Goal: Task Accomplishment & Management: Manage account settings

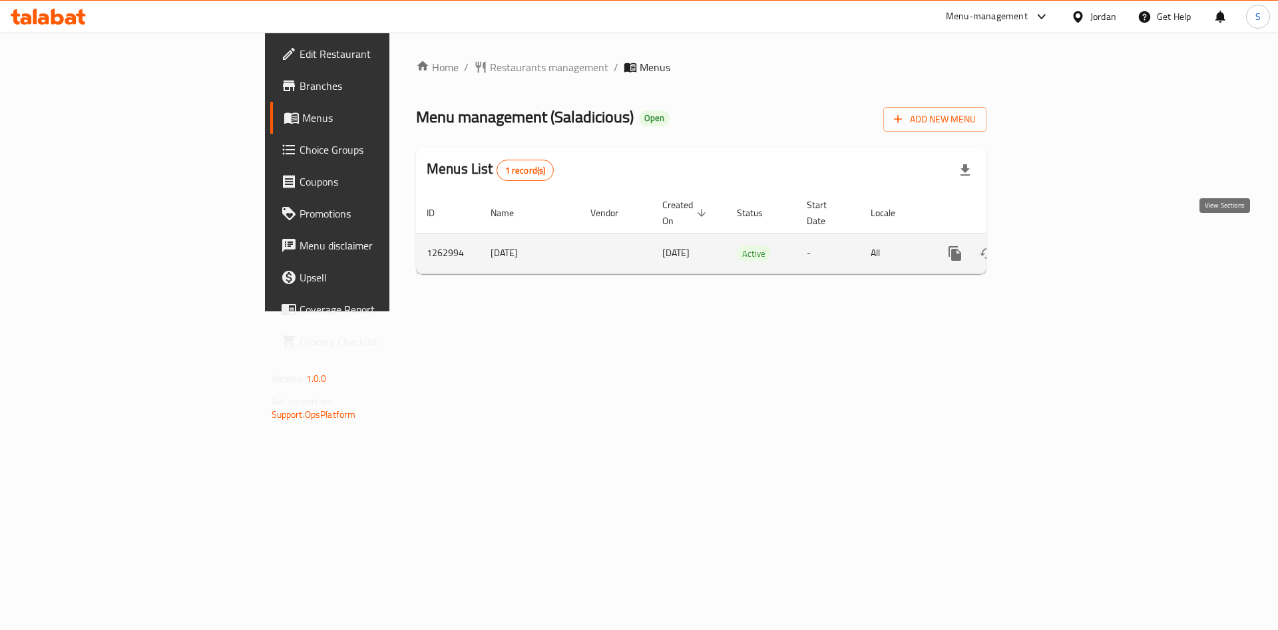
click at [1067, 239] on div "enhanced table" at bounding box center [1003, 254] width 128 height 32
click at [1059, 246] on icon "enhanced table" at bounding box center [1051, 254] width 16 height 16
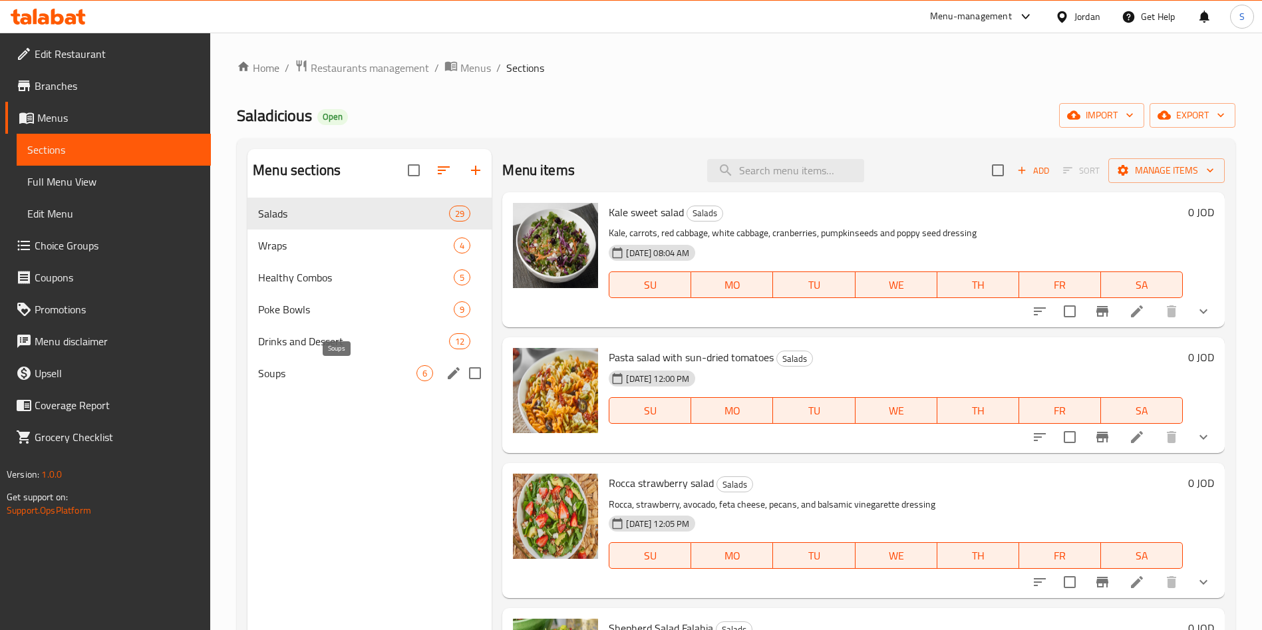
click at [299, 369] on span "Soups" at bounding box center [337, 373] width 158 height 16
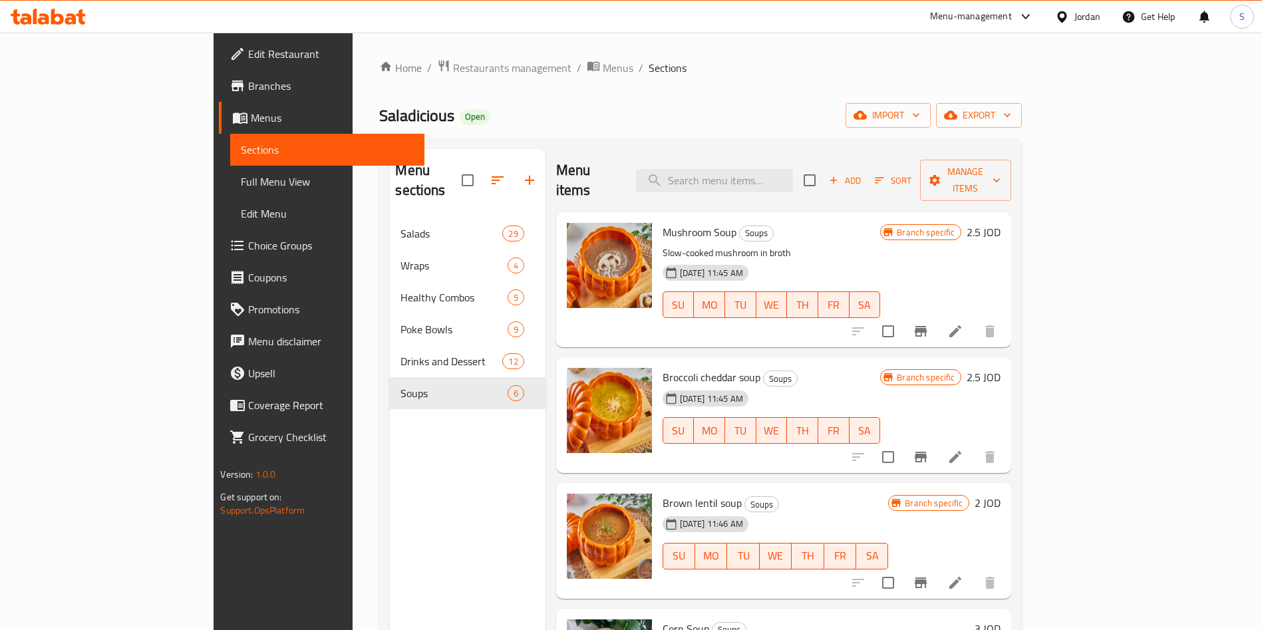
click at [929, 323] on icon "Branch-specific-item" at bounding box center [921, 331] width 16 height 16
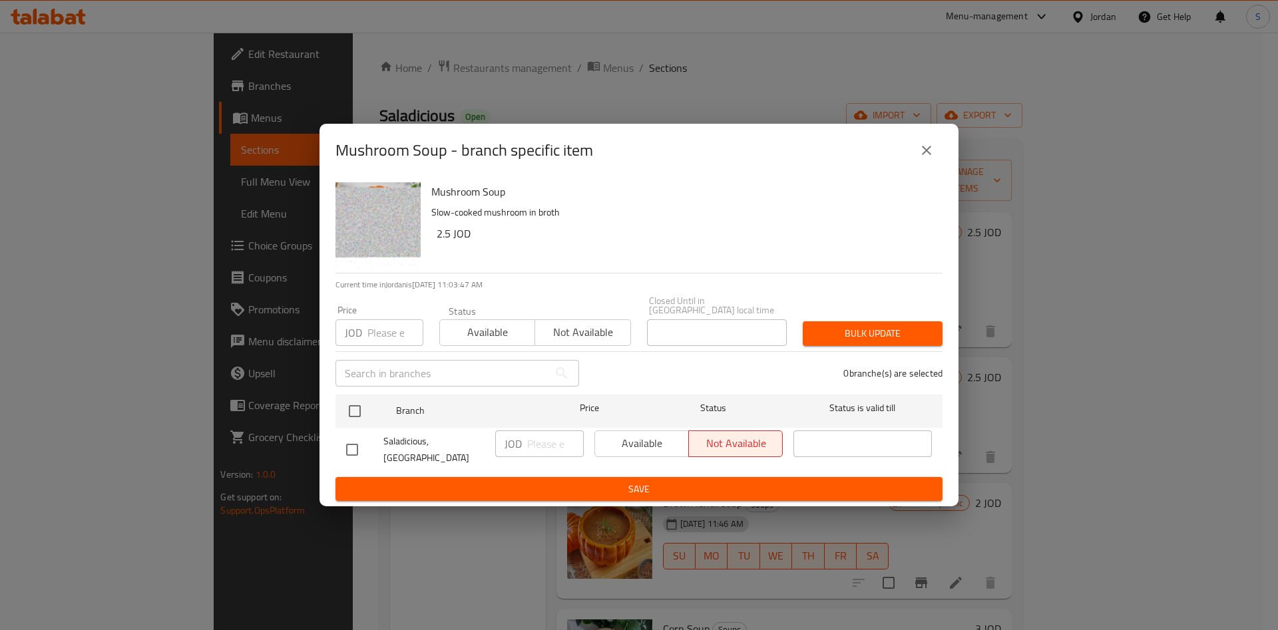
click at [930, 148] on button "close" at bounding box center [926, 150] width 32 height 32
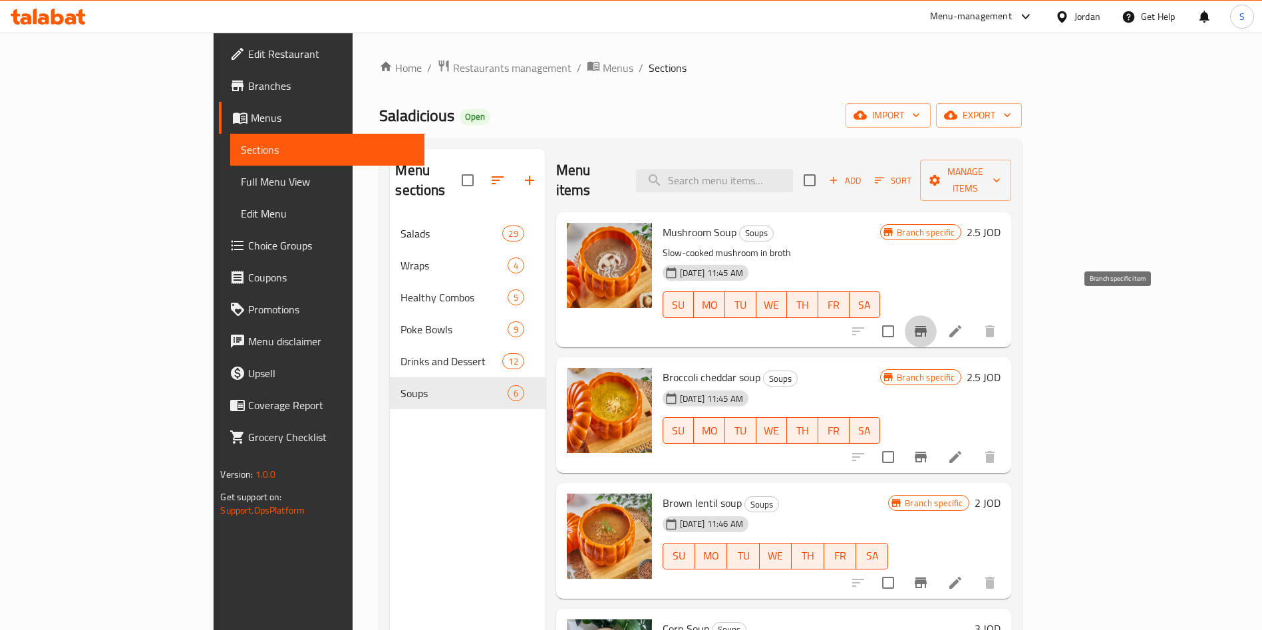
click at [927, 326] on icon "Branch-specific-item" at bounding box center [921, 331] width 12 height 11
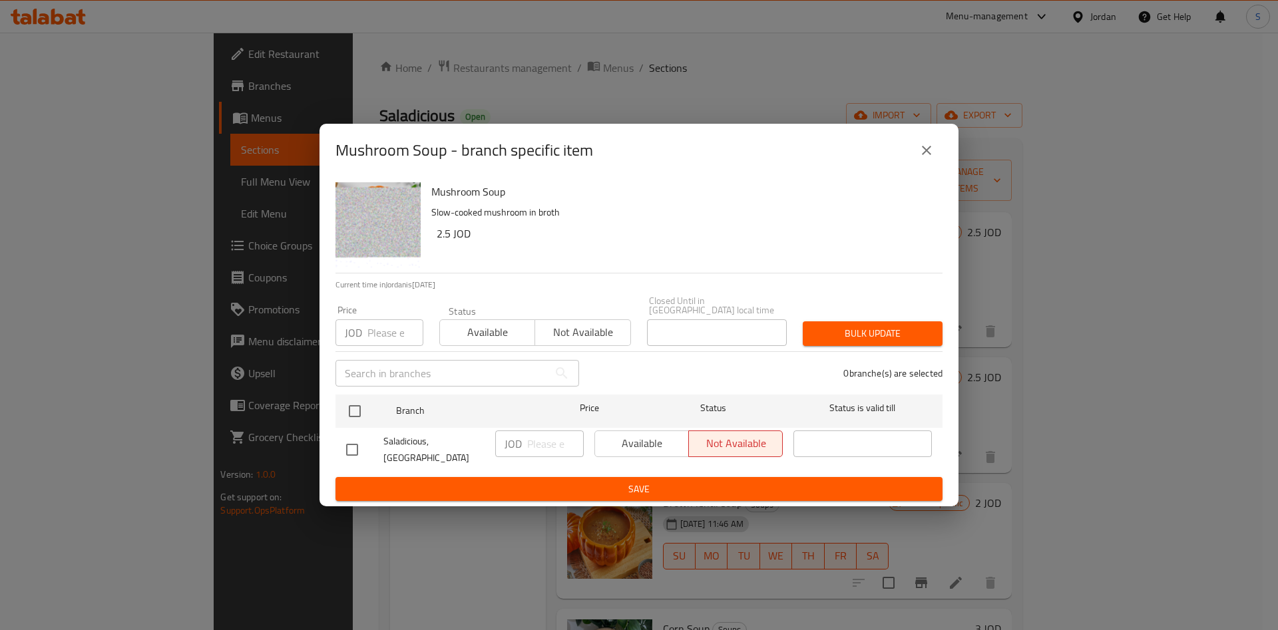
click at [635, 447] on div "Available Not available" at bounding box center [688, 444] width 188 height 27
click at [331, 446] on div "Mushroom Soup Slow-cooked mushroom in broth 2.5 JOD Current time in Jordan is 1…" at bounding box center [638, 342] width 639 height 330
click at [346, 447] on input "checkbox" at bounding box center [352, 450] width 28 height 28
checkbox input "true"
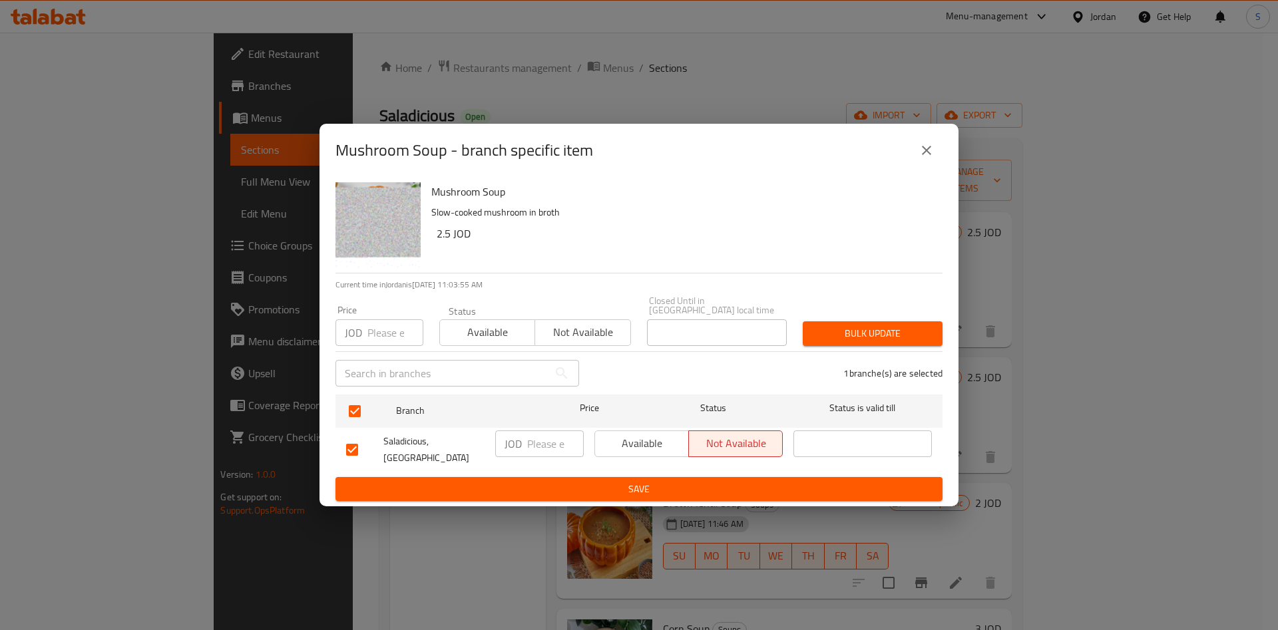
click at [380, 481] on span "Save" at bounding box center [639, 489] width 586 height 17
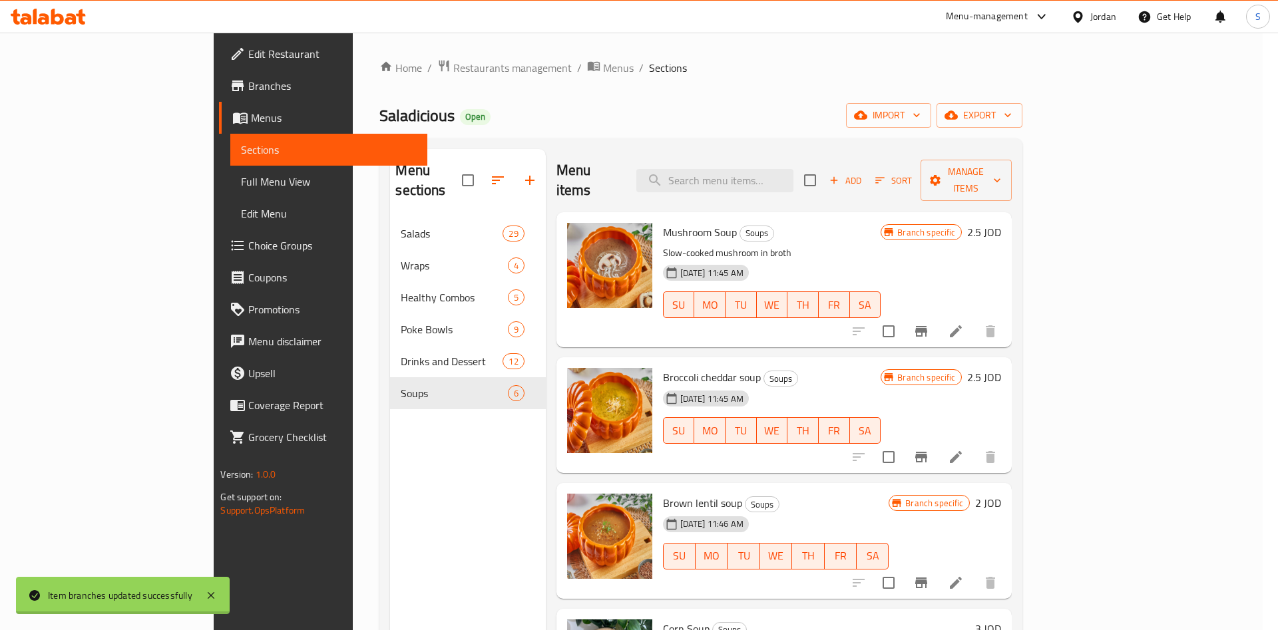
click at [663, 252] on div "Mushroom Soup Soups Slow-cooked mushroom in broth 21-11-2024 11:45 AM SU MO TU …" at bounding box center [783, 232] width 455 height 40
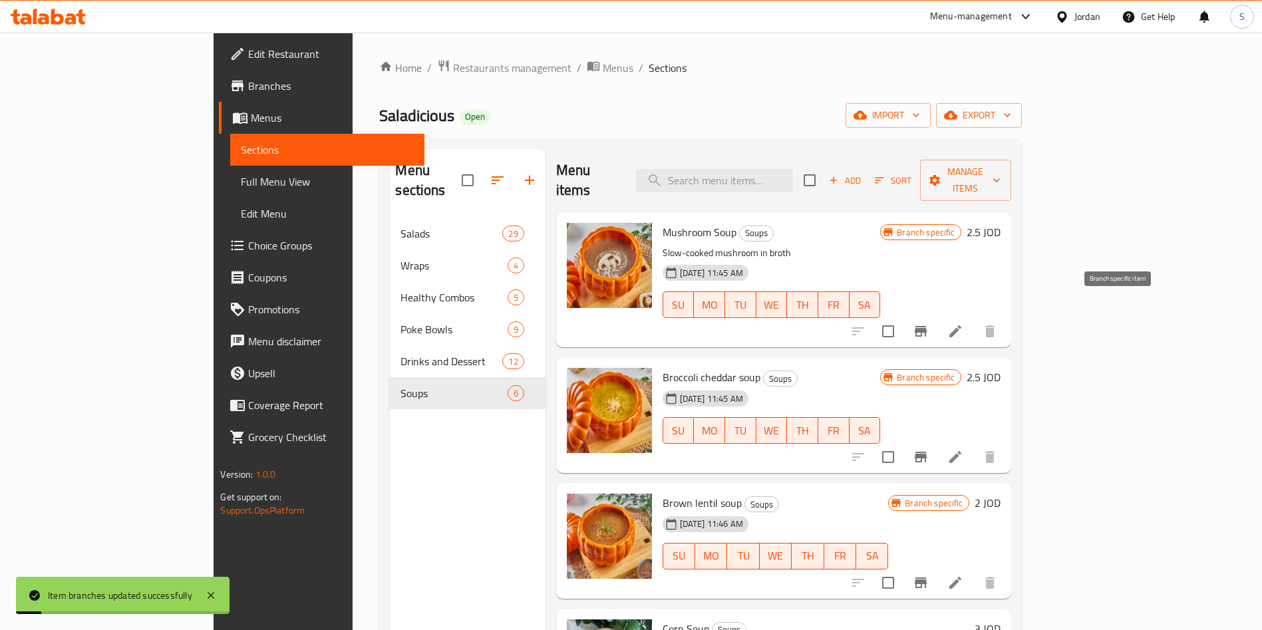
click at [927, 326] on icon "Branch-specific-item" at bounding box center [921, 331] width 12 height 11
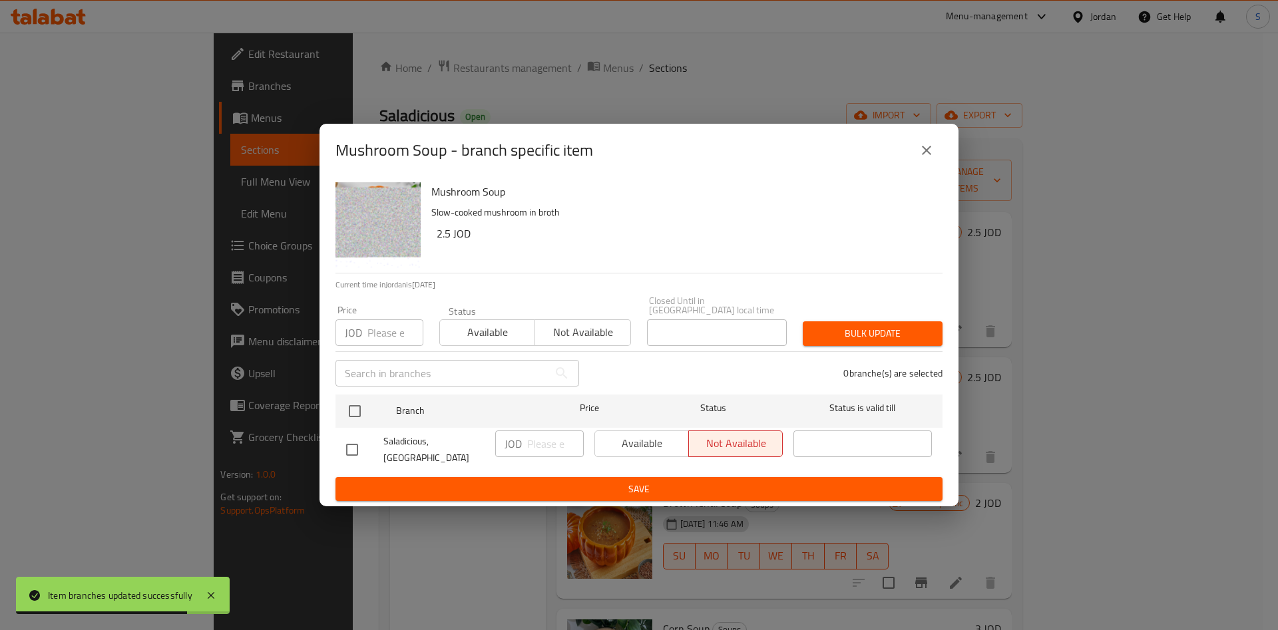
click at [627, 439] on div "Available Not available" at bounding box center [688, 444] width 188 height 27
click at [633, 446] on div "Available Not available" at bounding box center [688, 444] width 188 height 27
click at [930, 151] on button "close" at bounding box center [926, 150] width 32 height 32
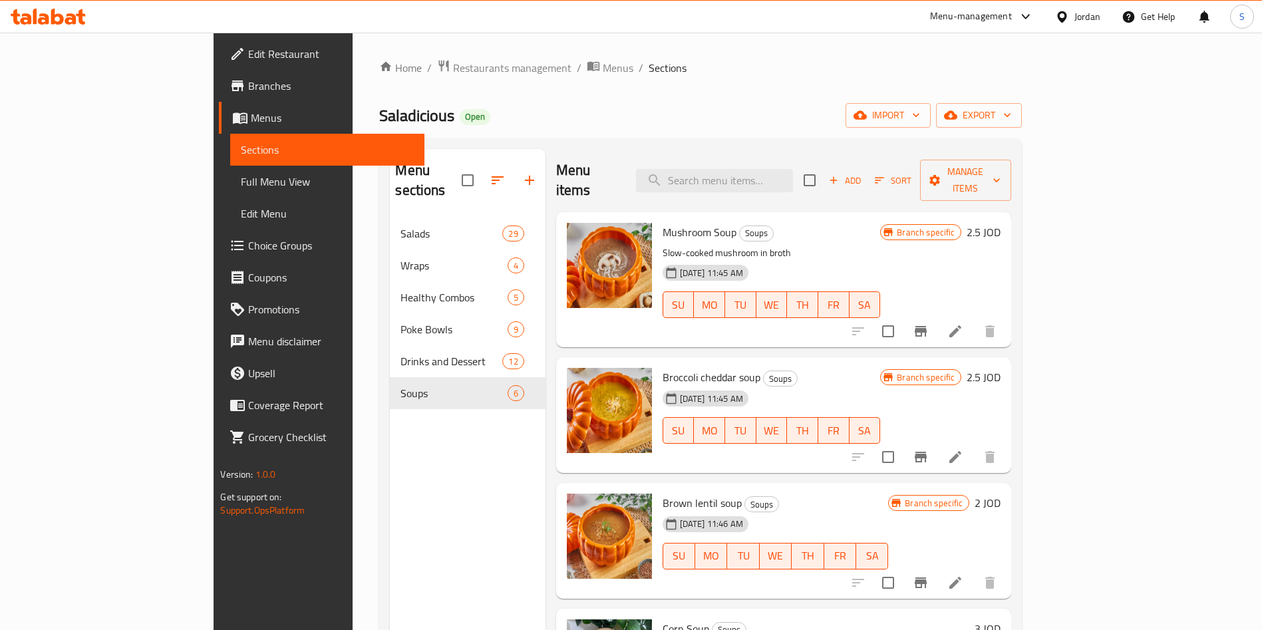
click at [1006, 315] on div at bounding box center [924, 331] width 164 height 32
click at [964, 323] on icon at bounding box center [956, 331] width 16 height 16
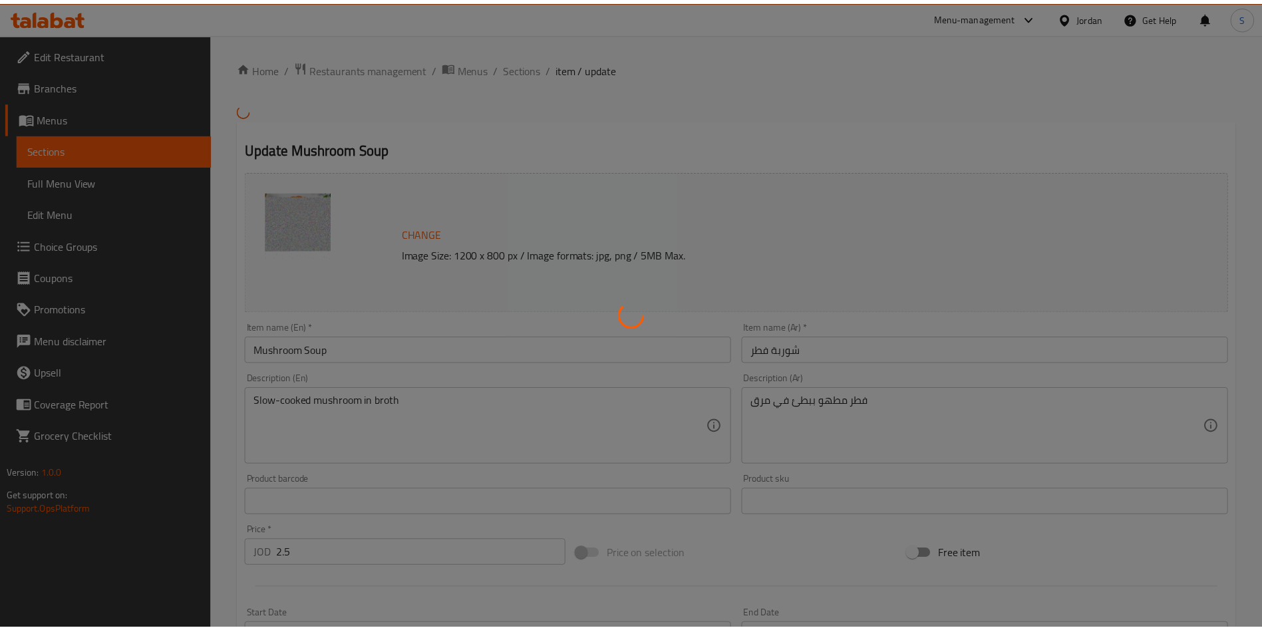
scroll to position [310, 0]
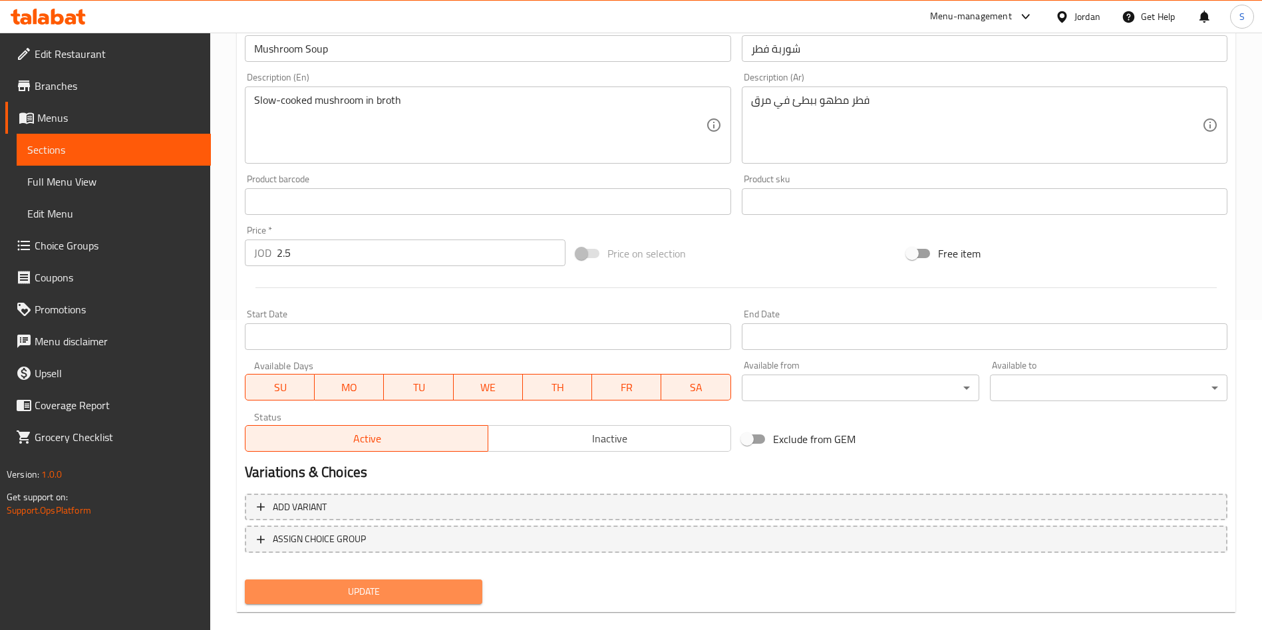
click at [402, 590] on span "Update" at bounding box center [364, 592] width 216 height 17
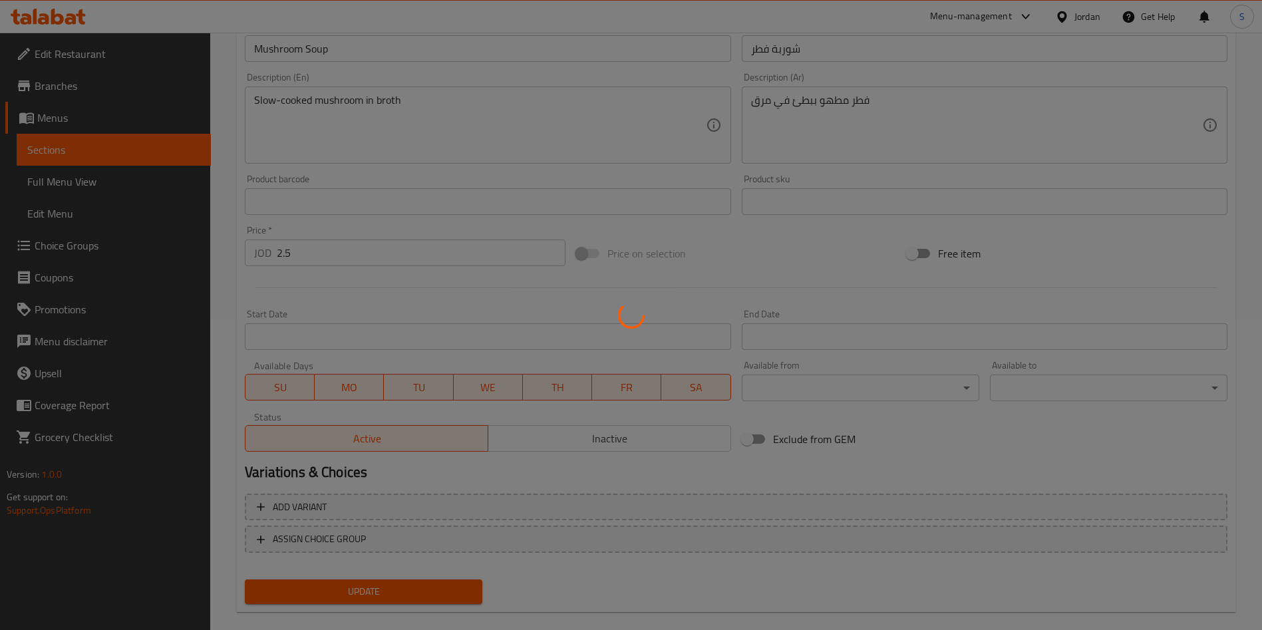
scroll to position [0, 0]
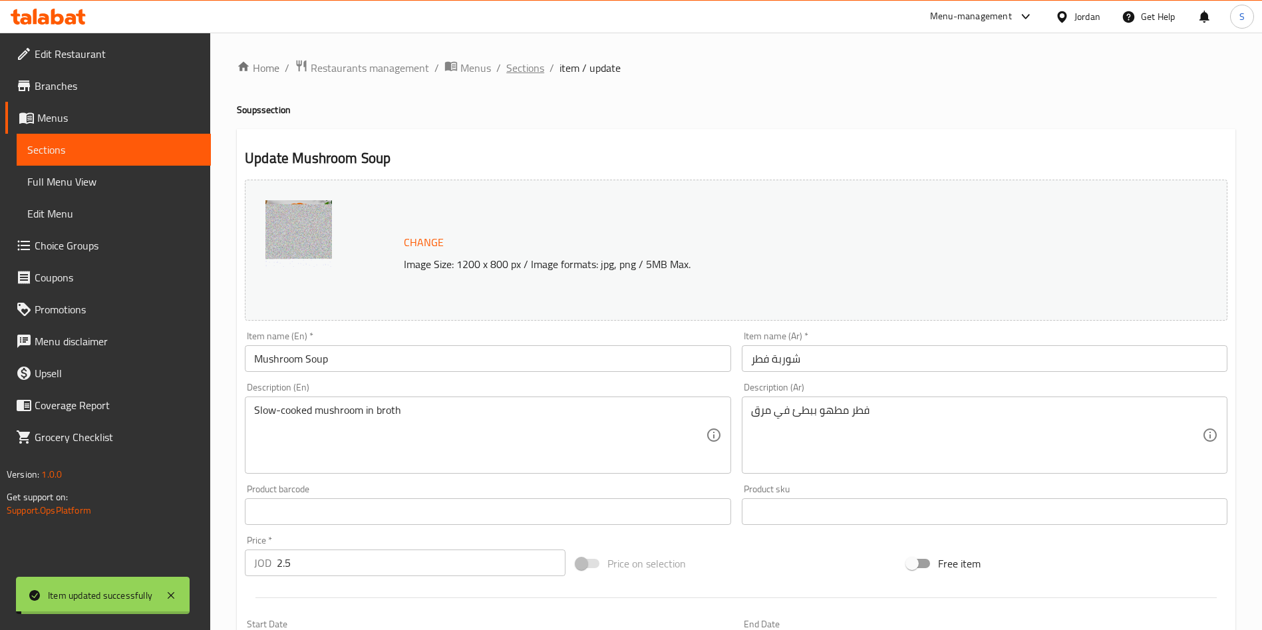
click at [530, 63] on span "Sections" at bounding box center [525, 68] width 38 height 16
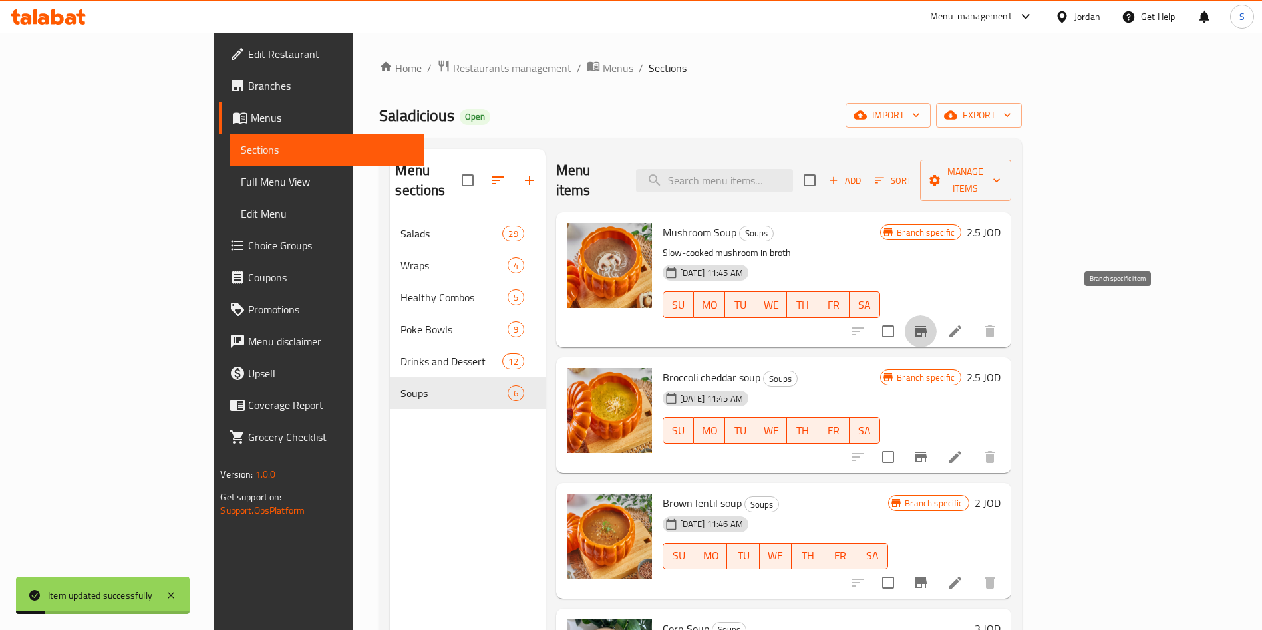
click at [927, 326] on icon "Branch-specific-item" at bounding box center [921, 331] width 12 height 11
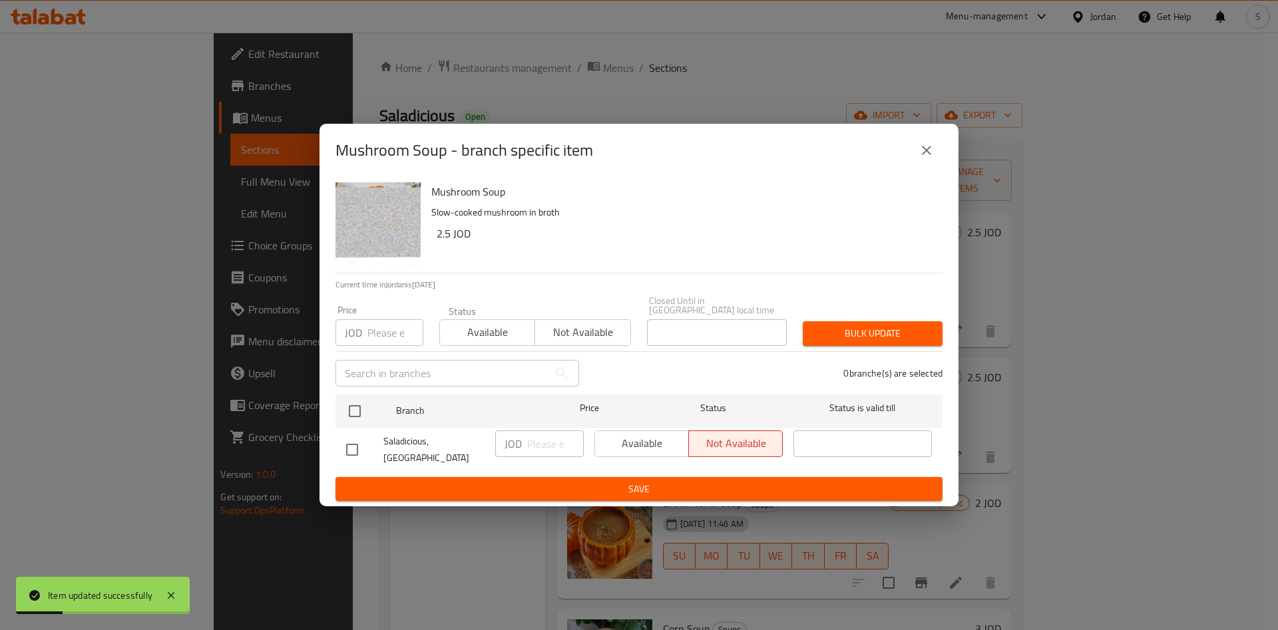
click at [655, 441] on div "Available Not available" at bounding box center [688, 444] width 188 height 27
click at [361, 446] on input "checkbox" at bounding box center [352, 450] width 28 height 28
checkbox input "true"
click at [632, 446] on span "Available" at bounding box center [641, 443] width 83 height 19
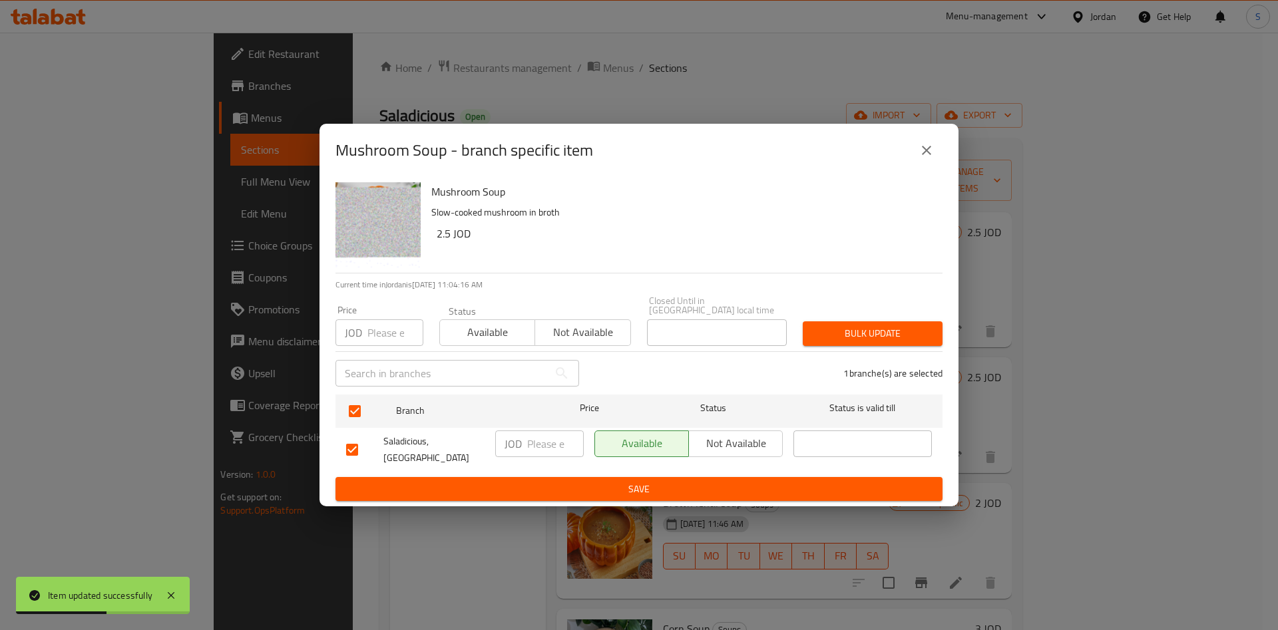
click at [625, 481] on span "Save" at bounding box center [639, 489] width 586 height 17
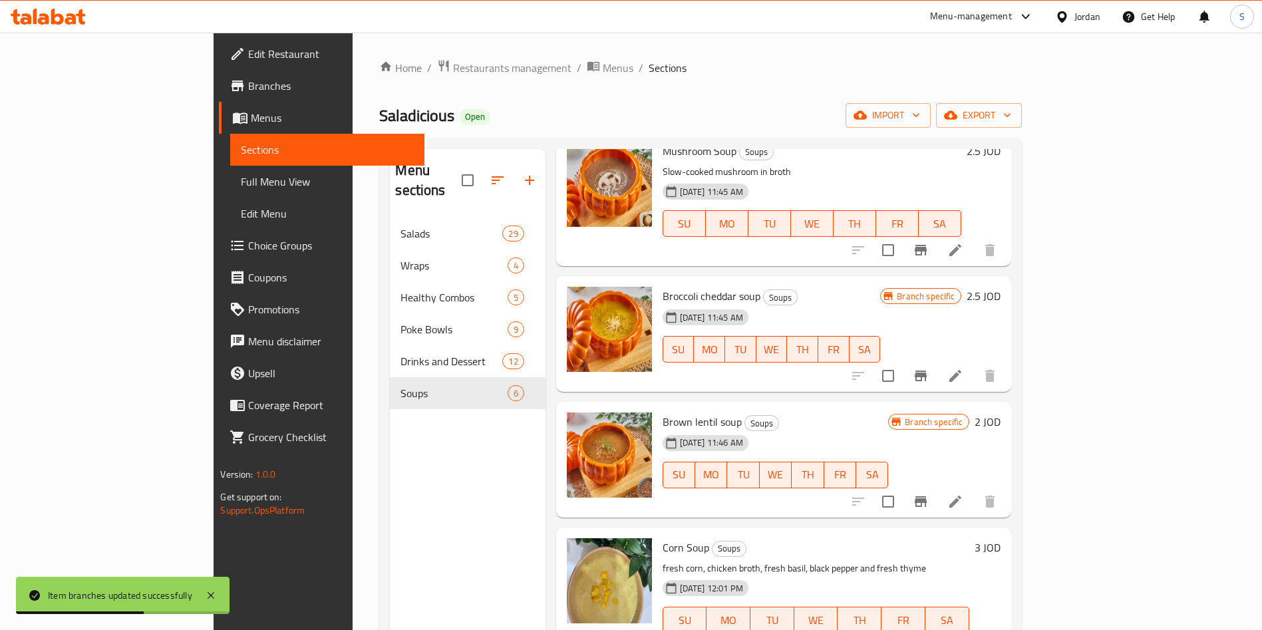
scroll to position [100, 0]
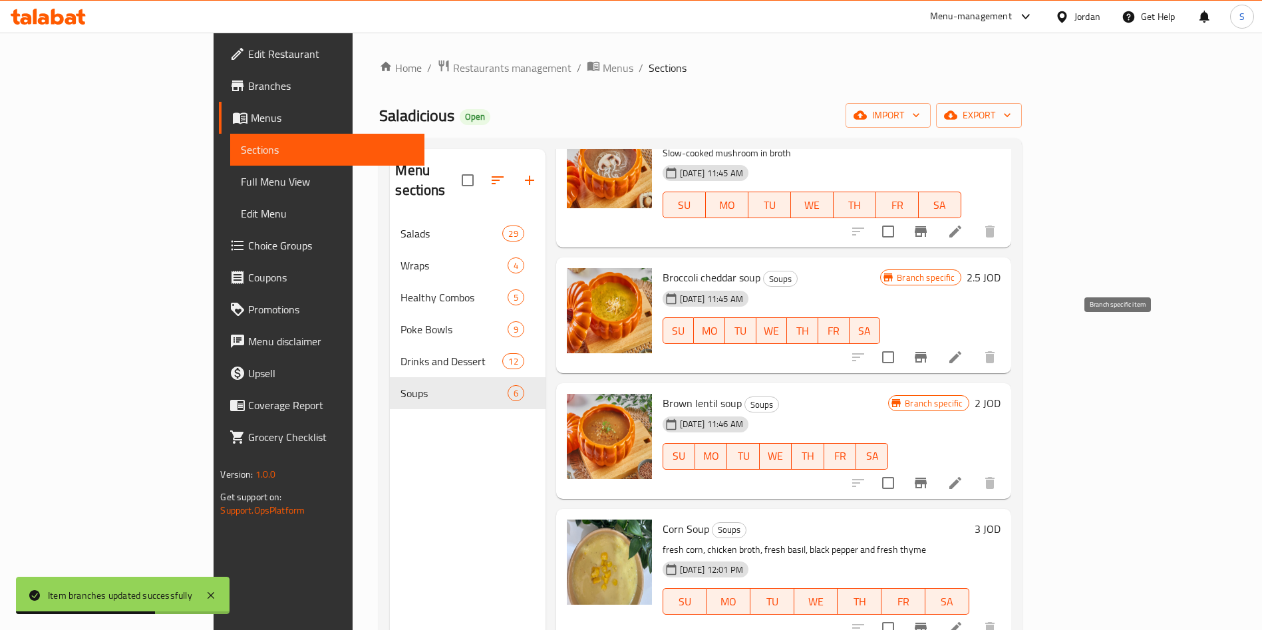
click at [927, 352] on icon "Branch-specific-item" at bounding box center [921, 357] width 12 height 11
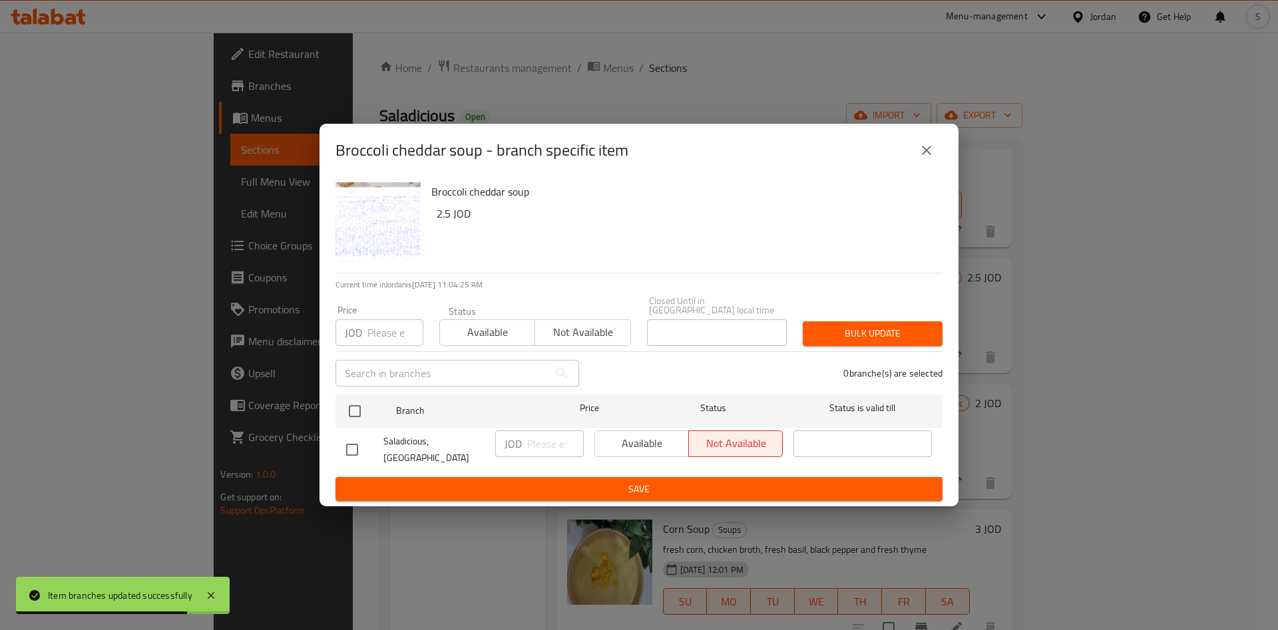
click at [353, 448] on input "checkbox" at bounding box center [352, 450] width 28 height 28
checkbox input "true"
click at [591, 451] on div "Available Not available" at bounding box center [688, 449] width 199 height 49
click at [629, 448] on span "Available" at bounding box center [641, 443] width 83 height 19
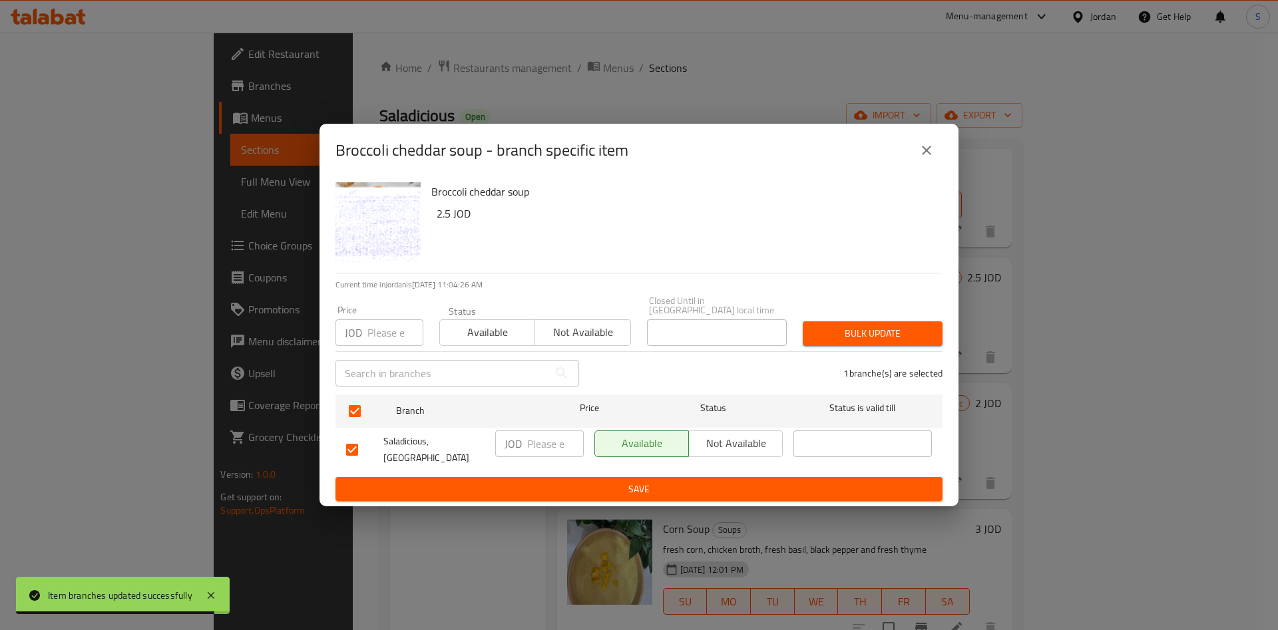
click at [631, 481] on span "Save" at bounding box center [639, 489] width 586 height 17
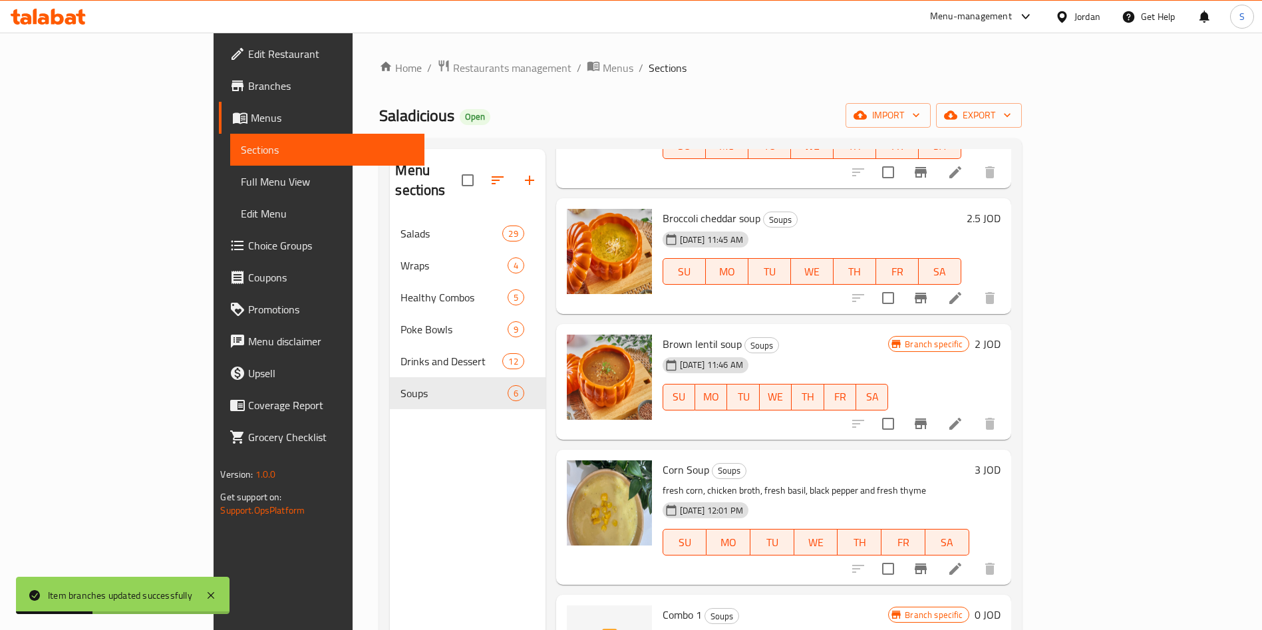
scroll to position [200, 0]
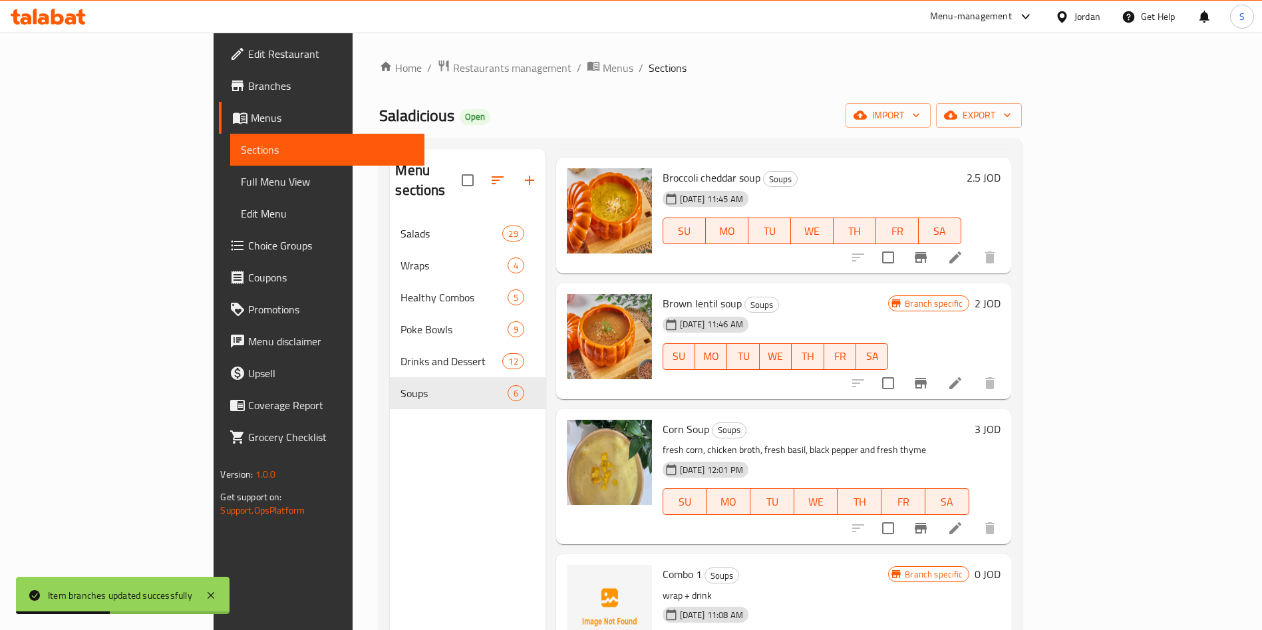
click at [927, 523] on icon "Branch-specific-item" at bounding box center [921, 528] width 12 height 11
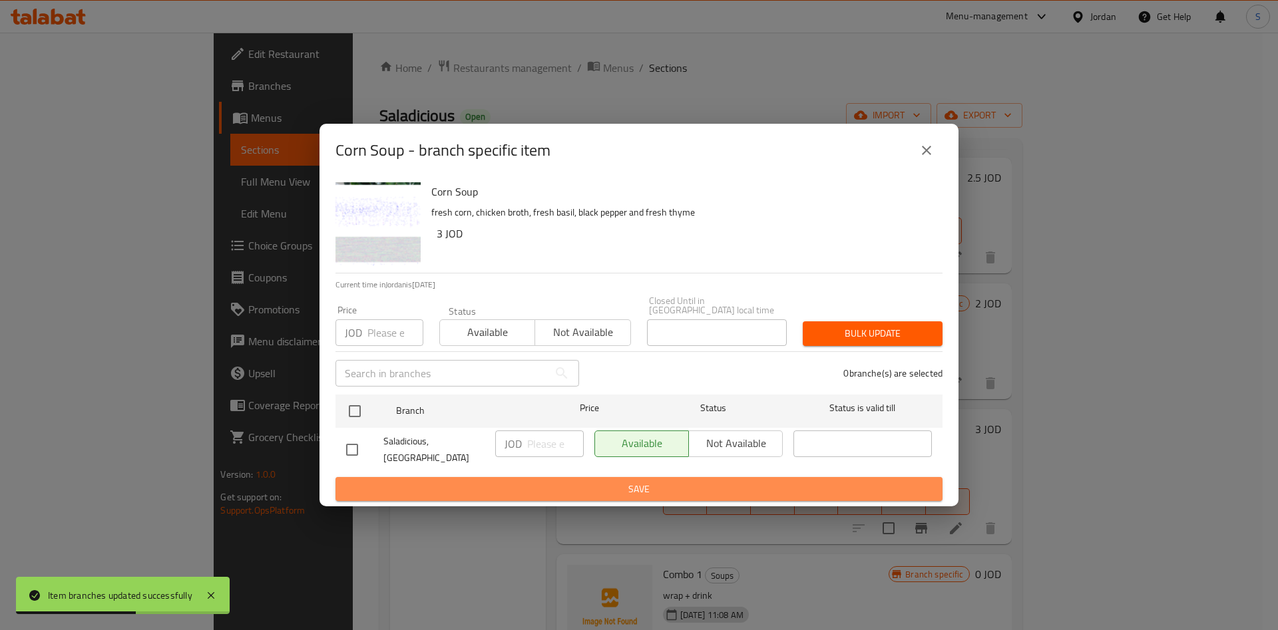
click at [437, 481] on span "Save" at bounding box center [639, 489] width 586 height 17
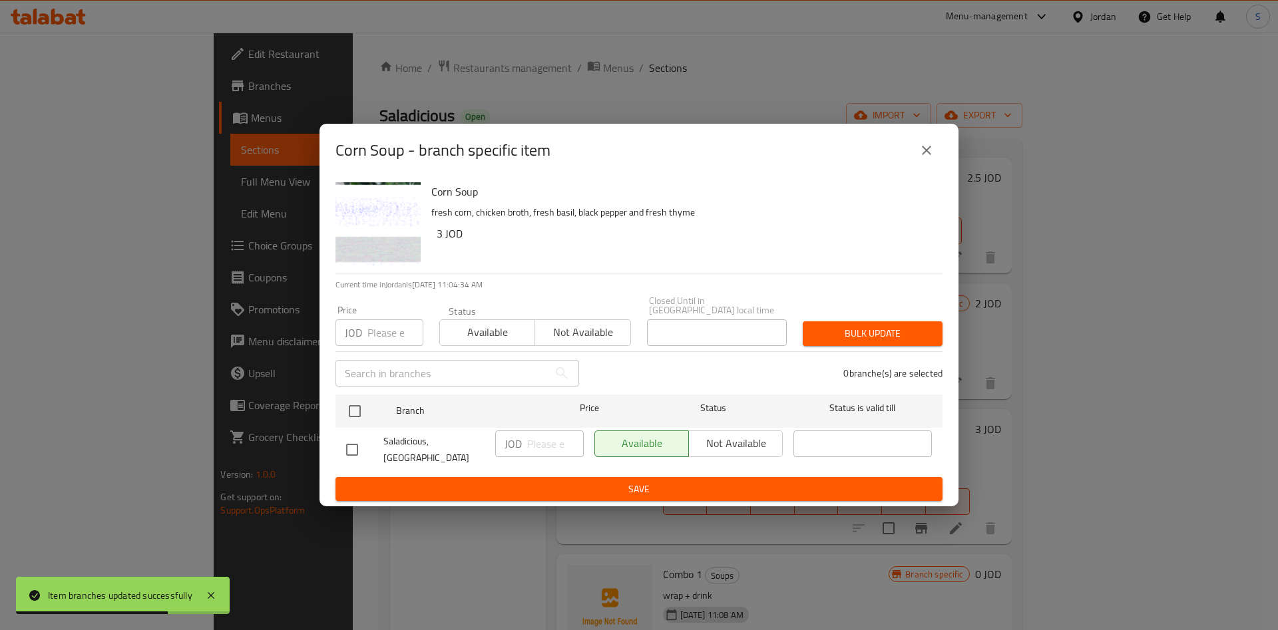
click at [918, 155] on button "close" at bounding box center [926, 150] width 32 height 32
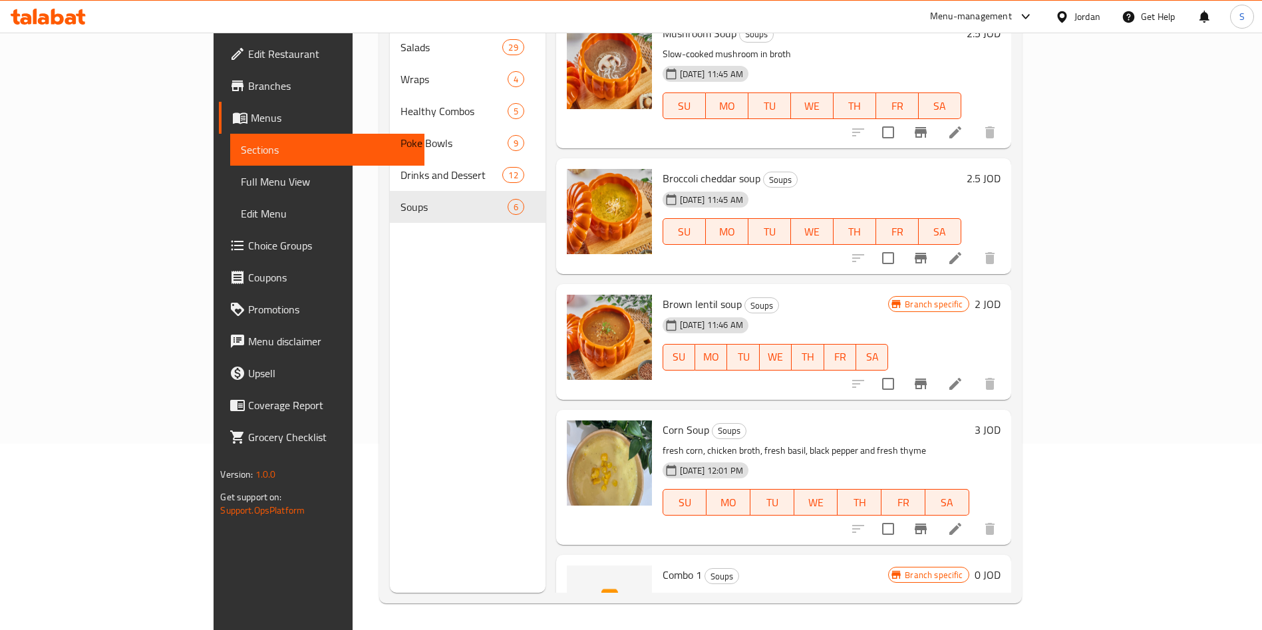
scroll to position [0, 0]
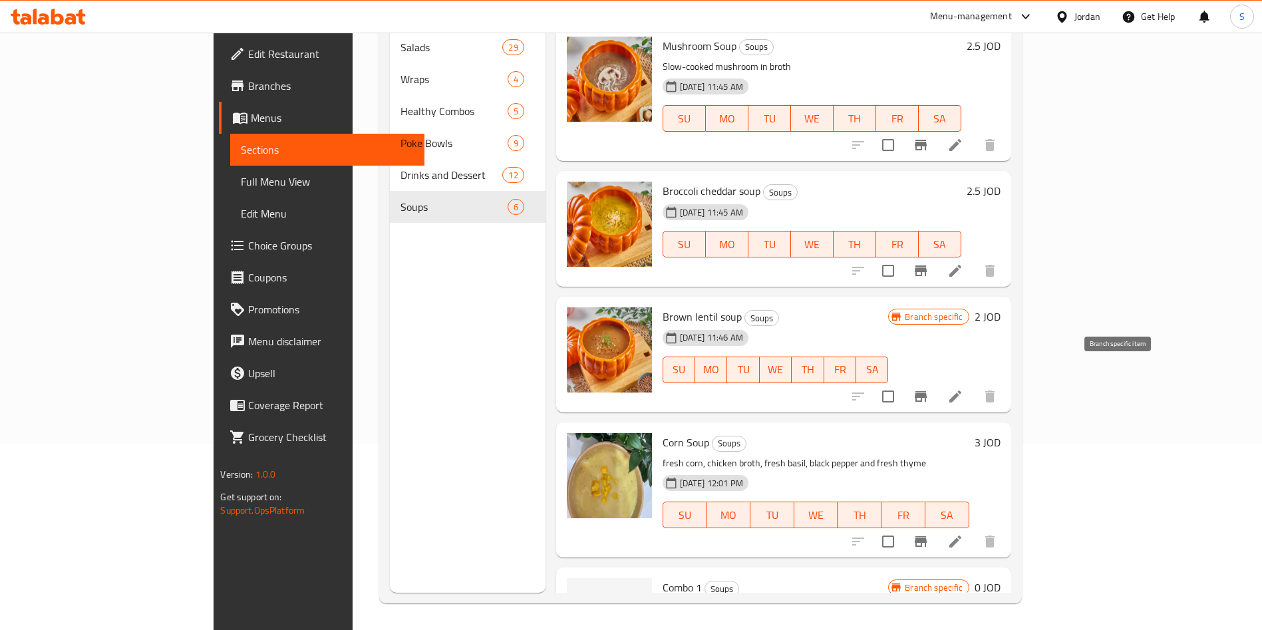
click at [937, 381] on button "Branch-specific-item" at bounding box center [921, 397] width 32 height 32
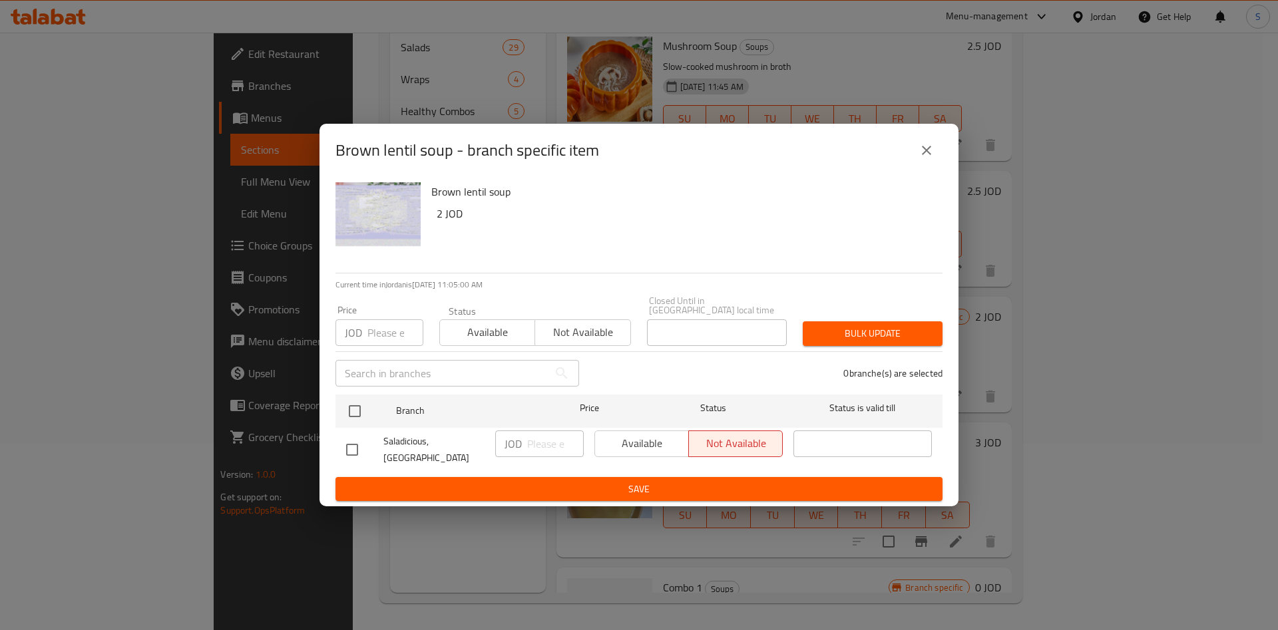
click at [337, 446] on li "Saladicious, Mecca Street JOD ​ Available Not available ​" at bounding box center [638, 450] width 607 height 44
click at [348, 447] on input "checkbox" at bounding box center [352, 450] width 28 height 28
checkbox input "true"
click at [348, 447] on input "checkbox" at bounding box center [352, 450] width 28 height 28
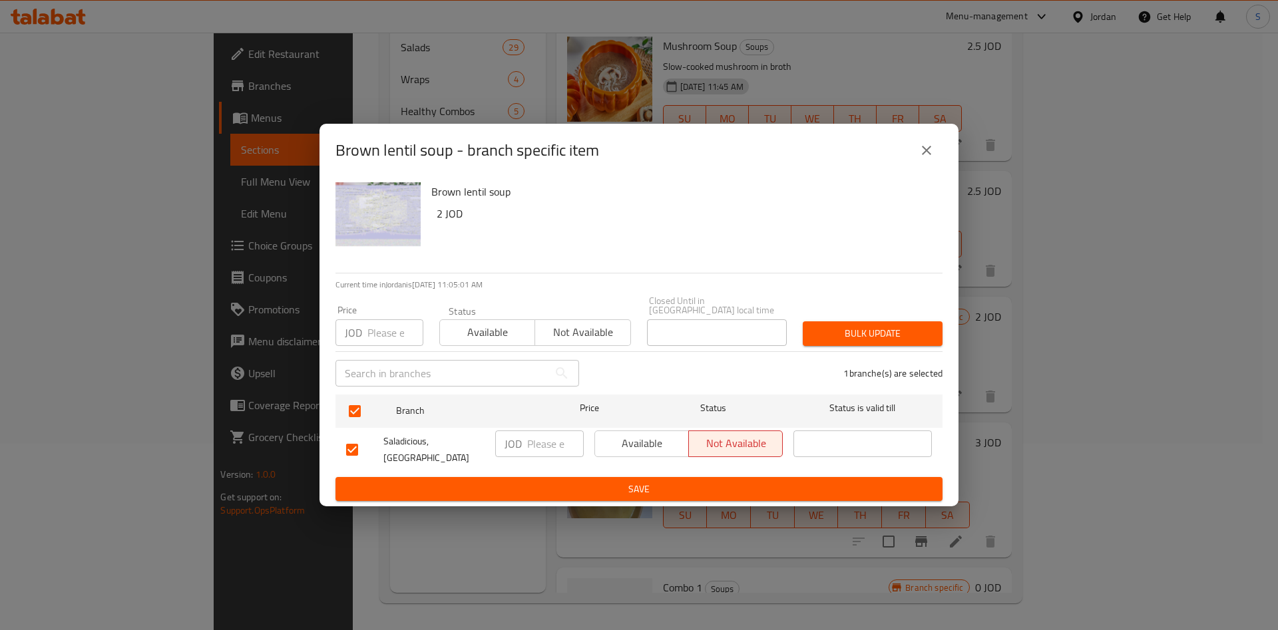
checkbox input "false"
click at [918, 155] on icon "close" at bounding box center [926, 150] width 16 height 16
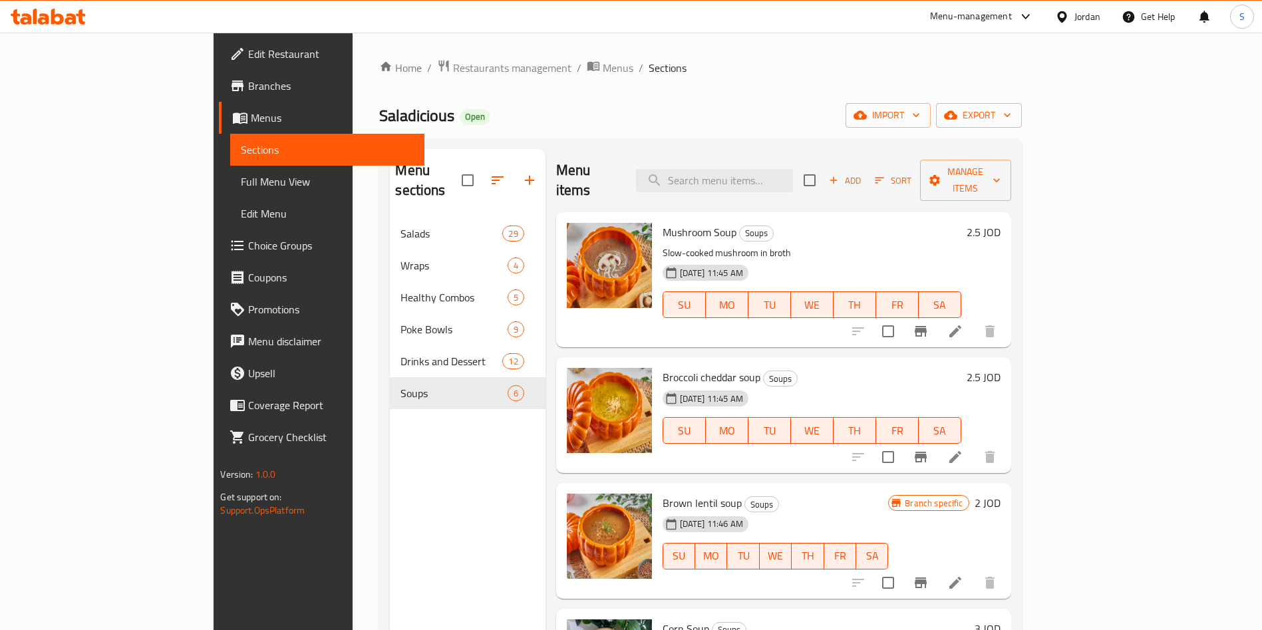
click at [863, 173] on span "Add" at bounding box center [845, 180] width 36 height 15
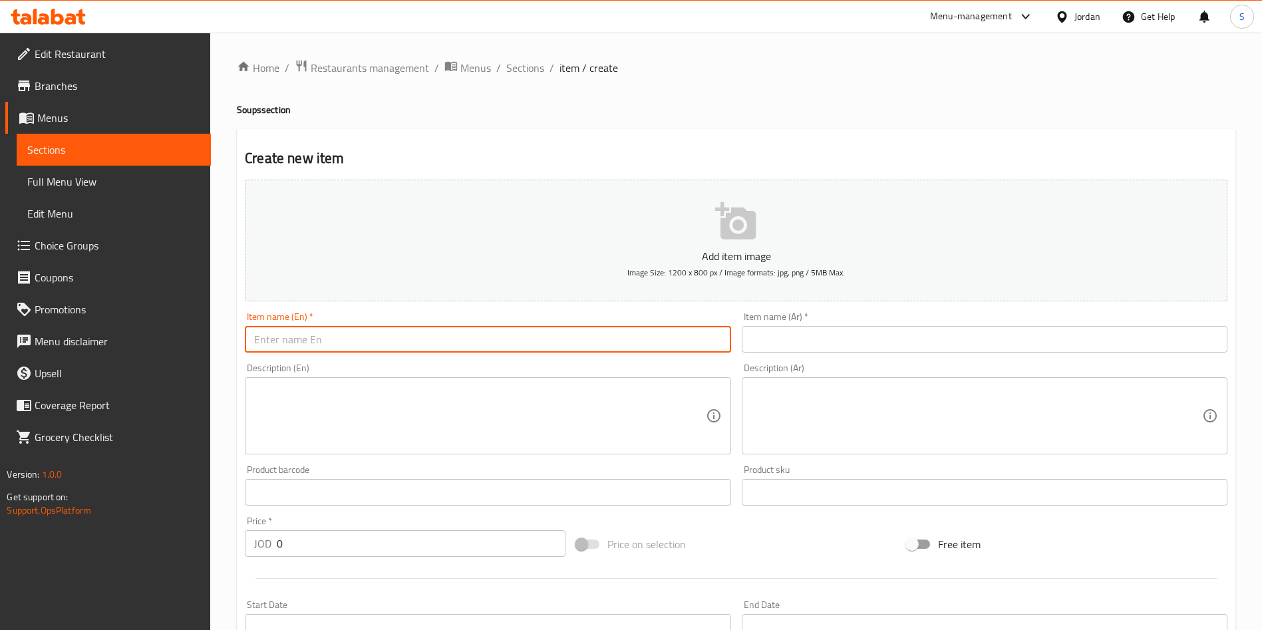
click at [433, 337] on input "text" at bounding box center [488, 339] width 486 height 27
click at [843, 347] on input "text" at bounding box center [985, 339] width 486 height 27
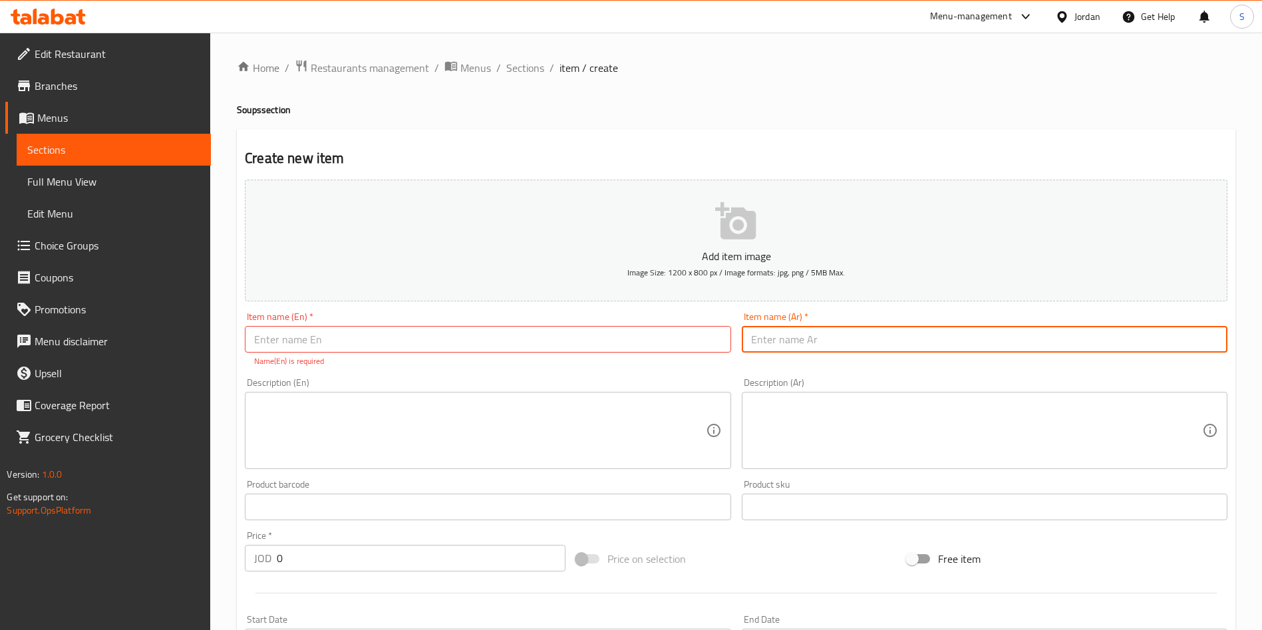
paste input "Pumpkin sweet potato soup"
type input "Pumpkin sweet potato soup"
click at [522, 345] on input "text" at bounding box center [488, 339] width 486 height 27
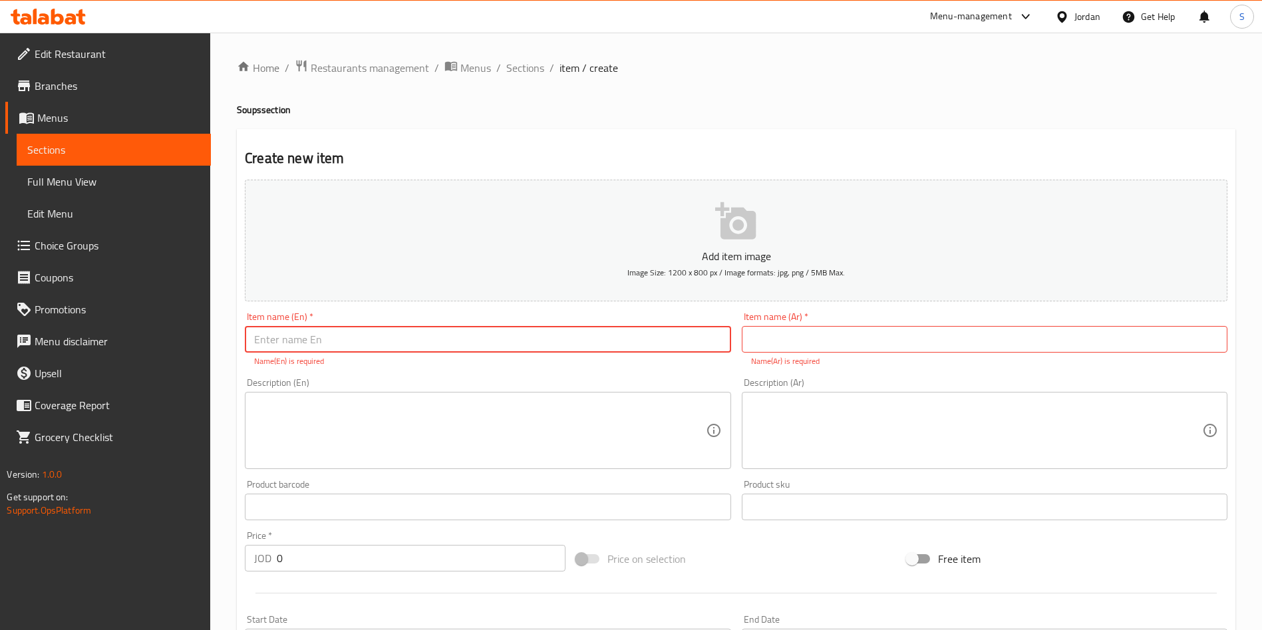
paste input "Pumpkin sweet potato soup"
type input "Pumpkin sweet potato soup"
click at [880, 345] on input "text" at bounding box center [985, 339] width 486 height 27
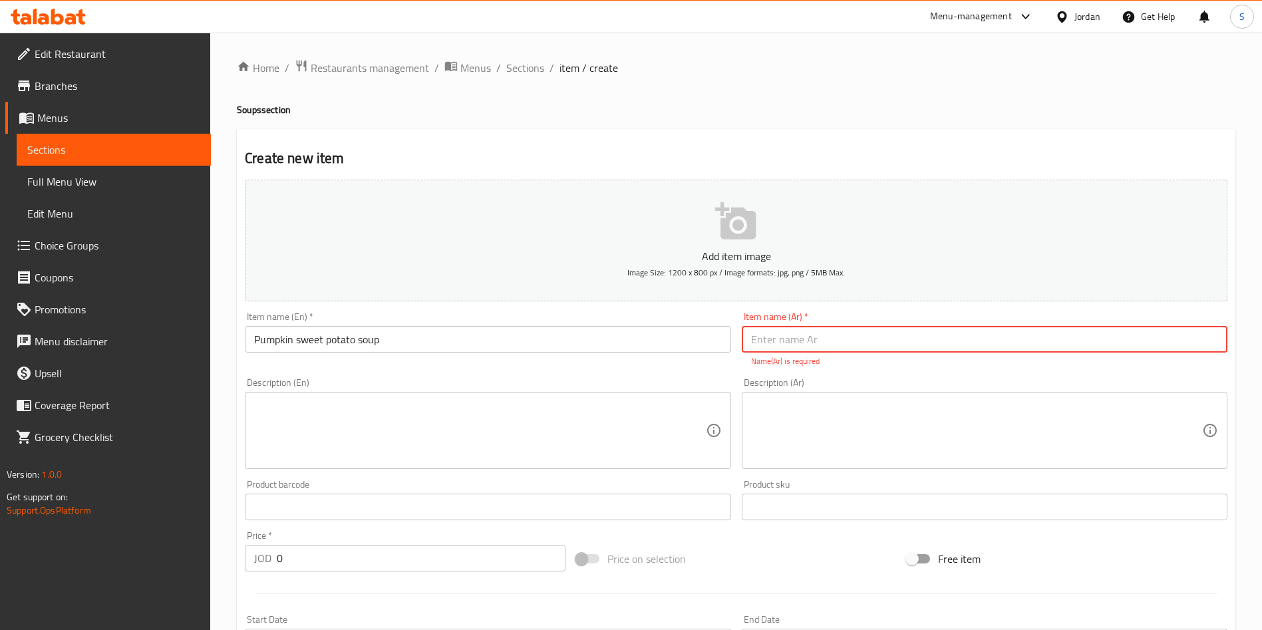
paste input "شوربة اليقطين والبطاطا الحلوة"
type input "شوربة اليقطين والبطاطا الحلوة"
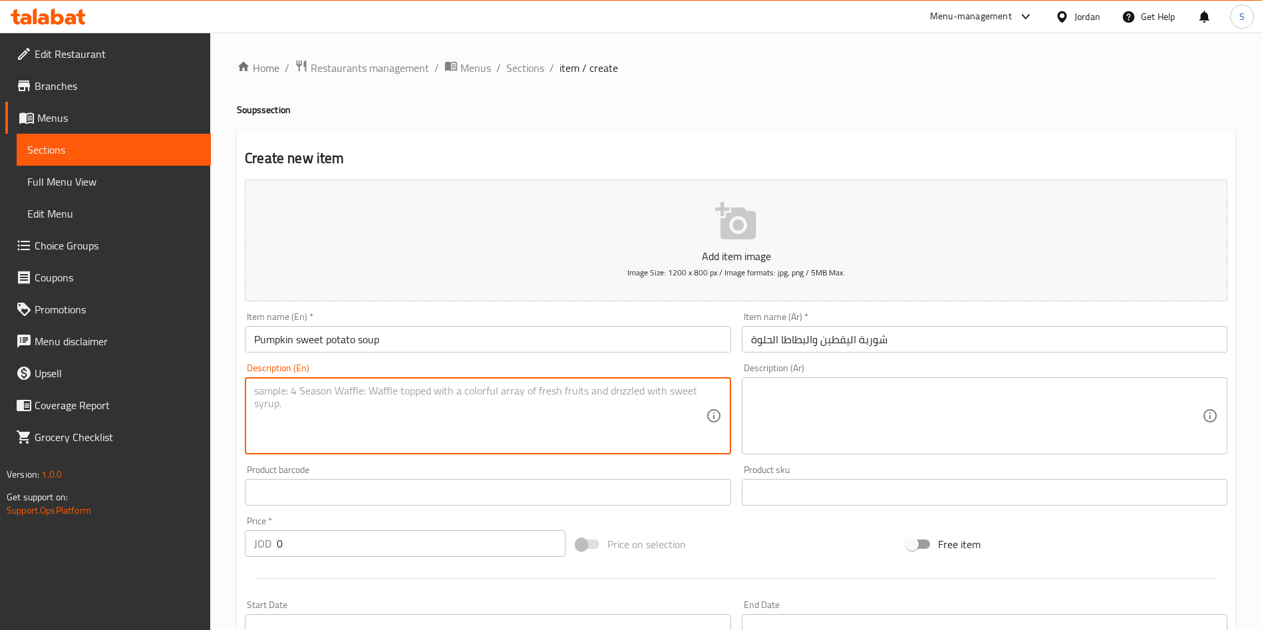
click at [522, 408] on textarea at bounding box center [479, 416] width 451 height 63
click at [521, 404] on textarea at bounding box center [479, 416] width 451 height 63
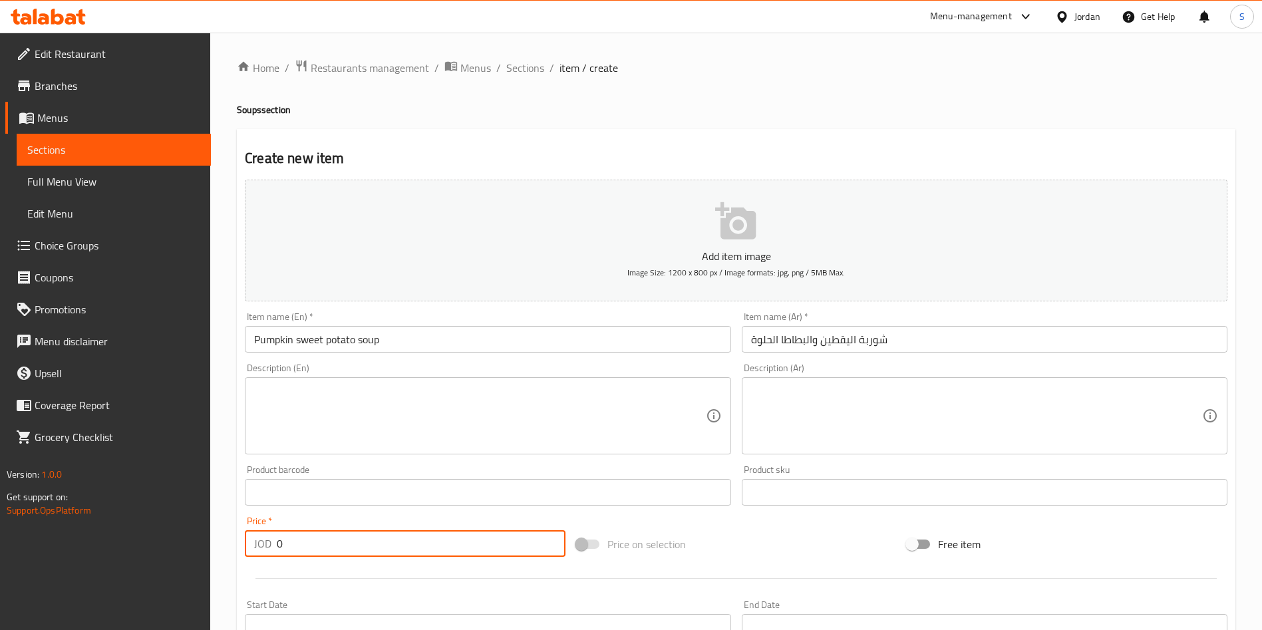
drag, startPoint x: 290, startPoint y: 543, endPoint x: 260, endPoint y: 544, distance: 30.0
click at [260, 544] on div "JOD 0 Price *" at bounding box center [405, 543] width 321 height 27
click at [299, 545] on input "3.25" at bounding box center [421, 543] width 289 height 27
click at [287, 538] on input "3.25" at bounding box center [421, 543] width 289 height 27
click at [317, 544] on input "3.5" at bounding box center [421, 543] width 289 height 27
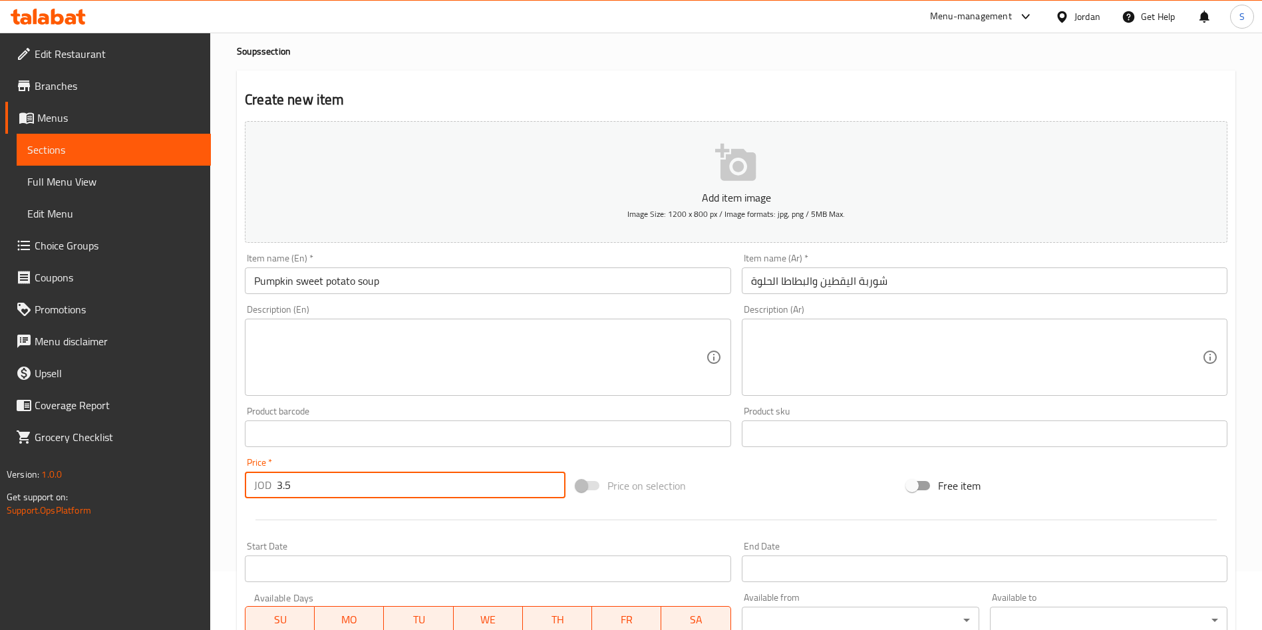
scroll to position [100, 0]
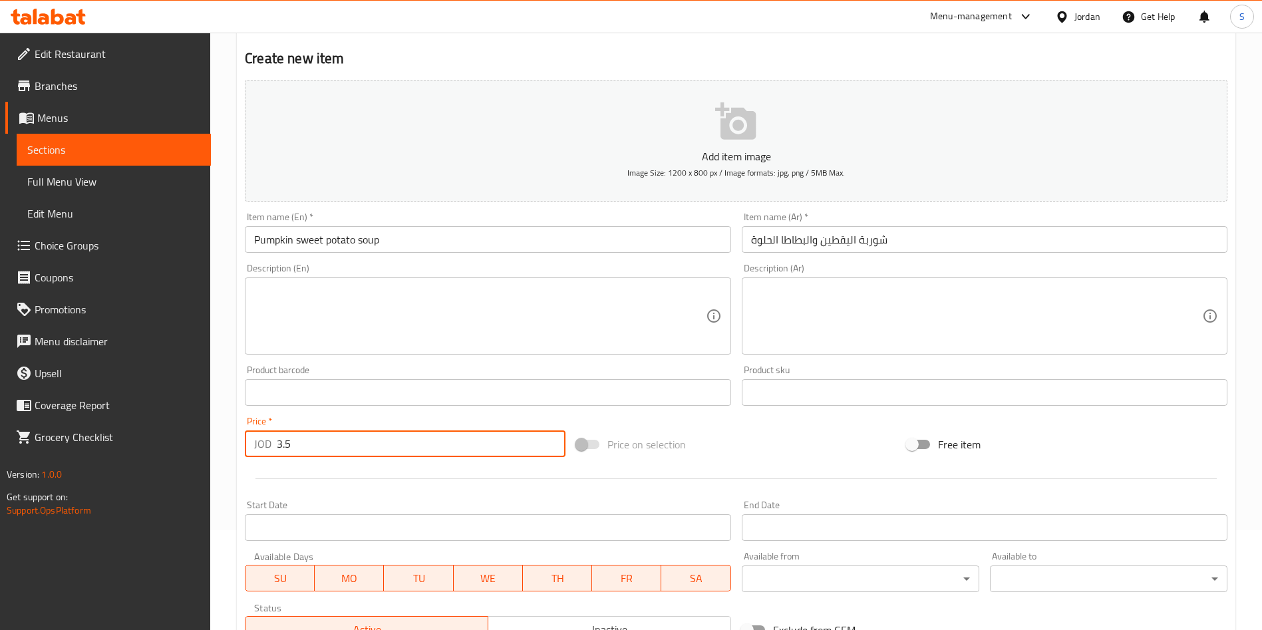
type input "3.5"
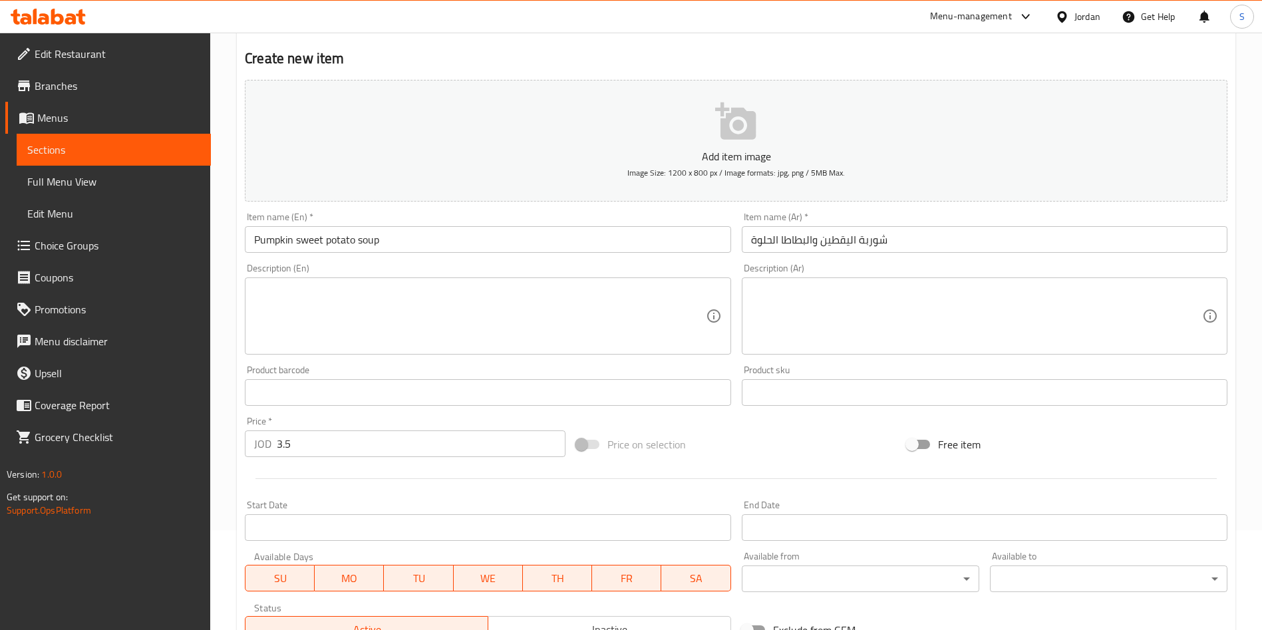
drag, startPoint x: 737, startPoint y: 137, endPoint x: 975, endPoint y: 228, distance: 254.8
click at [975, 228] on div "Add item image Image Size: 1200 x 800 px / Image formats: jpg, png / 5MB Max. I…" at bounding box center [736, 362] width 993 height 574
click at [835, 239] on input "شوربة اليقطين والبطاطا الحلوة" at bounding box center [985, 239] width 486 height 27
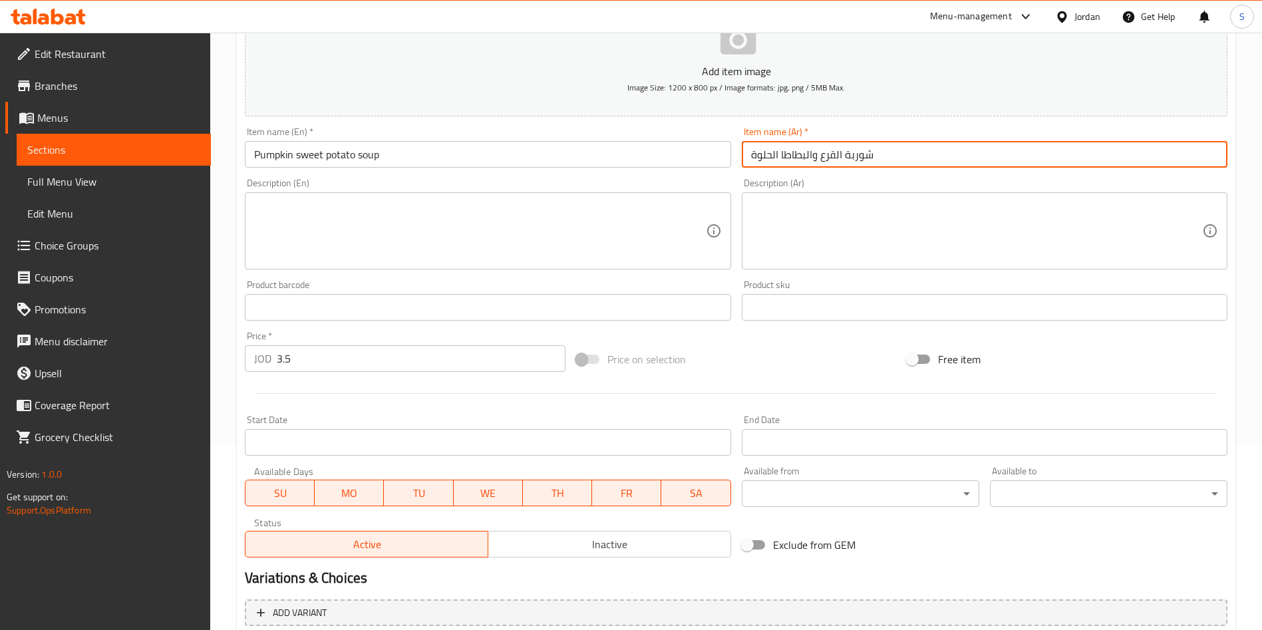
scroll to position [310, 0]
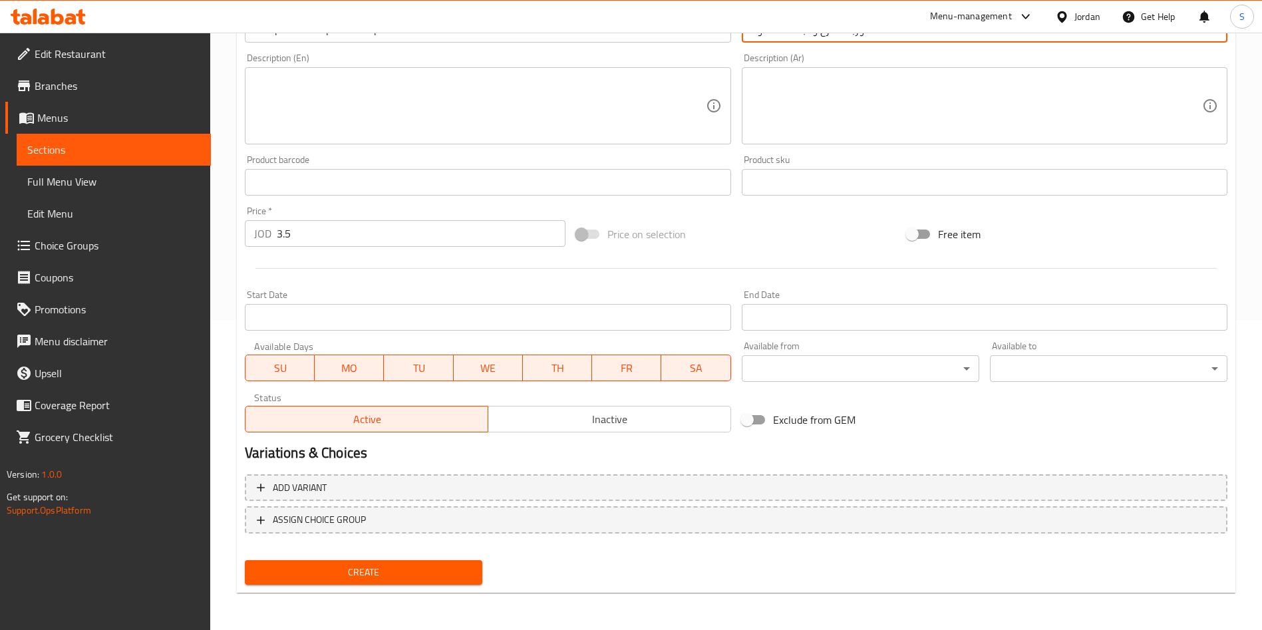
type input "شوربة القرع والبطاطا الحلوة"
click at [436, 573] on span "Create" at bounding box center [364, 572] width 216 height 17
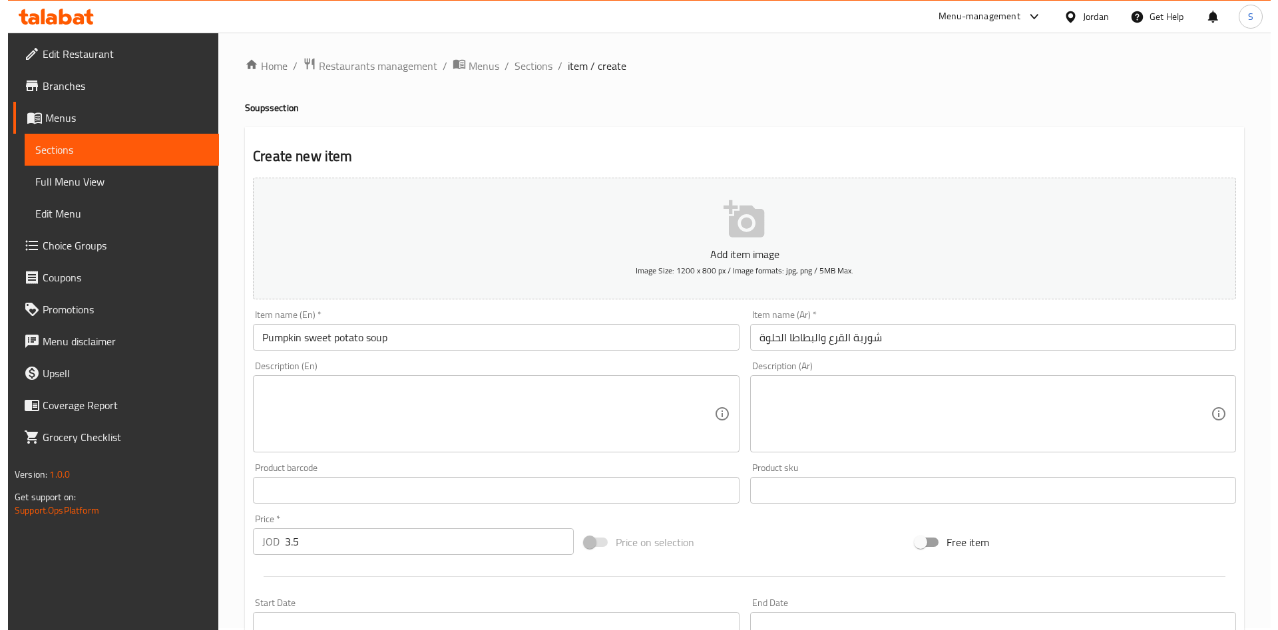
scroll to position [0, 0]
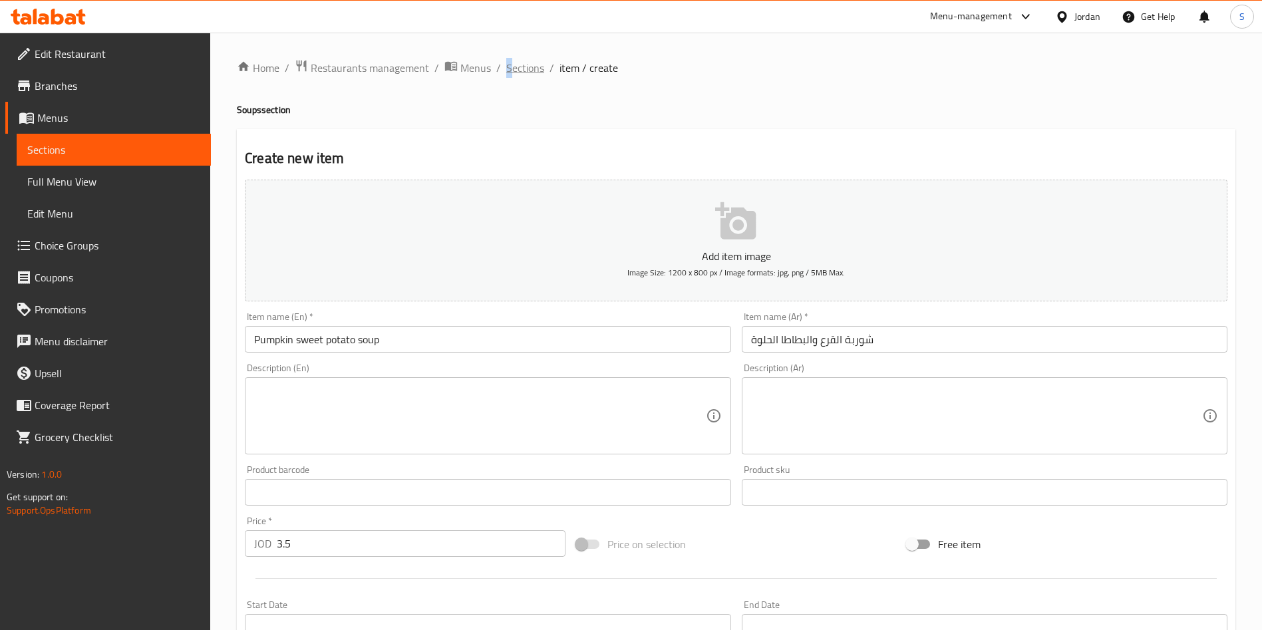
drag, startPoint x: 492, startPoint y: 75, endPoint x: 513, endPoint y: 75, distance: 21.3
click at [513, 75] on ol "Home / Restaurants management / Menus / Sections / item / create" at bounding box center [736, 67] width 999 height 17
click at [524, 75] on span "Sections" at bounding box center [525, 68] width 38 height 16
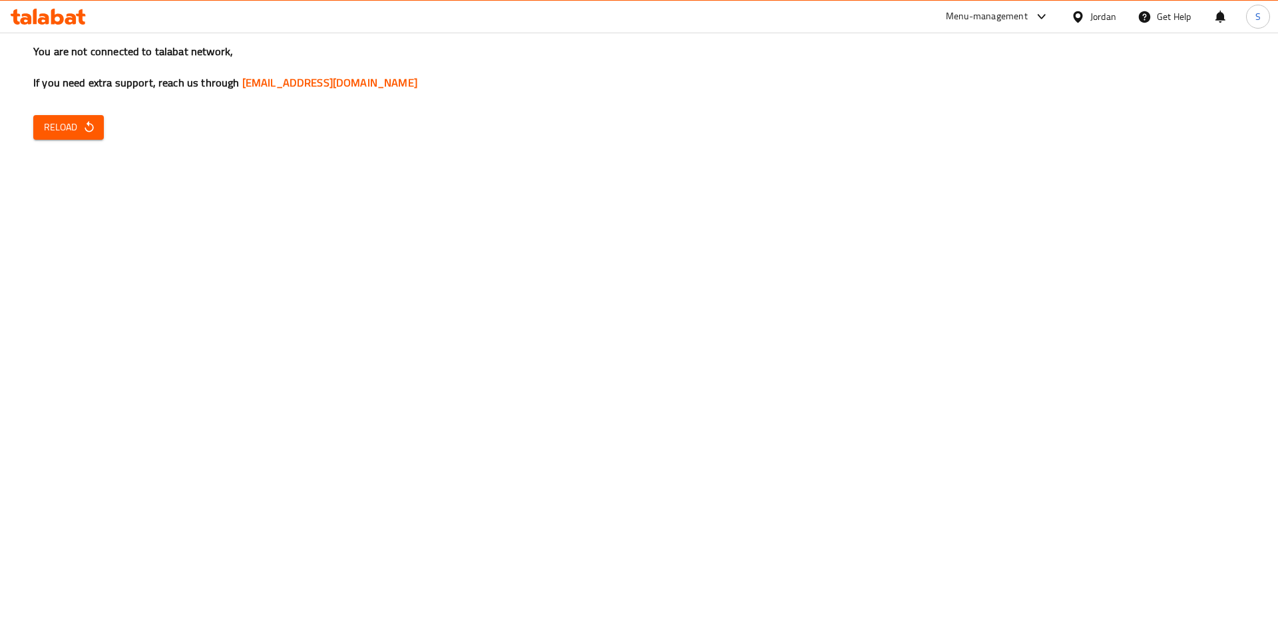
click at [105, 127] on div "You are not connected to talabat network, If you need extra support, reach us t…" at bounding box center [639, 315] width 1278 height 630
click at [101, 124] on button "Reload" at bounding box center [68, 127] width 71 height 25
click at [60, 132] on span "Reload" at bounding box center [68, 127] width 49 height 17
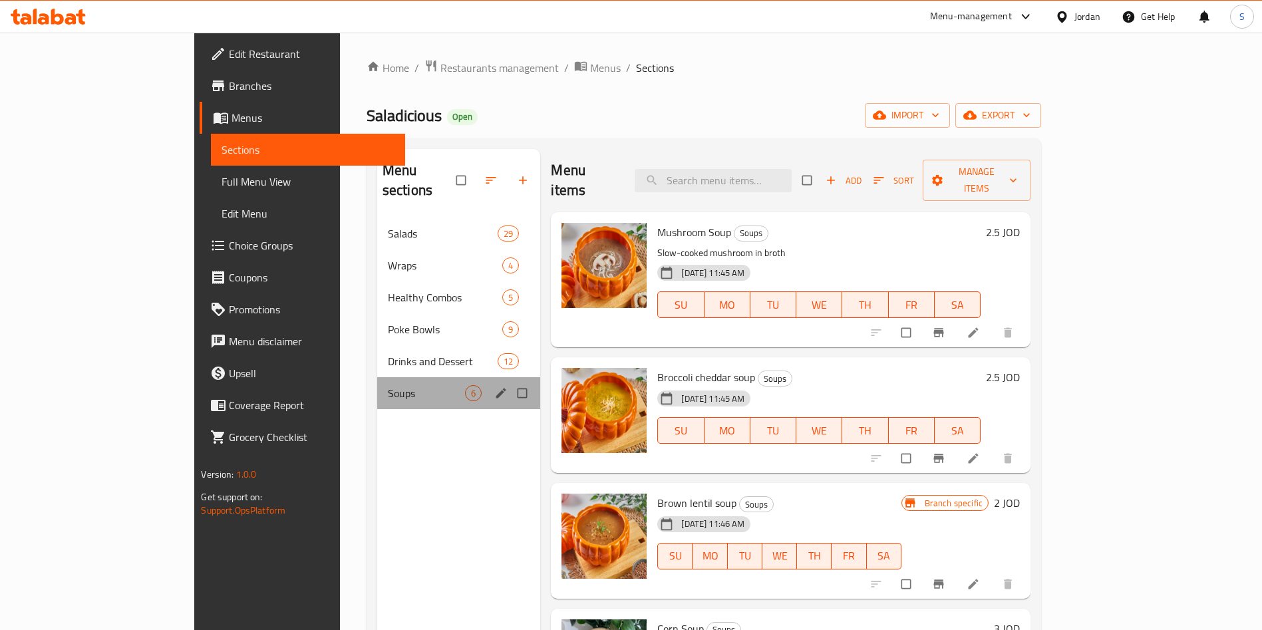
click at [377, 385] on div "Soups 6" at bounding box center [459, 393] width 164 height 32
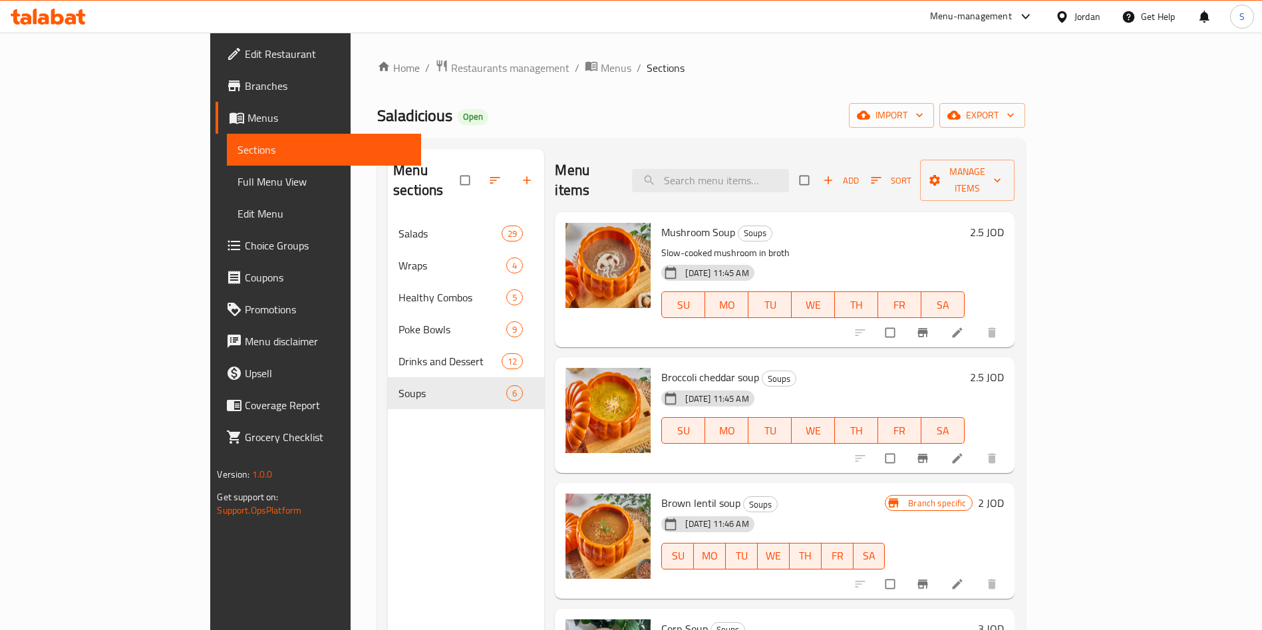
click at [1015, 160] on div "Add Sort Manage items" at bounding box center [907, 180] width 215 height 41
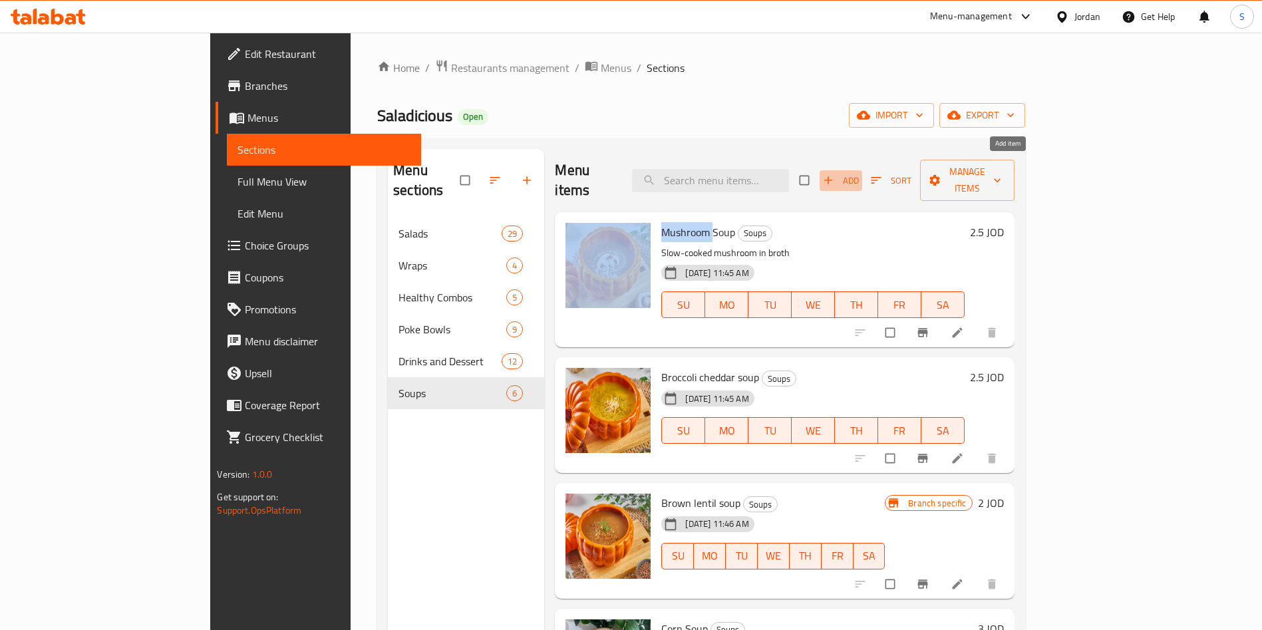
click at [862, 170] on button "Add" at bounding box center [841, 180] width 43 height 21
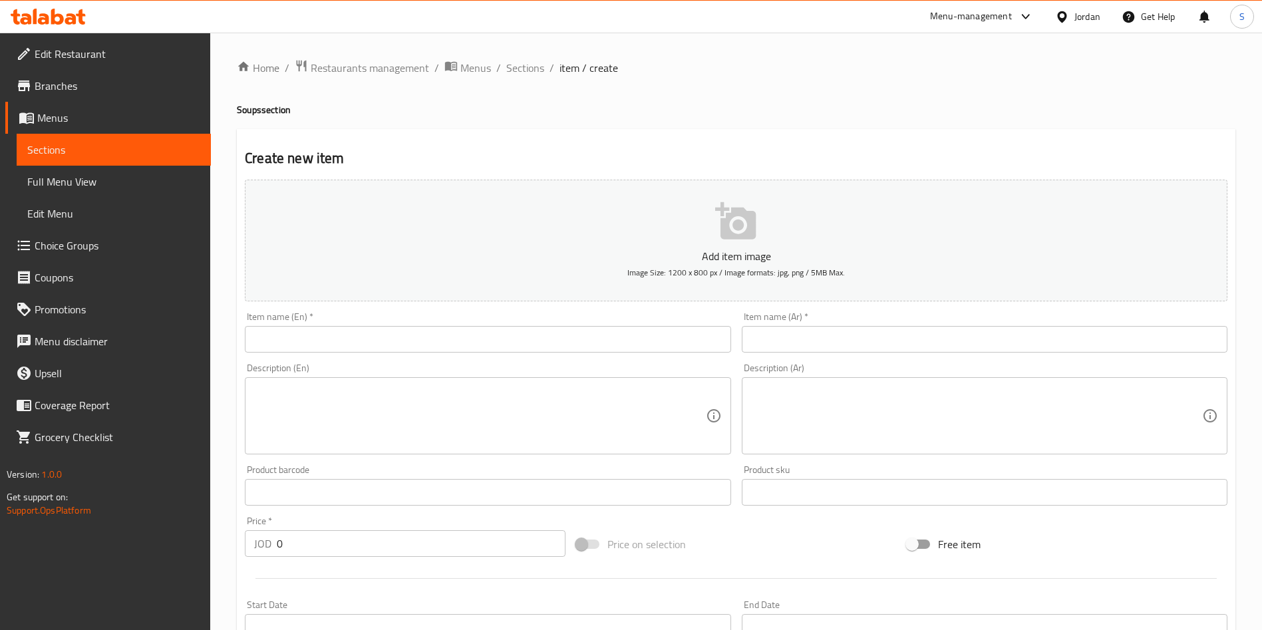
click at [375, 339] on input "text" at bounding box center [488, 339] width 486 height 27
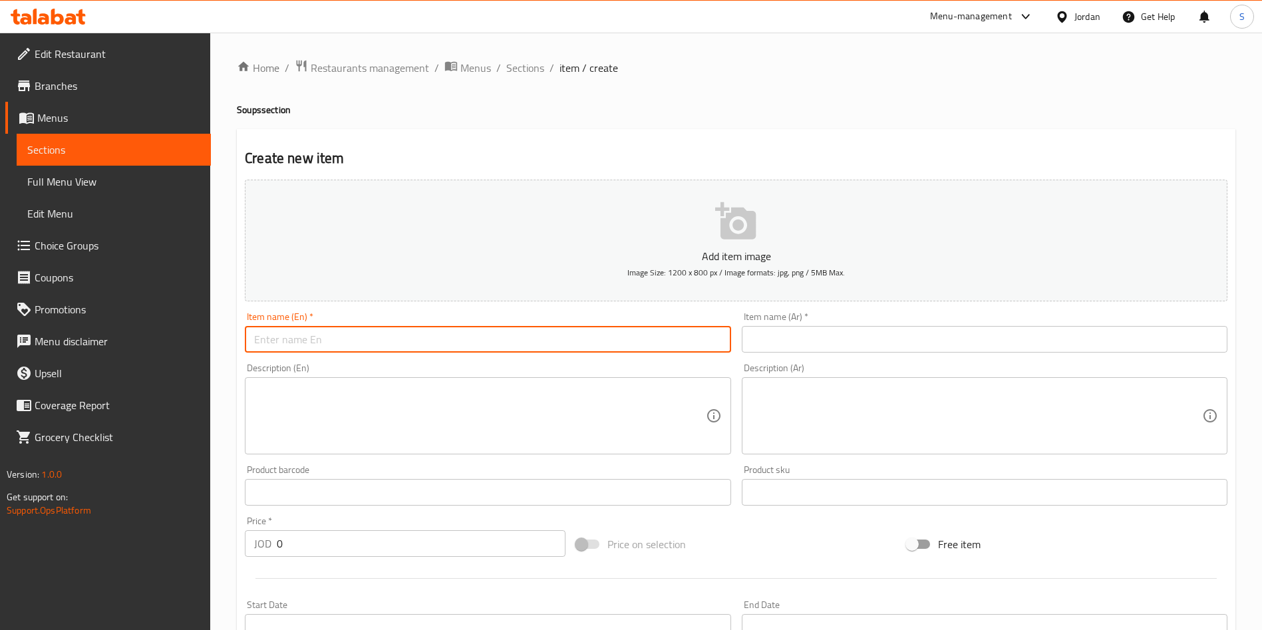
paste input "Pumpkin sweet potato soup"
type input "Pumpkin sweet potato soup"
click at [852, 345] on input "text" at bounding box center [985, 339] width 486 height 27
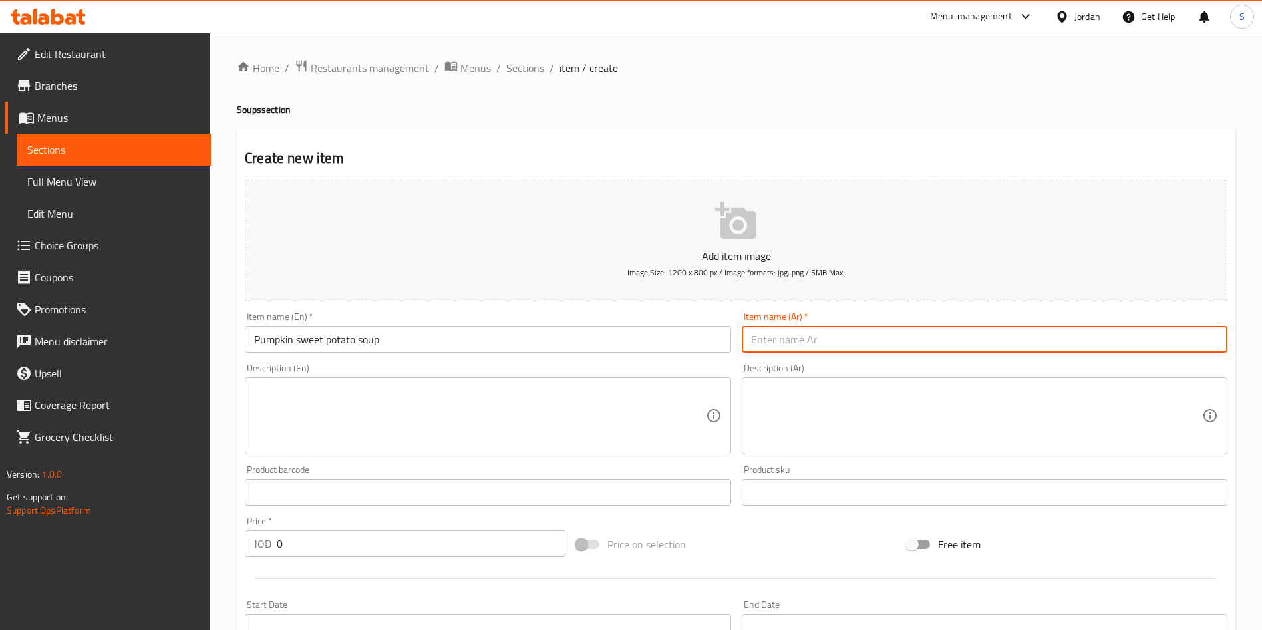
paste input "شوربة اليقطين والبطاطا الحلوة"
click at [831, 329] on input "شوربة اليقطين والبطاطا الحلوة" at bounding box center [985, 339] width 486 height 27
click at [838, 343] on input "شوربة اليقطين والبطاطا الحلوة" at bounding box center [985, 339] width 486 height 27
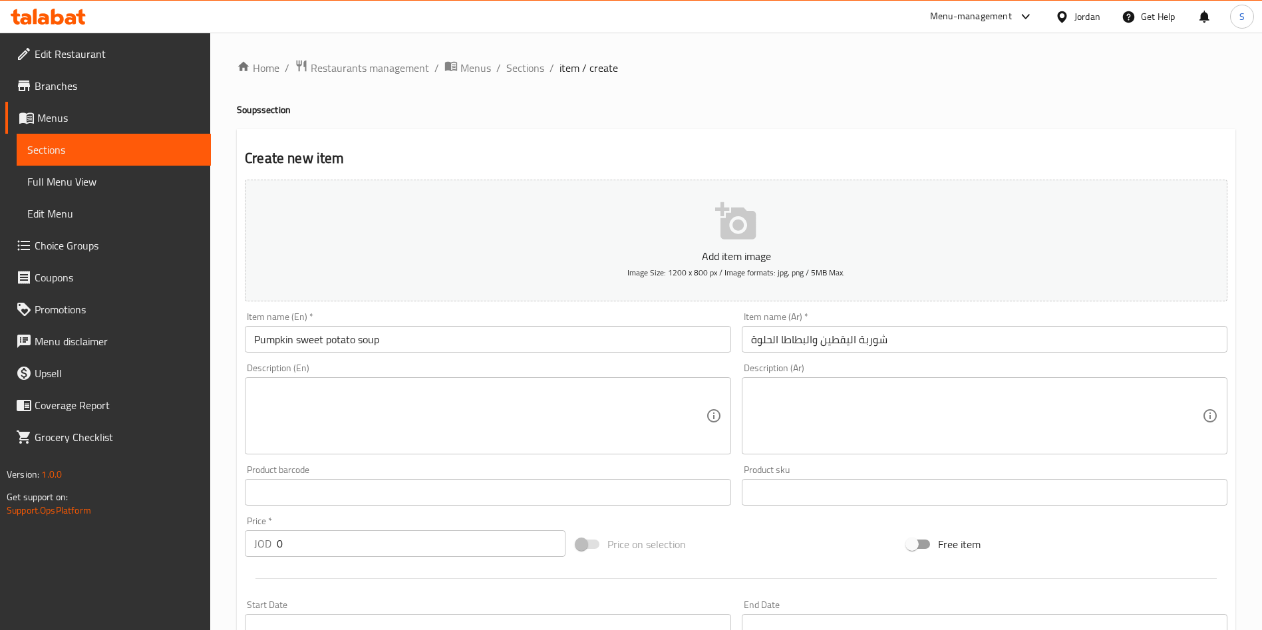
click at [866, 305] on div "Add item image Image Size: 1200 x 800 px / Image formats: jpg, png / 5MB Max." at bounding box center [736, 240] width 993 height 132
click at [840, 343] on input "شوربة اليقطين والبطاطا الحلوة" at bounding box center [985, 339] width 486 height 27
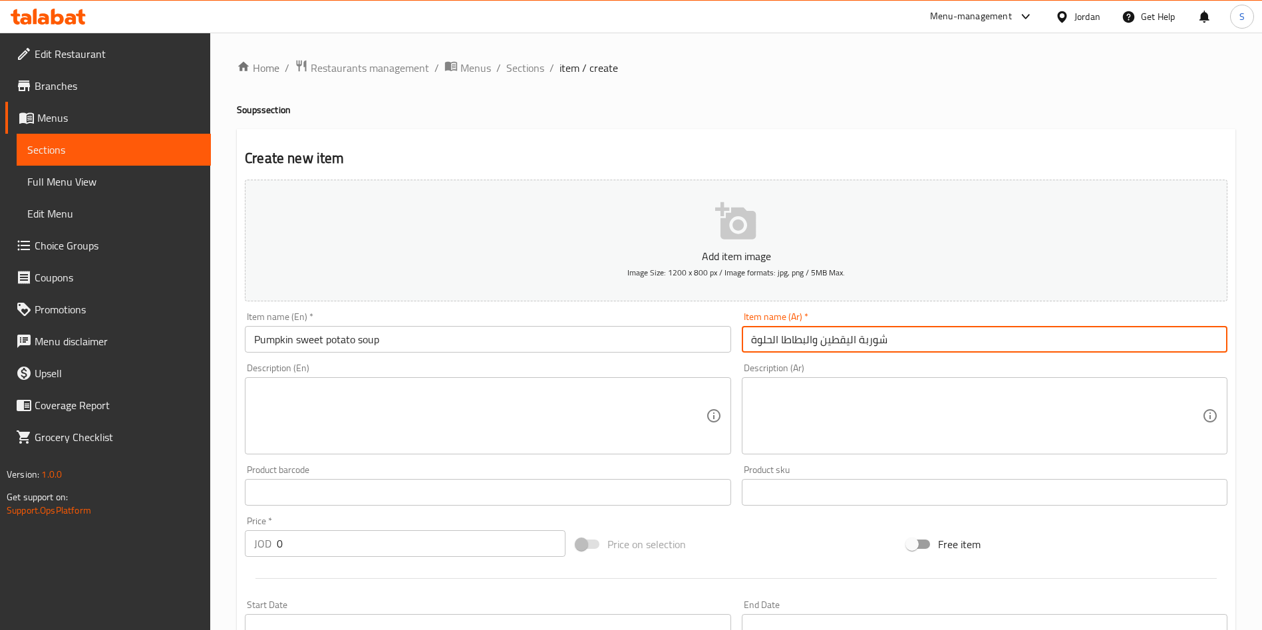
click at [840, 343] on input "شوربة اليقطين والبطاطا الحلوة" at bounding box center [985, 339] width 486 height 27
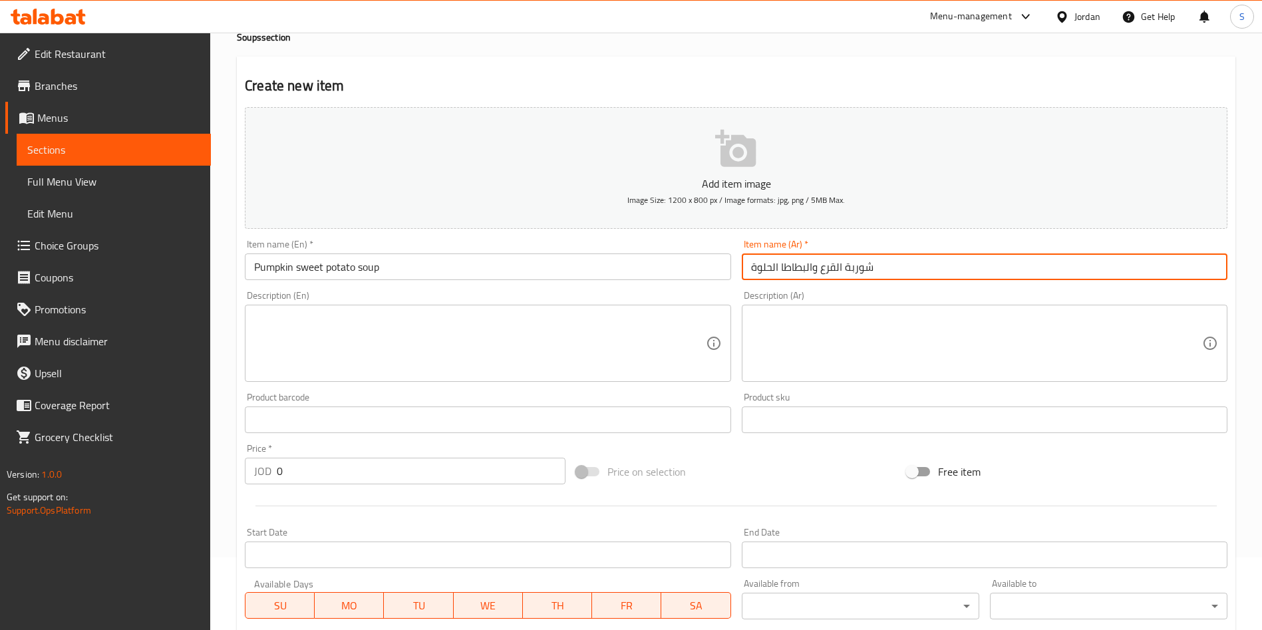
scroll to position [100, 0]
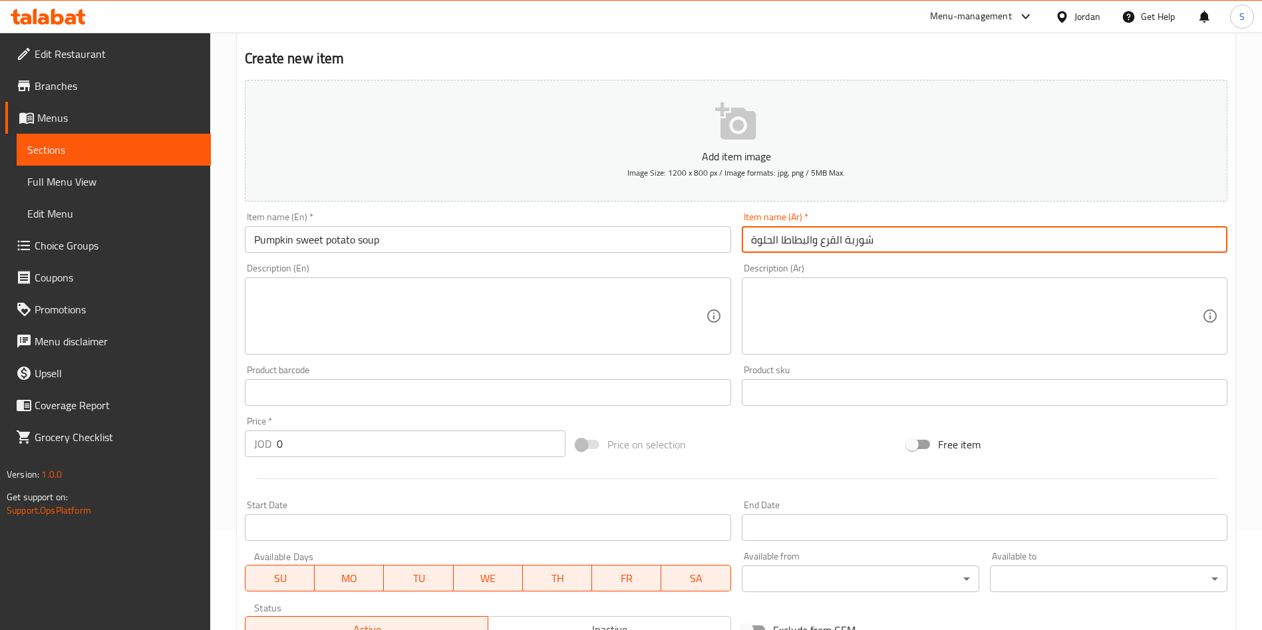
type input "شوربة القرع والبطاطا الحلوة"
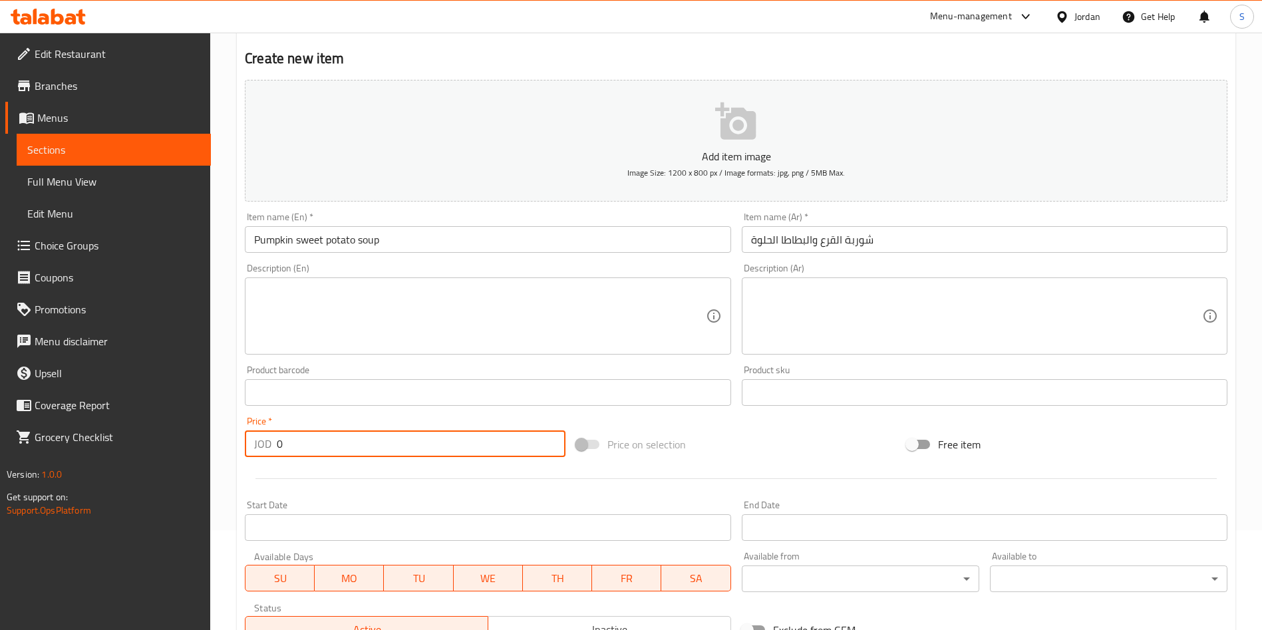
drag, startPoint x: 317, startPoint y: 448, endPoint x: 252, endPoint y: 442, distance: 64.8
click at [252, 442] on div "JOD 0 Price *" at bounding box center [405, 444] width 321 height 27
click at [283, 458] on div "Price   * JOD 25 Price *" at bounding box center [405, 436] width 331 height 51
click at [282, 442] on input "25" at bounding box center [421, 444] width 289 height 27
click at [280, 453] on input "2.5" at bounding box center [421, 444] width 289 height 27
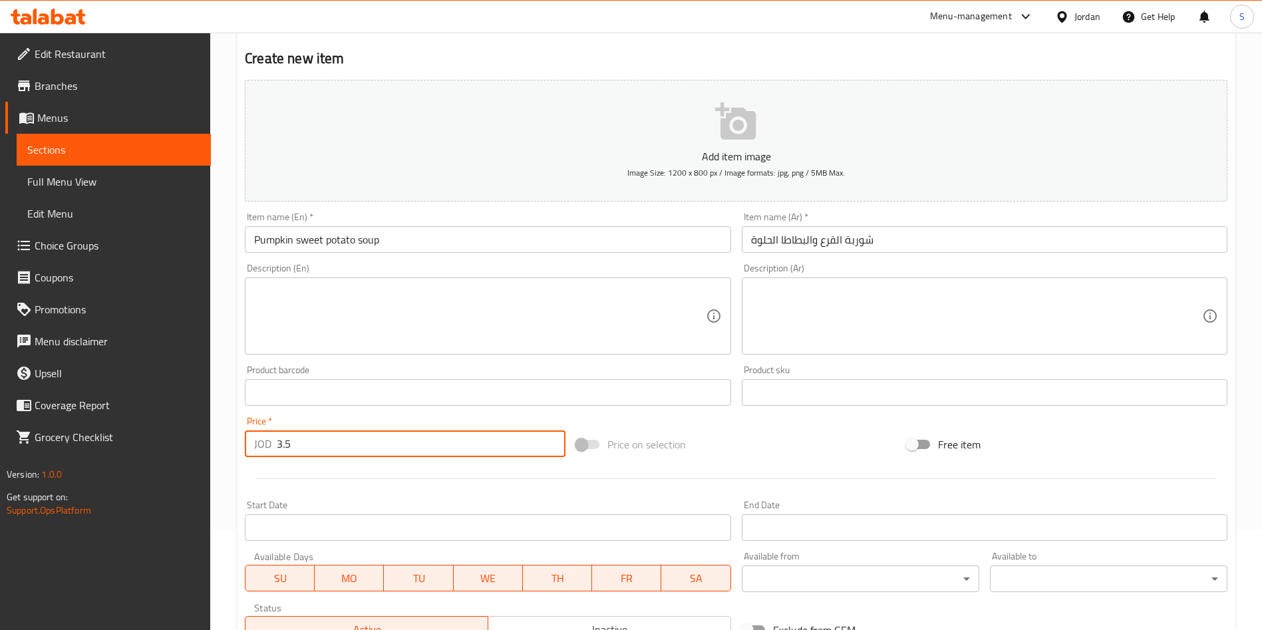
type input "3.5"
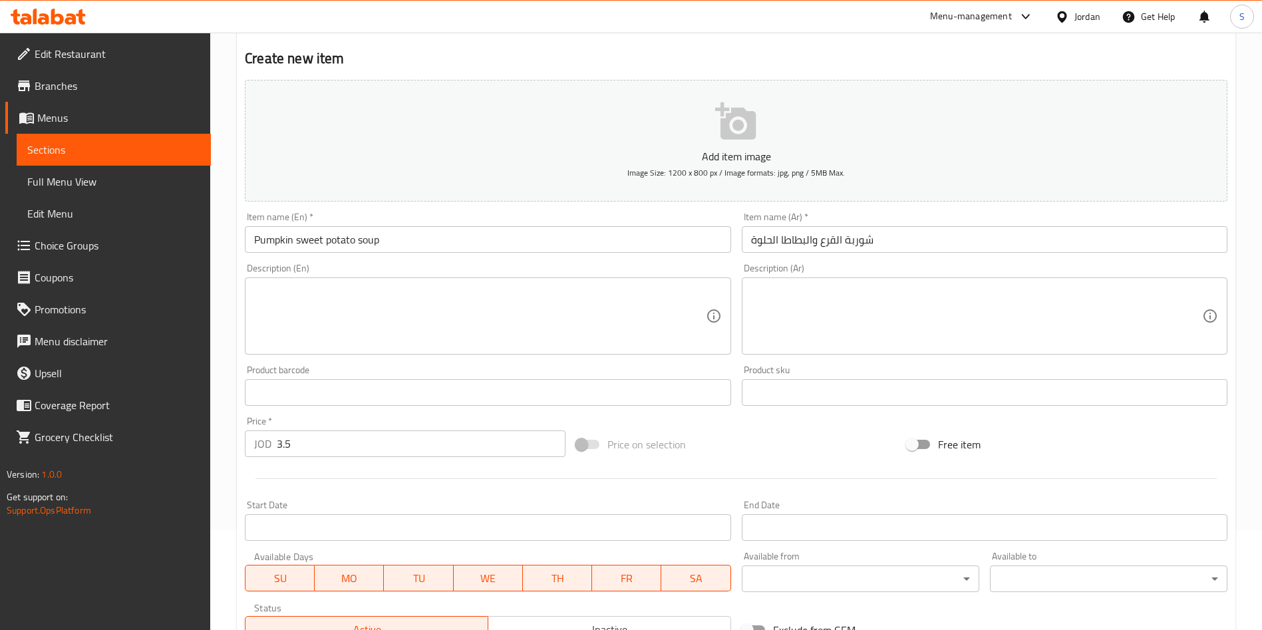
click at [552, 482] on div at bounding box center [736, 478] width 993 height 33
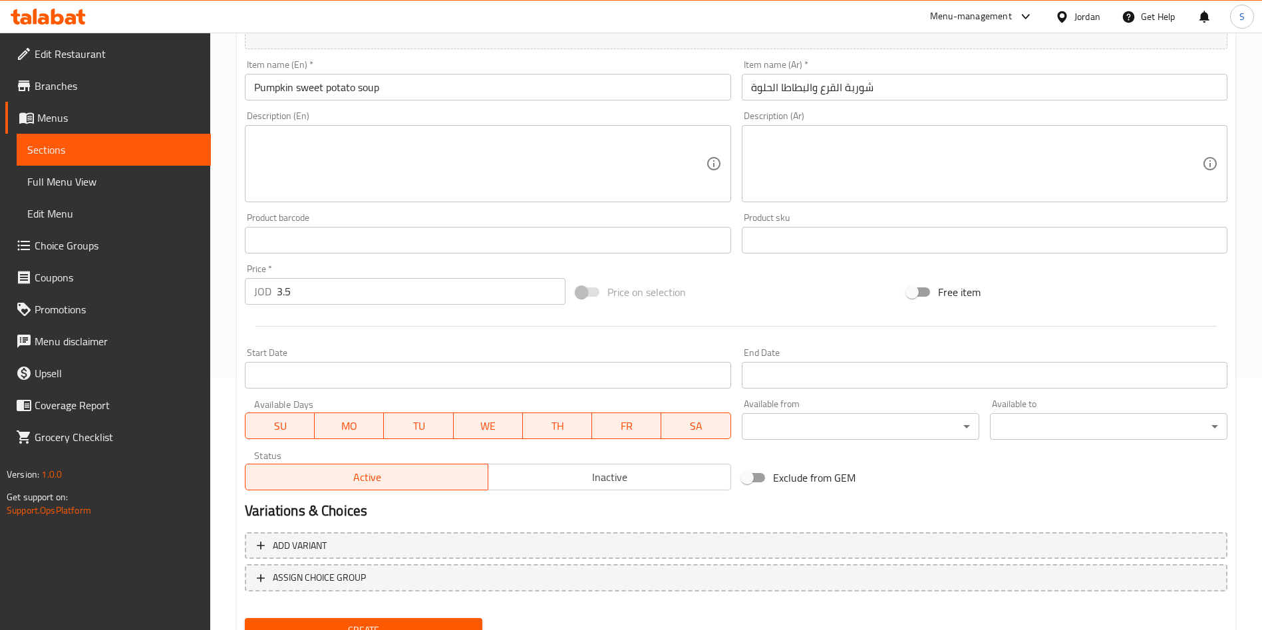
scroll to position [310, 0]
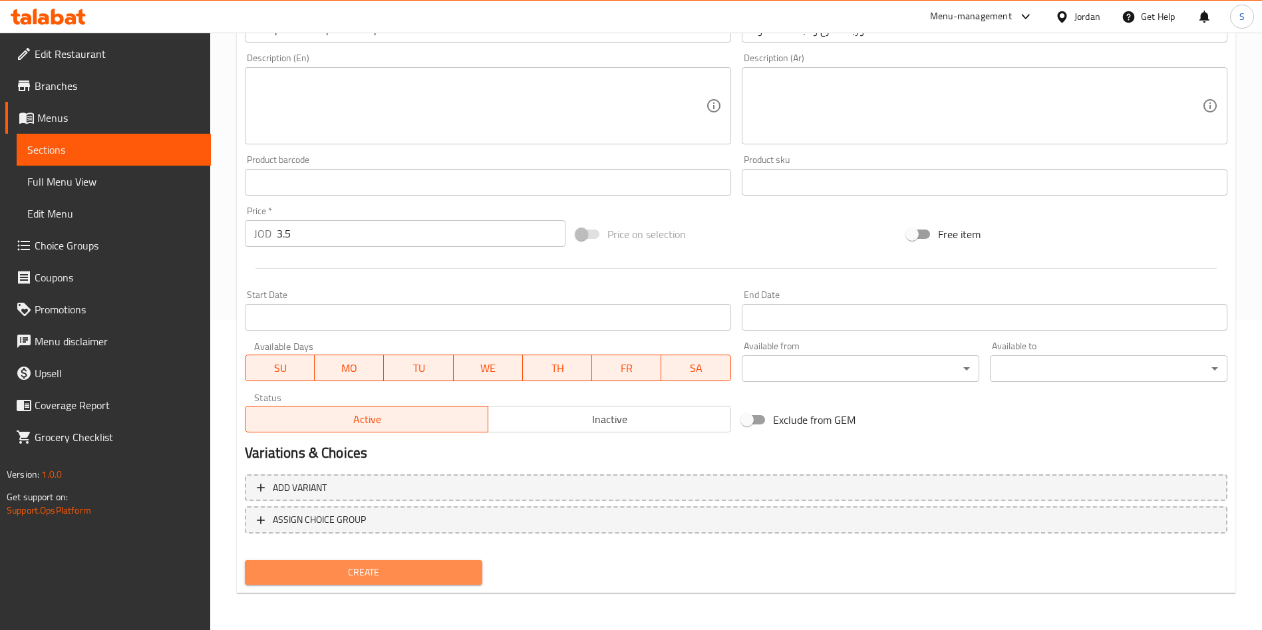
click at [365, 572] on span "Create" at bounding box center [364, 572] width 216 height 17
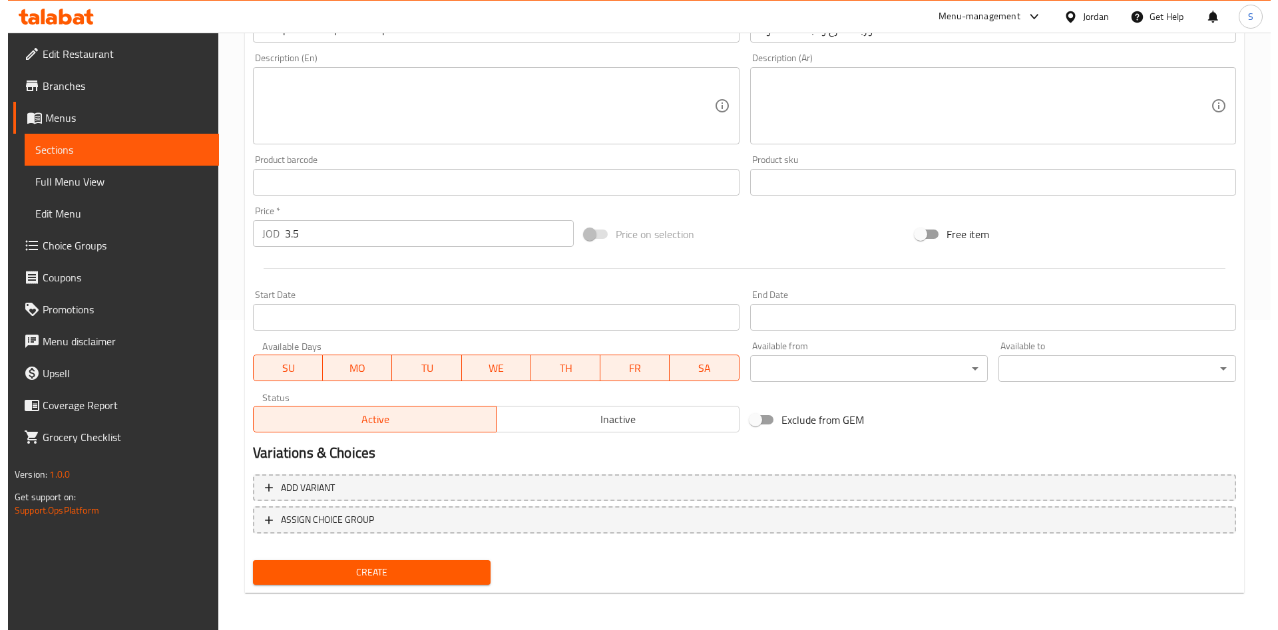
scroll to position [0, 0]
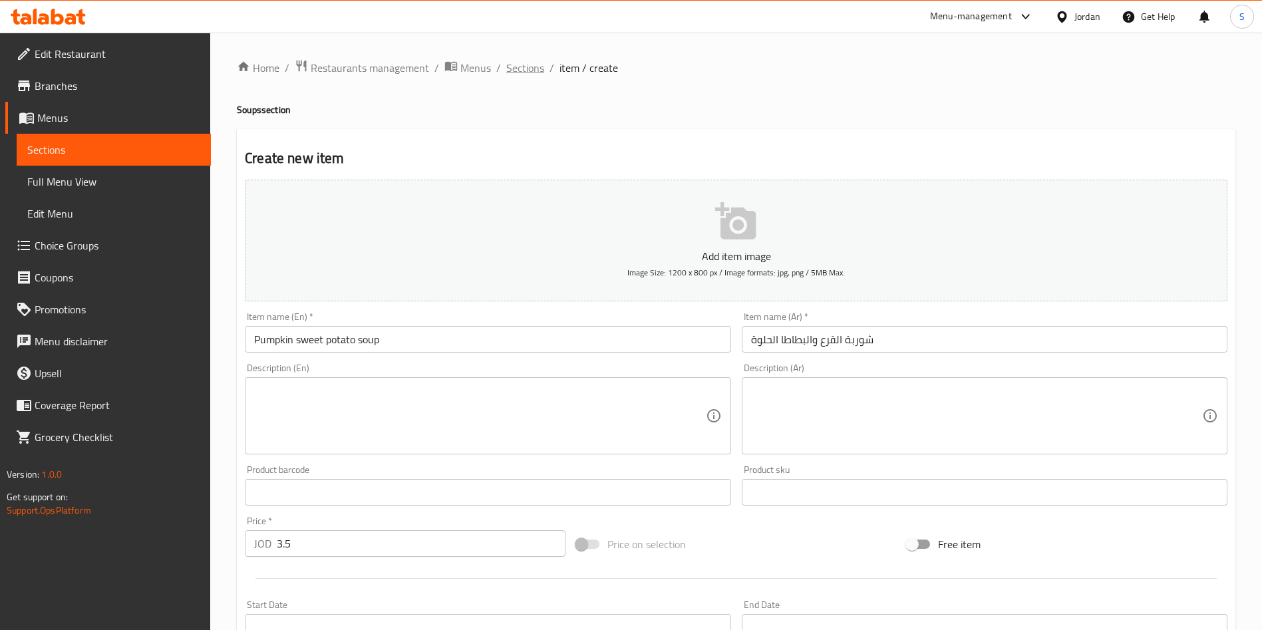
click at [534, 60] on span "Sections" at bounding box center [525, 68] width 38 height 16
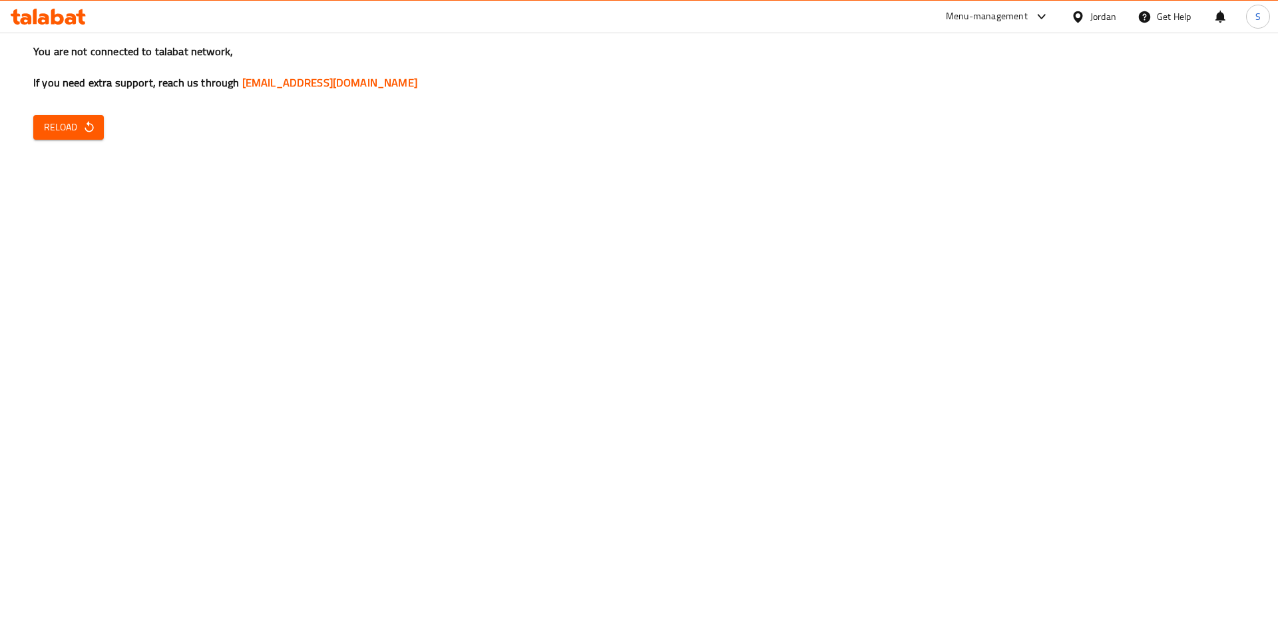
click at [72, 129] on span "Reload" at bounding box center [68, 127] width 49 height 17
click at [90, 118] on button "Reload" at bounding box center [68, 127] width 71 height 25
click at [118, 136] on div "You are not connected to talabat network, If you need extra support, reach us t…" at bounding box center [639, 315] width 1278 height 630
click at [102, 135] on button "Reload" at bounding box center [68, 127] width 71 height 25
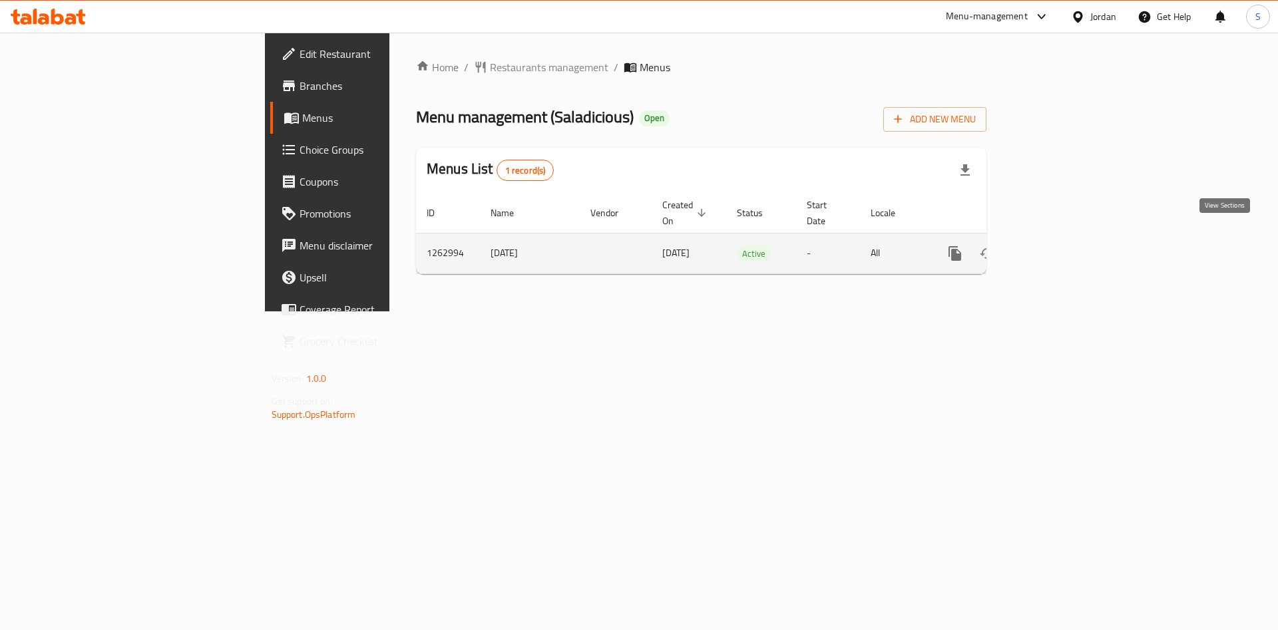
click at [1067, 238] on link "enhanced table" at bounding box center [1051, 254] width 32 height 32
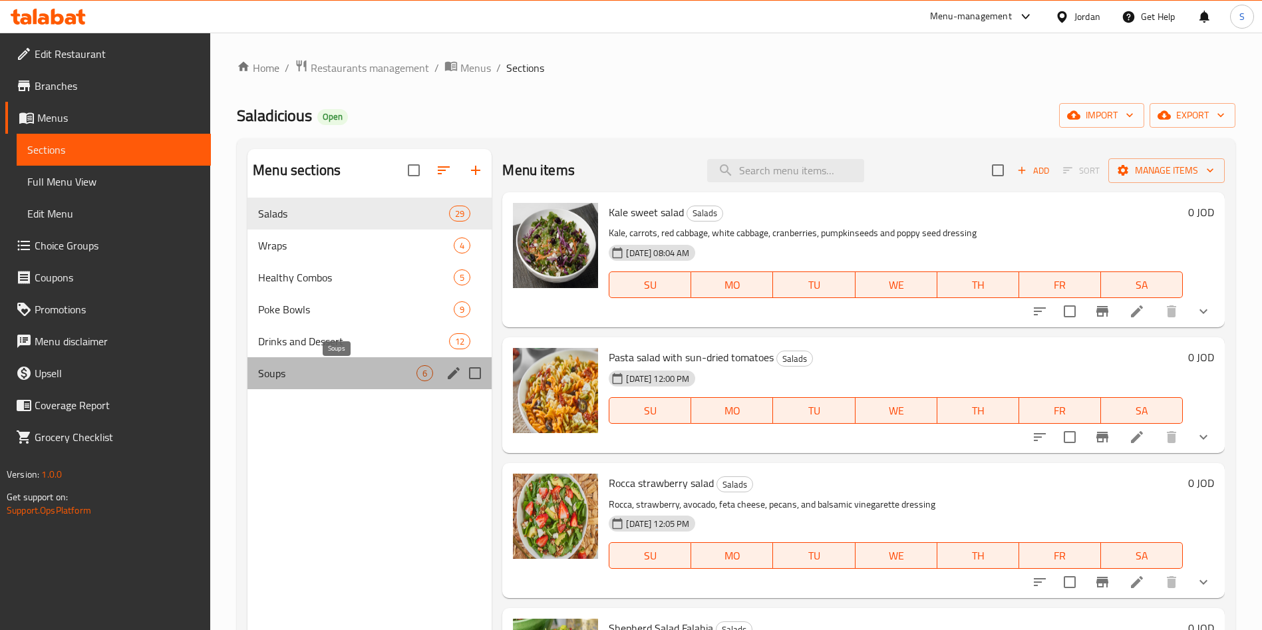
click at [274, 373] on span "Soups" at bounding box center [337, 373] width 158 height 16
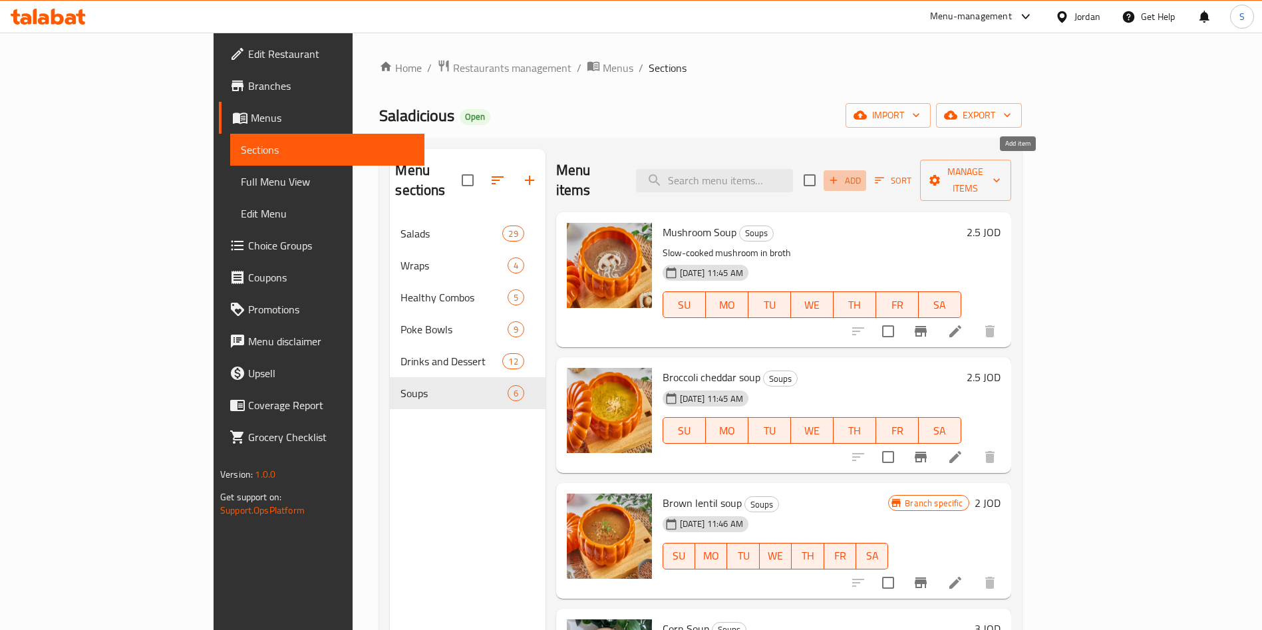
click at [840, 174] on icon "button" at bounding box center [834, 180] width 12 height 12
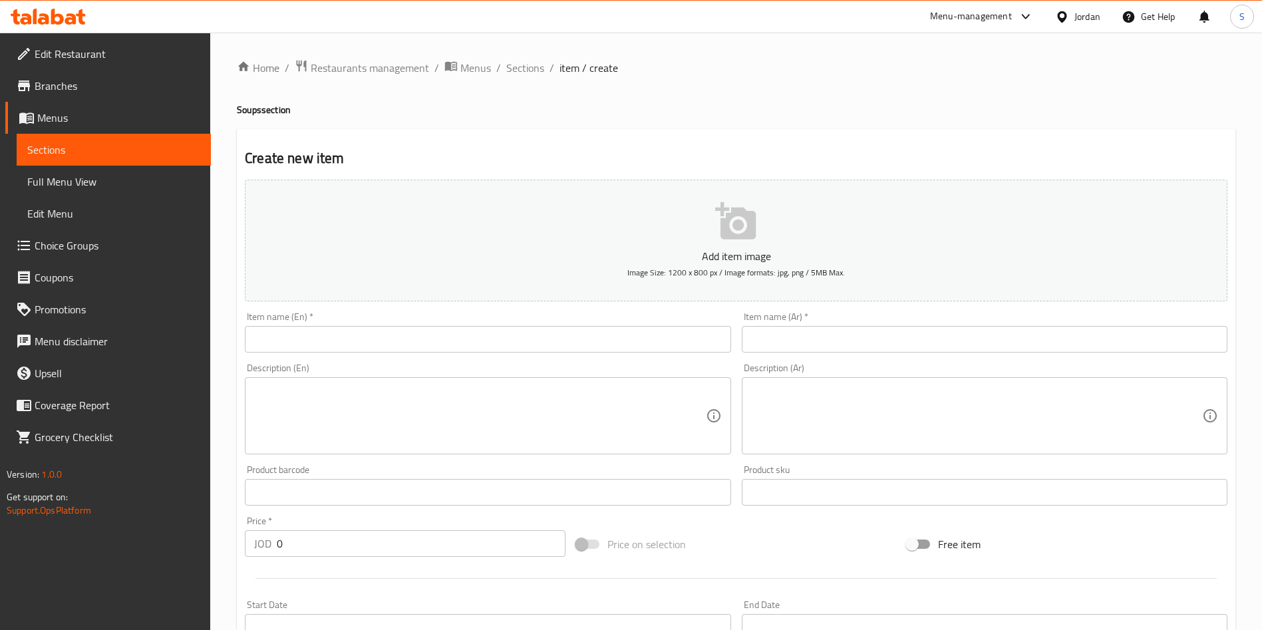
click at [342, 333] on input "text" at bounding box center [488, 339] width 486 height 27
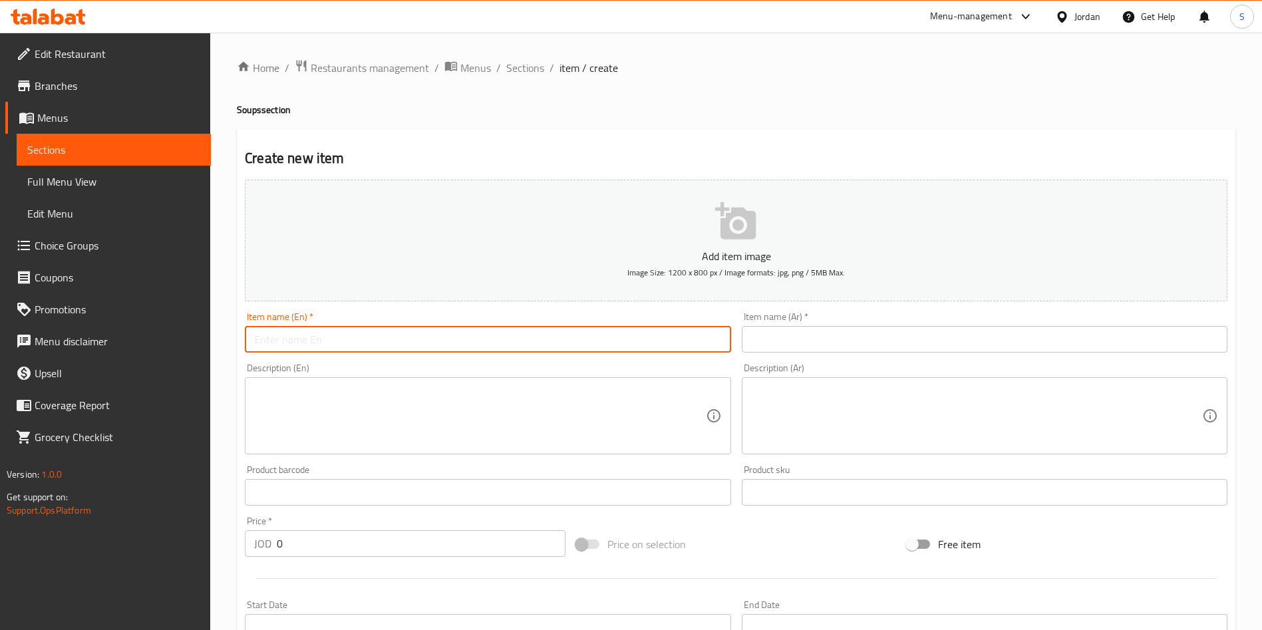
paste input "Pumpkin sweet potato soup"
type input "Pumpkin sweet potato soup"
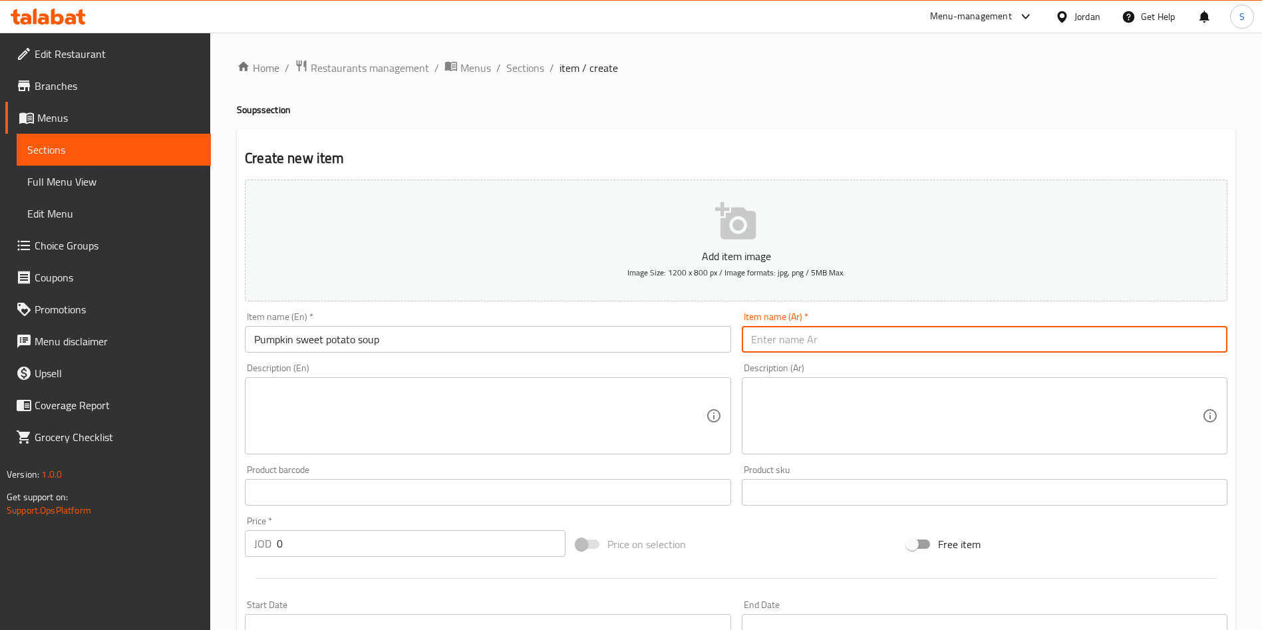
click at [918, 337] on input "text" at bounding box center [985, 339] width 486 height 27
paste input "شوربة اليقطين والبطاطا الحلوة"
click at [834, 342] on input "شوربة اليقطين والبطاطا الحلوة" at bounding box center [985, 339] width 486 height 27
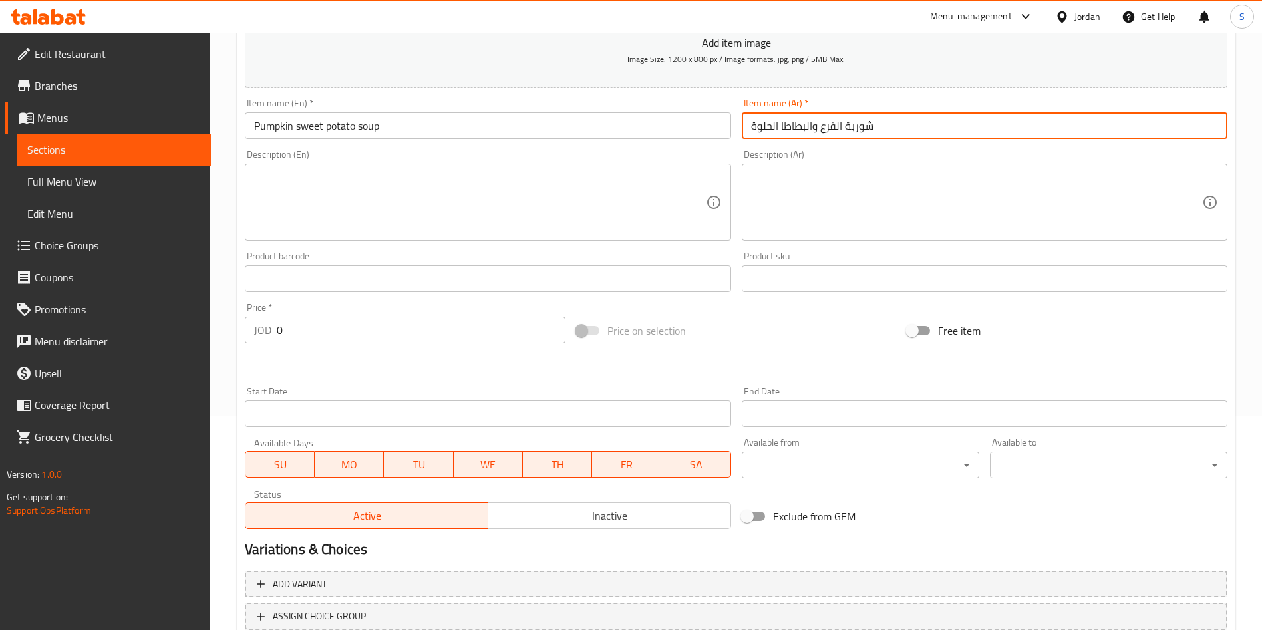
scroll to position [299, 0]
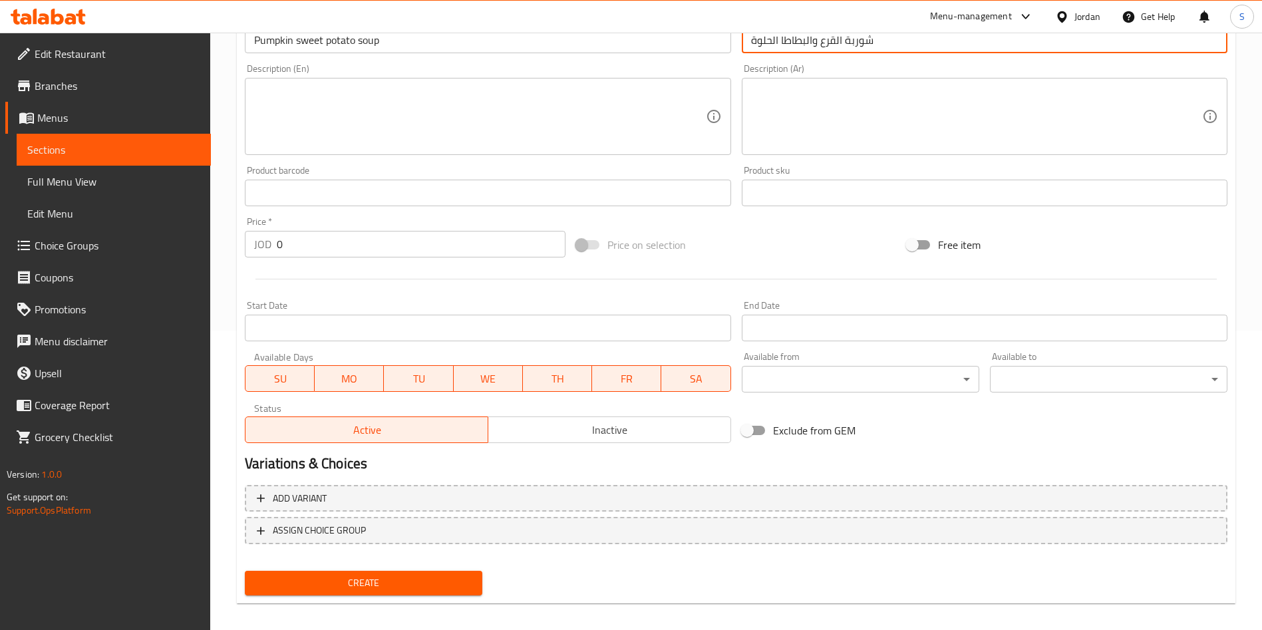
type input "شوربة القرع والبطاطا الحلوة"
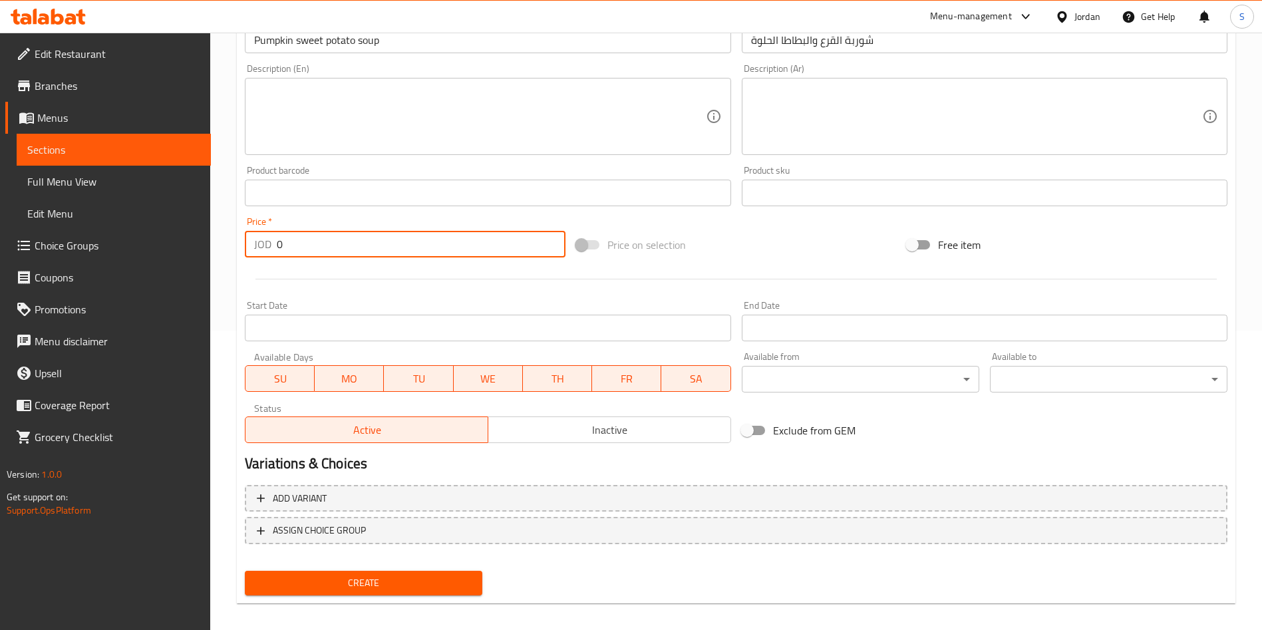
click at [341, 249] on input "0" at bounding box center [421, 244] width 289 height 27
drag, startPoint x: 341, startPoint y: 249, endPoint x: 63, endPoint y: 246, distance: 278.8
click at [58, 248] on div "Edit Restaurant Branches Menus Sections Full Menu View Edit Menu Choice Groups …" at bounding box center [631, 187] width 1262 height 908
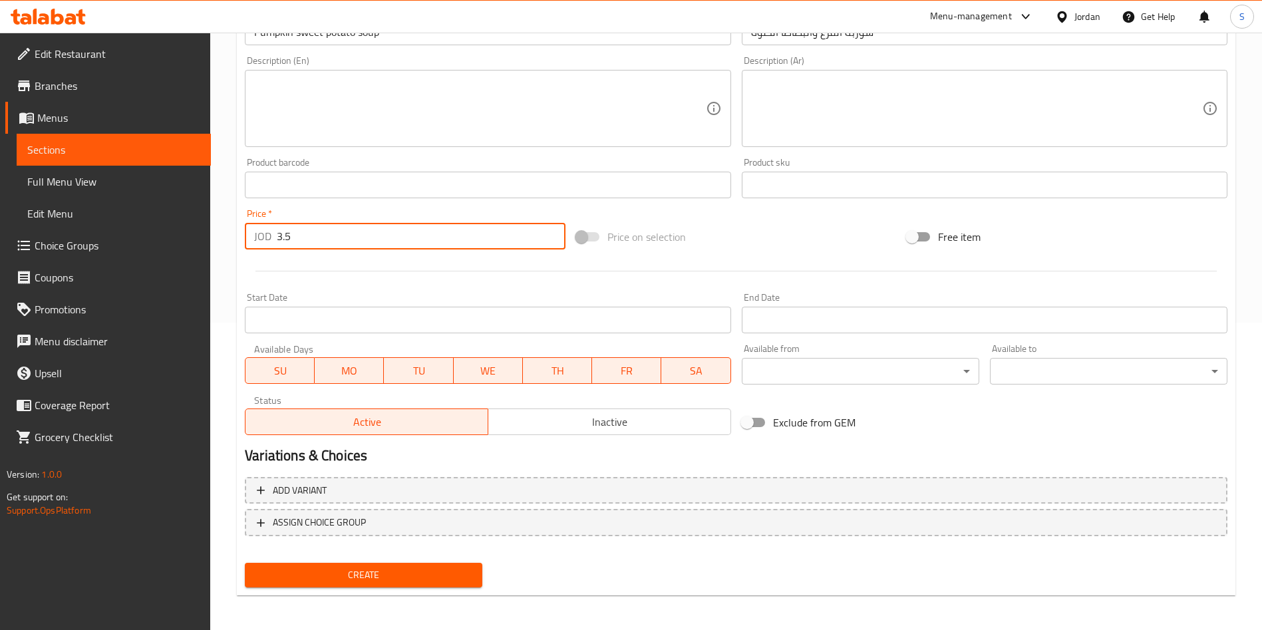
scroll to position [310, 0]
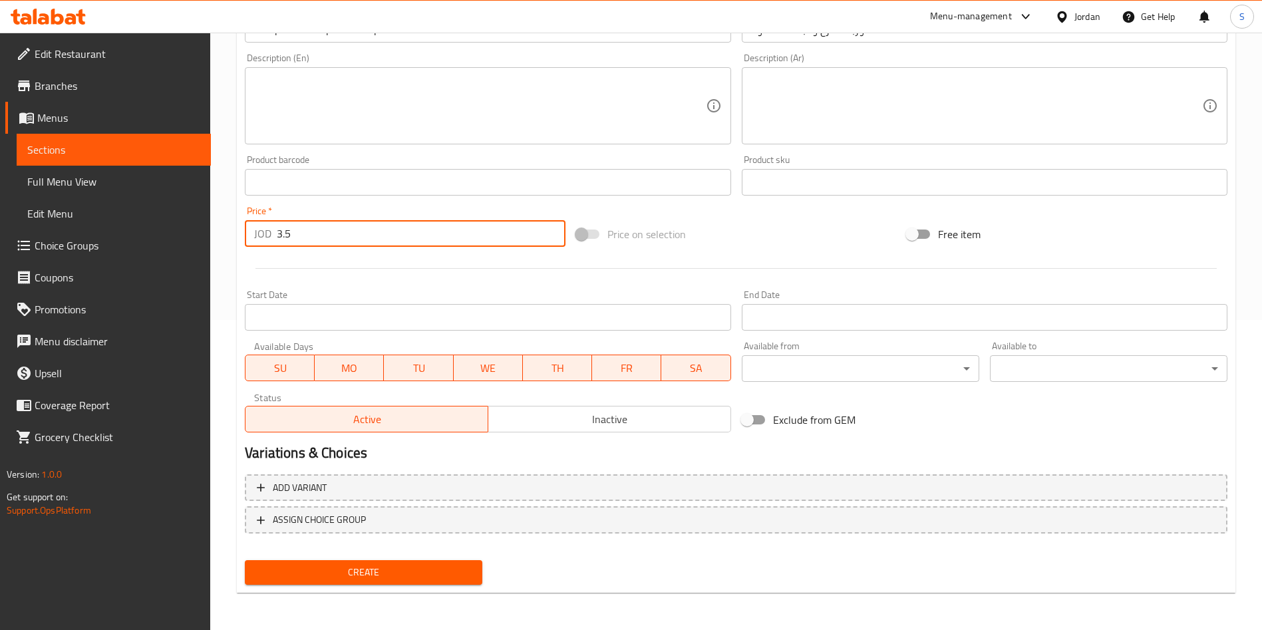
type input "3.5"
click at [439, 562] on button "Create" at bounding box center [364, 572] width 238 height 25
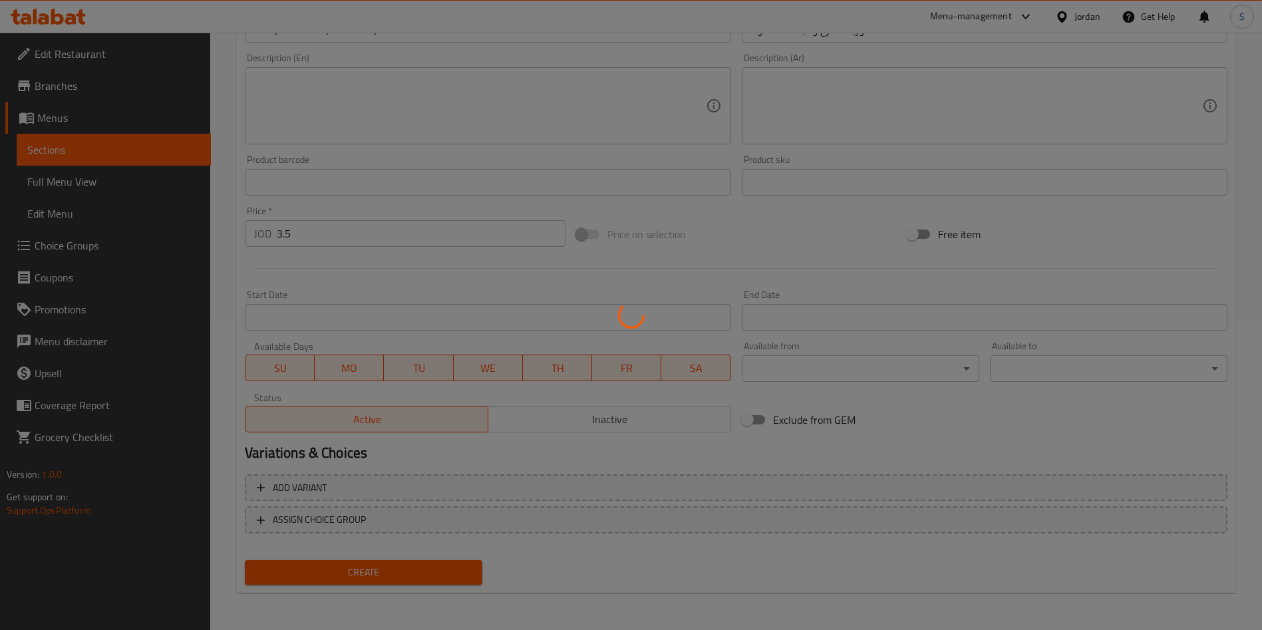
scroll to position [208, 0]
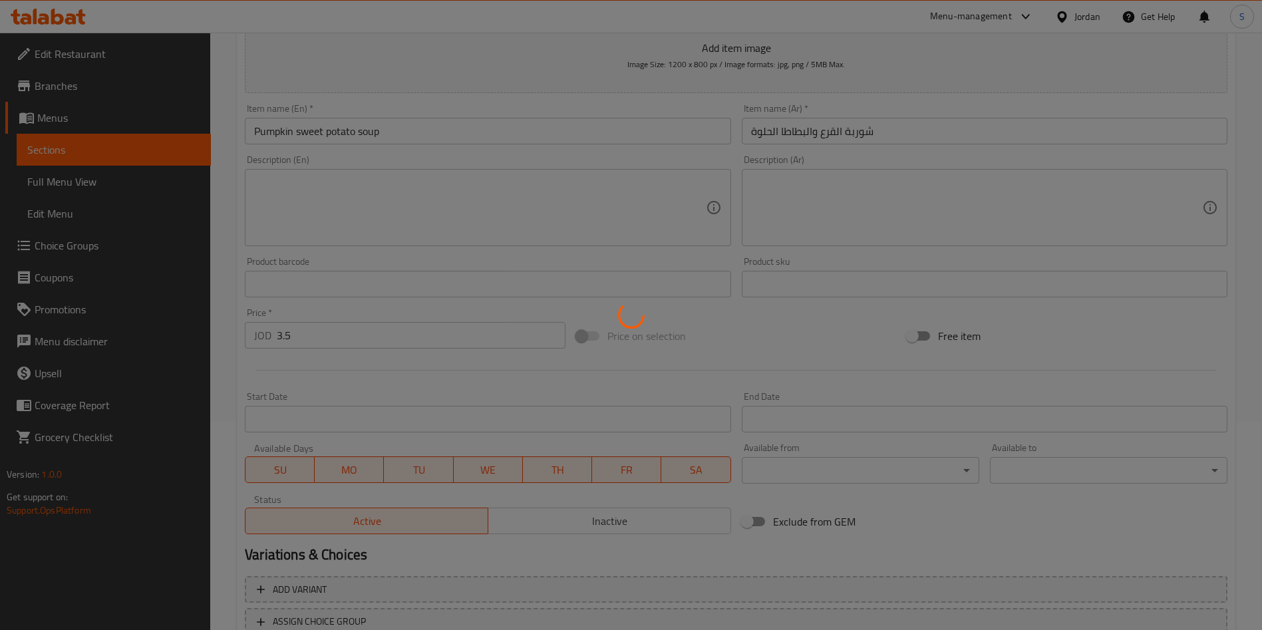
type input "0"
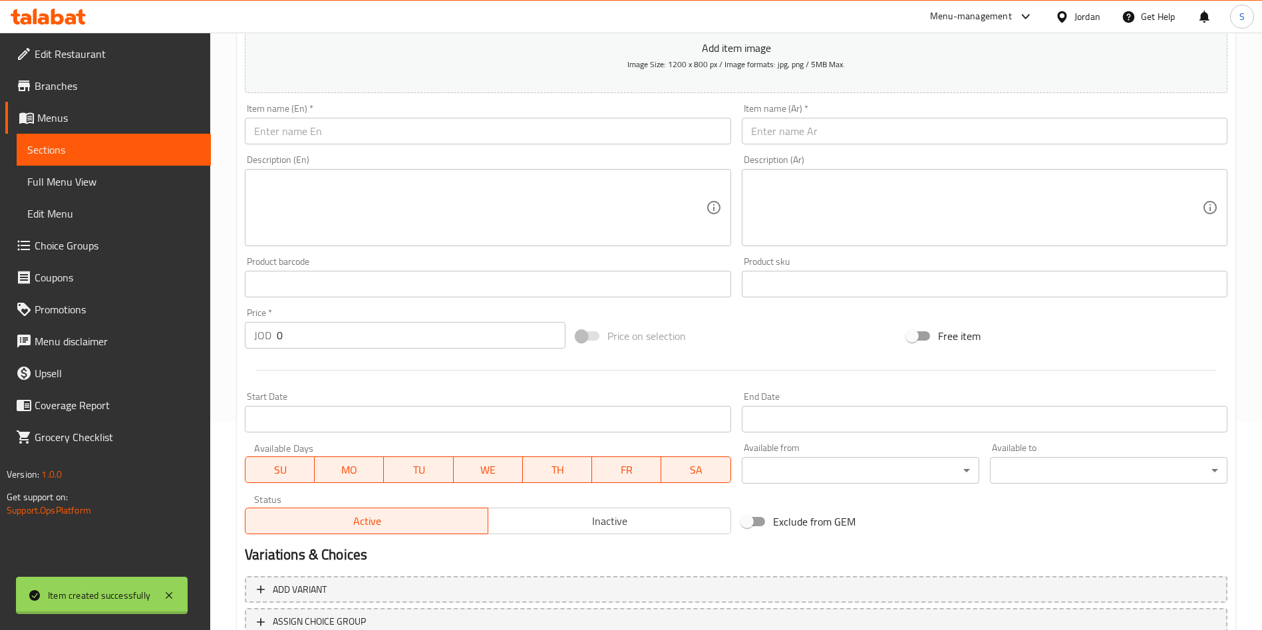
scroll to position [0, 0]
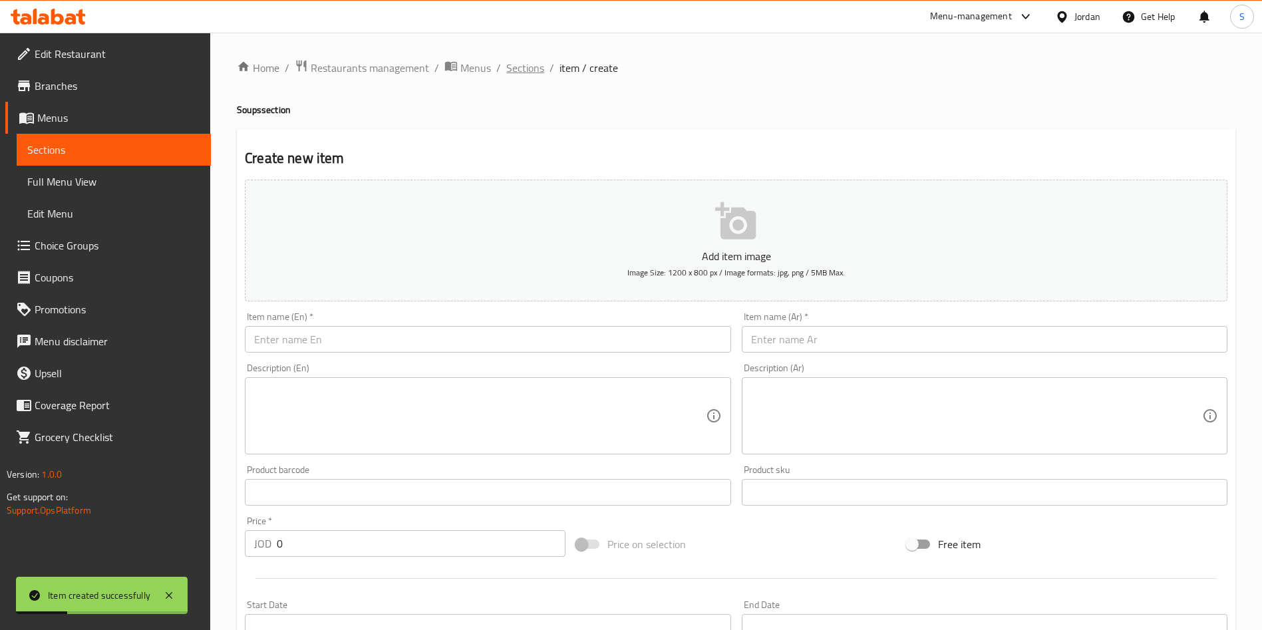
click at [510, 71] on span "Sections" at bounding box center [525, 68] width 38 height 16
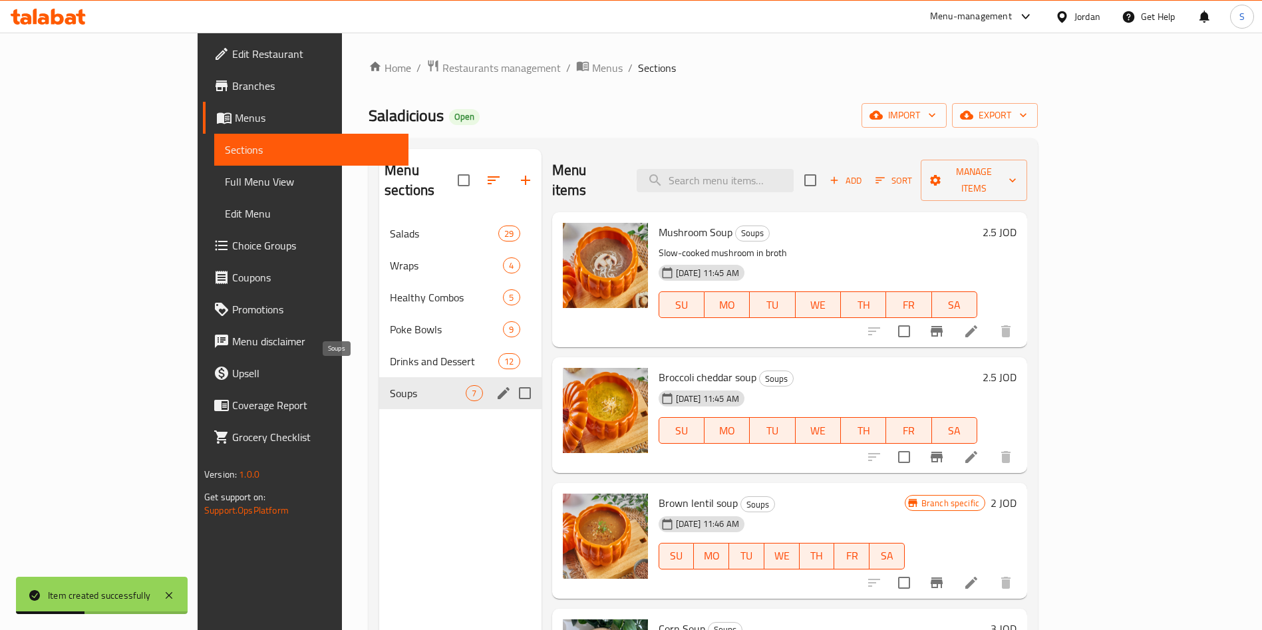
click at [390, 385] on span "Soups" at bounding box center [428, 393] width 76 height 16
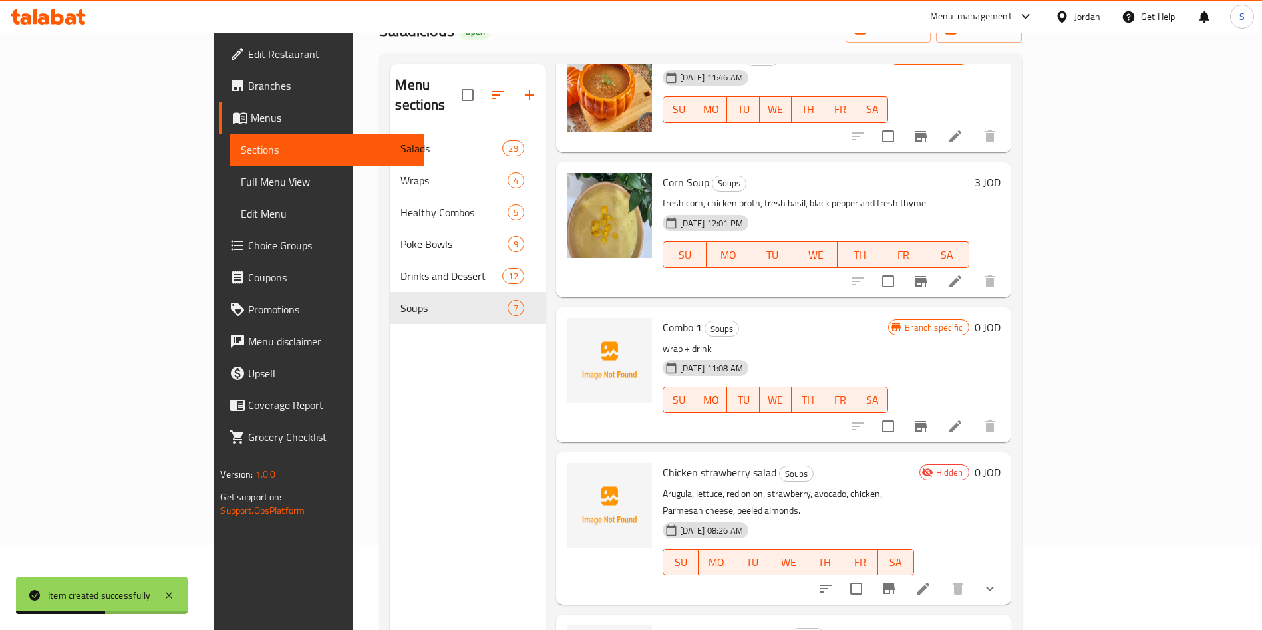
scroll to position [186, 0]
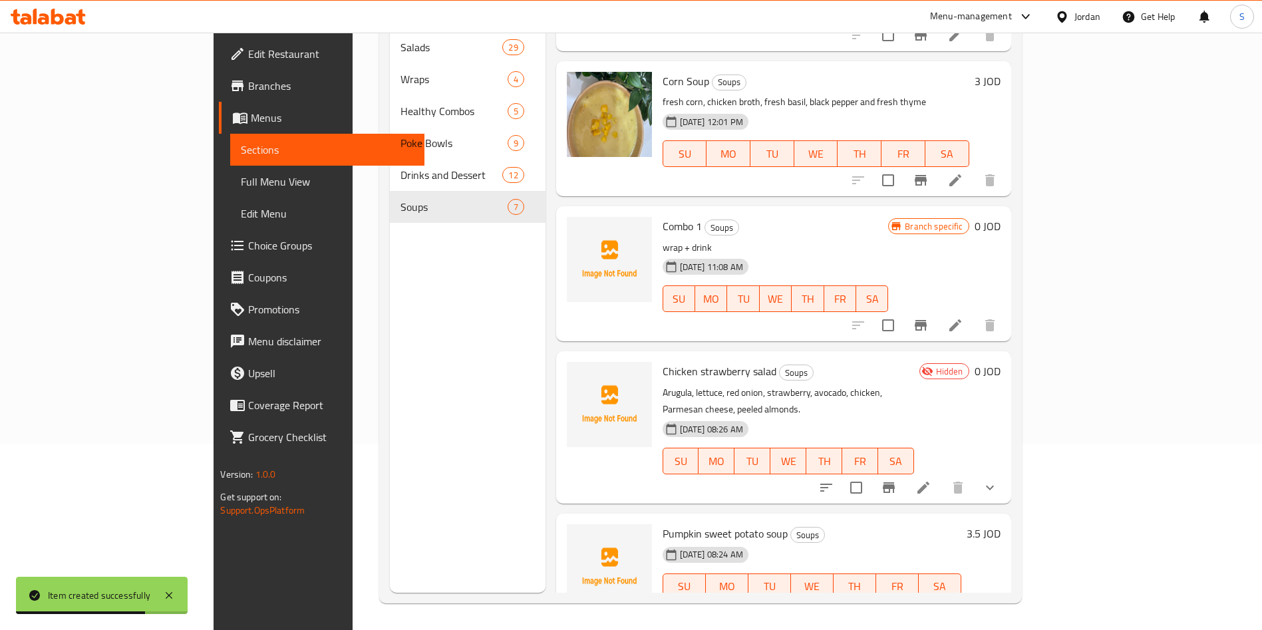
click at [1006, 598] on div at bounding box center [924, 614] width 164 height 32
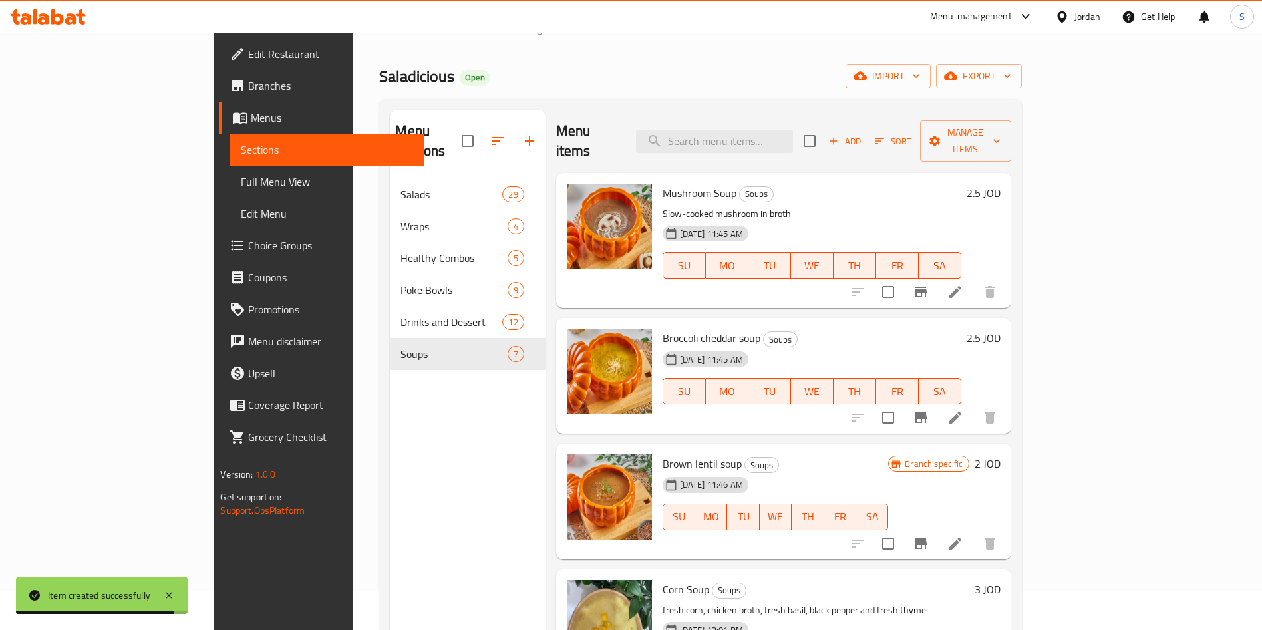
scroll to position [0, 0]
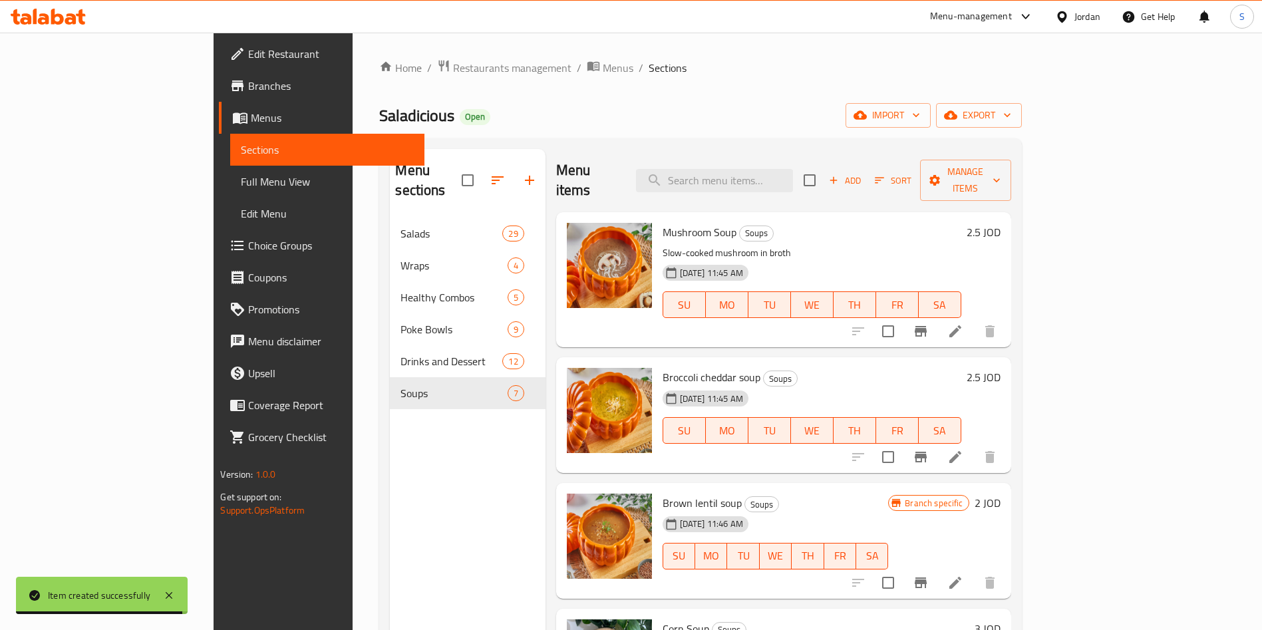
click at [1011, 153] on div "Menu items Add Sort Manage items" at bounding box center [783, 180] width 455 height 63
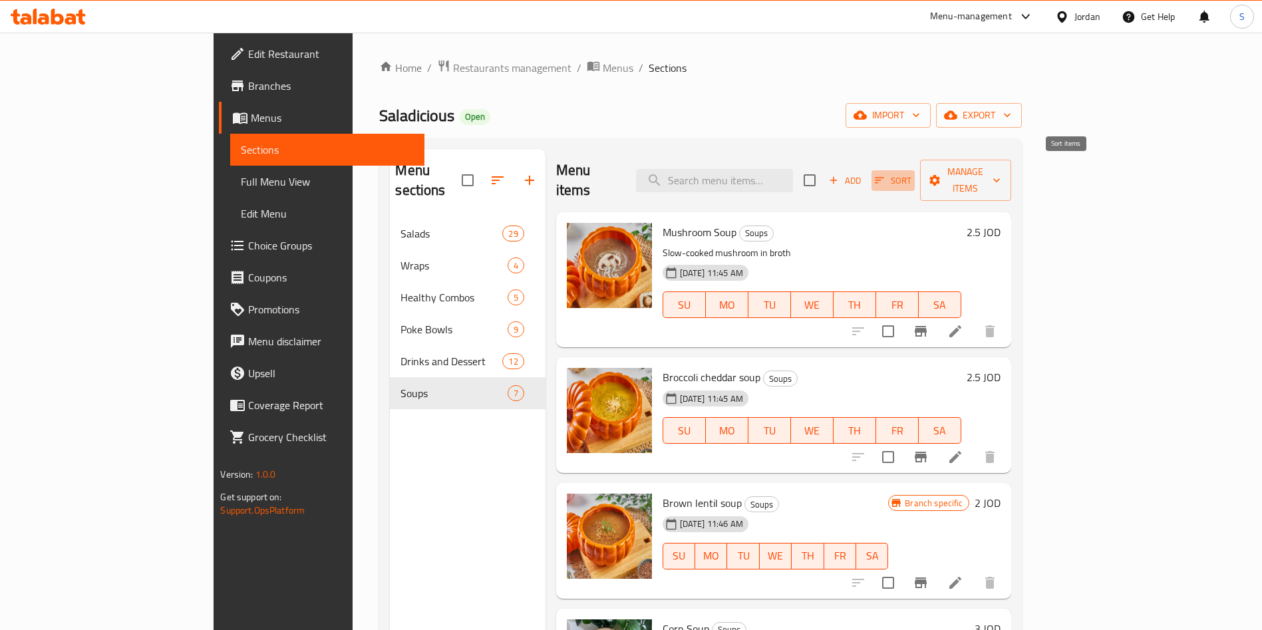
click at [912, 173] on span "Sort" at bounding box center [893, 180] width 37 height 15
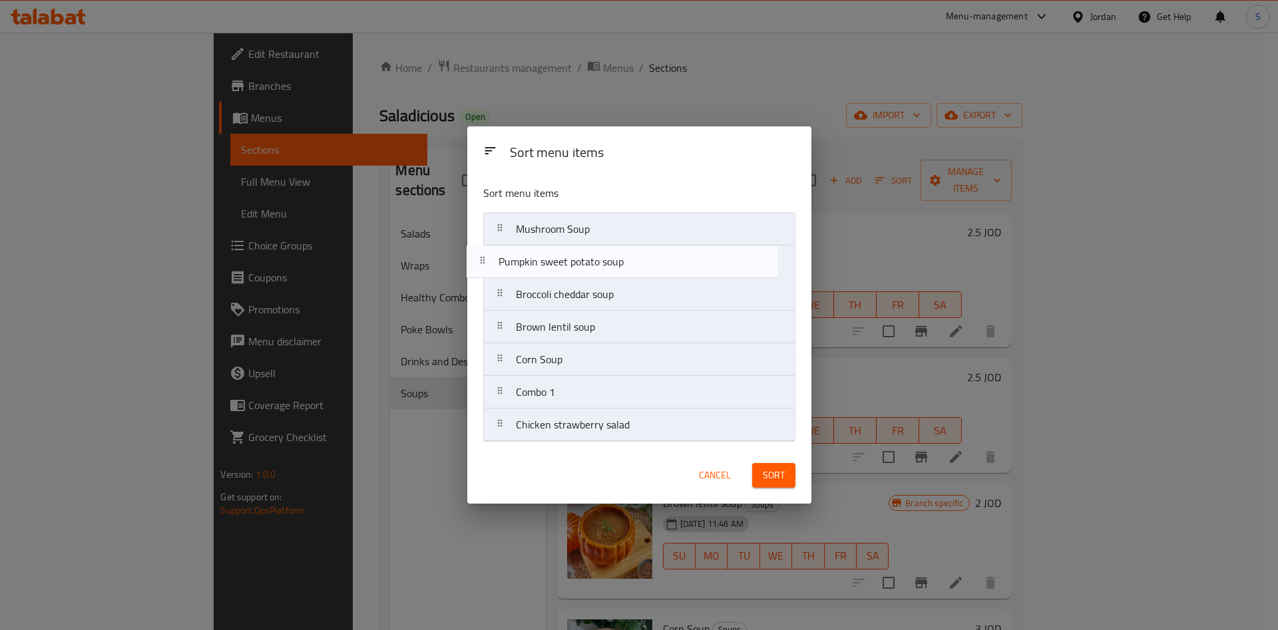
drag, startPoint x: 566, startPoint y: 428, endPoint x: 544, endPoint y: 255, distance: 174.4
click at [544, 255] on nav "Mushroom Soup Broccoli cheddar soup Brown lentil soup Corn Soup Combo 1 Chicken…" at bounding box center [639, 327] width 312 height 230
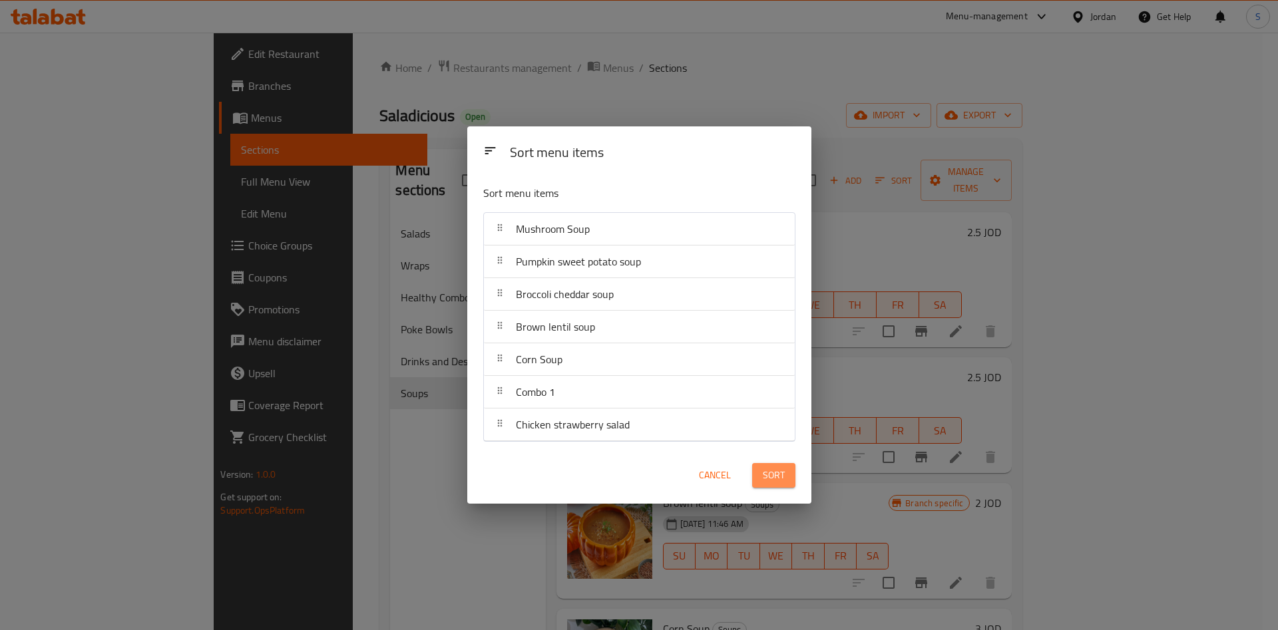
click at [787, 471] on button "Sort" at bounding box center [773, 475] width 43 height 25
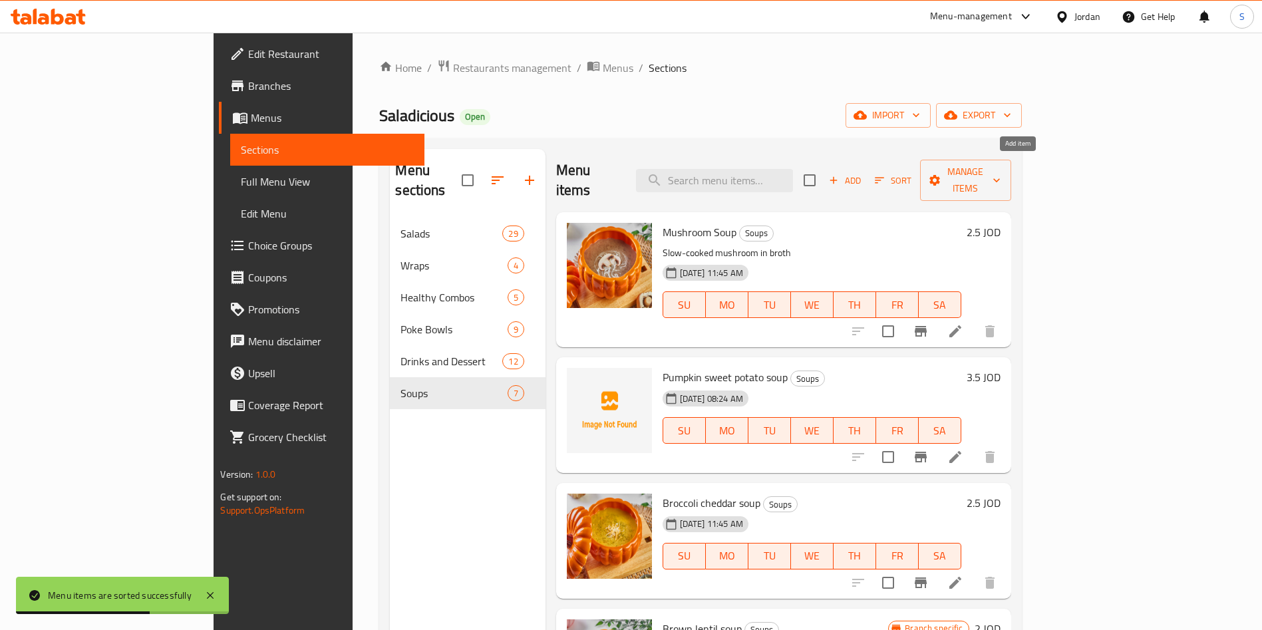
click at [863, 173] on span "Add" at bounding box center [845, 180] width 36 height 15
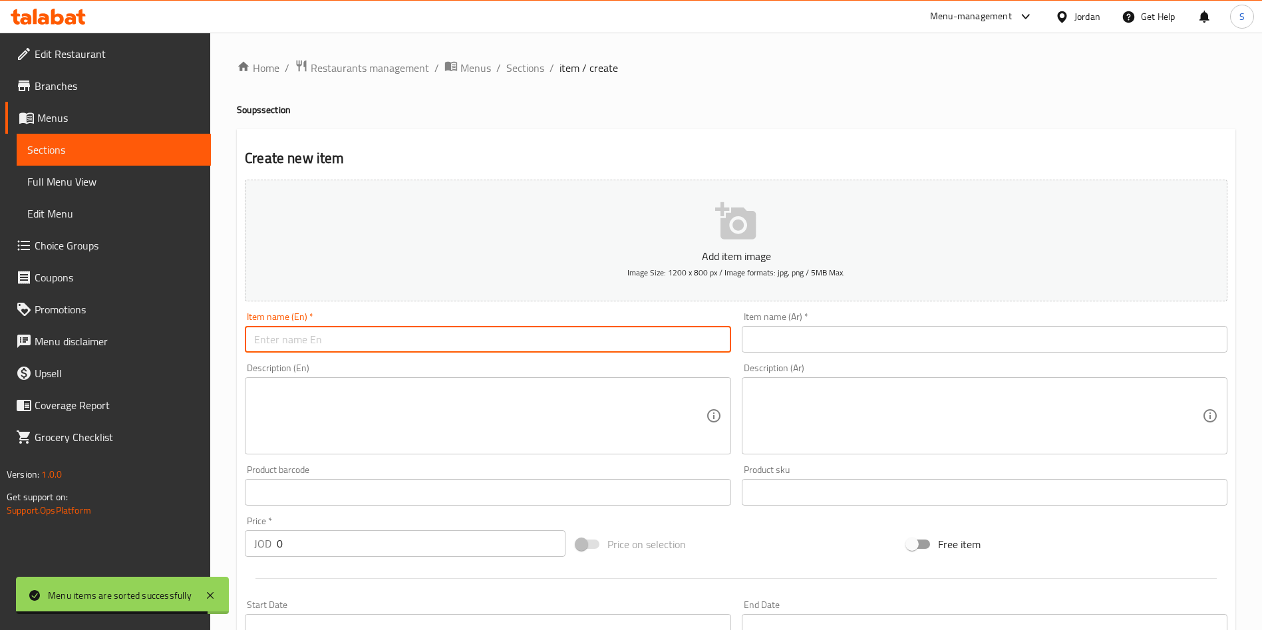
click at [464, 333] on input "text" at bounding box center [488, 339] width 486 height 27
paste input "Yellow lentil soup"
type input "Yellow lentil soup"
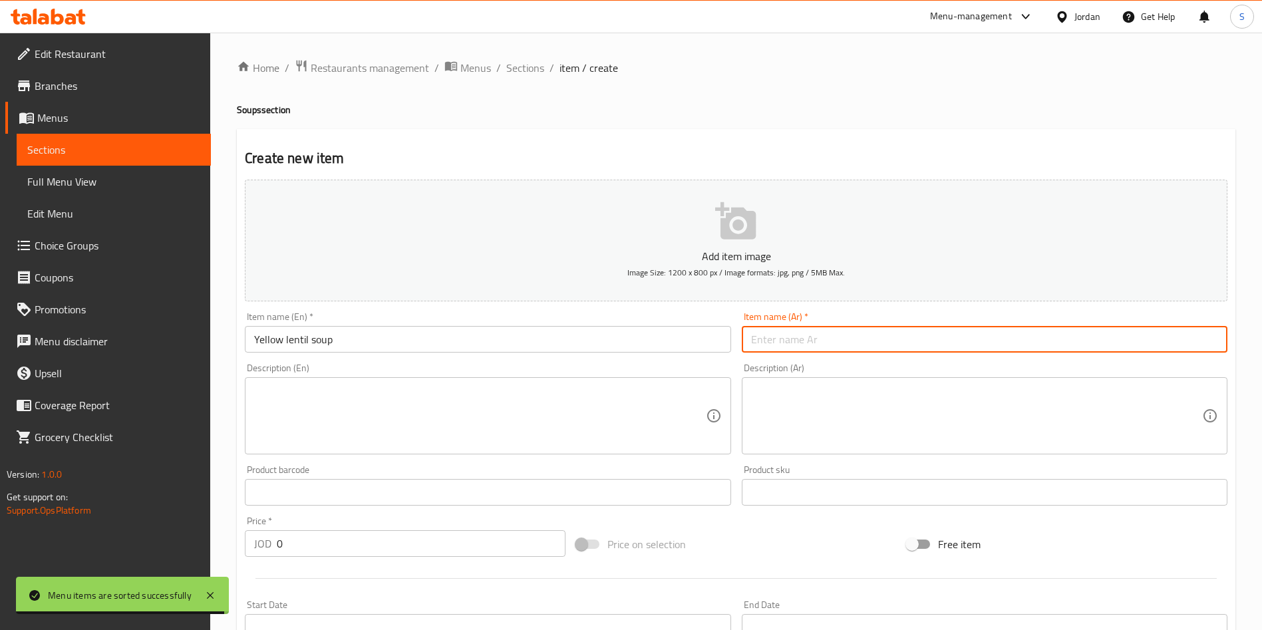
click at [844, 347] on input "text" at bounding box center [985, 339] width 486 height 27
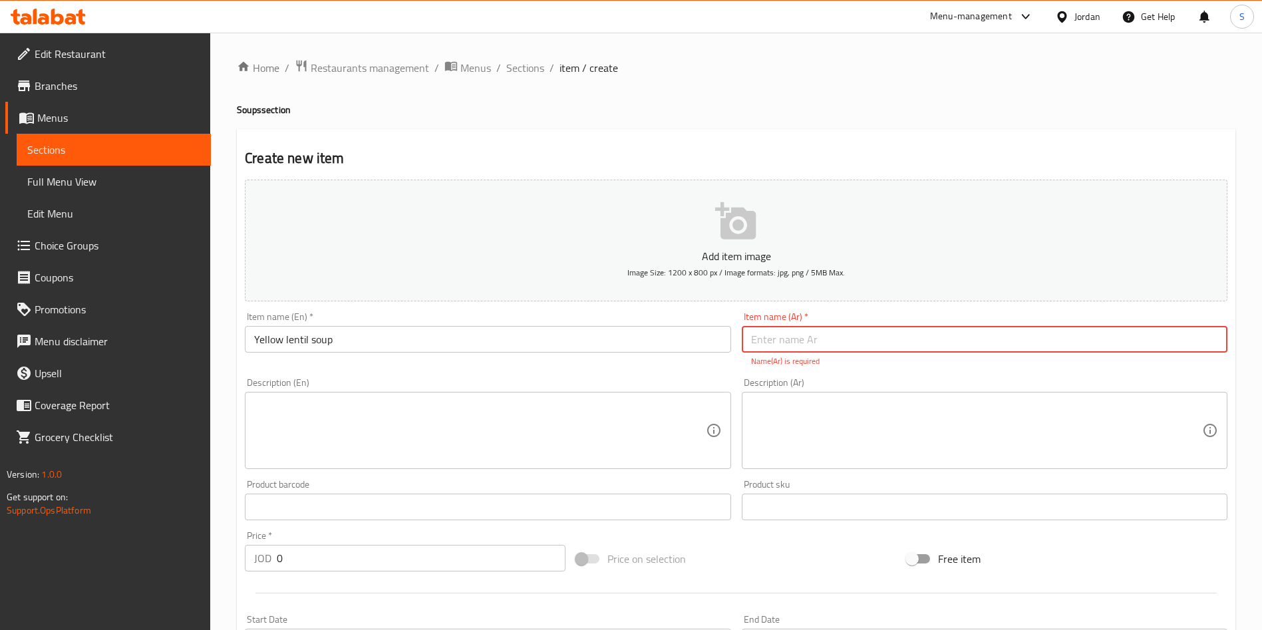
paste input "شوربة العدس الأصفر"
click at [772, 345] on input "شوربة العدس الأصفر" at bounding box center [985, 339] width 486 height 27
drag, startPoint x: 798, startPoint y: 333, endPoint x: 804, endPoint y: 339, distance: 9.0
click at [801, 337] on input "شوربة العدس أصفر" at bounding box center [985, 339] width 486 height 27
click at [804, 339] on input "شوربة العدس أصفر" at bounding box center [985, 339] width 486 height 27
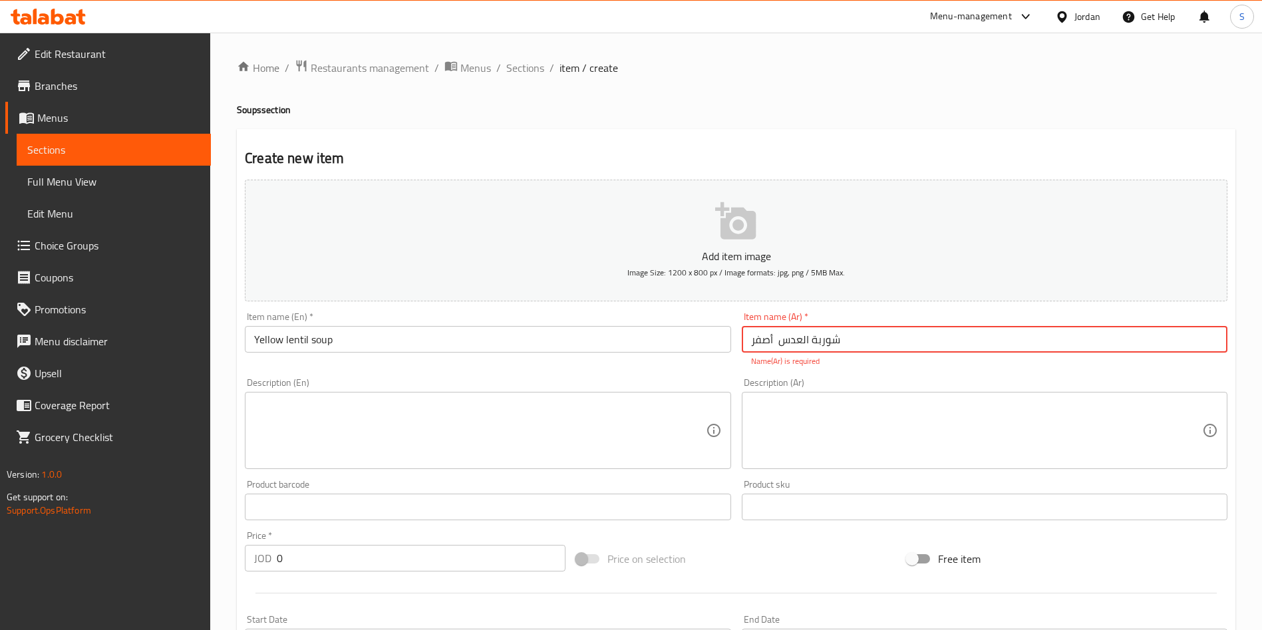
click at [806, 345] on input "شوربة العدس أصفر" at bounding box center [985, 339] width 486 height 27
drag, startPoint x: 808, startPoint y: 337, endPoint x: 800, endPoint y: 336, distance: 8.0
click at [800, 336] on input "شوربة ا عدس أصفر" at bounding box center [985, 339] width 486 height 27
click at [777, 345] on input "شوربة عدس أصفر" at bounding box center [985, 339] width 486 height 27
click at [771, 340] on input "شوربة عدس أصفر" at bounding box center [985, 339] width 486 height 27
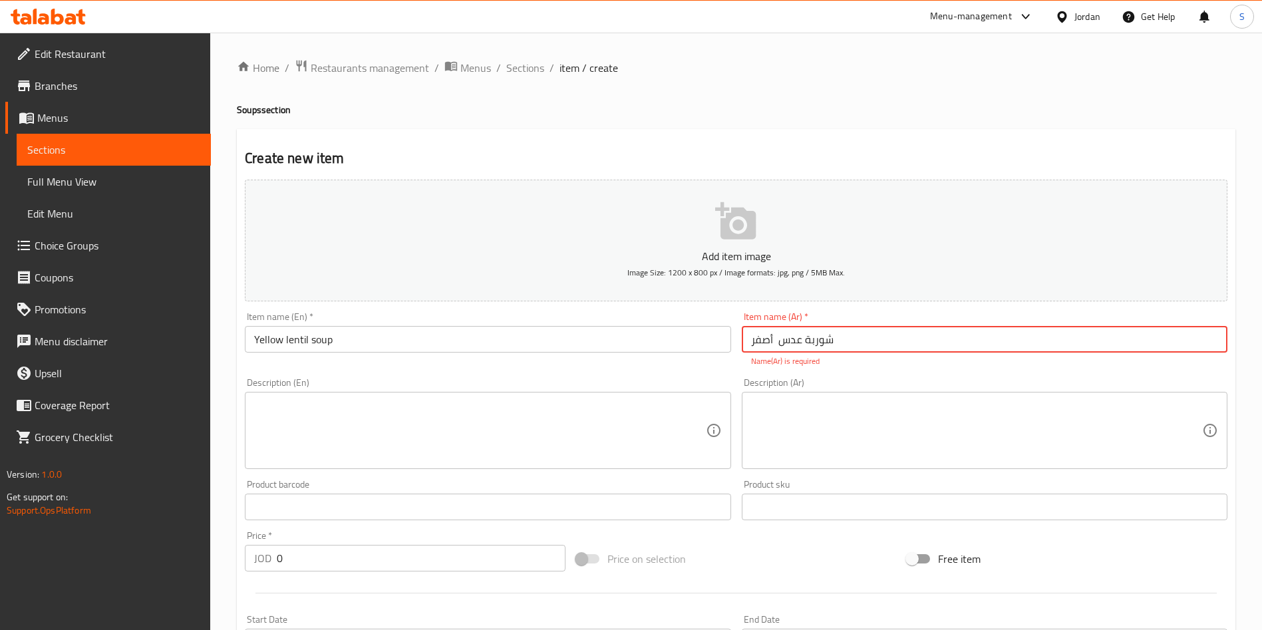
click at [777, 347] on input "شوربة عدس أصفر" at bounding box center [985, 339] width 486 height 27
click at [773, 342] on input "شوربة عدس أصفر" at bounding box center [985, 339] width 486 height 27
type input "شوربة عدس أصفر"
click at [807, 409] on textarea at bounding box center [976, 430] width 451 height 63
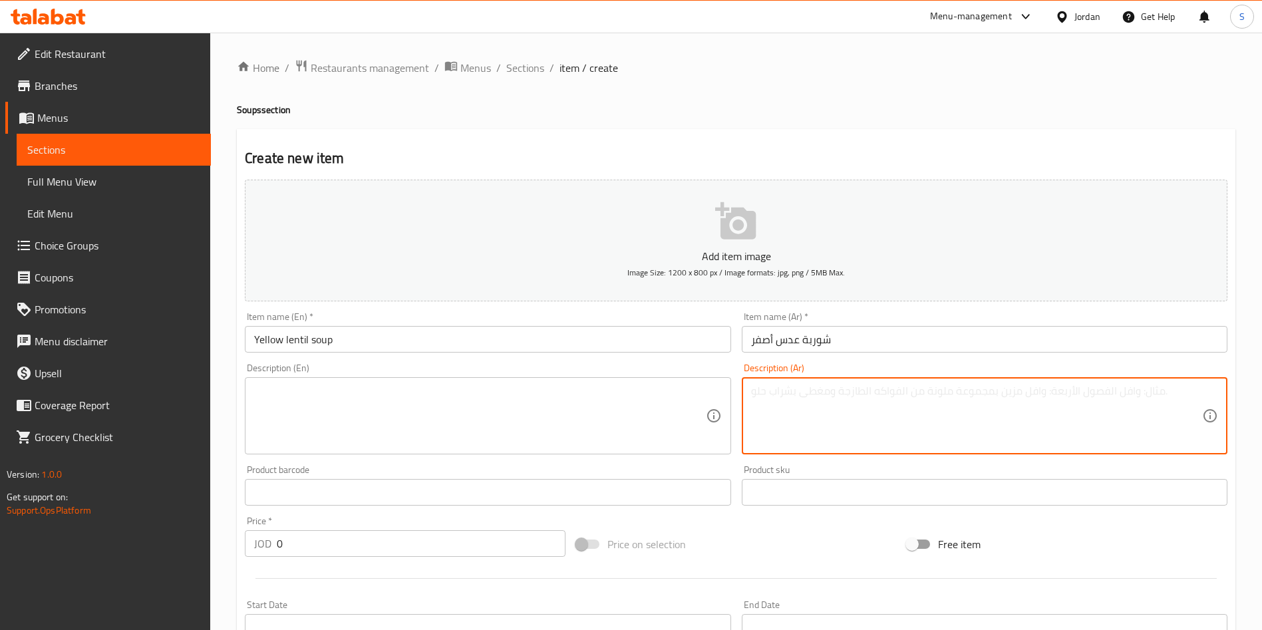
scroll to position [299, 0]
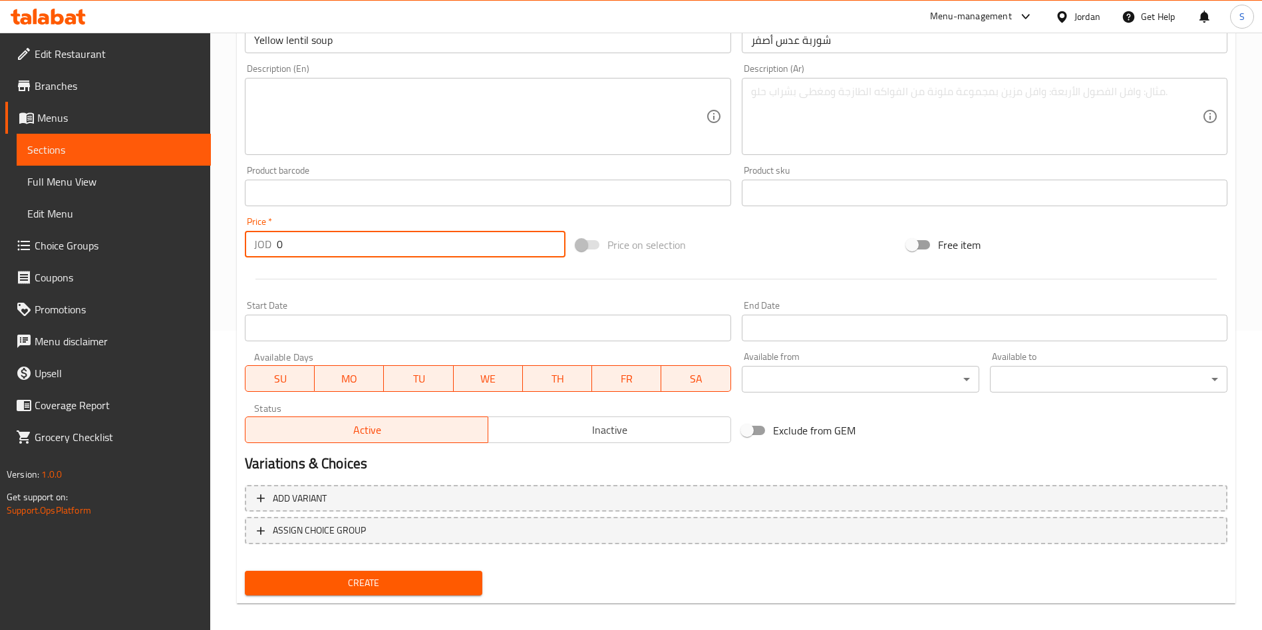
drag, startPoint x: 301, startPoint y: 253, endPoint x: 227, endPoint y: 252, distance: 73.9
click at [227, 252] on div "Home / Restaurants management / Menus / Sections / item / create Soups section …" at bounding box center [736, 187] width 1052 height 908
click at [272, 241] on div "JOD 2 Price *" at bounding box center [405, 244] width 321 height 27
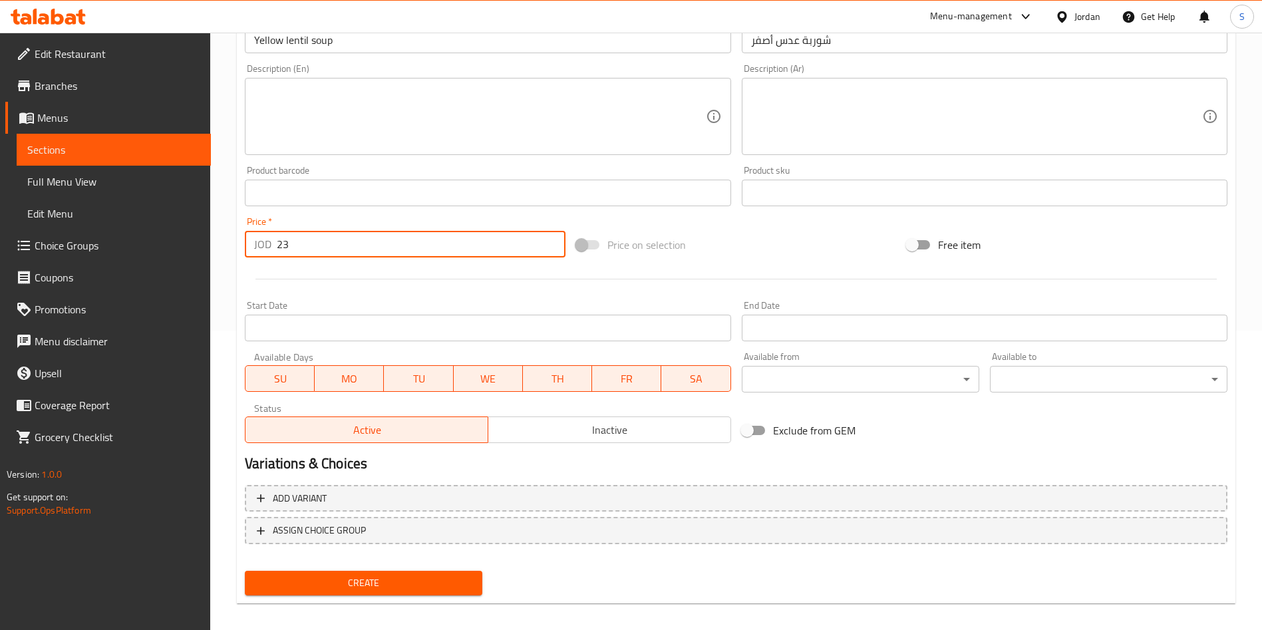
drag, startPoint x: 354, startPoint y: 251, endPoint x: 88, endPoint y: 272, distance: 267.0
click at [88, 272] on div "Edit Restaurant Branches Menus Sections Full Menu View Edit Menu Choice Groups …" at bounding box center [631, 187] width 1262 height 908
click at [282, 235] on input "35" at bounding box center [421, 244] width 289 height 27
type input "3.5"
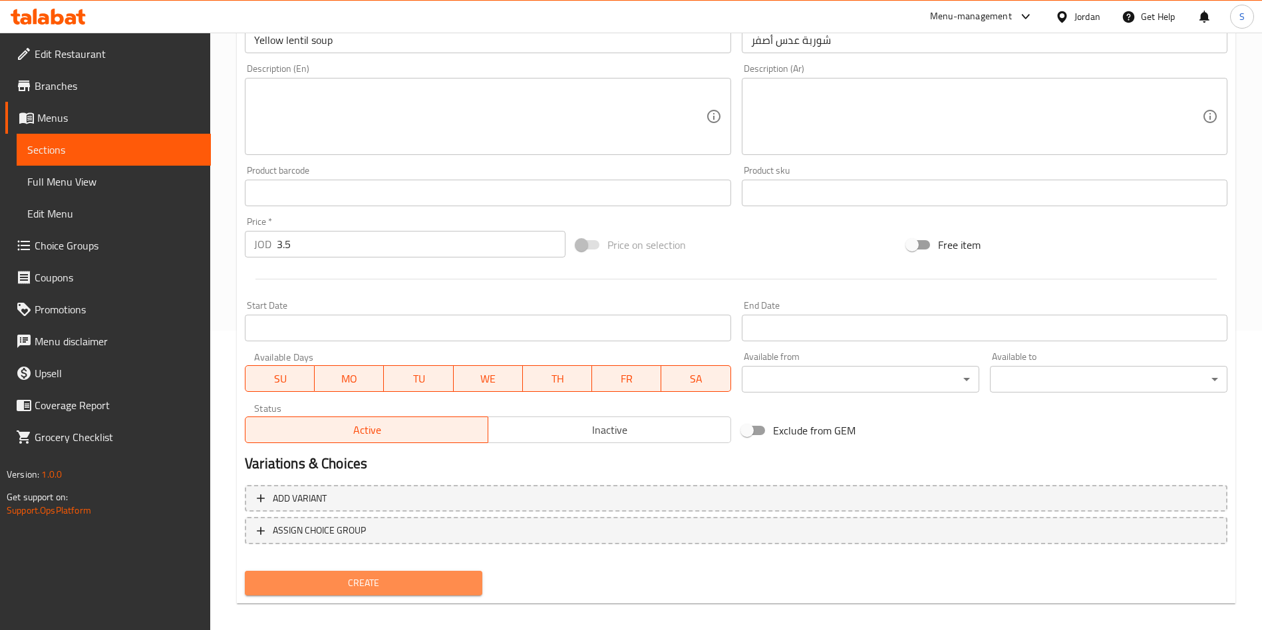
click at [423, 572] on button "Create" at bounding box center [364, 583] width 238 height 25
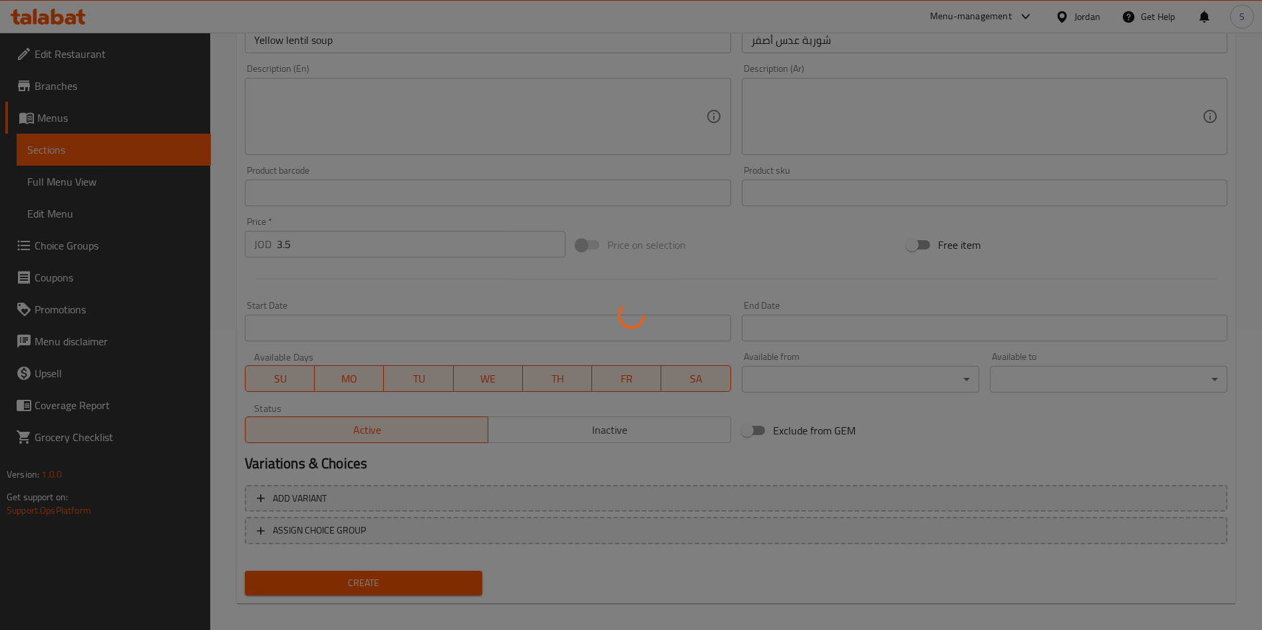
type input "0"
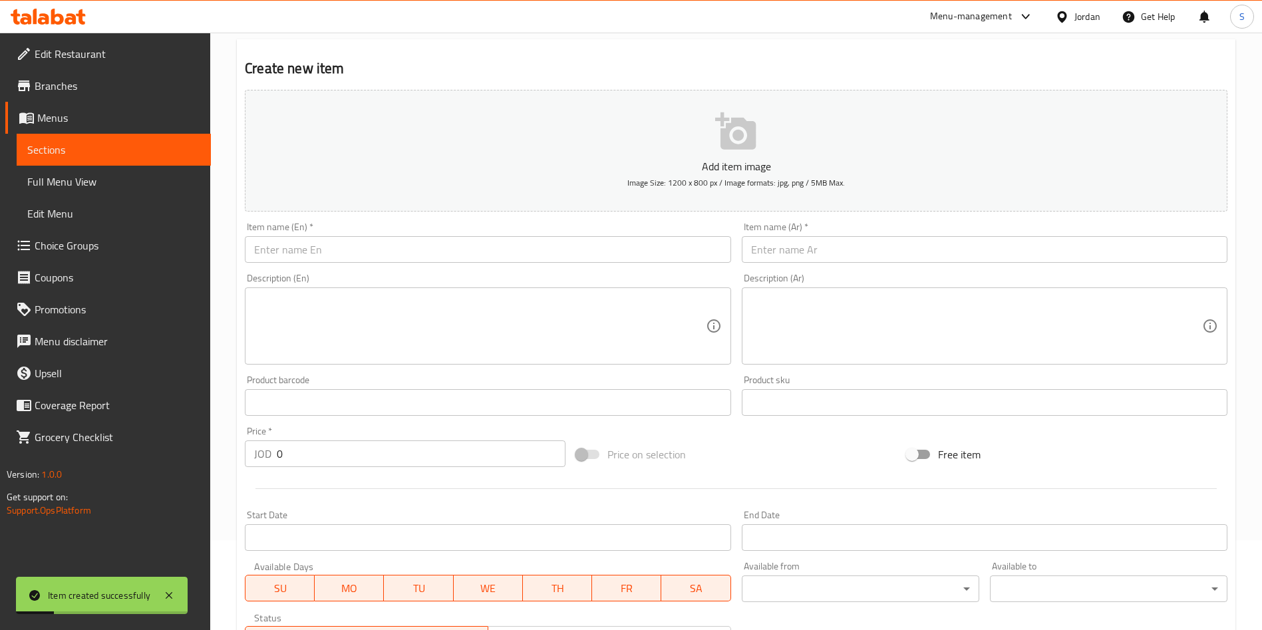
scroll to position [0, 0]
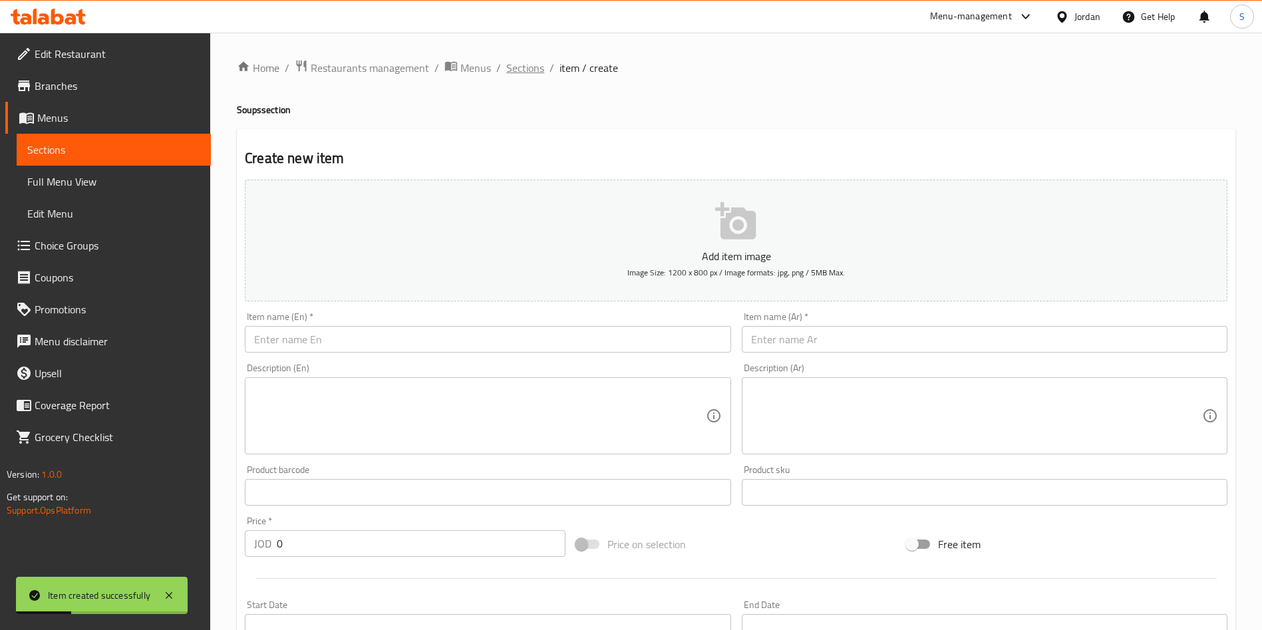
click at [517, 67] on span "Sections" at bounding box center [525, 68] width 38 height 16
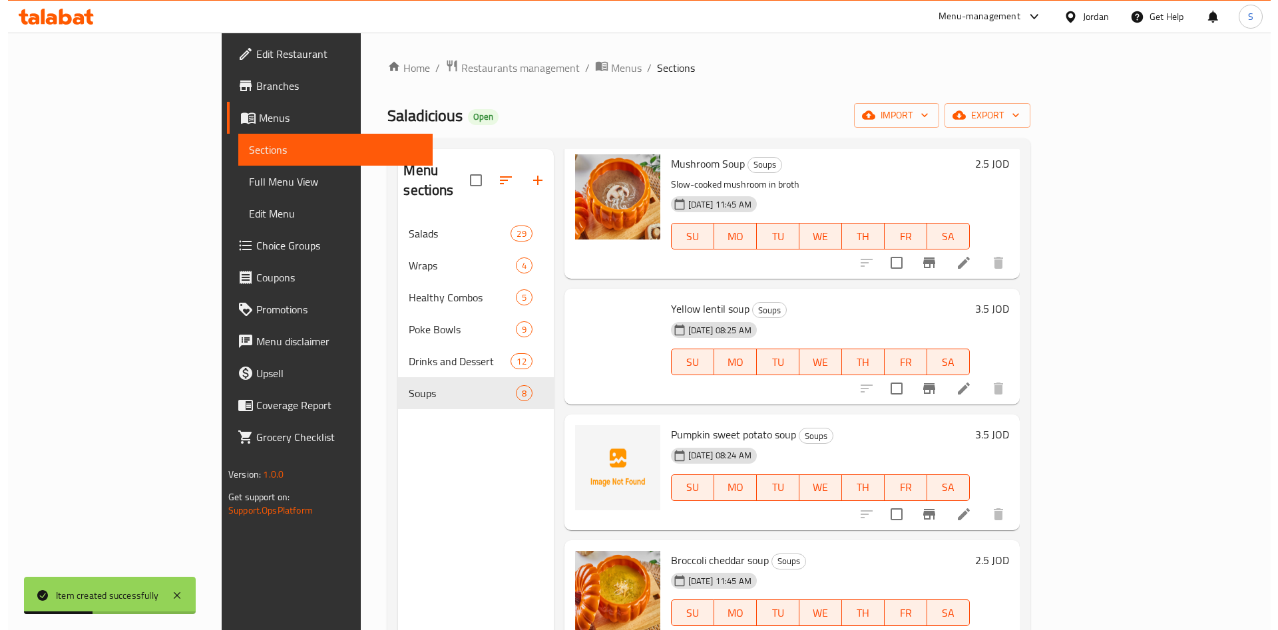
scroll to position [100, 0]
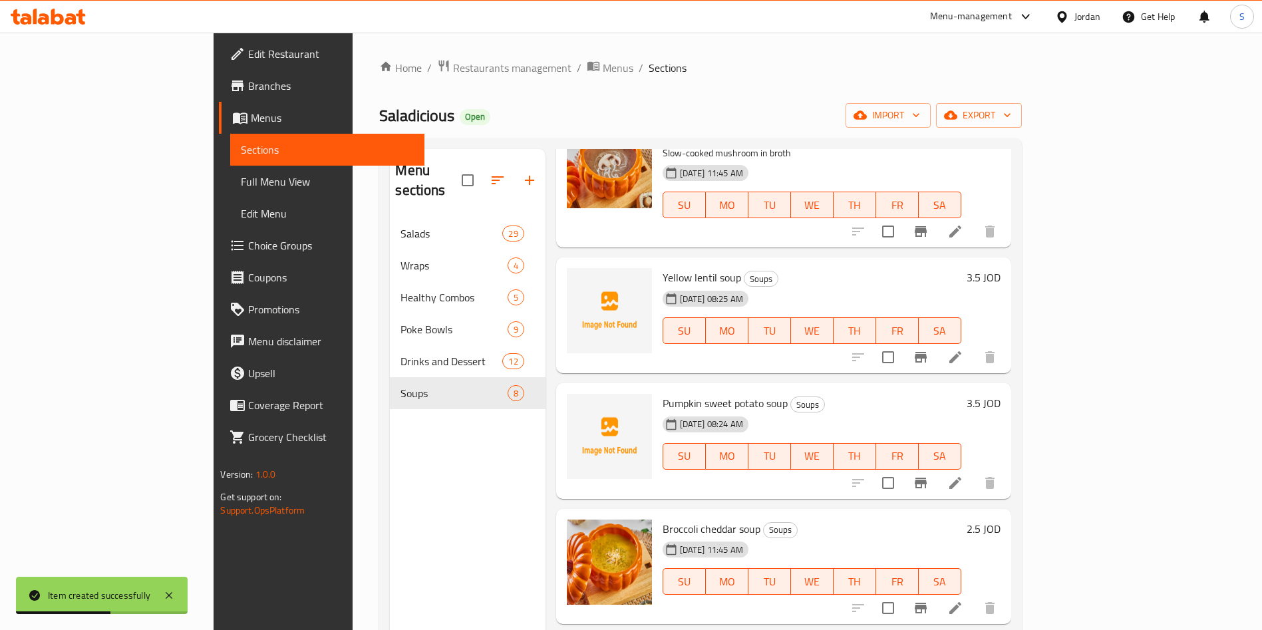
click at [964, 349] on icon at bounding box center [956, 357] width 16 height 16
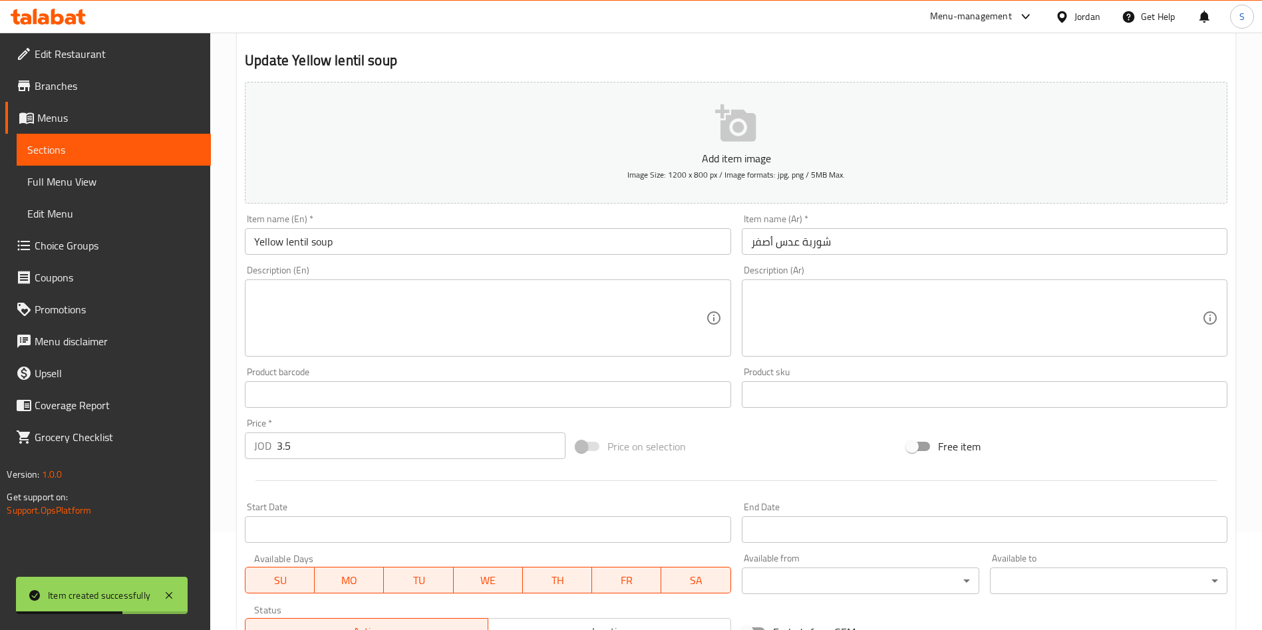
scroll to position [299, 0]
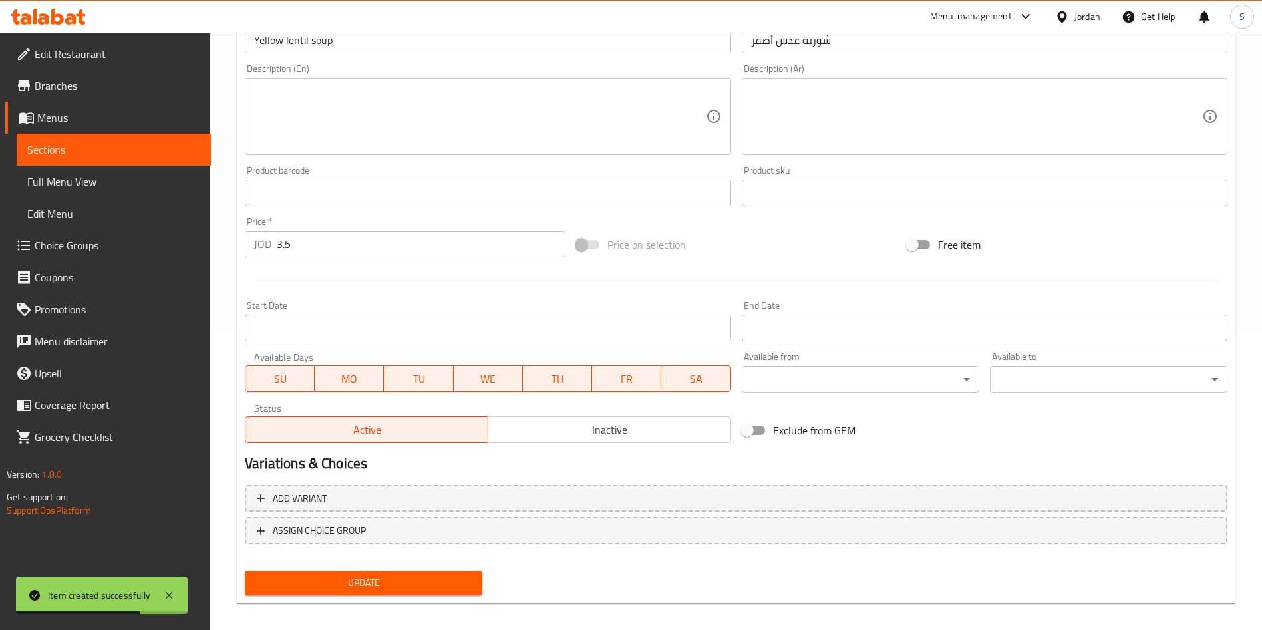
click at [275, 250] on div "JOD 3.5 Price *" at bounding box center [405, 244] width 321 height 27
drag, startPoint x: 279, startPoint y: 250, endPoint x: 303, endPoint y: 250, distance: 24.0
click at [303, 250] on input "3.5" at bounding box center [421, 244] width 289 height 27
type input "3"
click at [384, 585] on span "Update" at bounding box center [364, 583] width 216 height 17
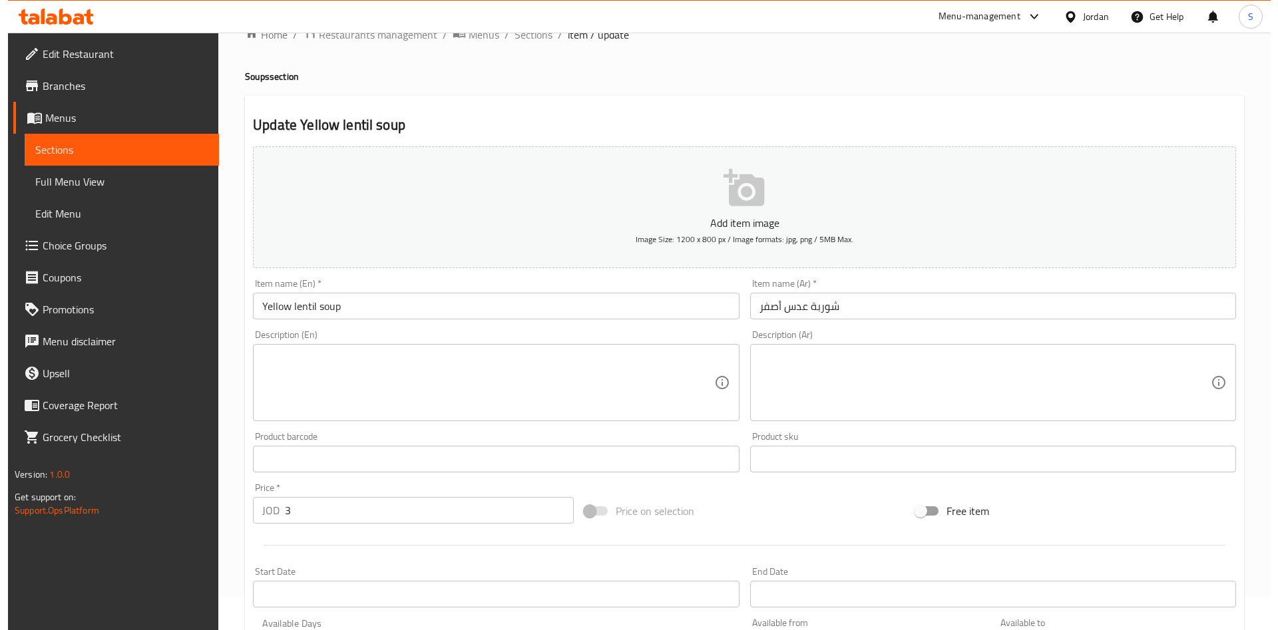
scroll to position [0, 0]
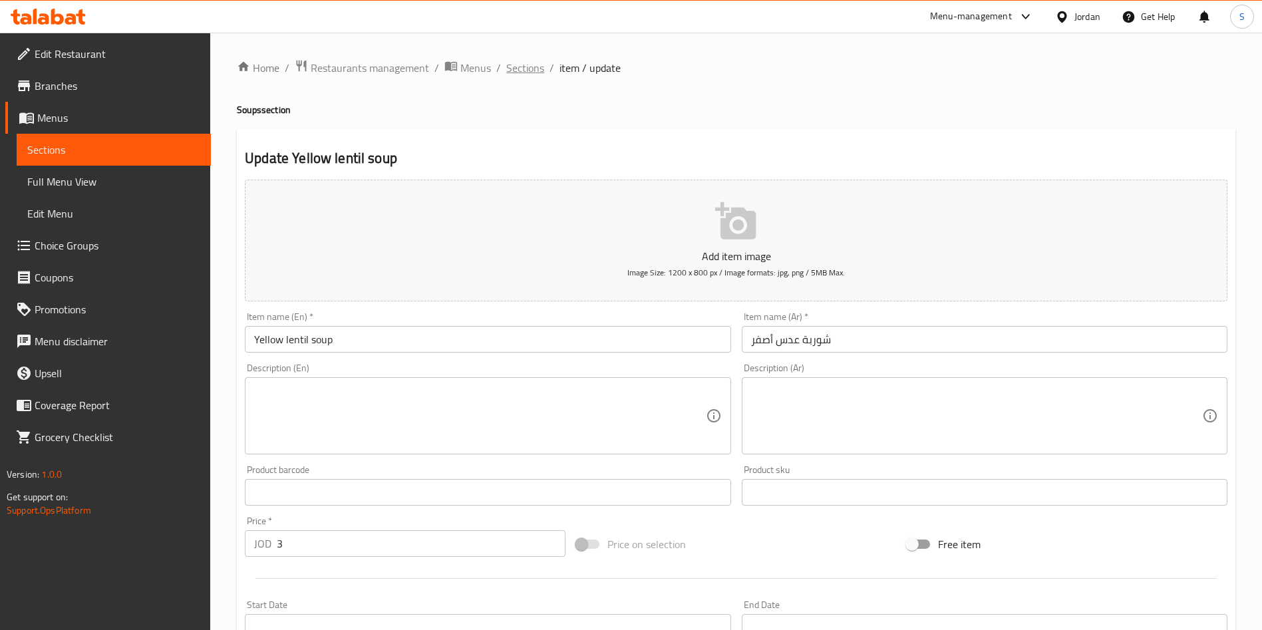
click at [528, 72] on span "Sections" at bounding box center [525, 68] width 38 height 16
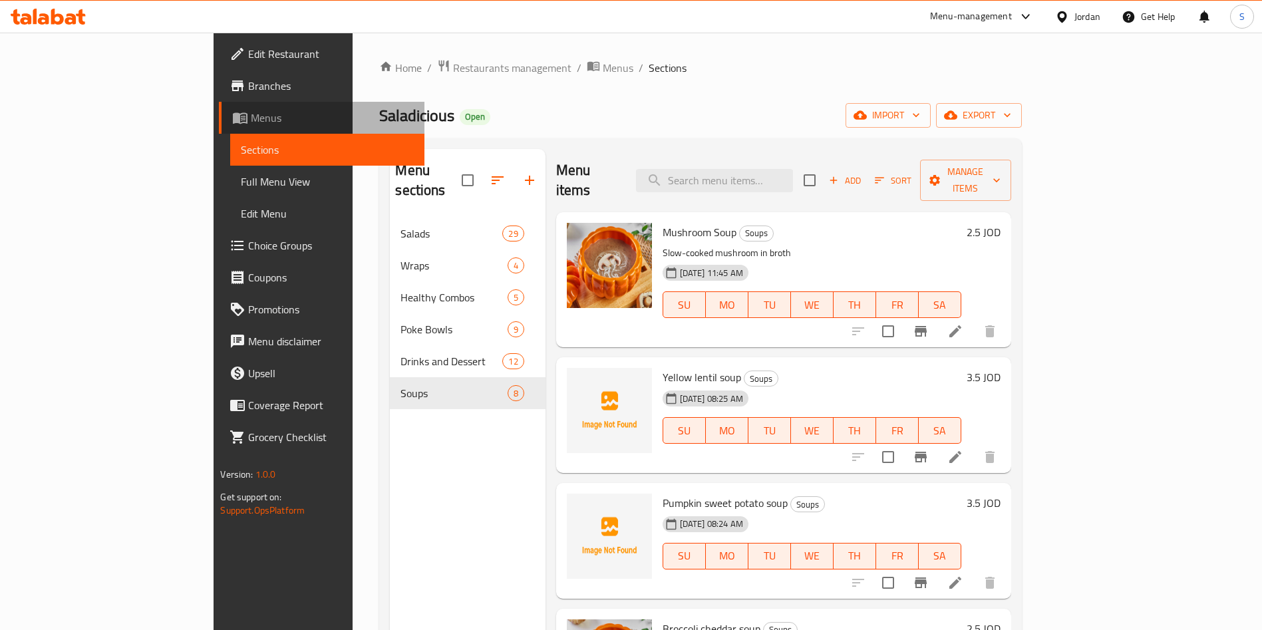
click at [219, 130] on link "Menus" at bounding box center [322, 118] width 206 height 32
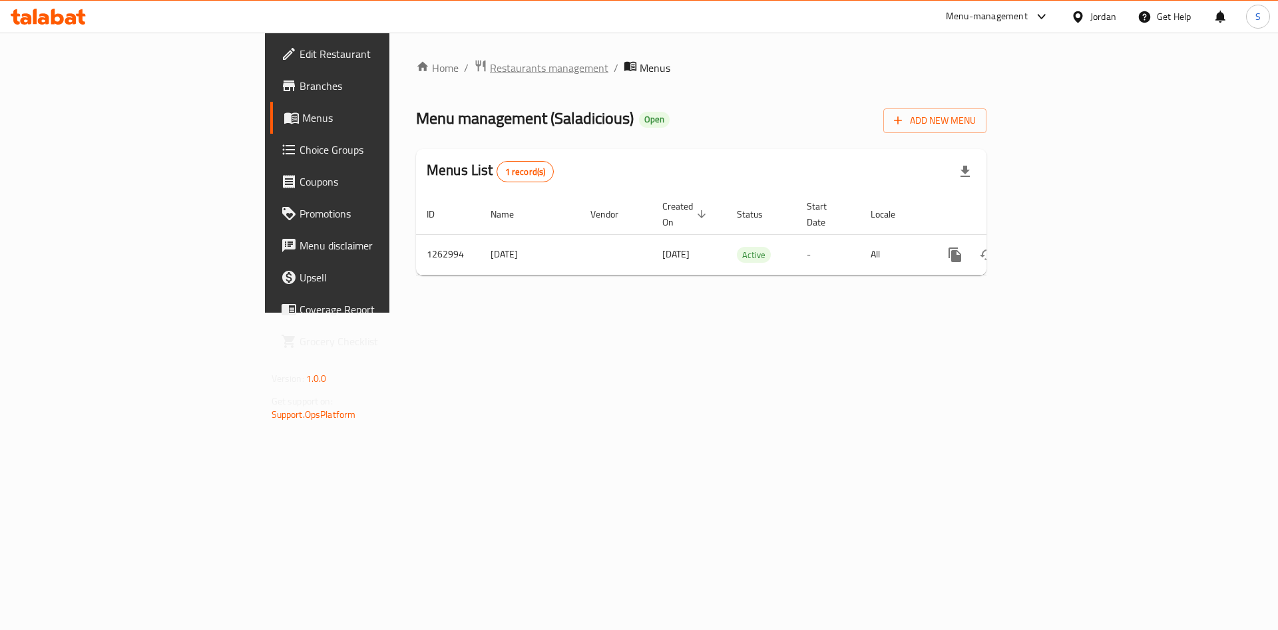
click at [490, 71] on span "Restaurants management" at bounding box center [549, 68] width 118 height 16
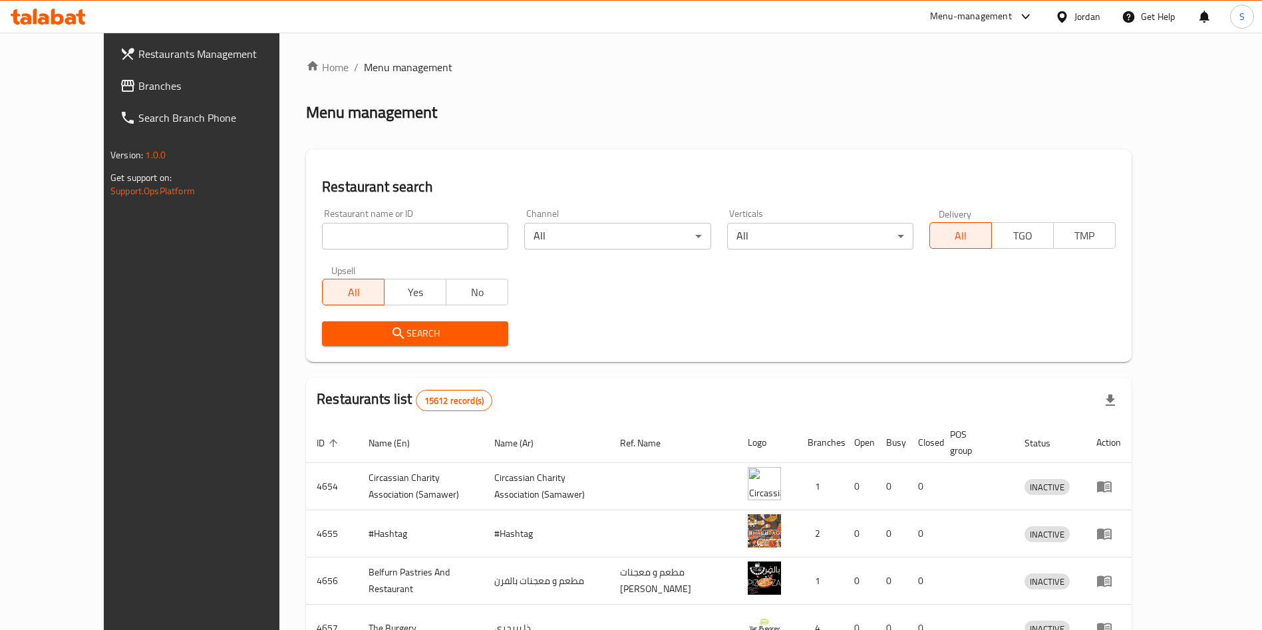
click at [363, 238] on input "search" at bounding box center [415, 236] width 186 height 27
click at [415, 335] on span "Search" at bounding box center [415, 333] width 165 height 17
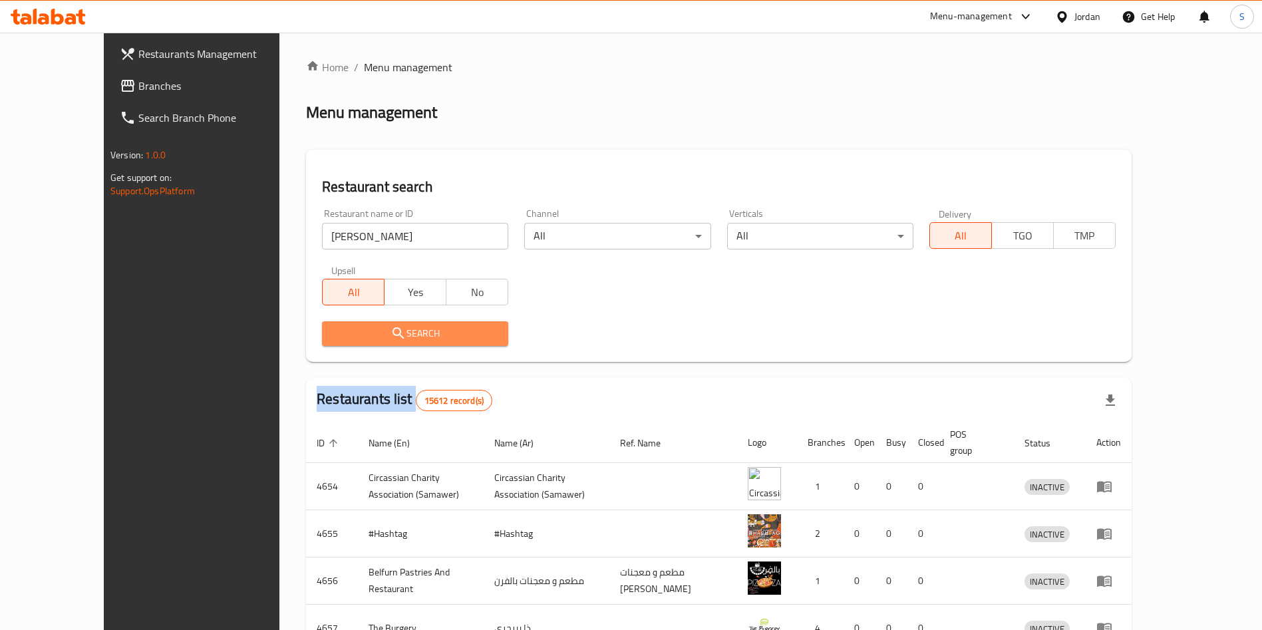
click at [415, 335] on div at bounding box center [631, 315] width 1262 height 630
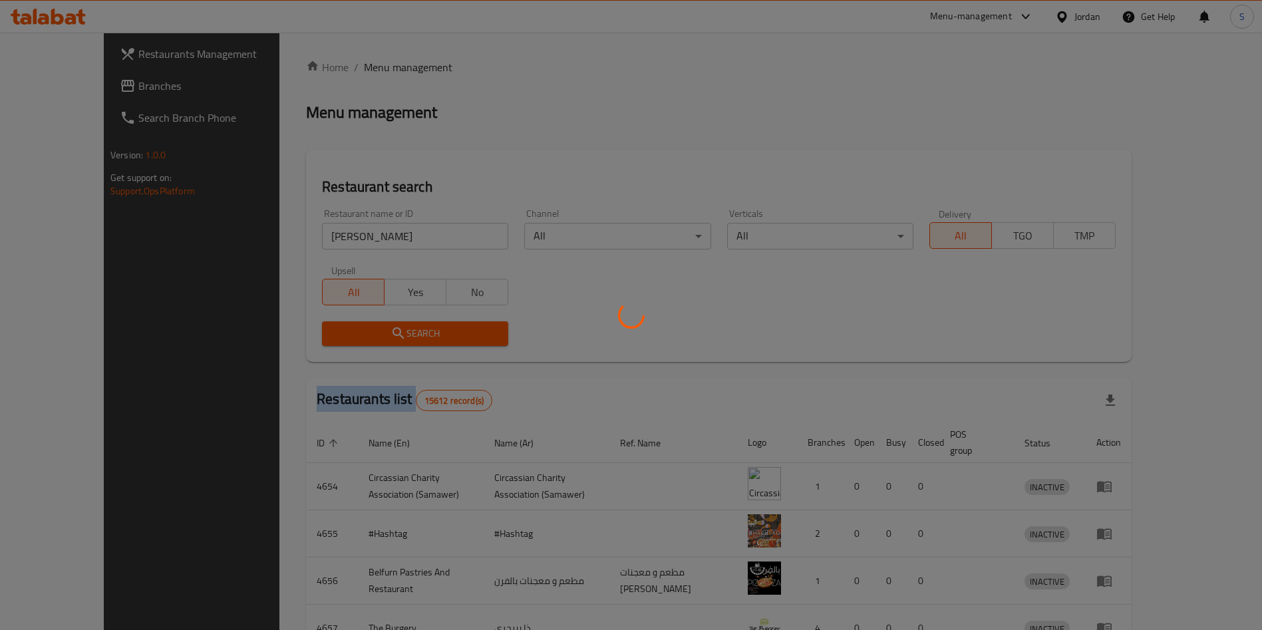
click at [415, 335] on div at bounding box center [631, 315] width 1262 height 630
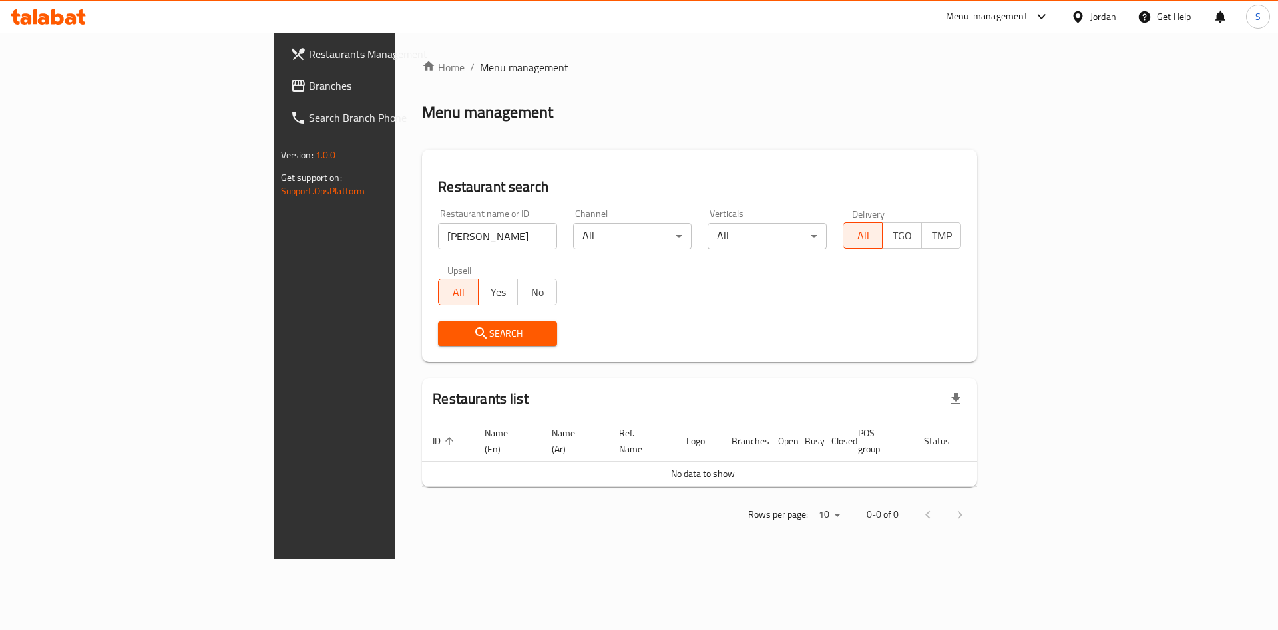
click at [438, 234] on input "atta abed" at bounding box center [497, 236] width 119 height 27
click at [448, 325] on span "Search" at bounding box center [497, 333] width 98 height 17
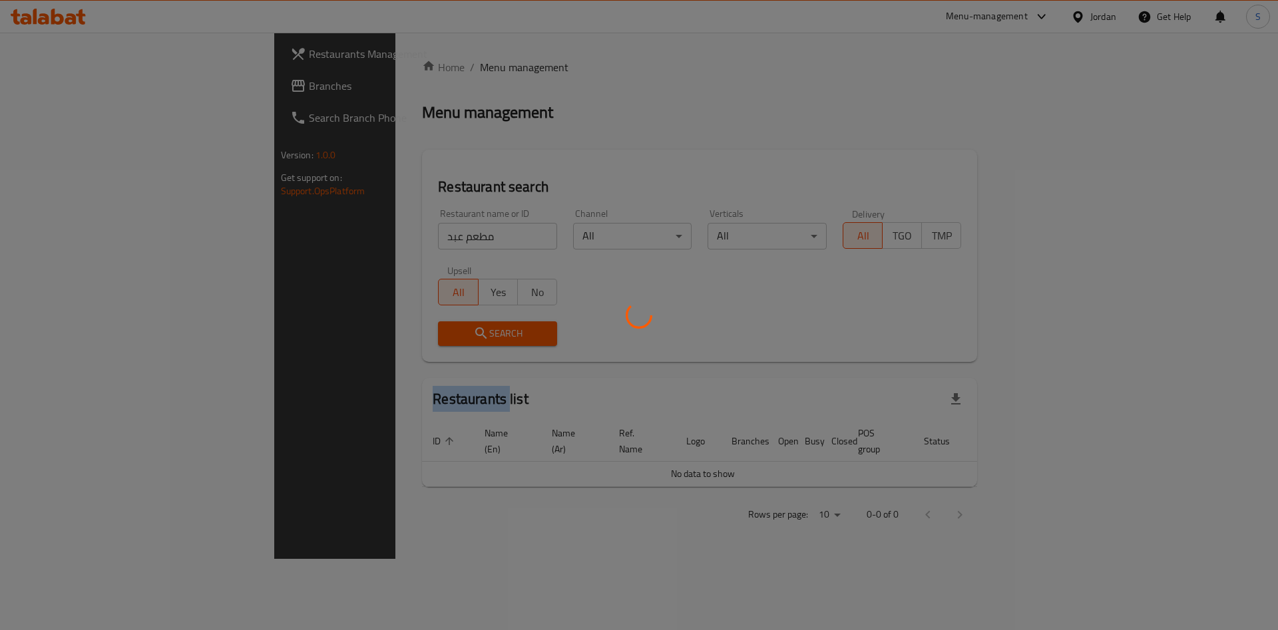
click at [368, 325] on div at bounding box center [639, 315] width 1278 height 630
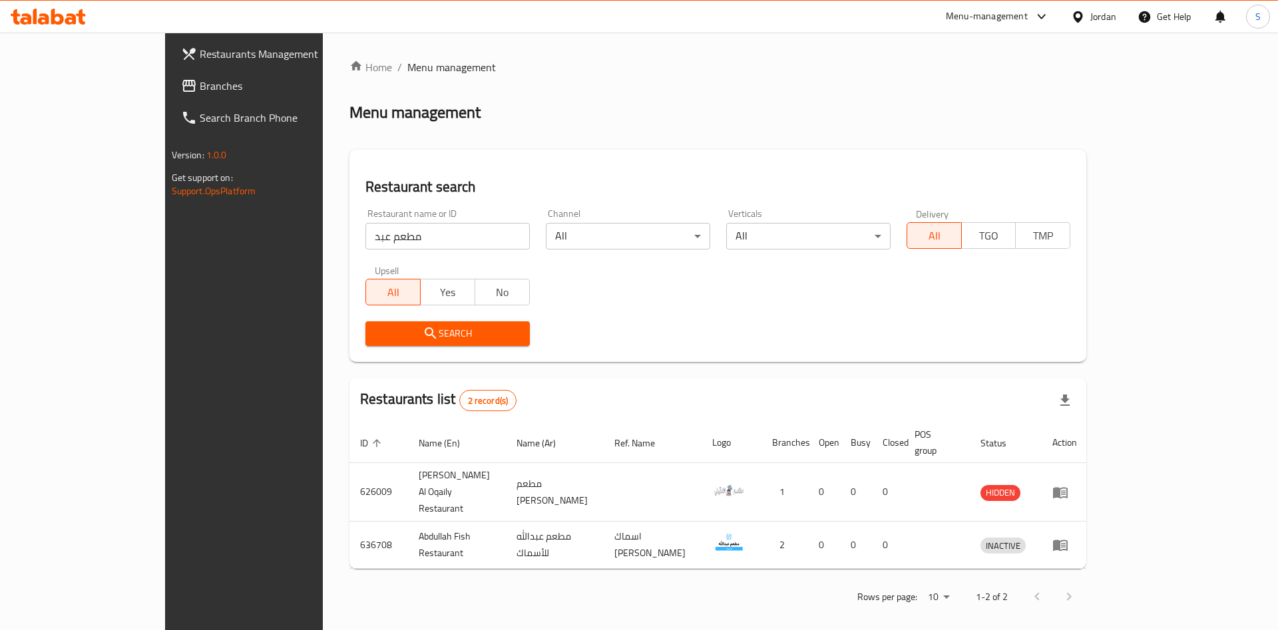
click at [365, 238] on input "مطعم عبد" at bounding box center [447, 236] width 164 height 27
click at [365, 242] on input "مطعم عبد" at bounding box center [447, 236] width 164 height 27
click at [365, 246] on input "مطعم عطعبد" at bounding box center [447, 236] width 164 height 27
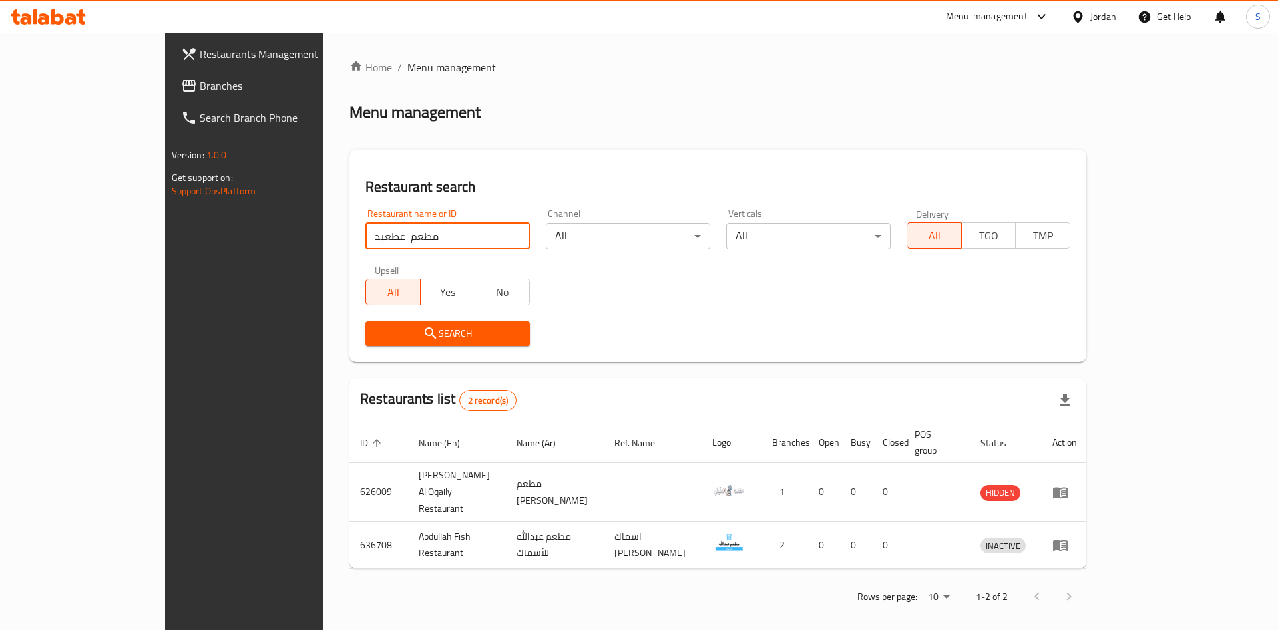
click at [365, 246] on input "مطعم عطعبد" at bounding box center [447, 236] width 164 height 27
click at [376, 326] on span "Search" at bounding box center [447, 333] width 143 height 17
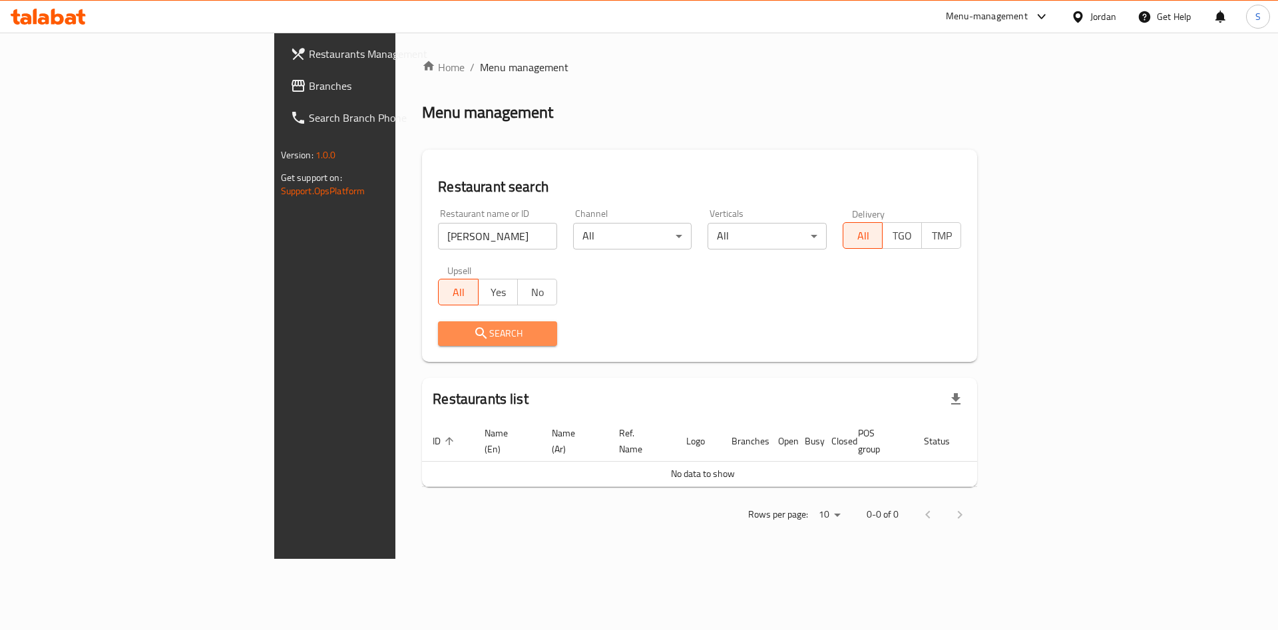
click at [448, 326] on span "Search" at bounding box center [497, 333] width 98 height 17
click at [438, 233] on input "atta abed" at bounding box center [497, 236] width 119 height 27
type input "ata abed"
click at [438, 343] on button "Search" at bounding box center [497, 333] width 119 height 25
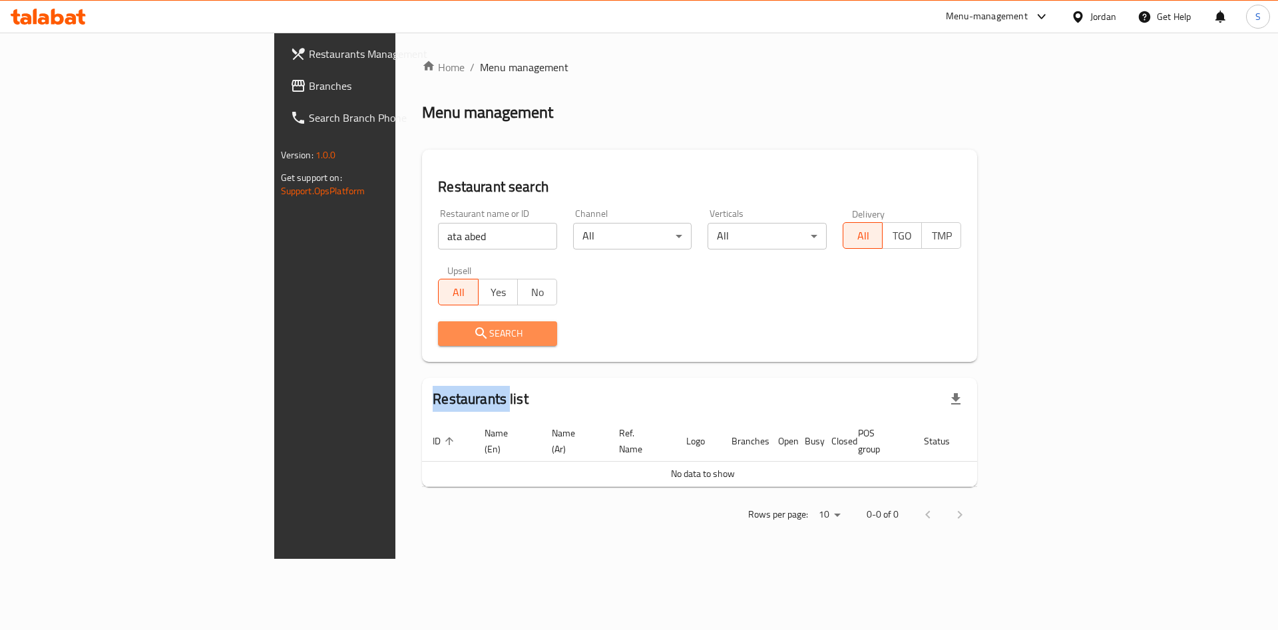
click at [340, 343] on div at bounding box center [639, 315] width 1278 height 630
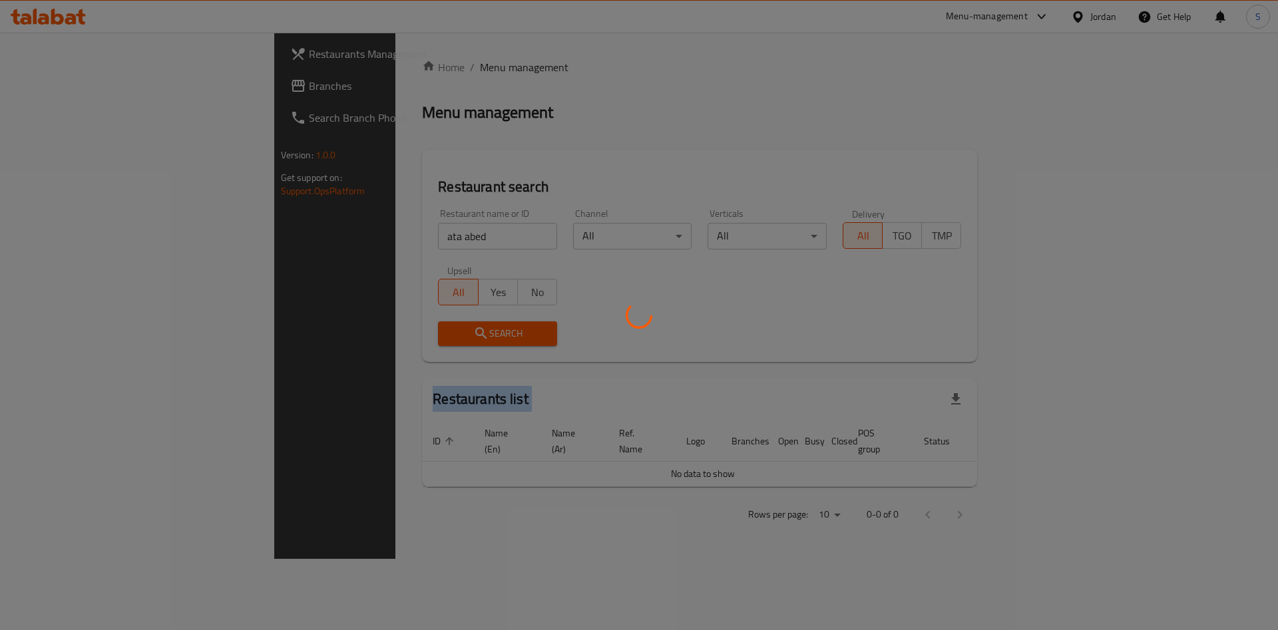
click at [340, 343] on div at bounding box center [639, 315] width 1278 height 630
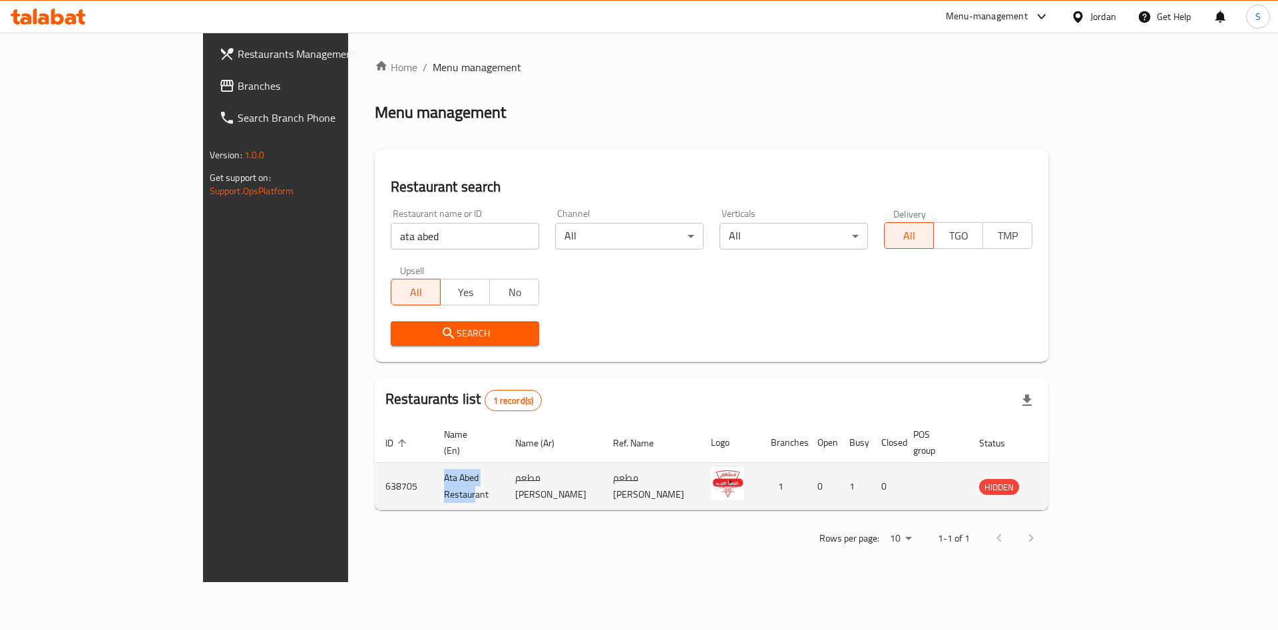
drag, startPoint x: 297, startPoint y: 468, endPoint x: 377, endPoint y: 468, distance: 79.9
click at [433, 468] on td "Ata Abed Restaurant" at bounding box center [468, 486] width 71 height 47
drag, startPoint x: 681, startPoint y: 484, endPoint x: 539, endPoint y: 474, distance: 142.7
click at [539, 474] on tr "638705 Ata Abed Restaurant مطعم عطا عبد مطعم عبدالرزاق عطا عز الدين مراد 1 0 1 …" at bounding box center [729, 486] width 709 height 47
drag, startPoint x: 304, startPoint y: 469, endPoint x: 393, endPoint y: 472, distance: 89.2
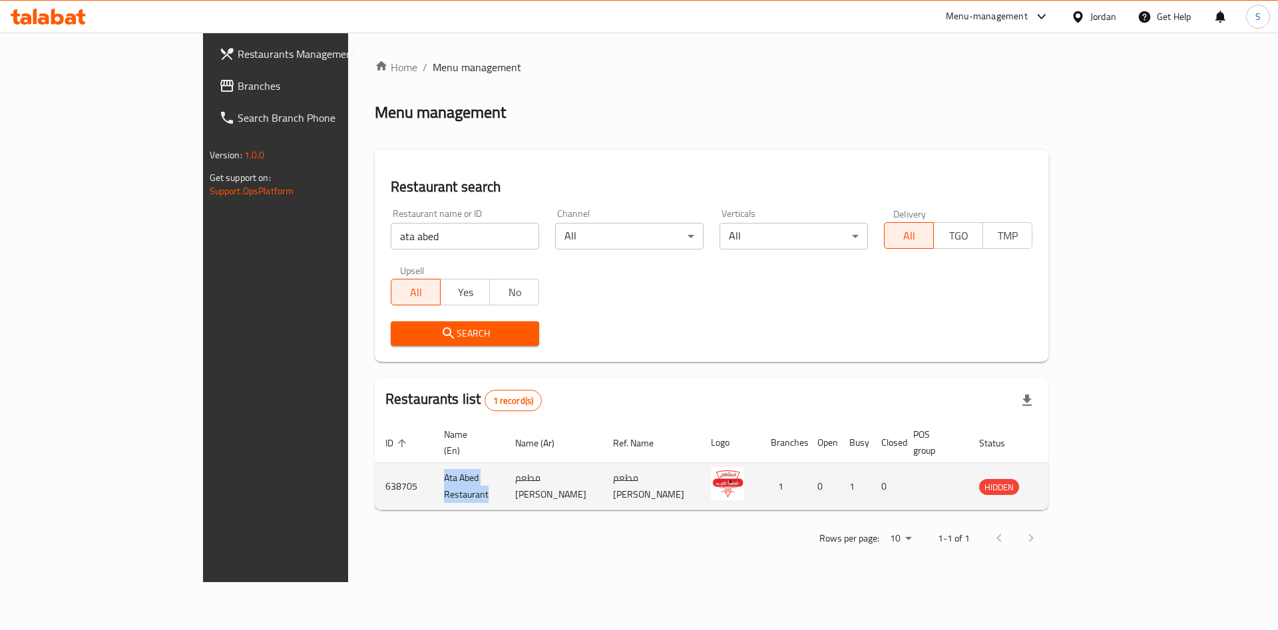
click at [433, 472] on td "Ata Abed Restaurant" at bounding box center [468, 486] width 71 height 47
click at [1084, 467] on td "enhanced table" at bounding box center [1061, 486] width 46 height 47
click at [1064, 482] on icon "enhanced table" at bounding box center [1056, 487] width 15 height 11
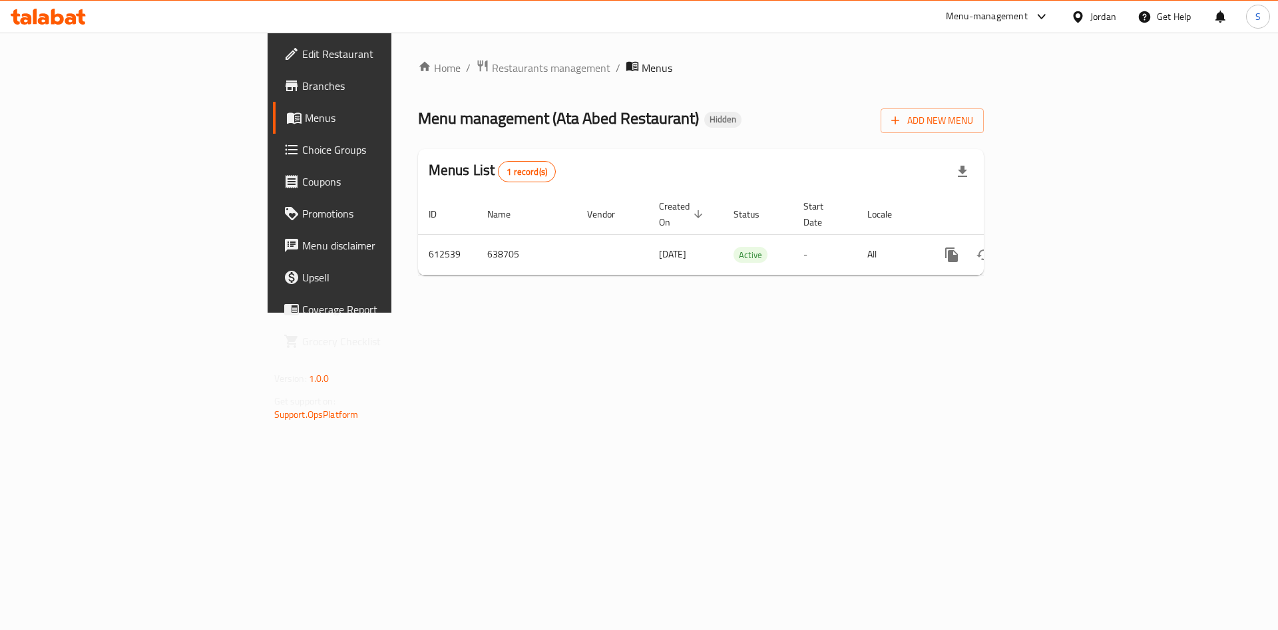
click at [302, 80] on span "Branches" at bounding box center [386, 86] width 168 height 16
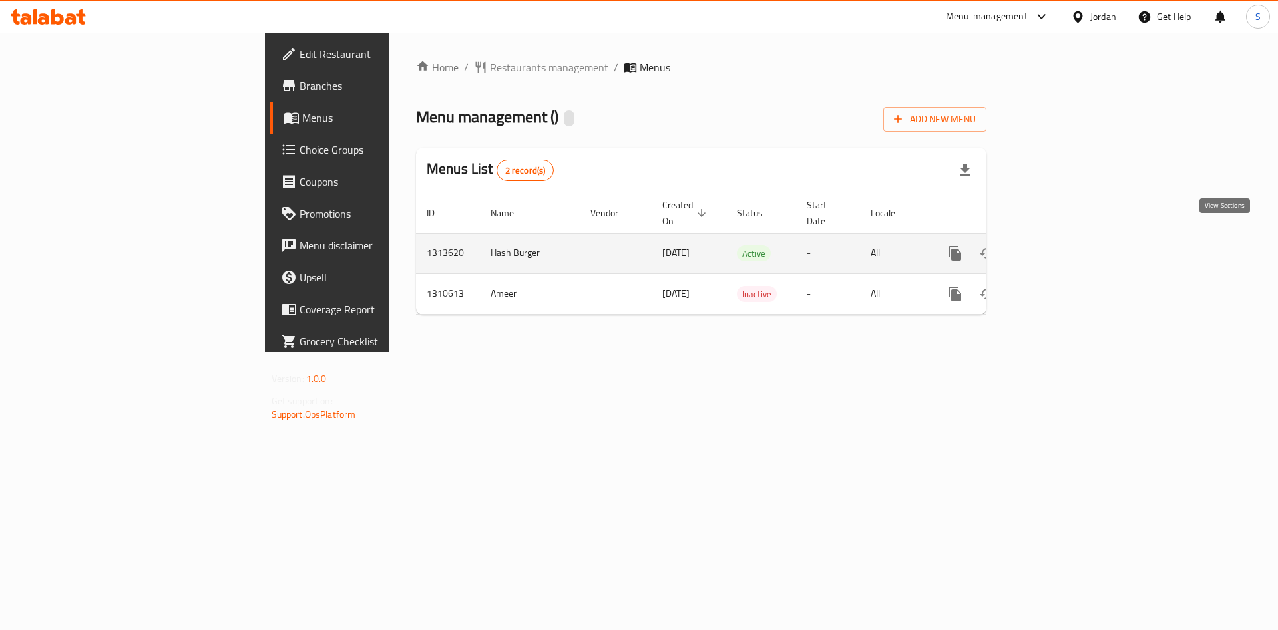
click at [1059, 246] on icon "enhanced table" at bounding box center [1051, 254] width 16 height 16
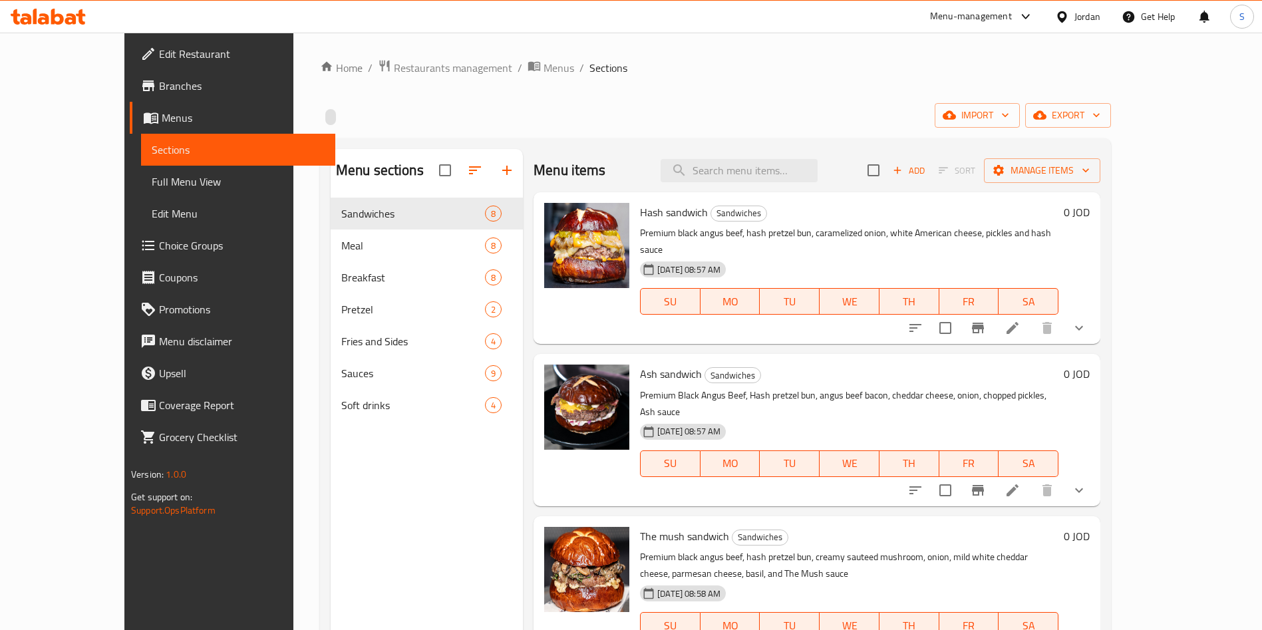
click at [159, 272] on span "Coupons" at bounding box center [242, 277] width 166 height 16
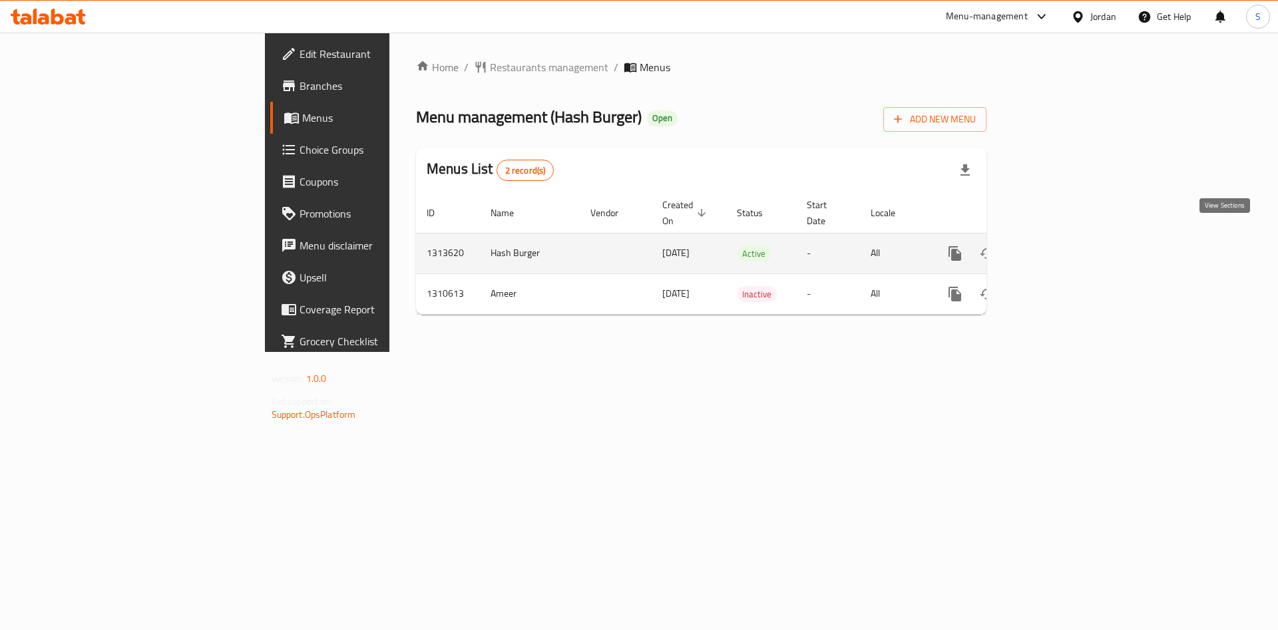
click at [1067, 238] on link "enhanced table" at bounding box center [1051, 254] width 32 height 32
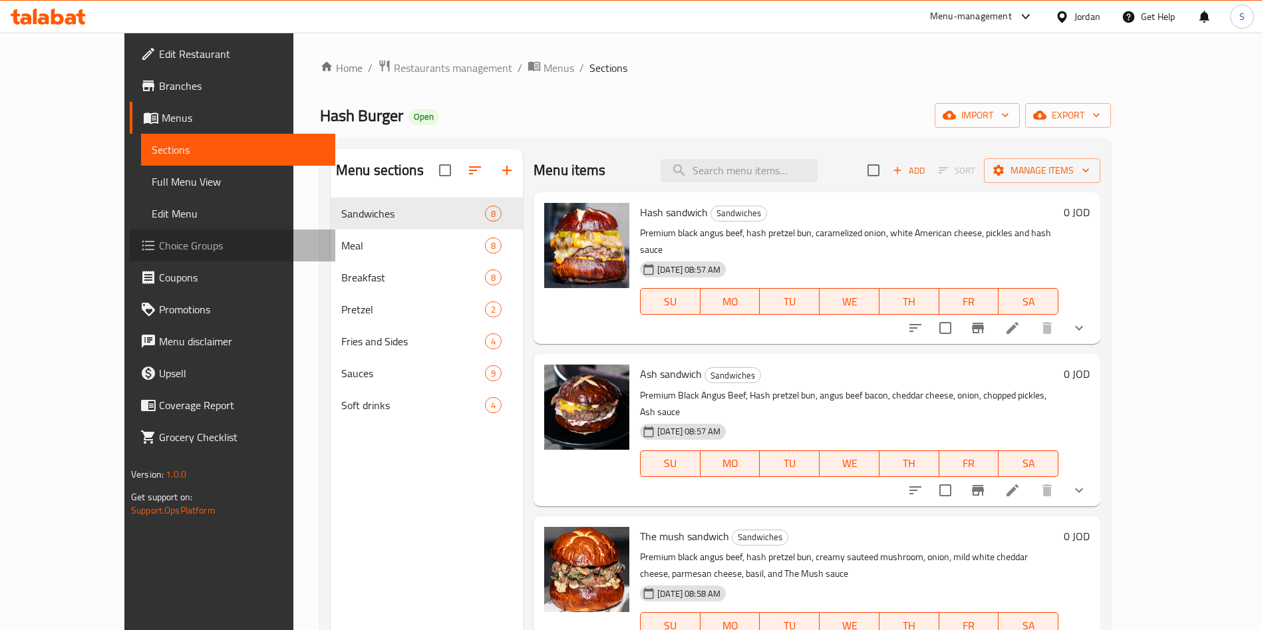
click at [159, 253] on span "Choice Groups" at bounding box center [242, 246] width 166 height 16
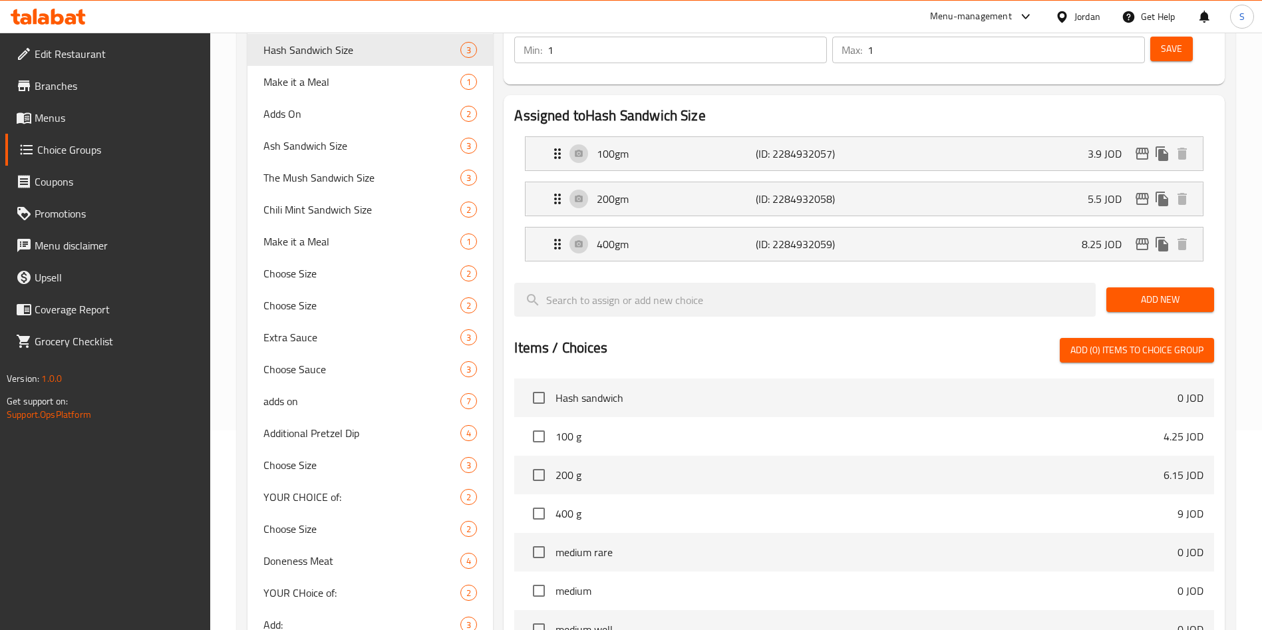
scroll to position [399, 0]
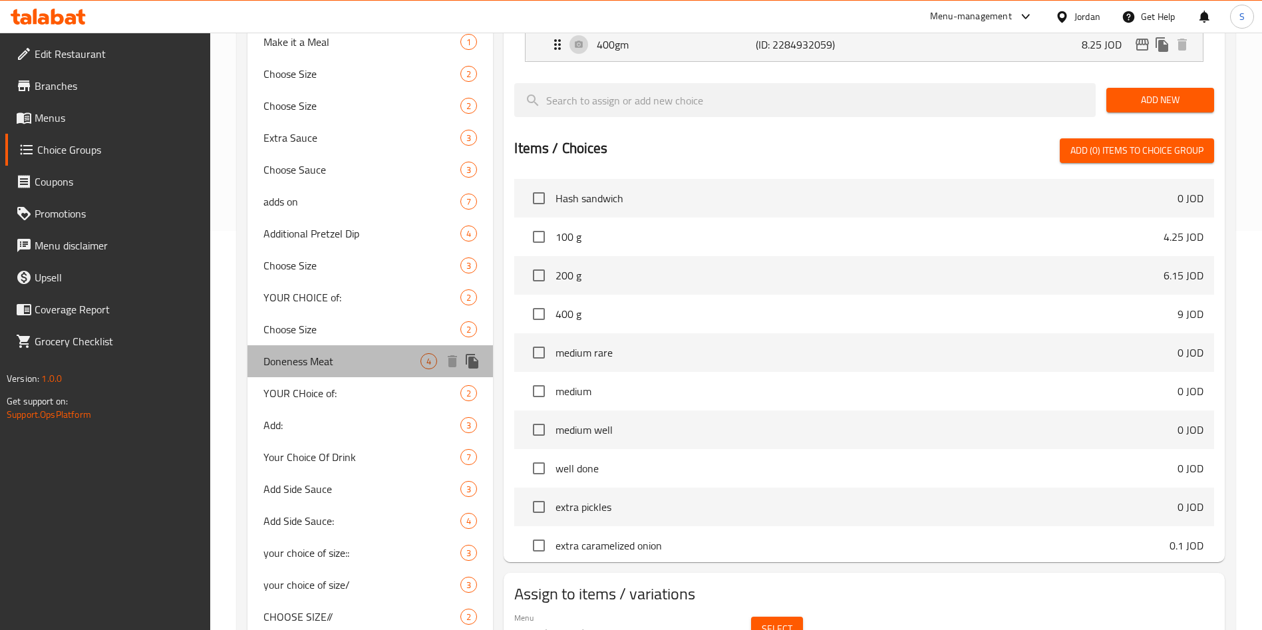
click at [323, 365] on span "Doneness Meat" at bounding box center [342, 361] width 157 height 16
type input "Doneness Meat"
type input "استواء اللحمه"
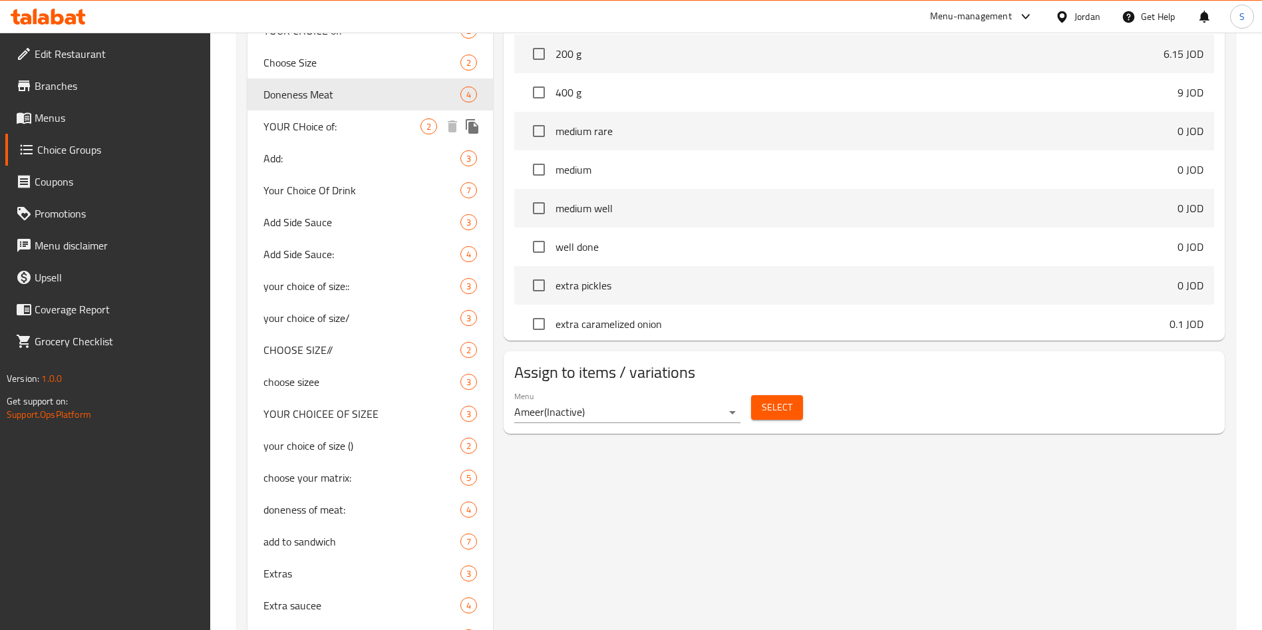
scroll to position [732, 0]
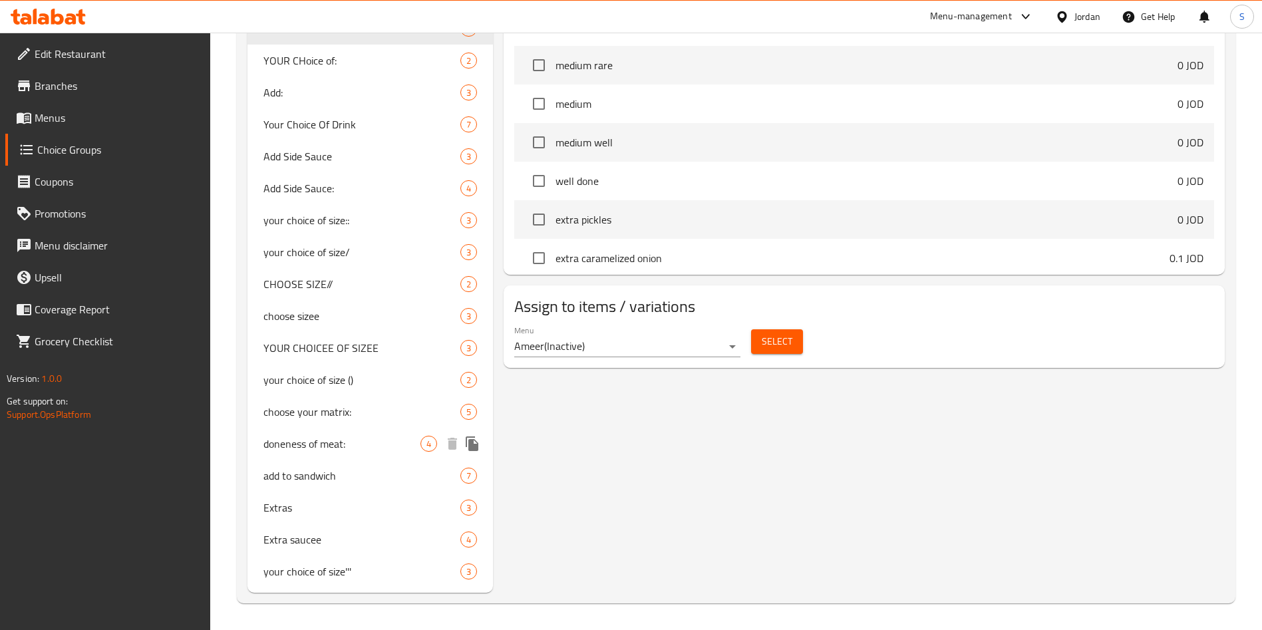
click at [327, 446] on span "doneness of meat:" at bounding box center [342, 444] width 157 height 16
type input "doneness of meat:"
type input "درجة الطهي"
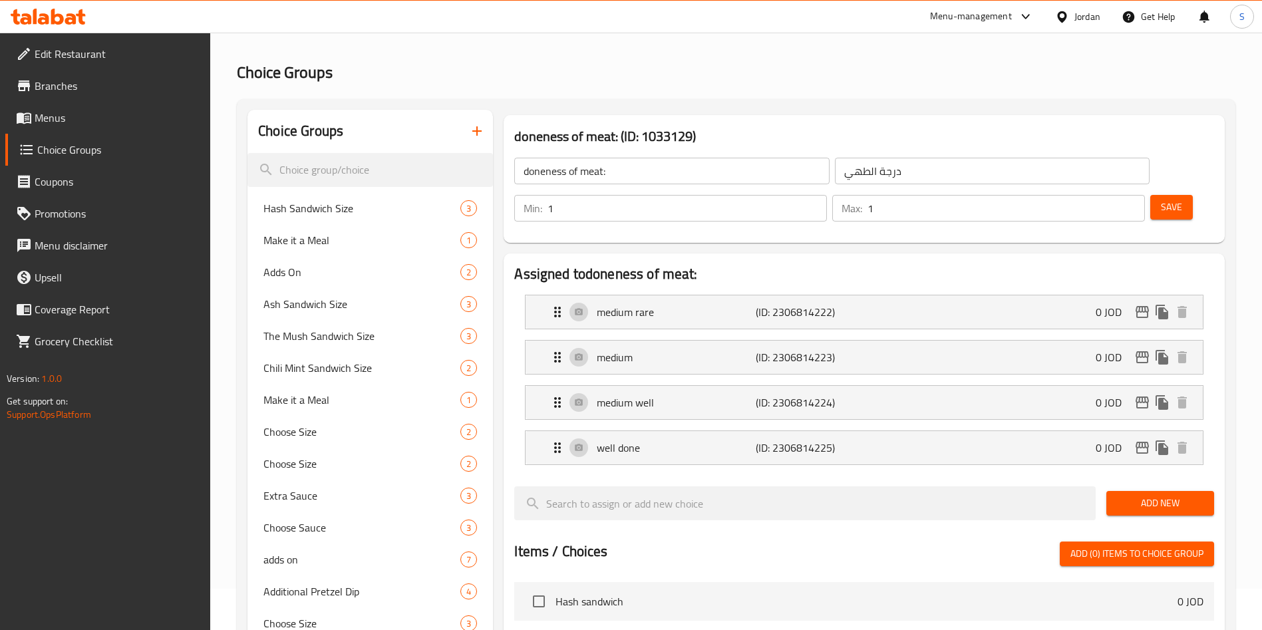
scroll to position [33, 0]
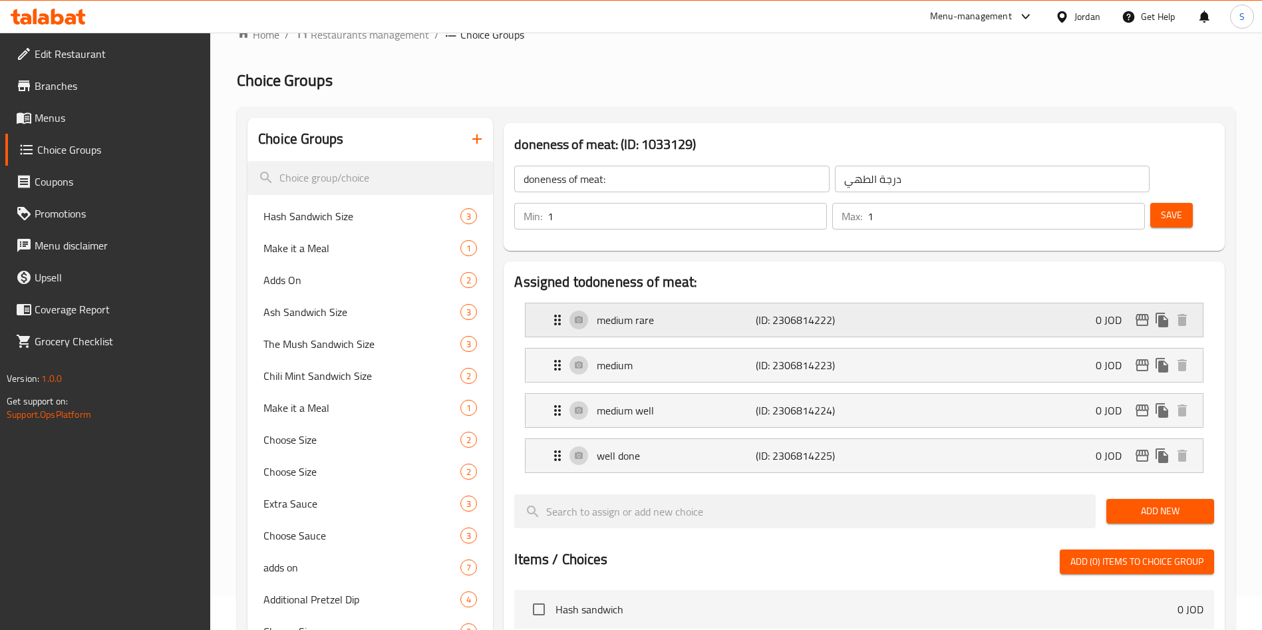
click at [874, 303] on div "medium rare (ID: 2306814222) 0 JOD" at bounding box center [868, 319] width 637 height 33
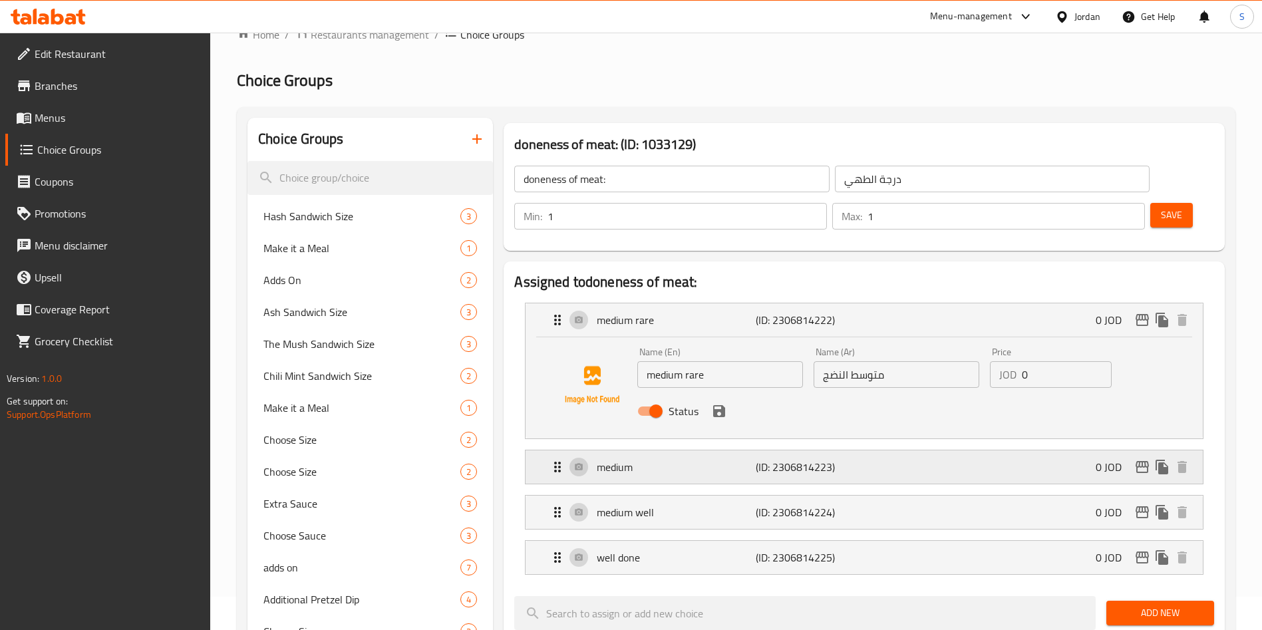
click at [883, 450] on div "medium (ID: 2306814223) 0 JOD" at bounding box center [868, 466] width 637 height 33
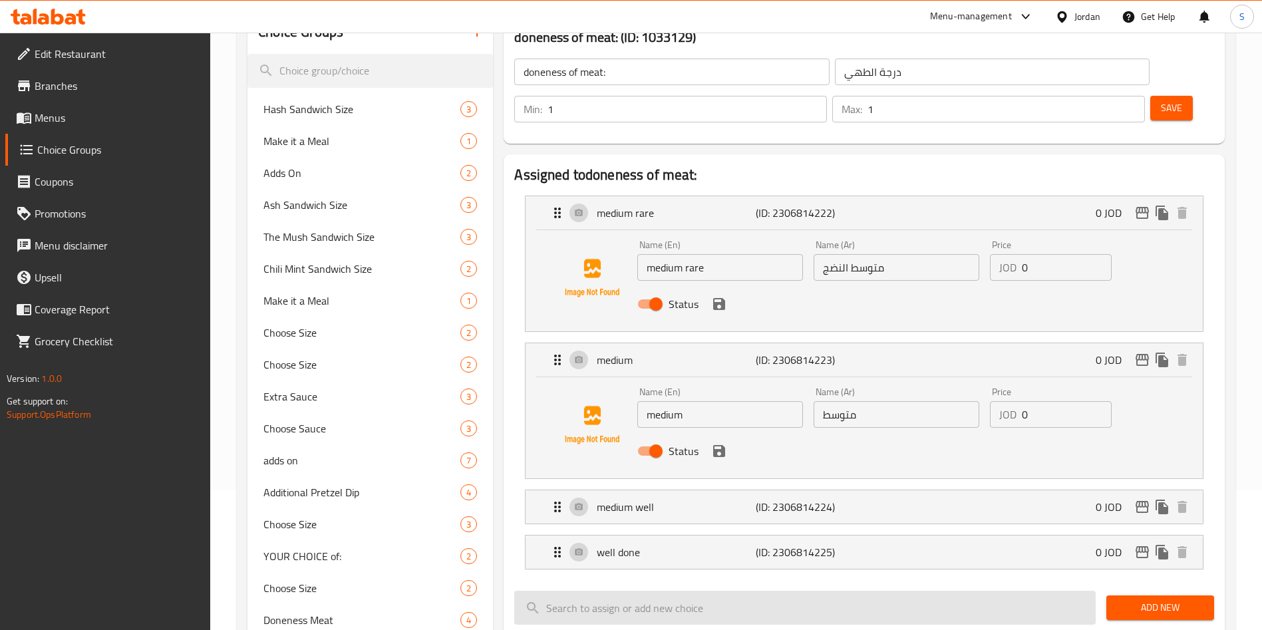
scroll to position [233, 0]
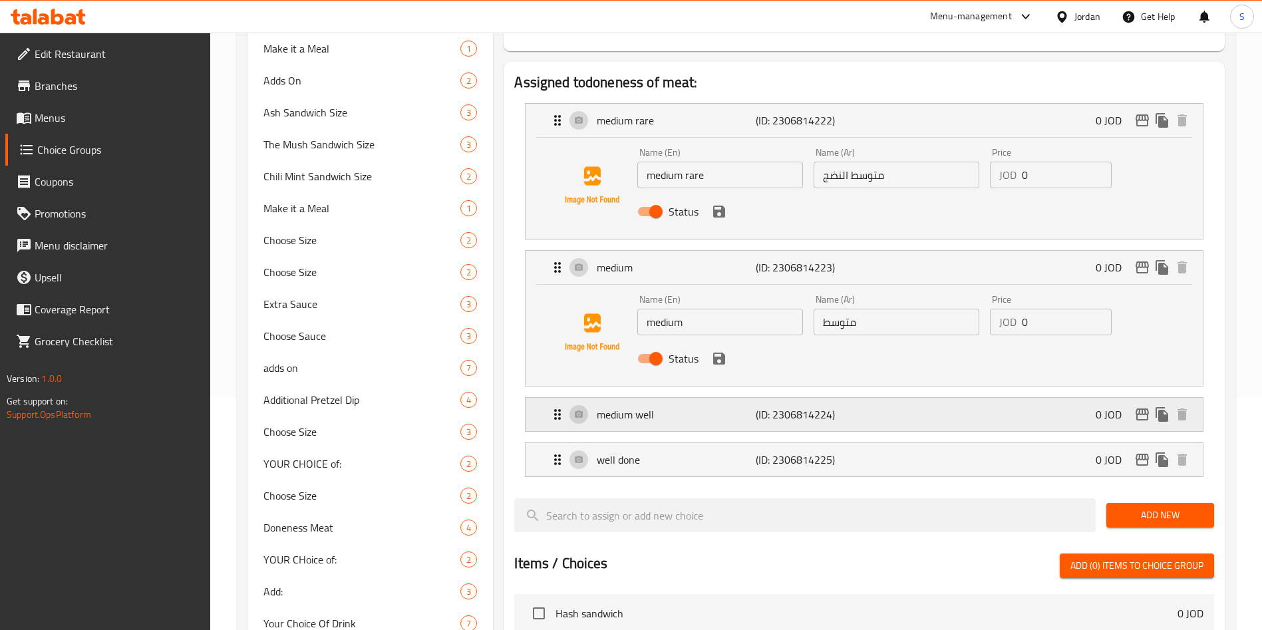
click at [848, 398] on div "medium well (ID: 2306814224) 0 JOD" at bounding box center [868, 414] width 637 height 33
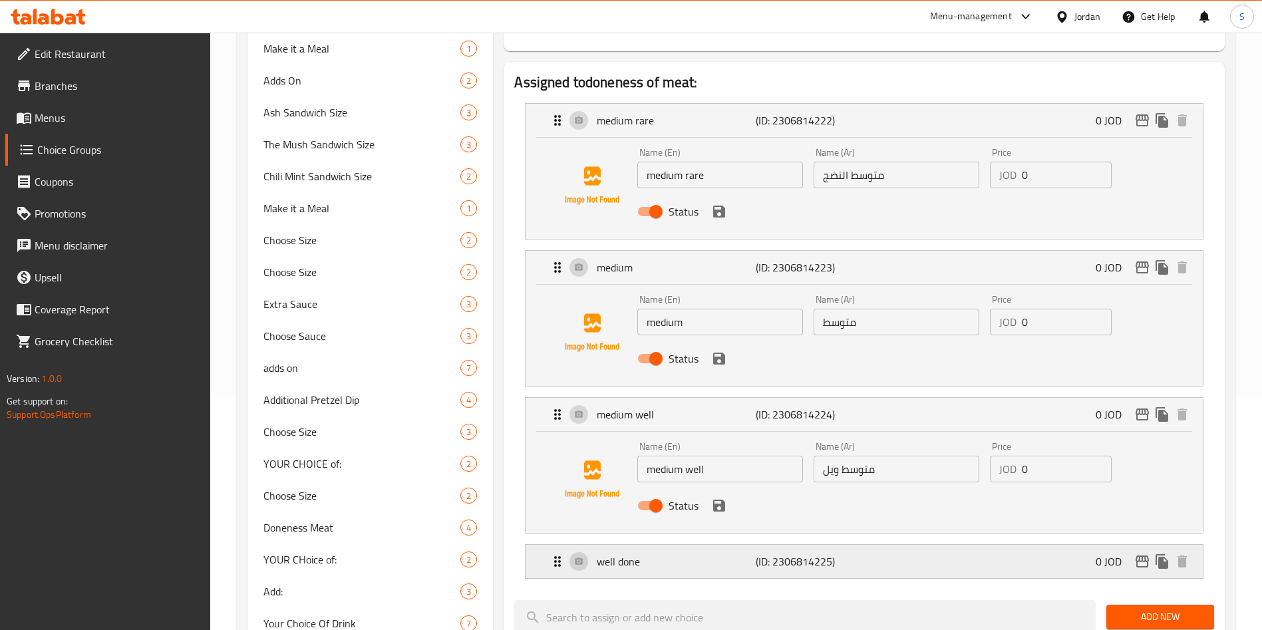
click at [868, 545] on div "well done (ID: 2306814225) 0 JOD" at bounding box center [868, 561] width 637 height 33
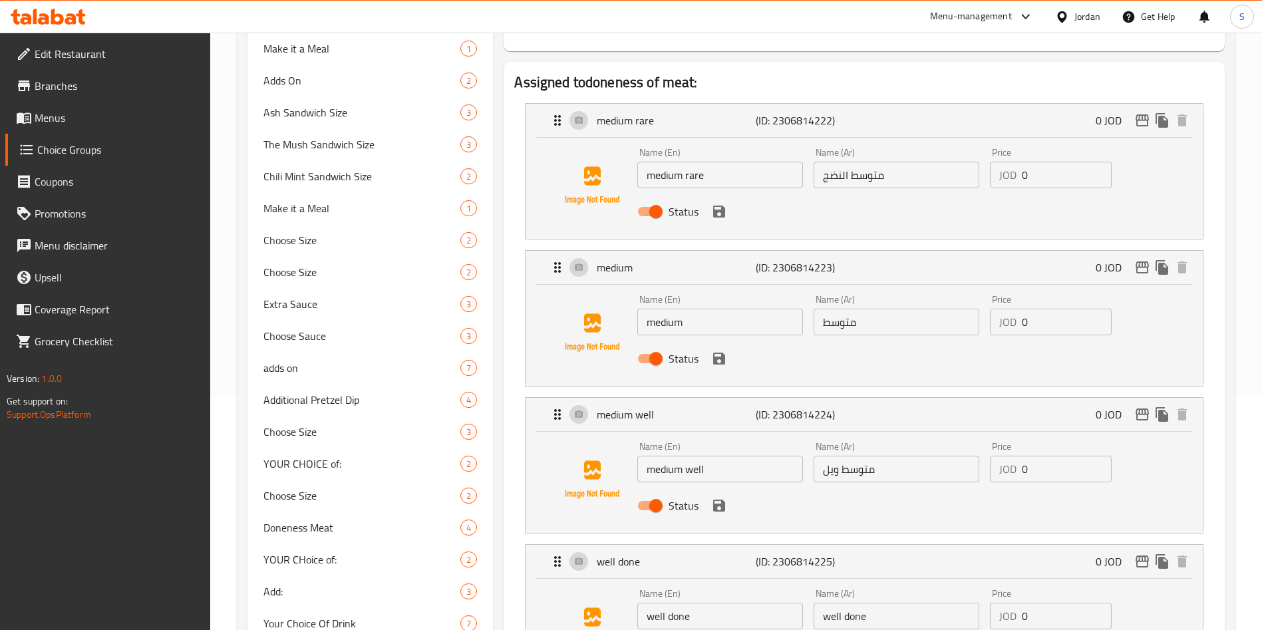
scroll to position [333, 0]
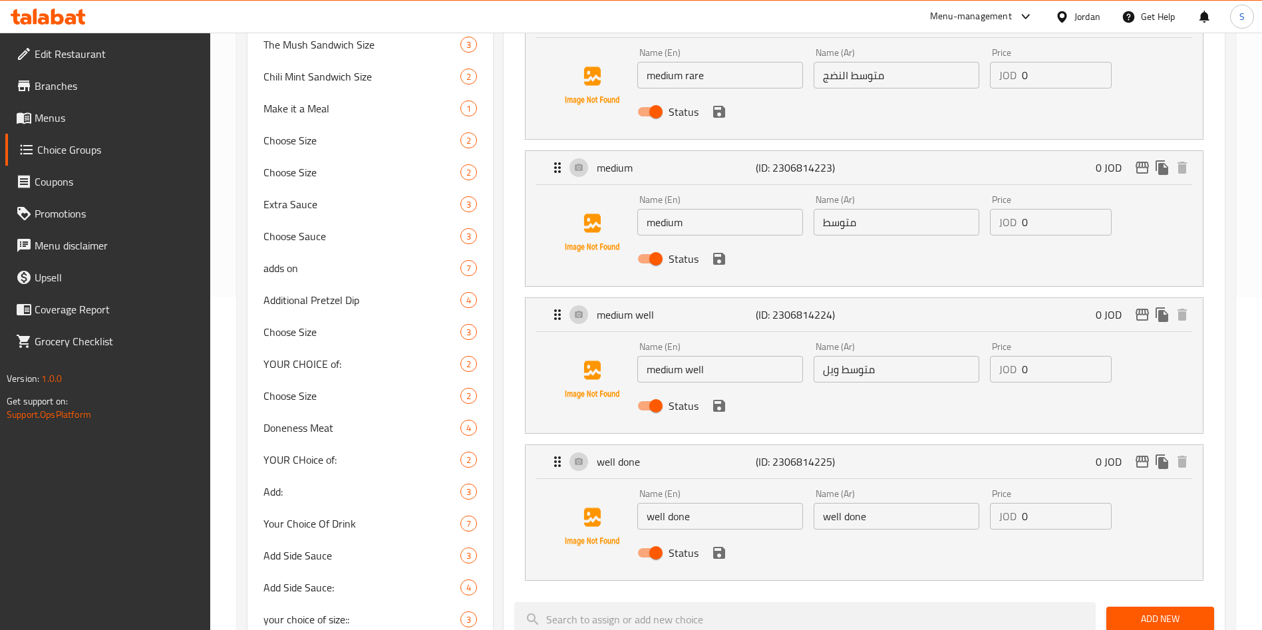
click at [865, 503] on input "well done" at bounding box center [897, 516] width 166 height 27
click at [721, 547] on icon "save" at bounding box center [719, 553] width 12 height 12
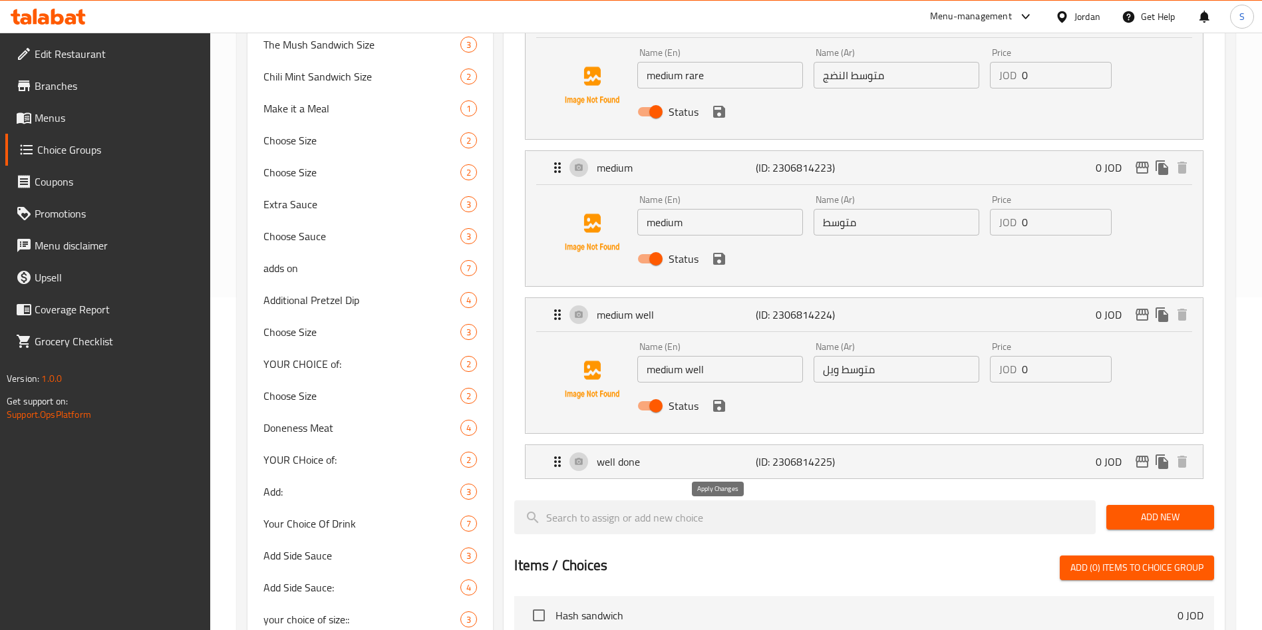
type input "مطهو جيدا"
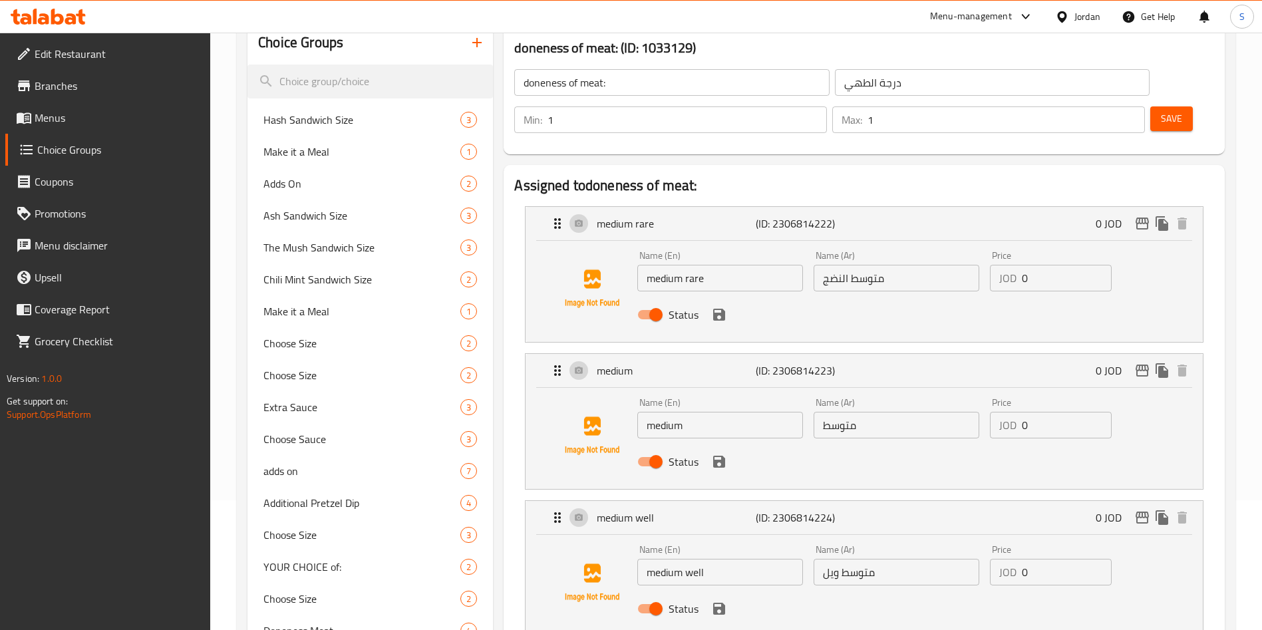
scroll to position [0, 0]
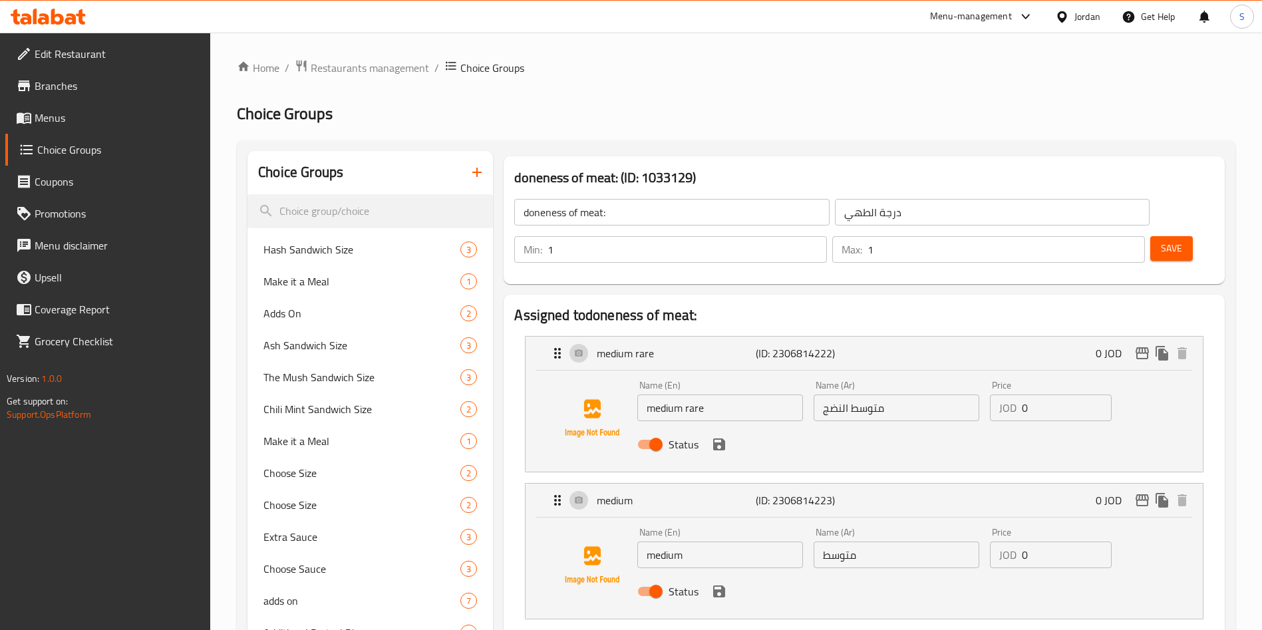
click at [1161, 240] on span "Save" at bounding box center [1171, 248] width 21 height 17
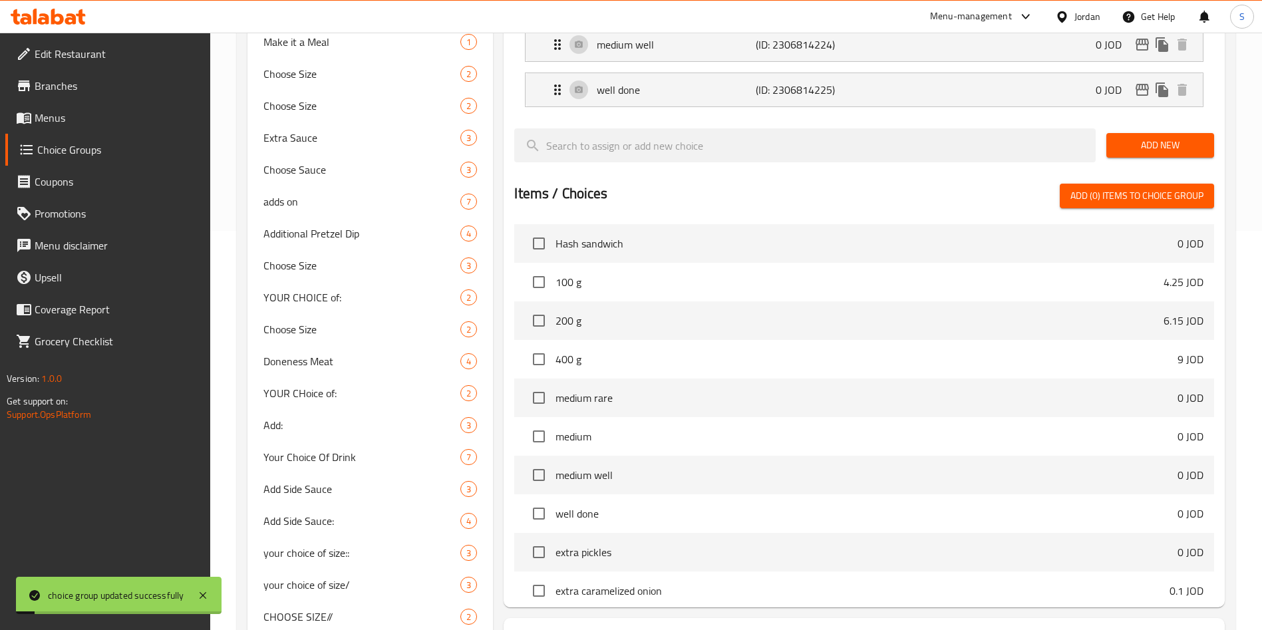
scroll to position [100, 0]
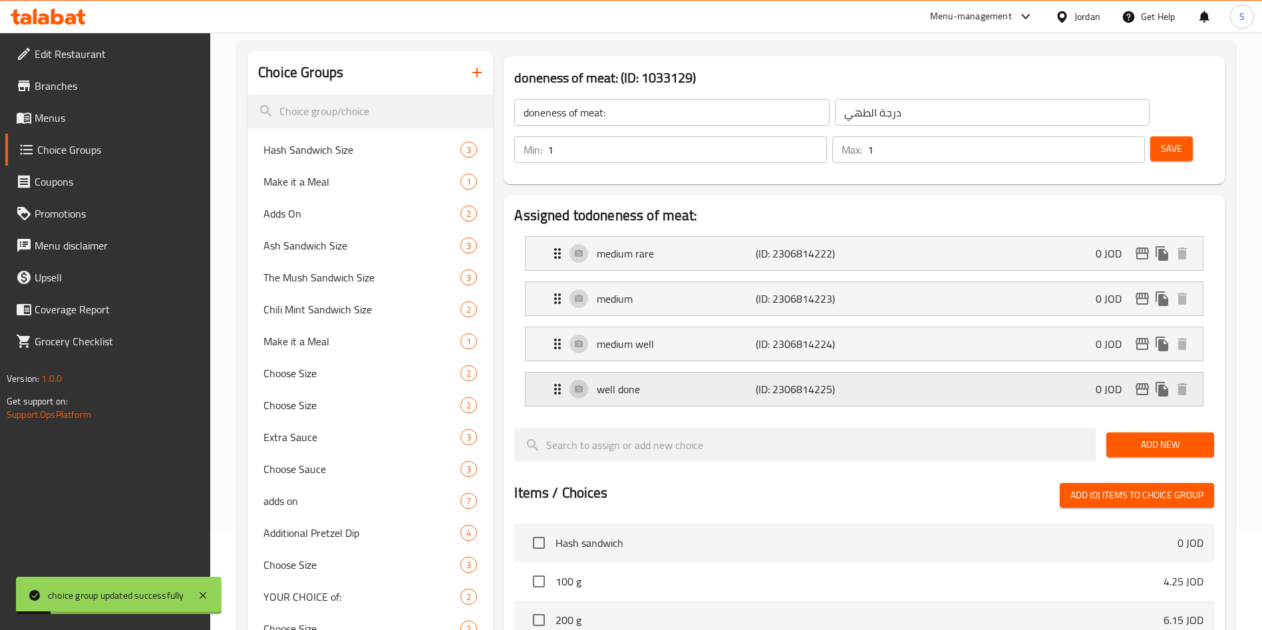
click at [814, 373] on div "well done (ID: 2306814225) 0 JOD" at bounding box center [868, 389] width 637 height 33
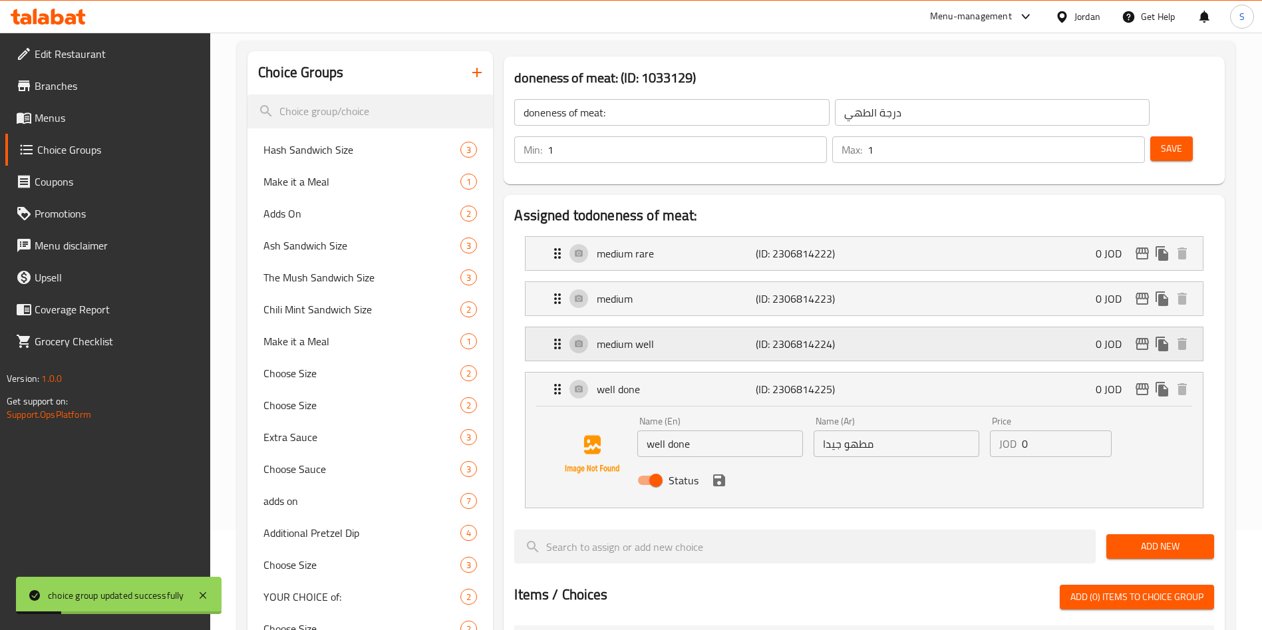
click at [817, 336] on p "(ID: 2306814224)" at bounding box center [809, 344] width 106 height 16
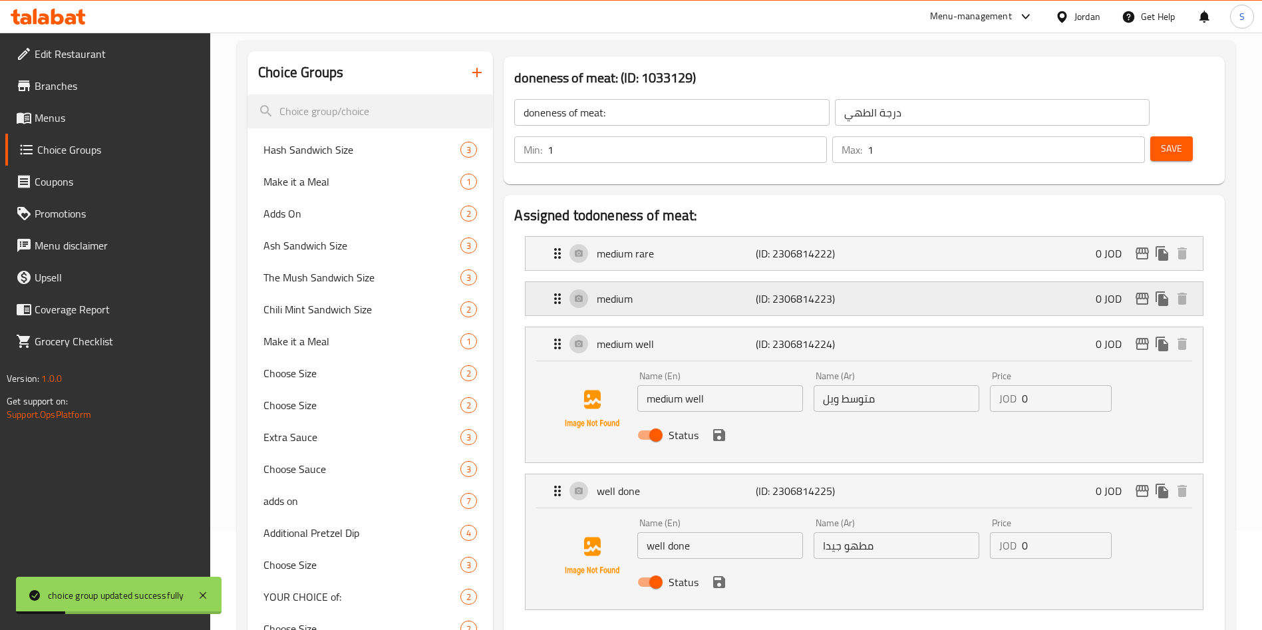
click at [817, 291] on p "(ID: 2306814223)" at bounding box center [809, 299] width 106 height 16
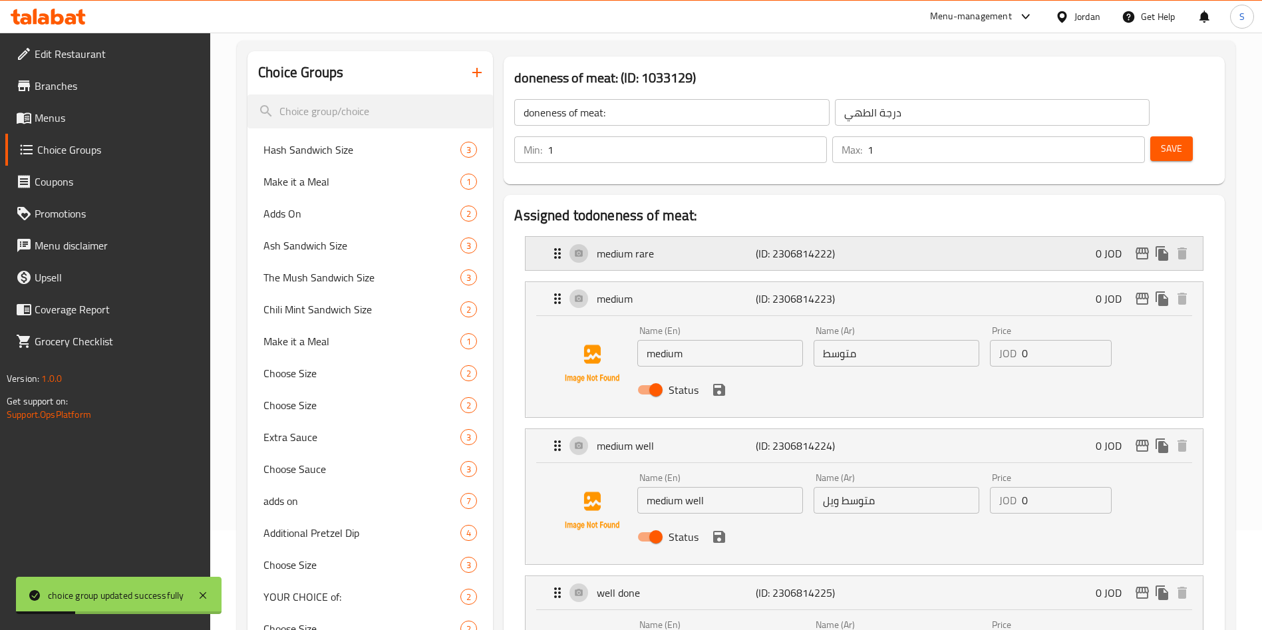
click at [817, 246] on p "(ID: 2306814222)" at bounding box center [809, 254] width 106 height 16
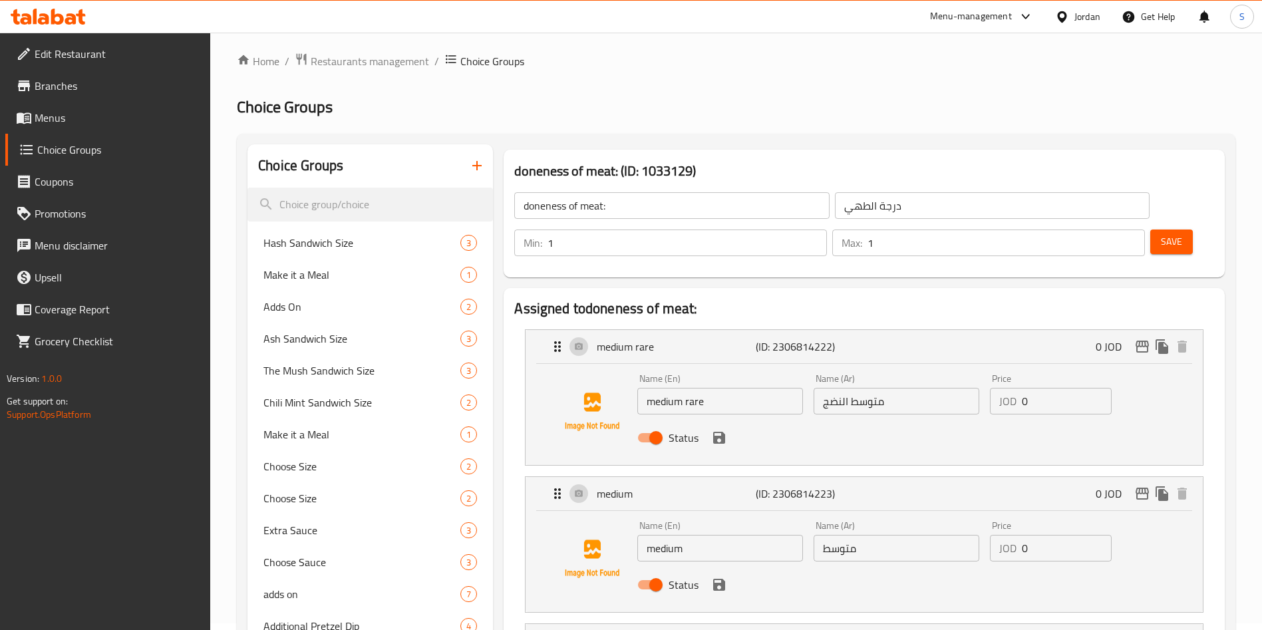
scroll to position [0, 0]
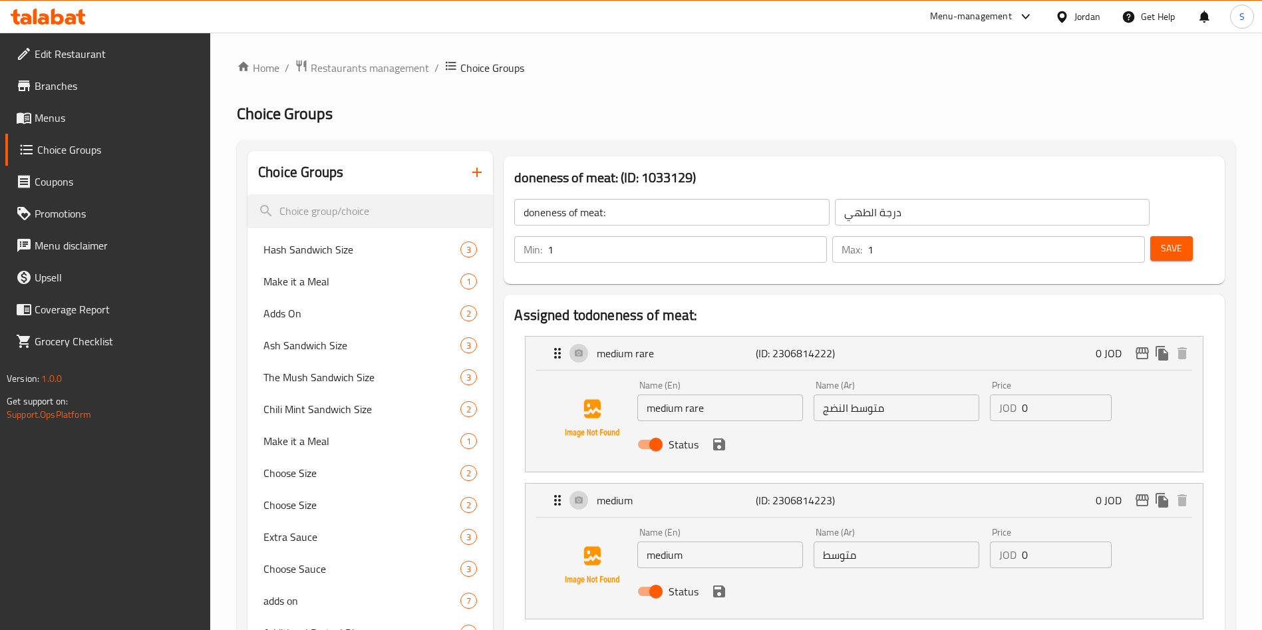
click at [43, 110] on span "Menus" at bounding box center [118, 118] width 166 height 16
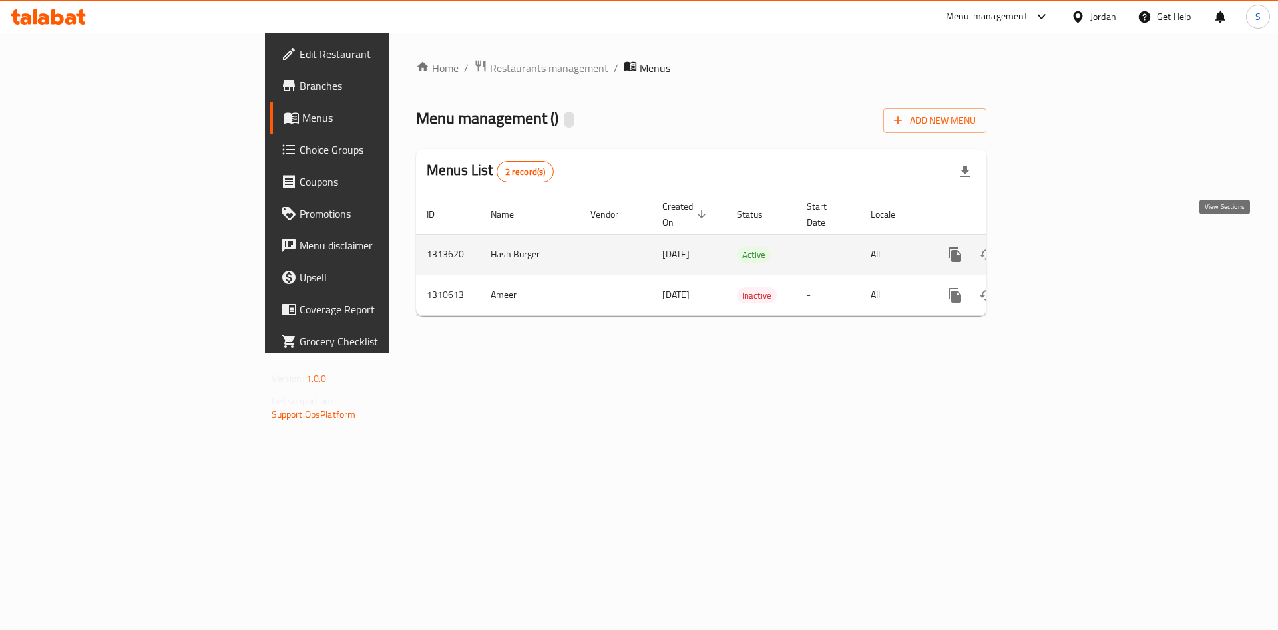
click at [1057, 249] on icon "enhanced table" at bounding box center [1051, 255] width 12 height 12
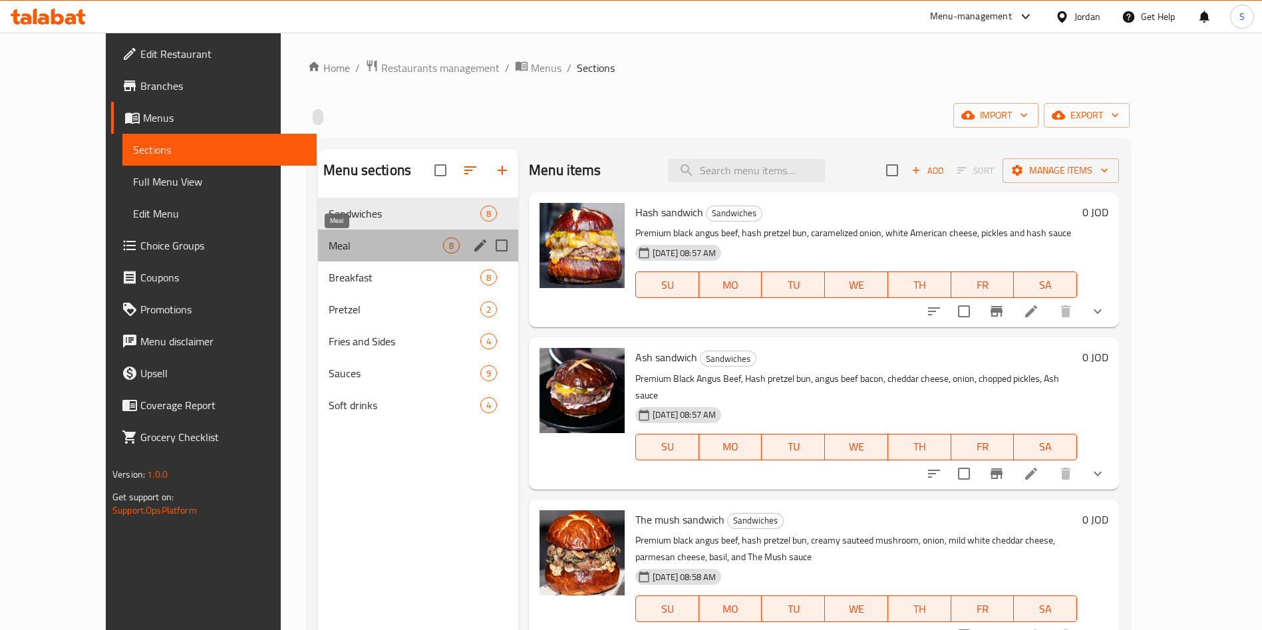
click at [329, 238] on span "Meal" at bounding box center [386, 246] width 114 height 16
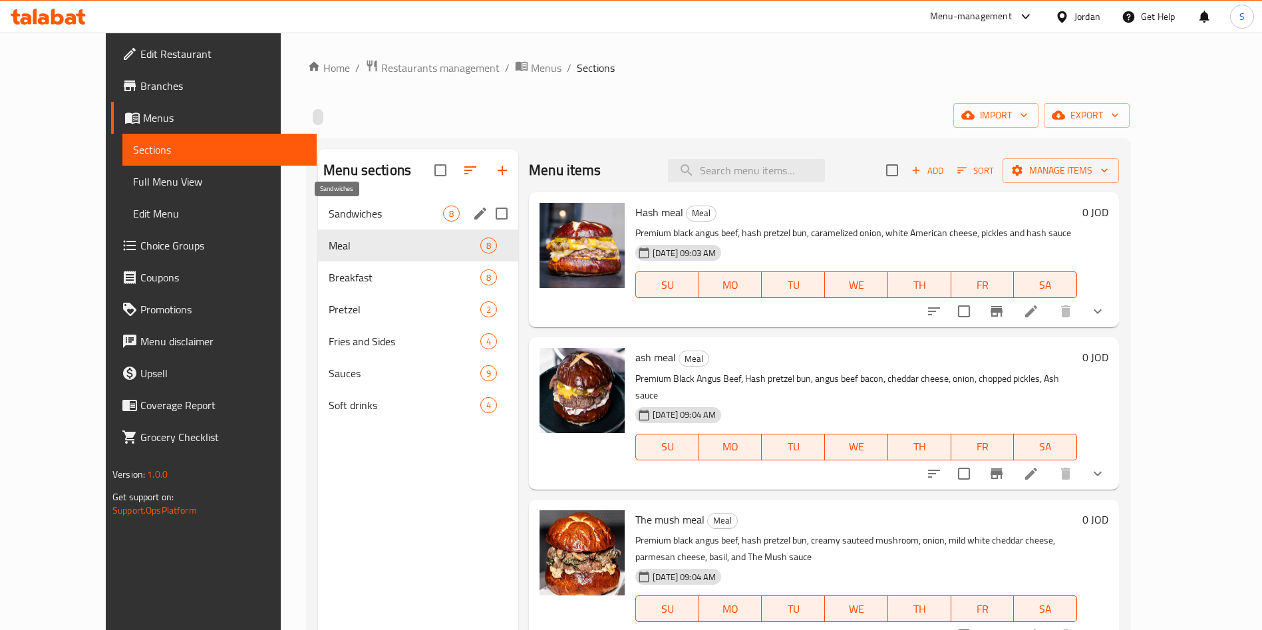
click at [329, 218] on span "Sandwiches" at bounding box center [386, 214] width 114 height 16
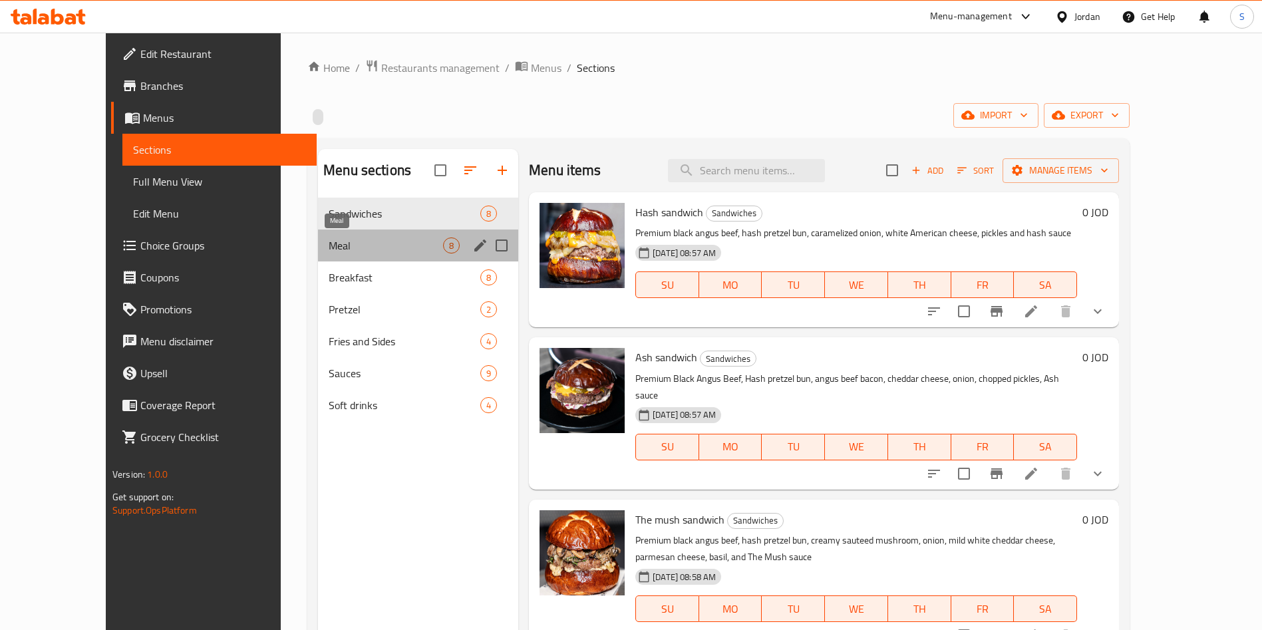
click at [329, 238] on span "Meal" at bounding box center [386, 246] width 114 height 16
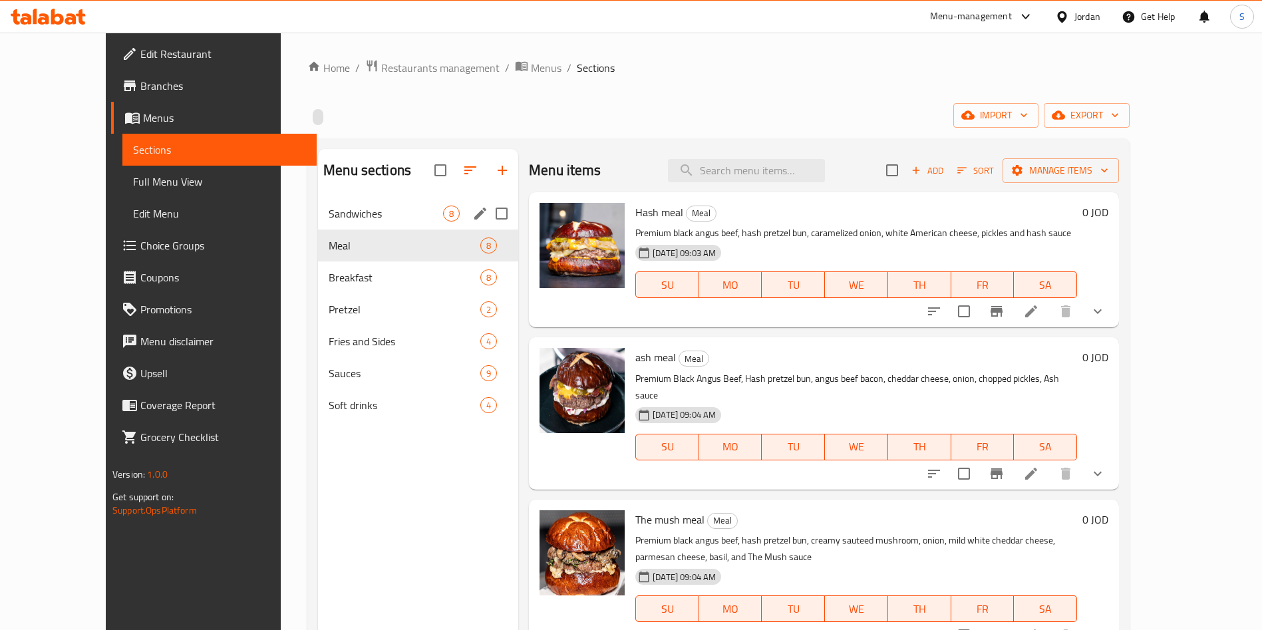
click at [318, 201] on div "Sandwiches 8" at bounding box center [418, 214] width 200 height 32
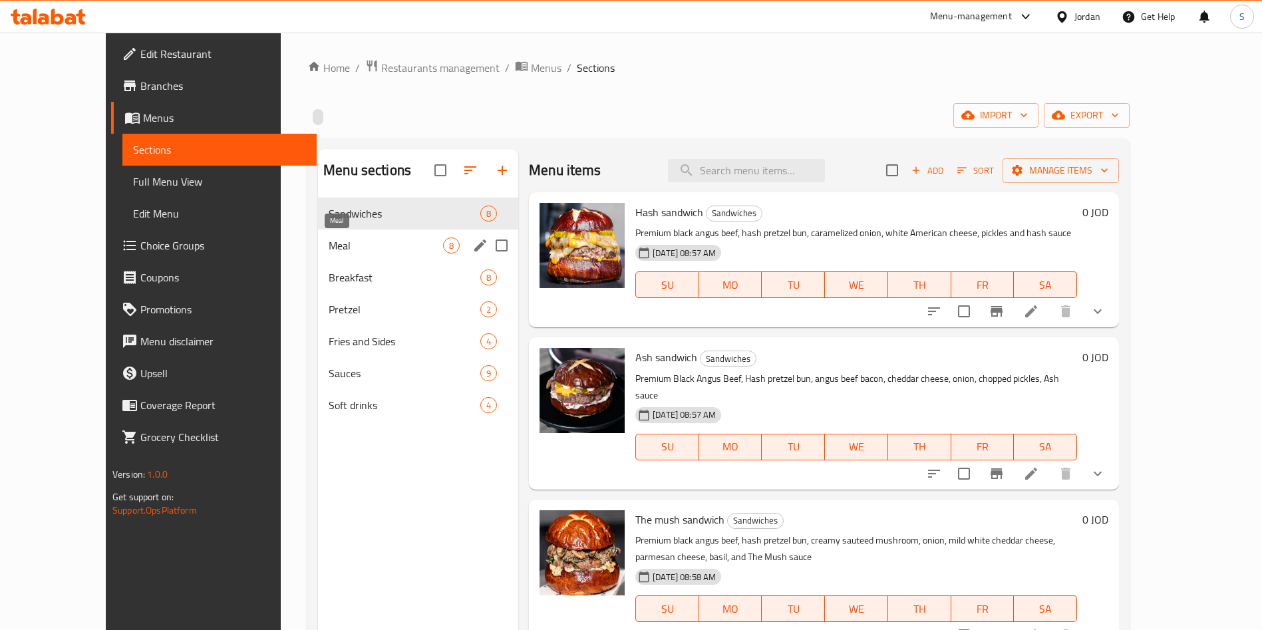
click at [329, 241] on span "Meal" at bounding box center [386, 246] width 114 height 16
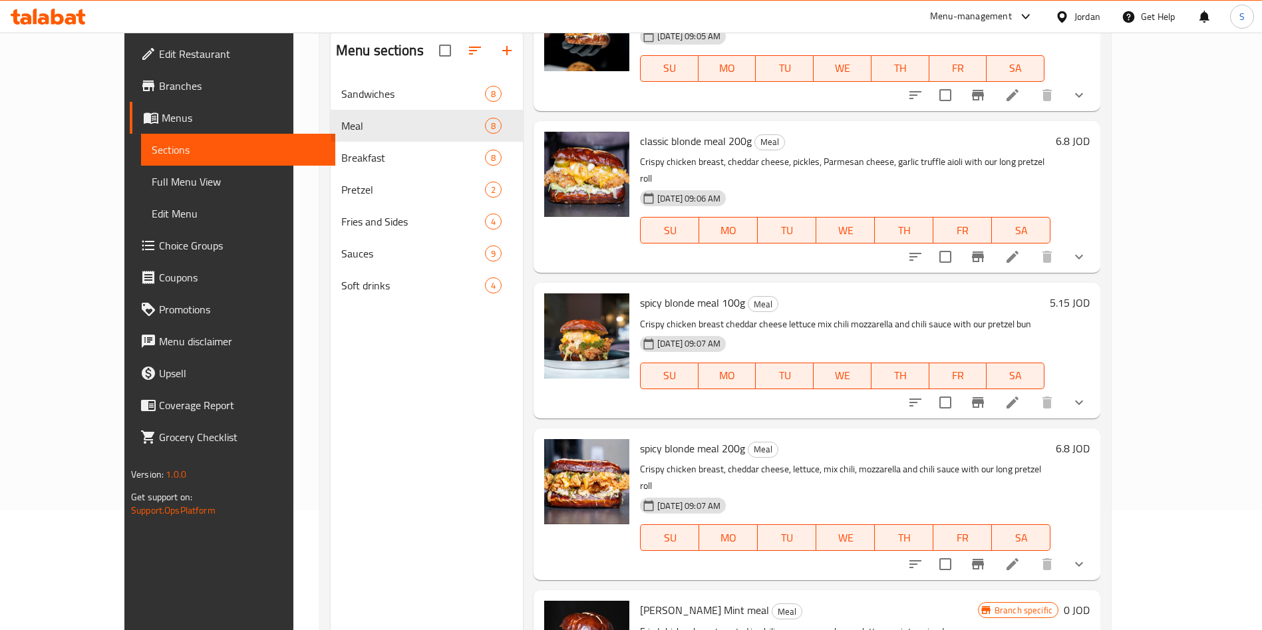
scroll to position [186, 0]
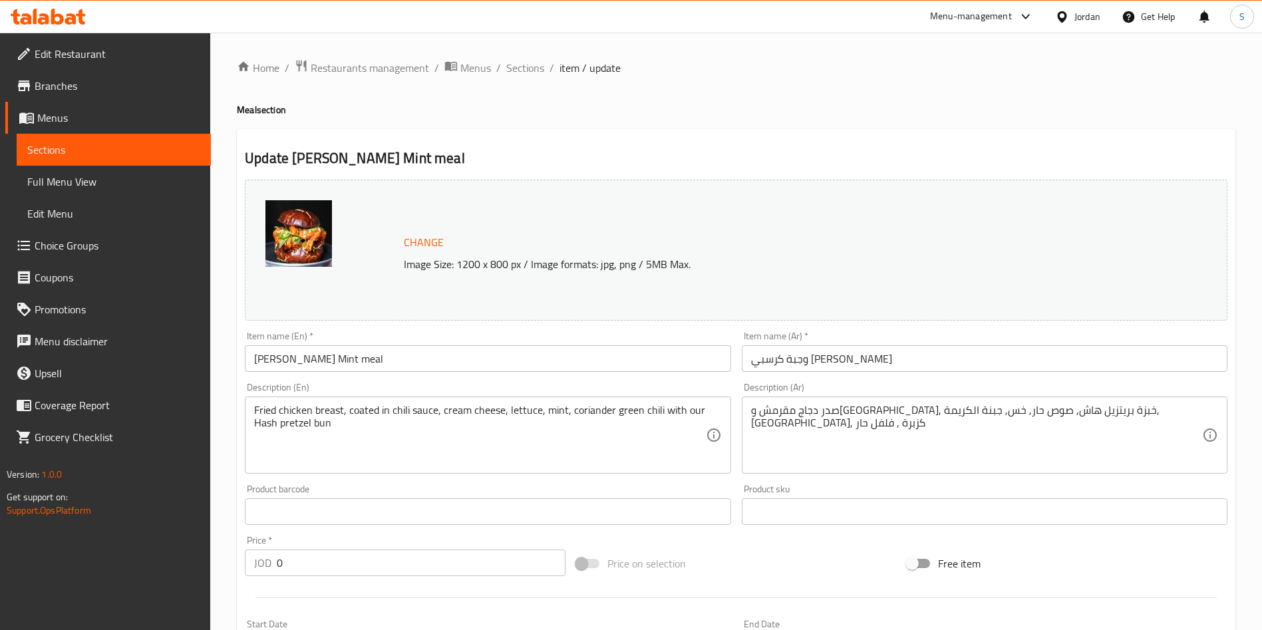
drag, startPoint x: 441, startPoint y: 158, endPoint x: 292, endPoint y: 162, distance: 149.1
click at [292, 162] on h2 "Update Krispie Chilli Mint meal" at bounding box center [736, 158] width 983 height 20
copy h2 "Krispie Chilli Mint meal"
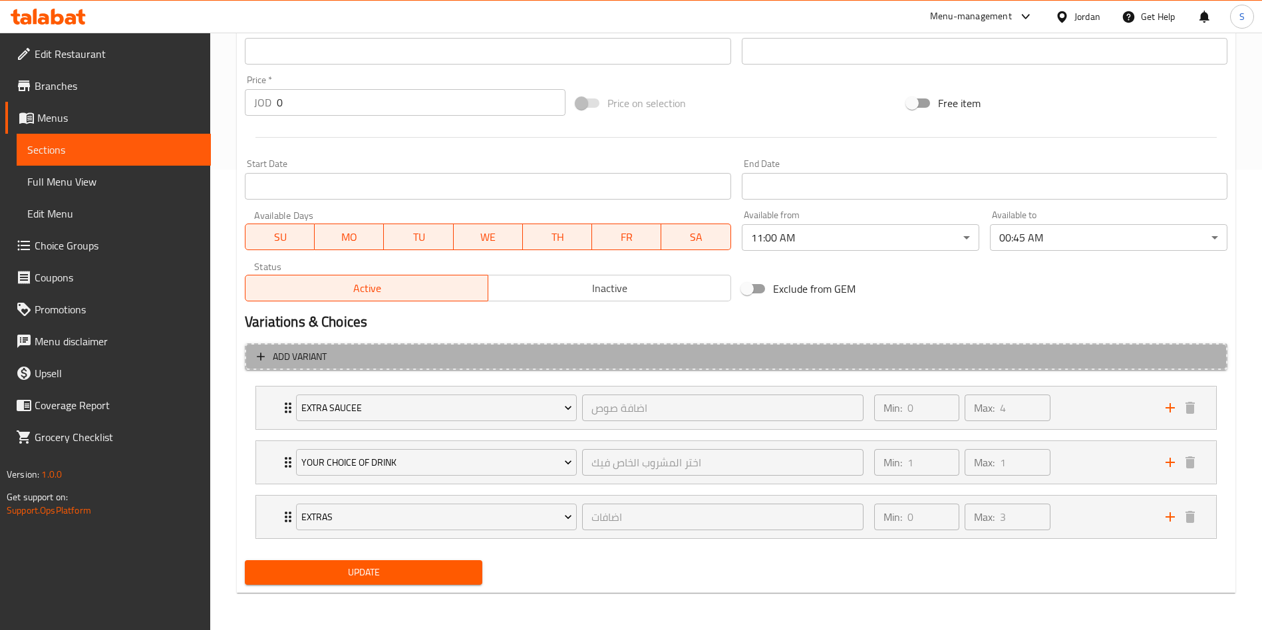
click at [275, 363] on span "Add variant" at bounding box center [300, 357] width 54 height 17
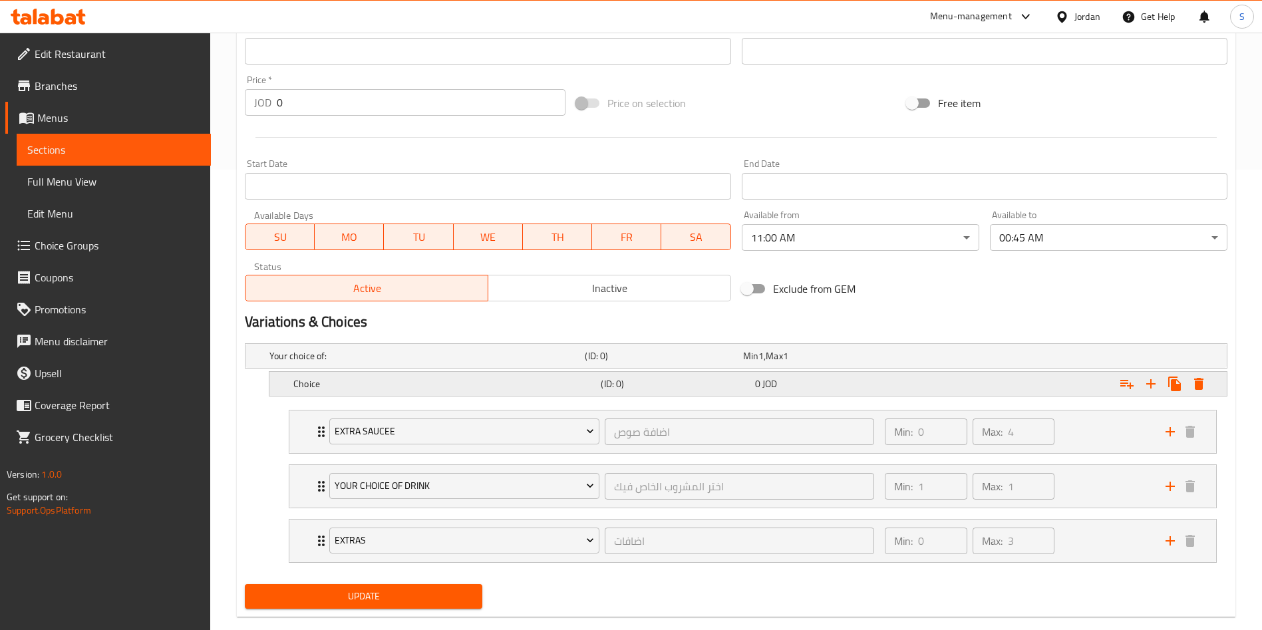
click at [616, 381] on h5 "(ID: 0)" at bounding box center [675, 383] width 148 height 13
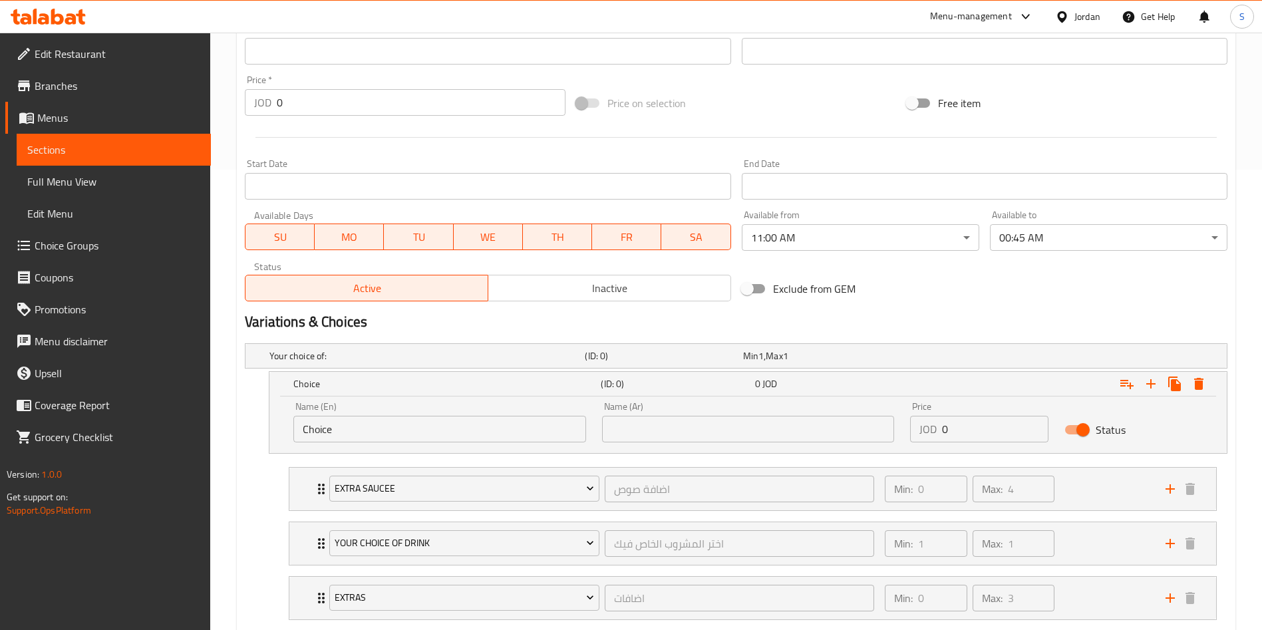
click at [359, 425] on input "Choice" at bounding box center [439, 429] width 293 height 27
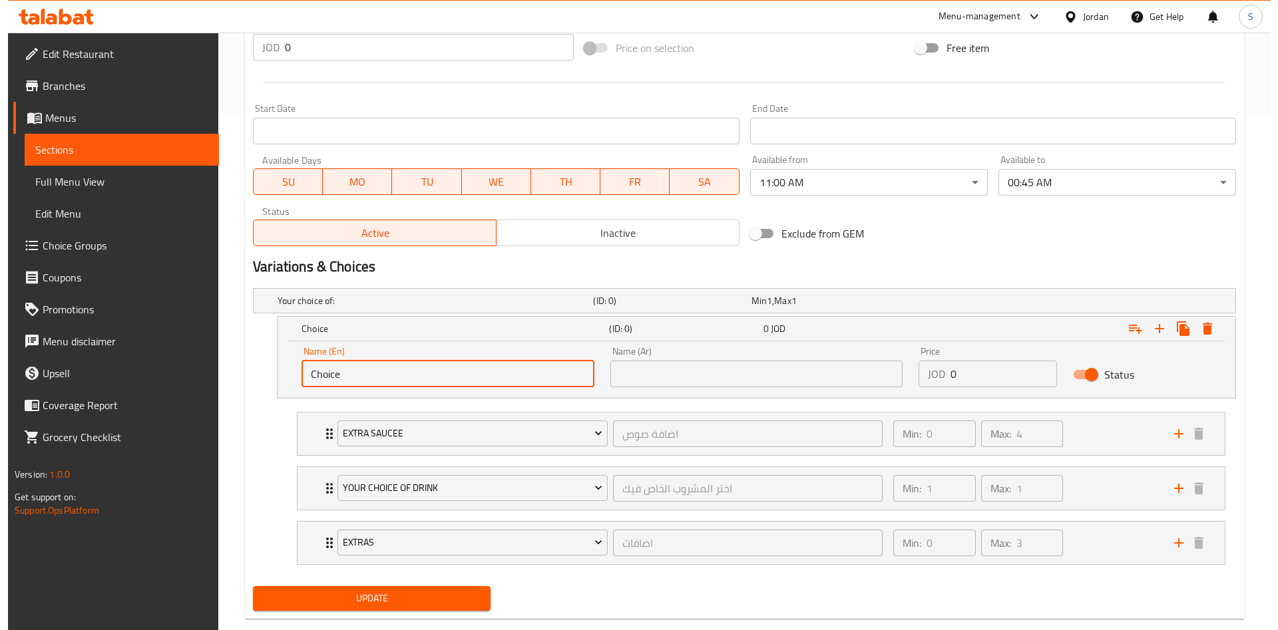
scroll to position [542, 0]
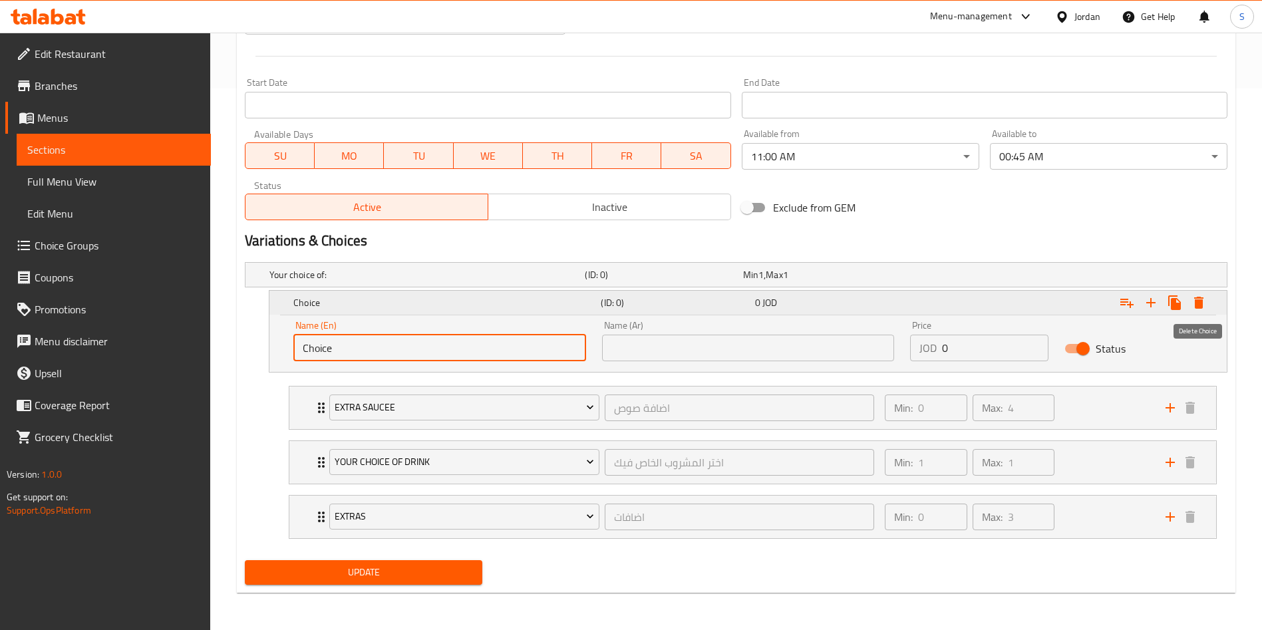
click at [1196, 293] on button "Expand" at bounding box center [1199, 303] width 24 height 24
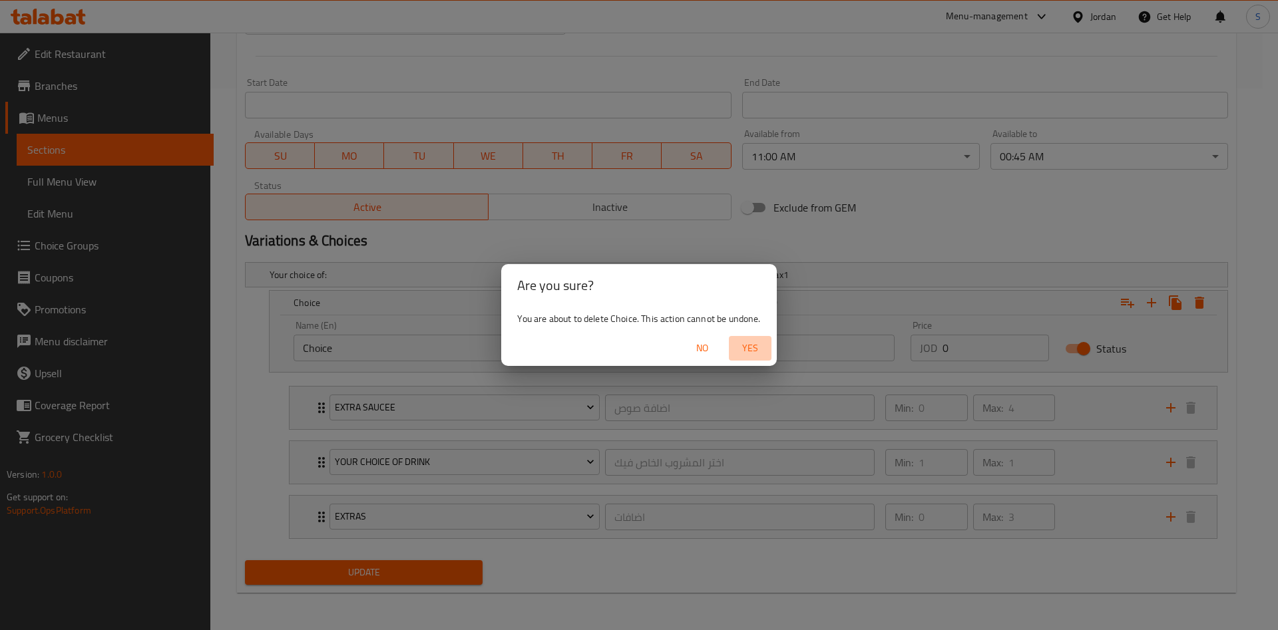
click at [754, 345] on span "Yes" at bounding box center [750, 348] width 32 height 17
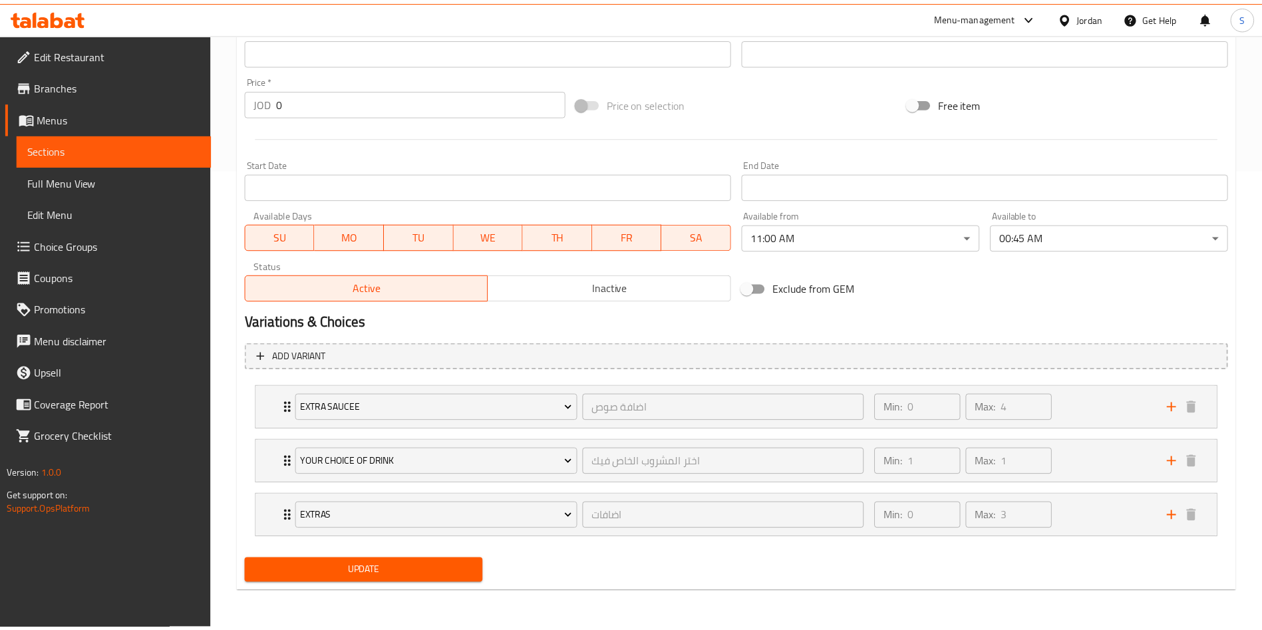
scroll to position [460, 0]
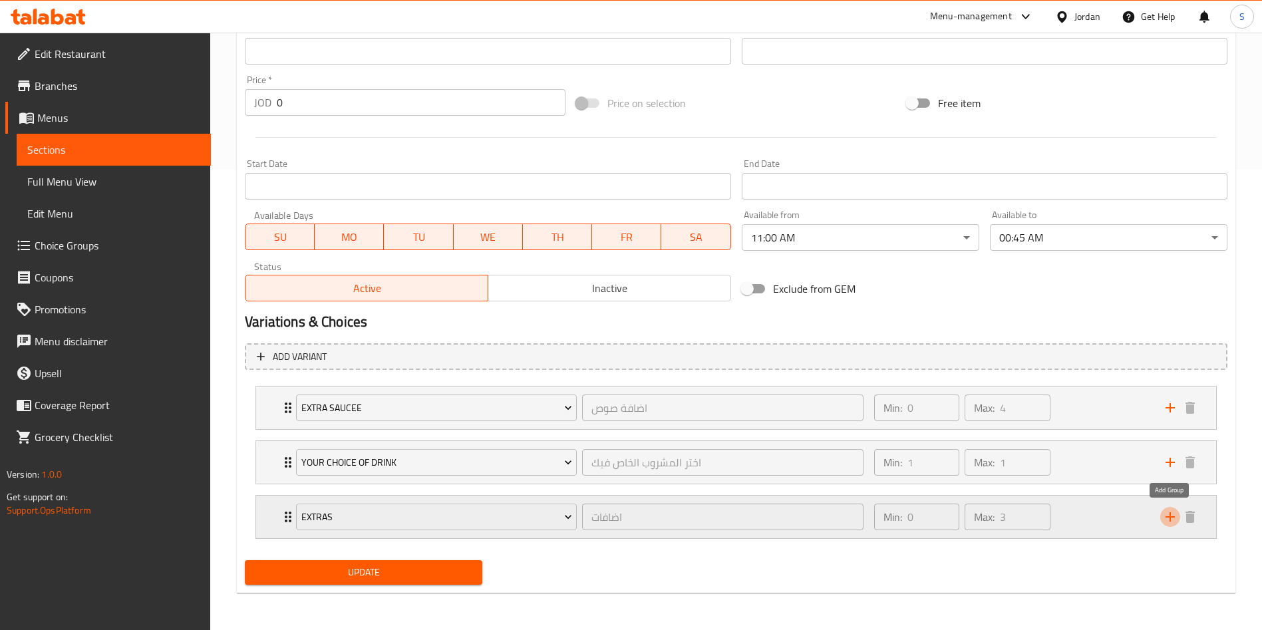
click at [1174, 512] on icon "add" at bounding box center [1170, 517] width 16 height 16
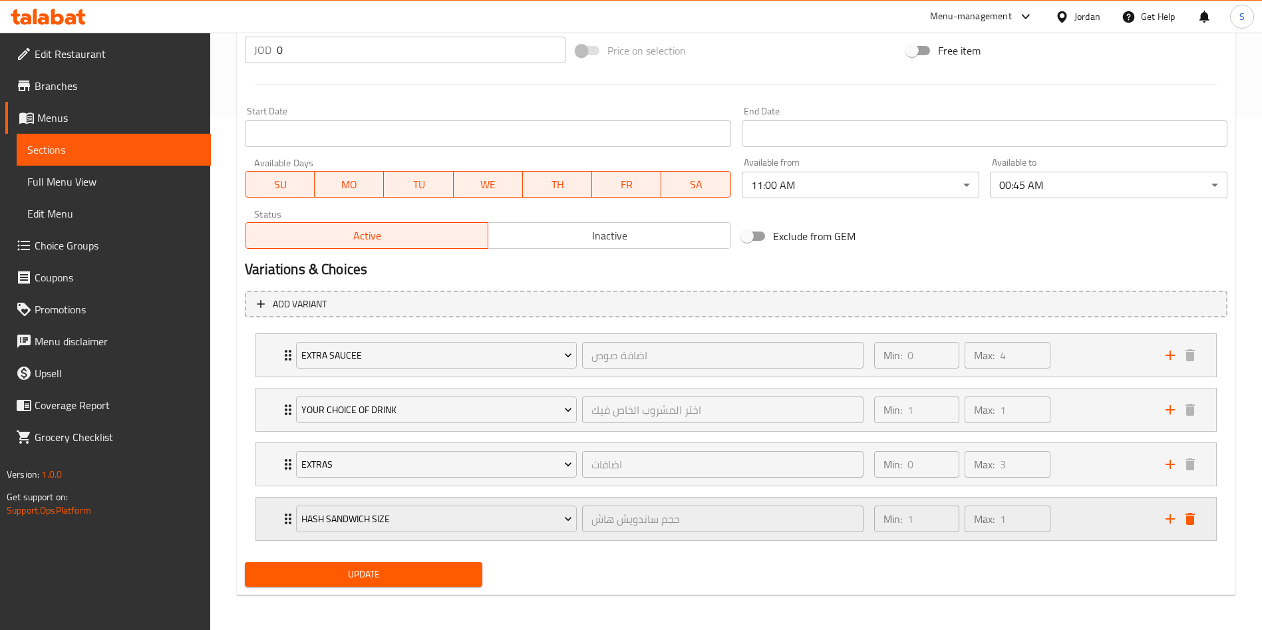
click at [263, 513] on div "Hash Sandwich Size حجم ساندويش هاش ​ Min: 1 ​ Max: 1 ​" at bounding box center [736, 519] width 960 height 43
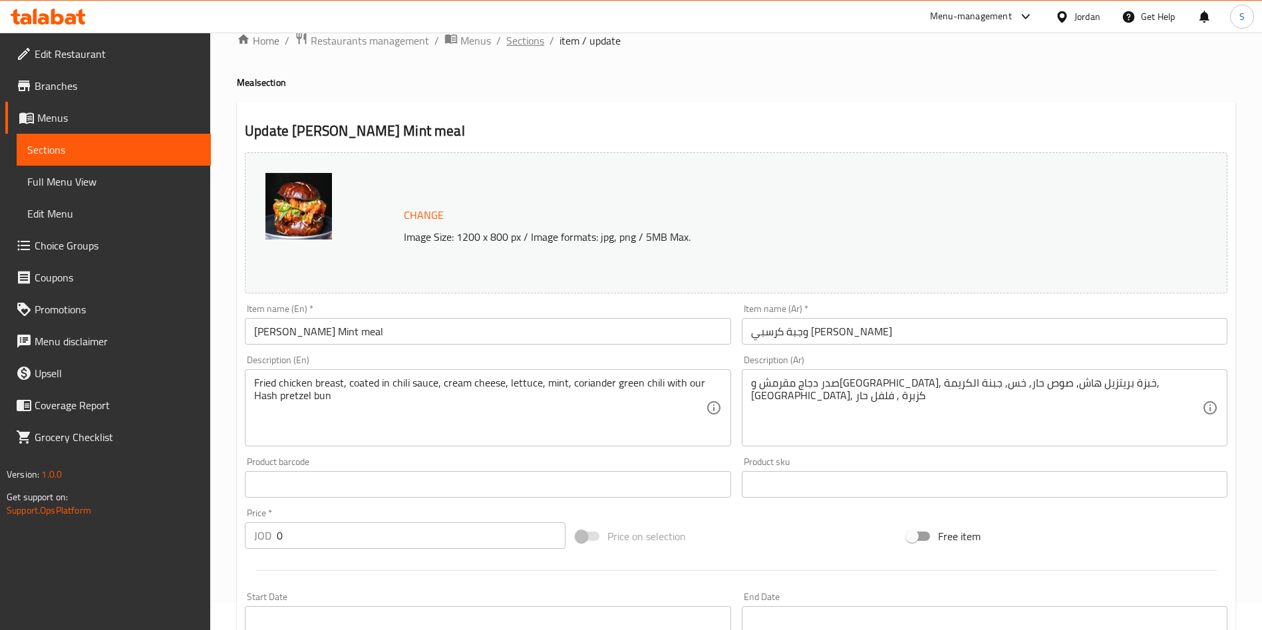
scroll to position [0, 0]
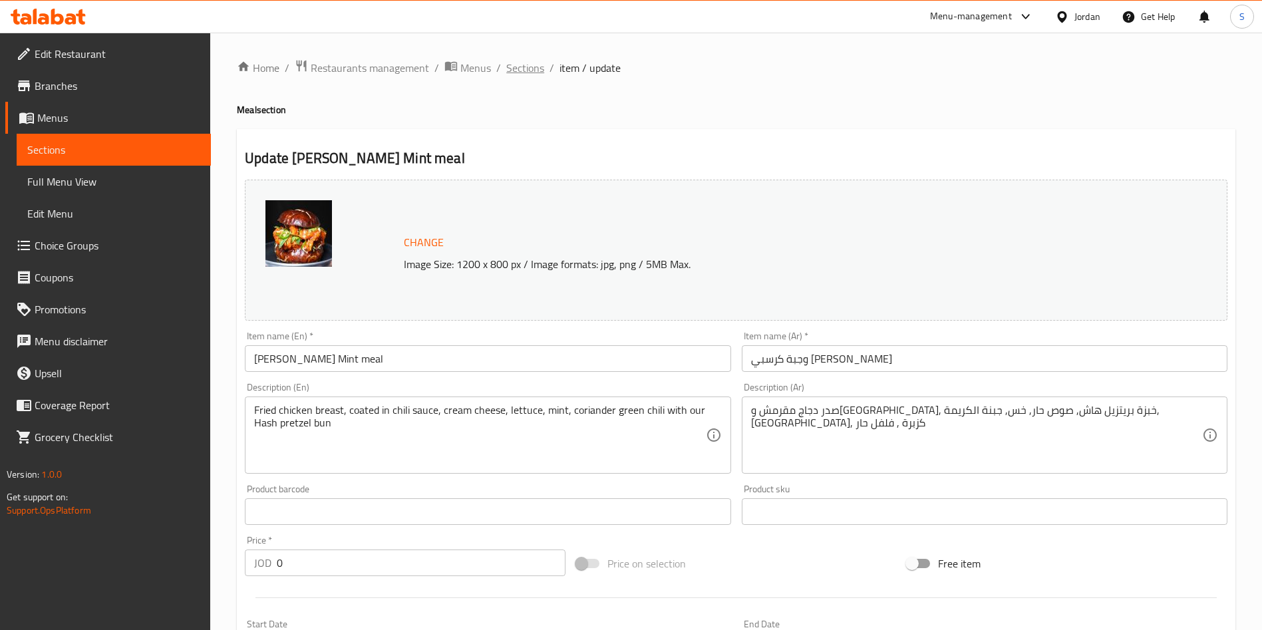
click at [515, 67] on span "Sections" at bounding box center [525, 68] width 38 height 16
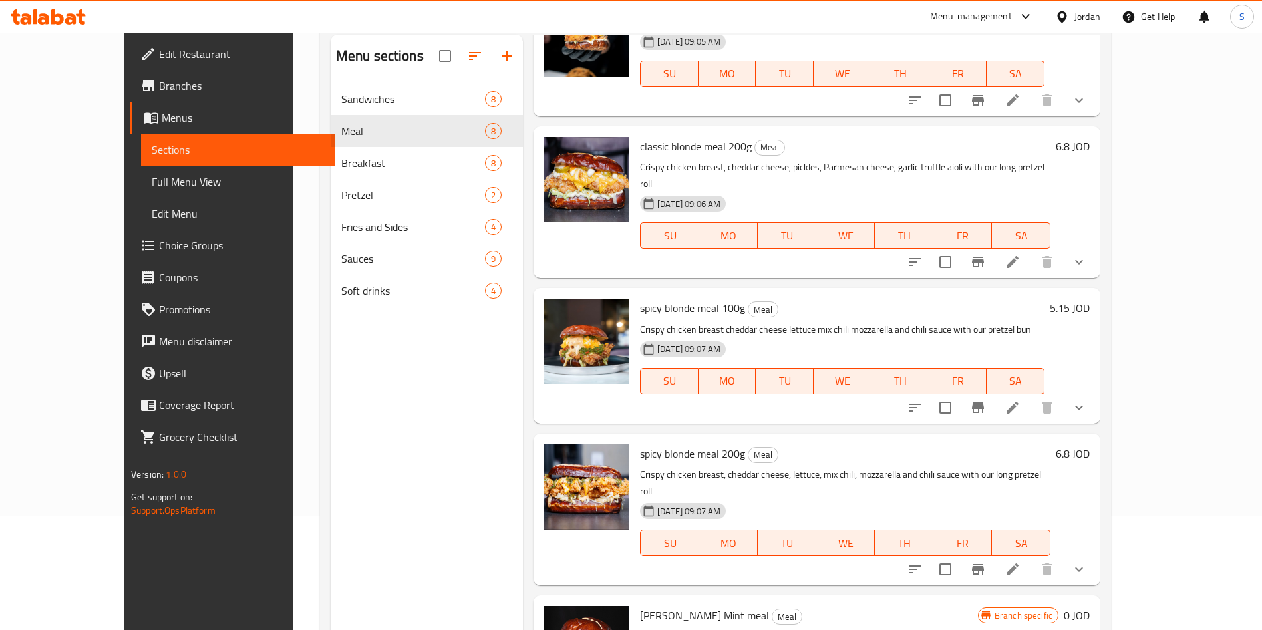
scroll to position [186, 0]
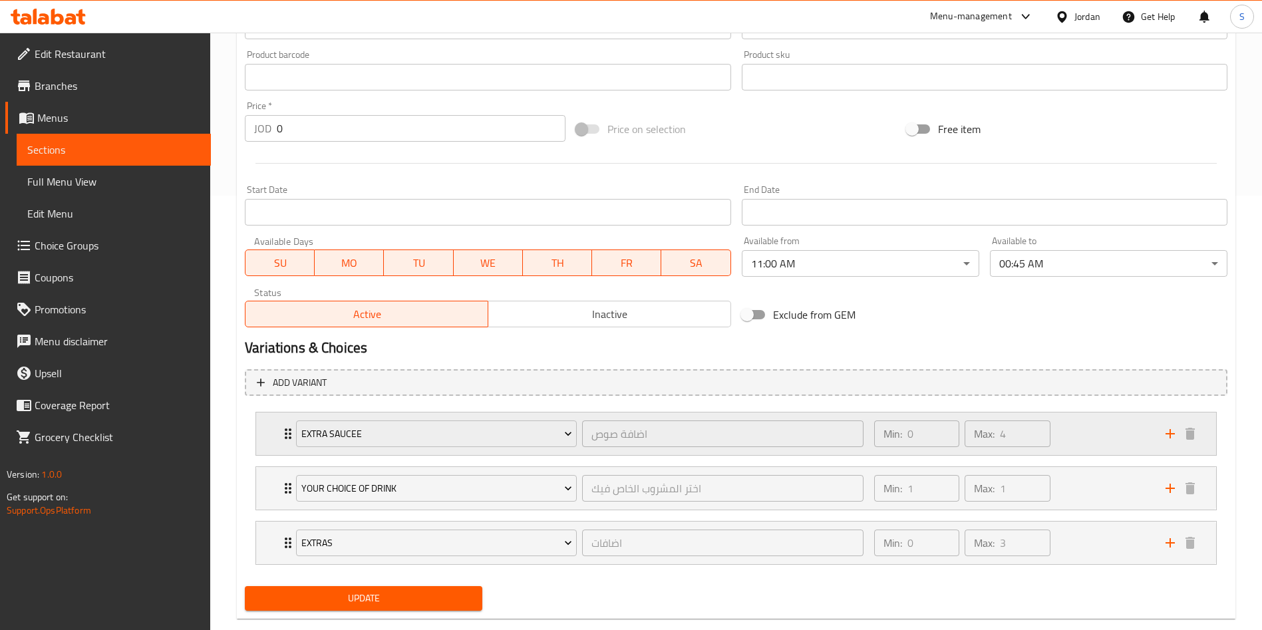
scroll to position [460, 0]
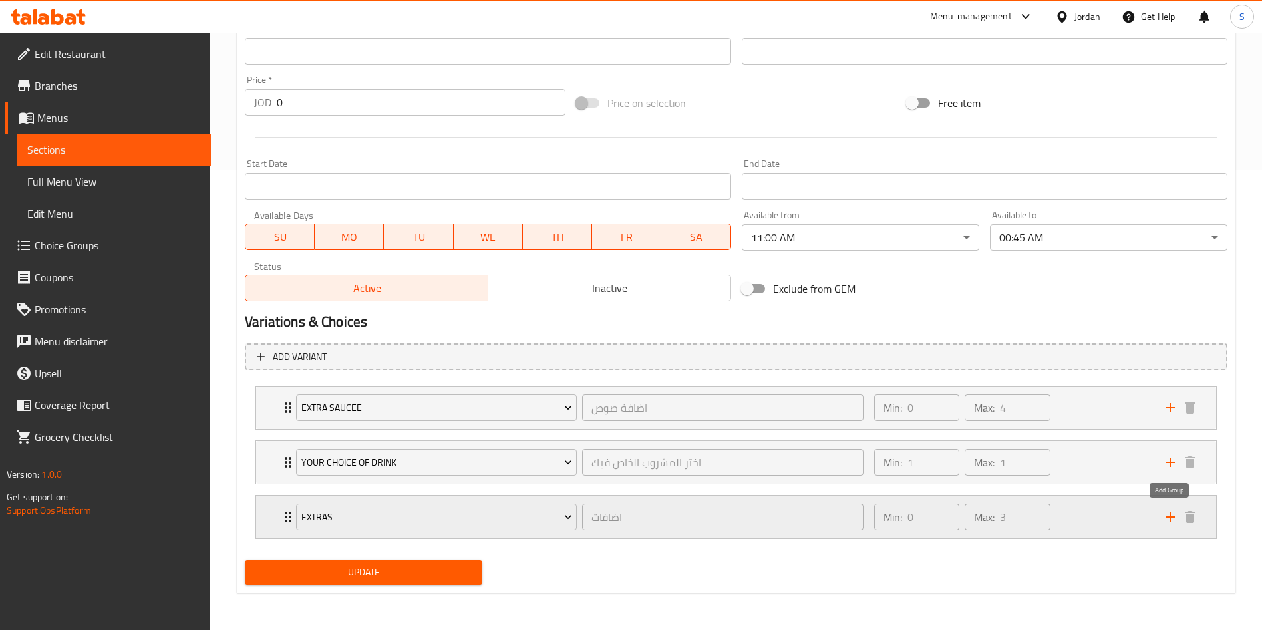
click at [1176, 510] on icon "add" at bounding box center [1170, 517] width 16 height 16
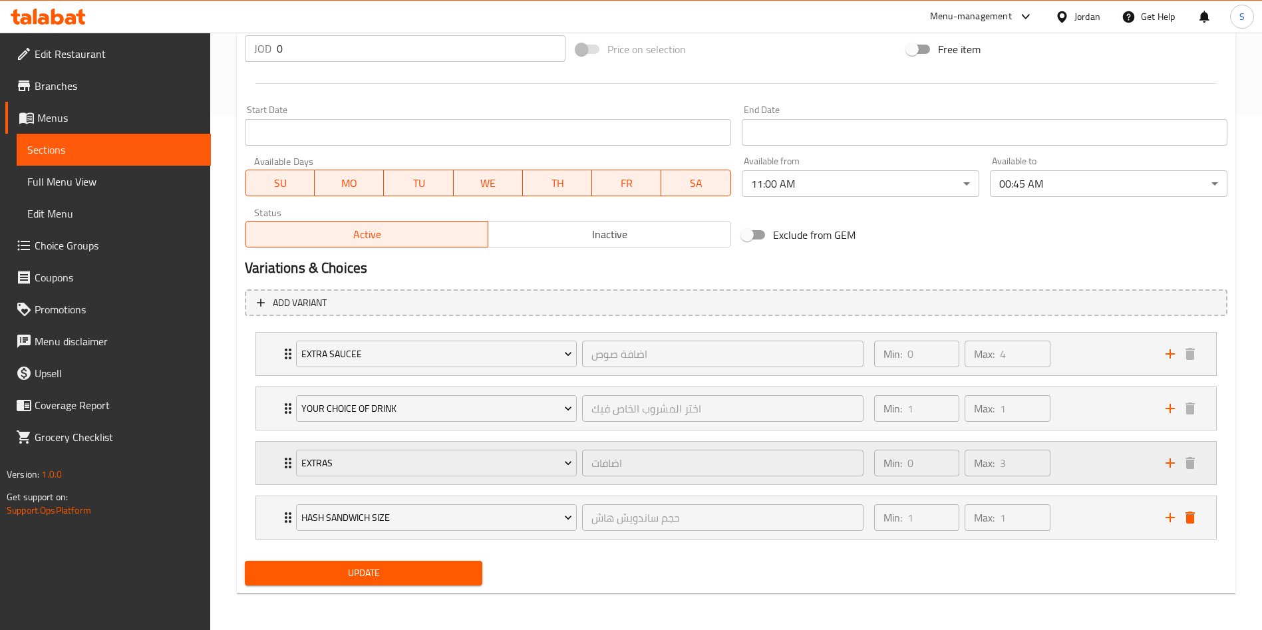
scroll to position [515, 0]
click at [408, 534] on div "Hash Sandwich Size حجم ساندويش هاش ​" at bounding box center [580, 517] width 584 height 43
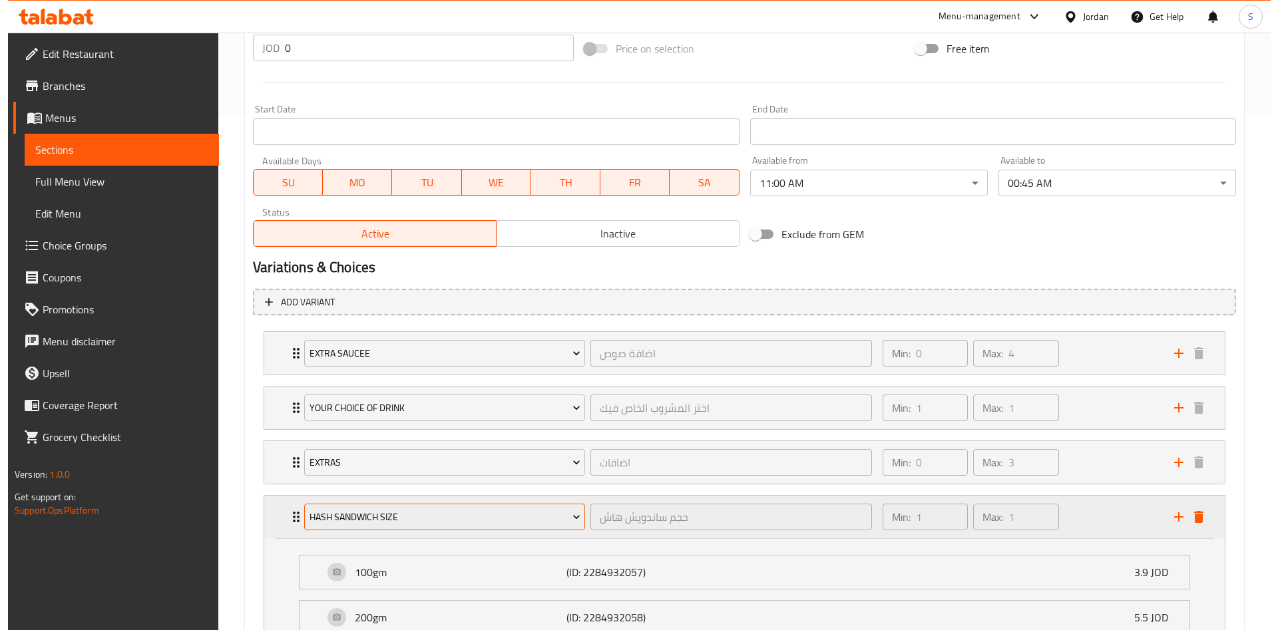
scroll to position [678, 0]
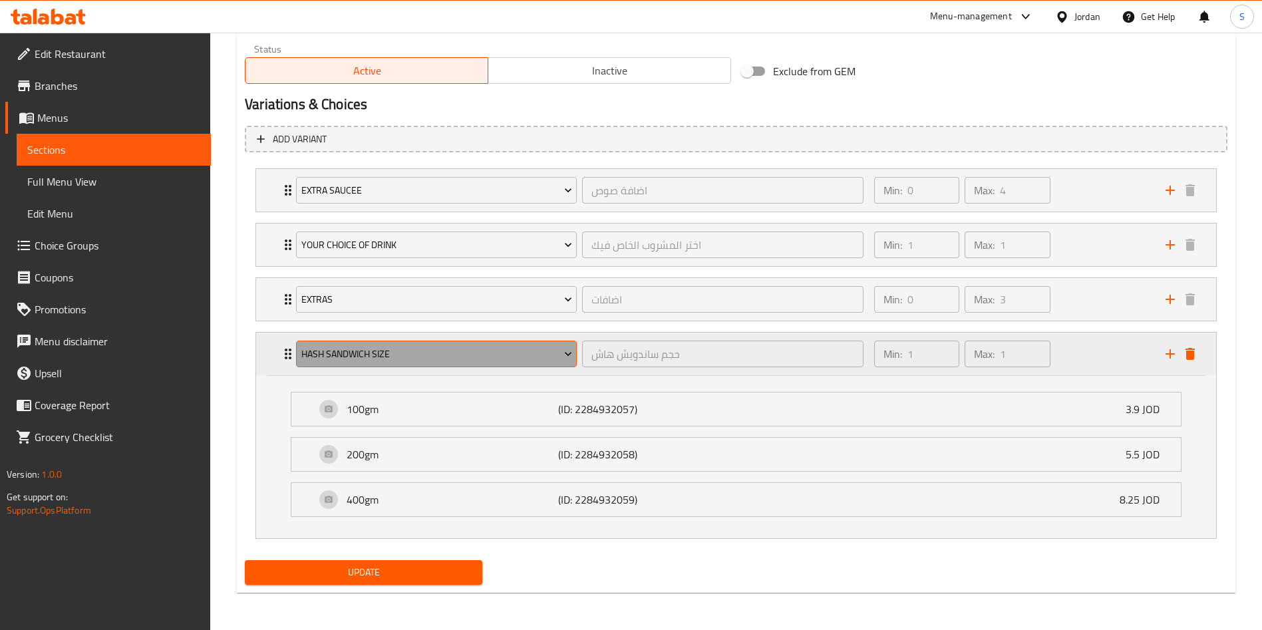
click at [480, 349] on span "Hash Sandwich Size" at bounding box center [436, 354] width 271 height 17
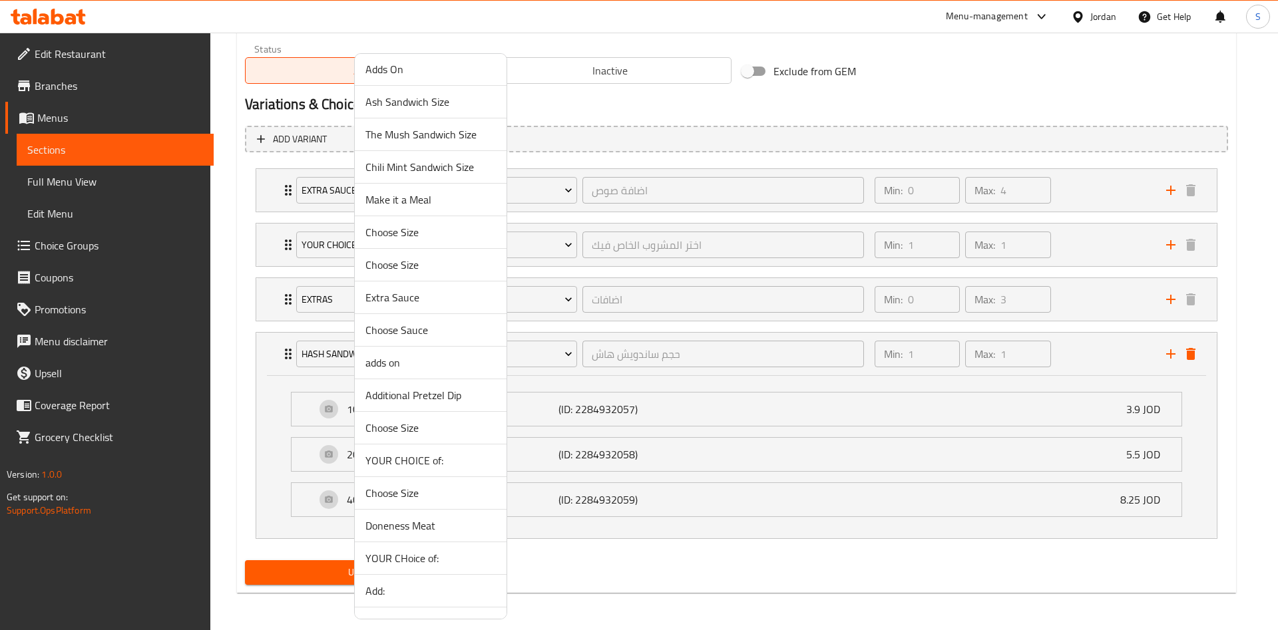
scroll to position [100, 0]
click at [402, 461] on span "Choose Size" at bounding box center [430, 464] width 130 height 16
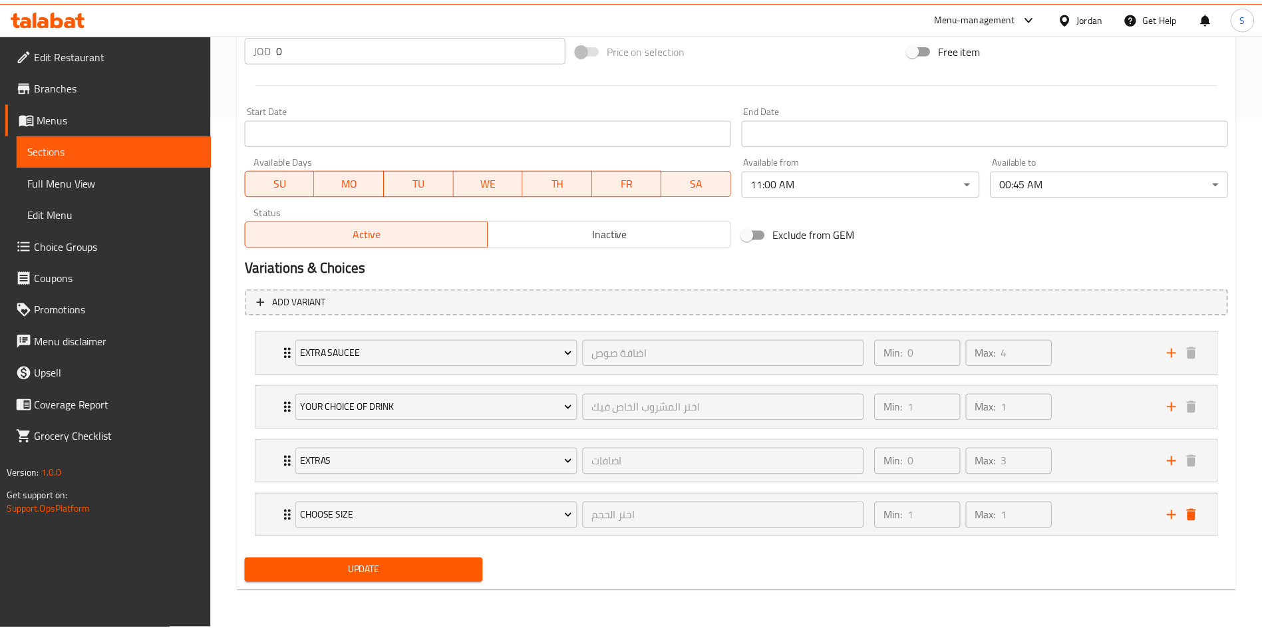
scroll to position [515, 0]
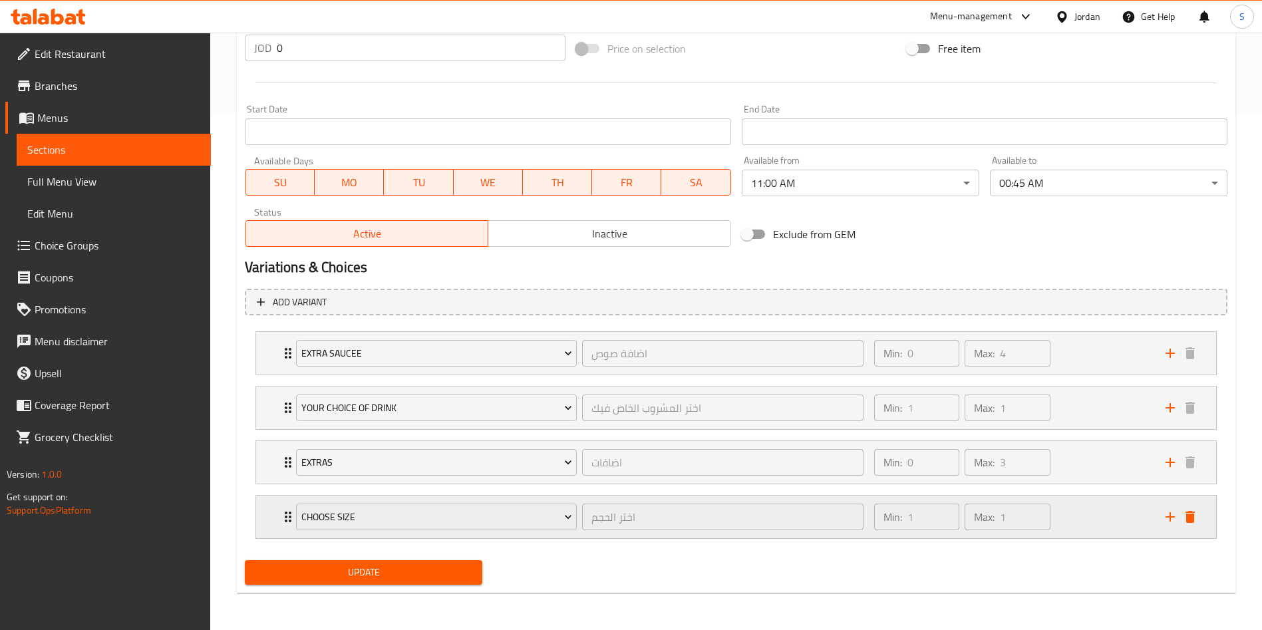
click at [1089, 520] on div "Min: 1 ​ Max: 1 ​" at bounding box center [1011, 517] width 291 height 43
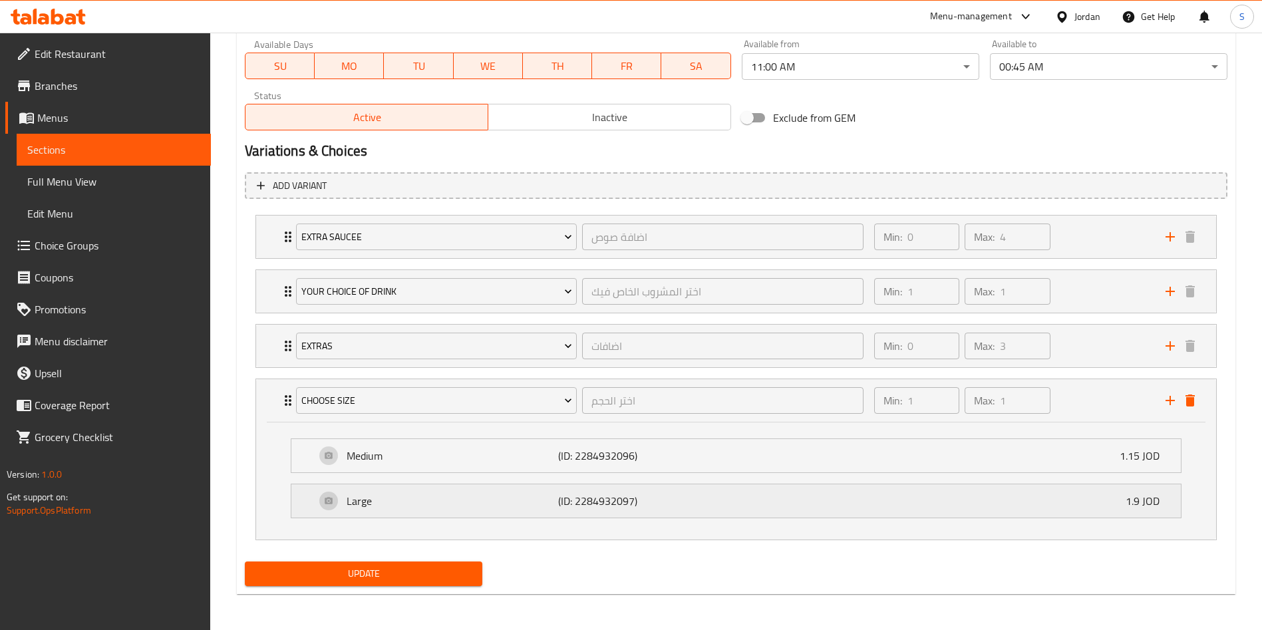
scroll to position [633, 0]
click at [1188, 401] on icon "delete" at bounding box center [1190, 399] width 9 height 12
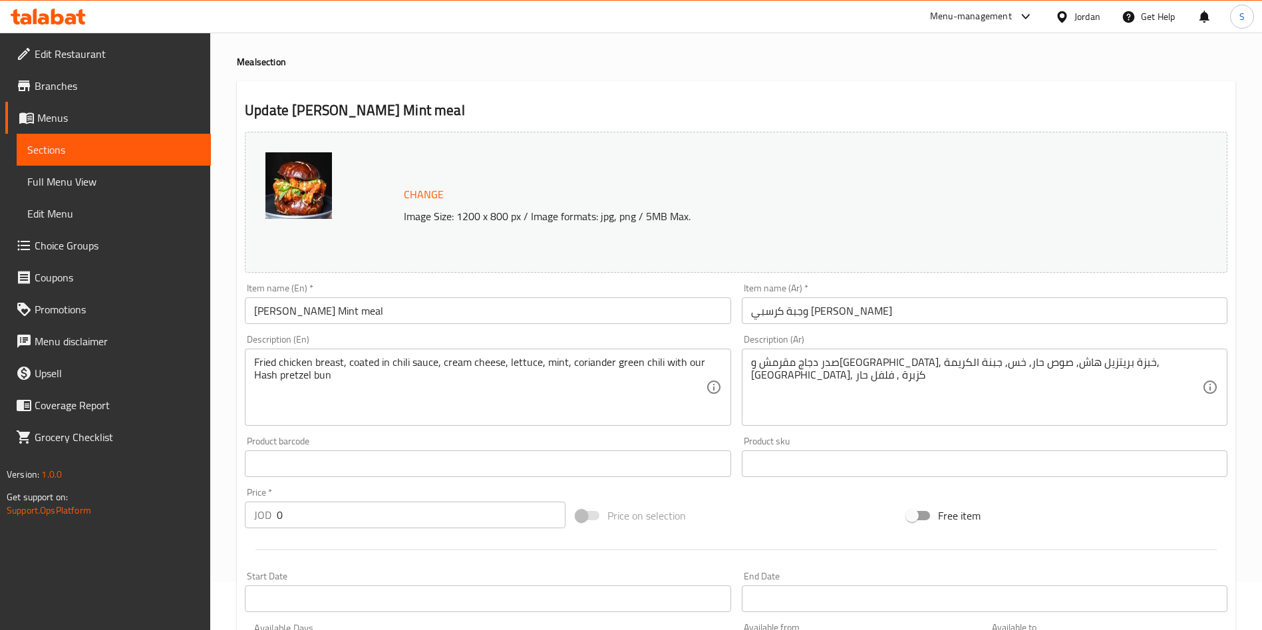
scroll to position [0, 0]
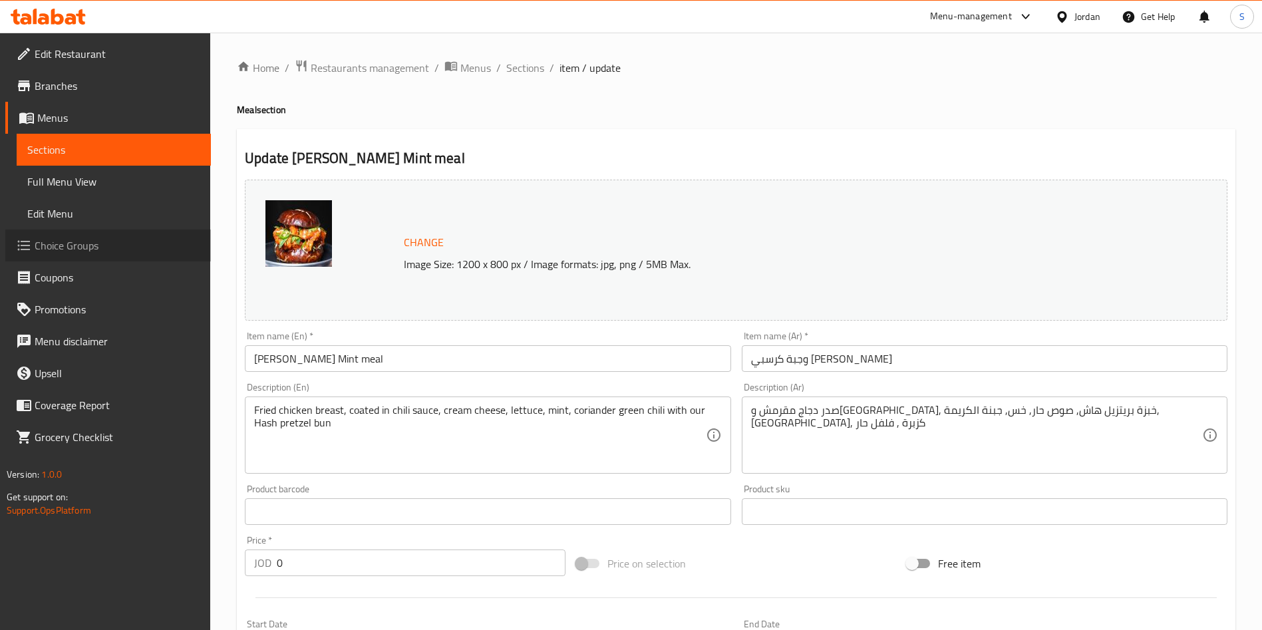
click at [49, 247] on span "Choice Groups" at bounding box center [118, 246] width 166 height 16
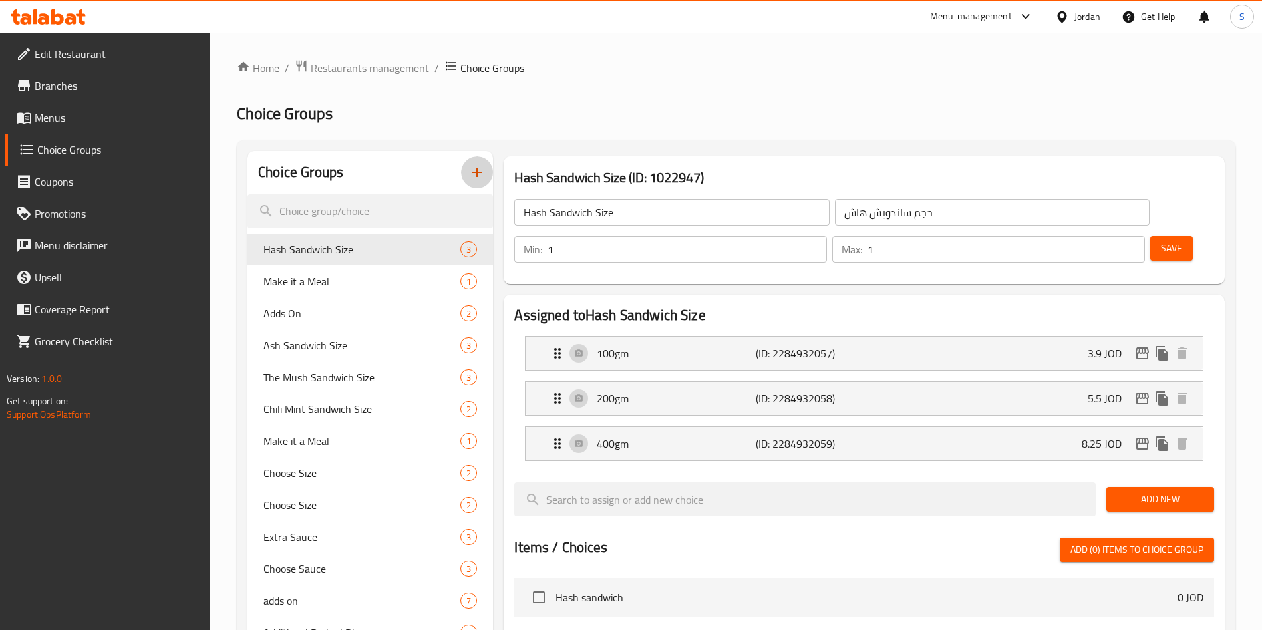
click at [480, 172] on icon "button" at bounding box center [476, 172] width 9 height 9
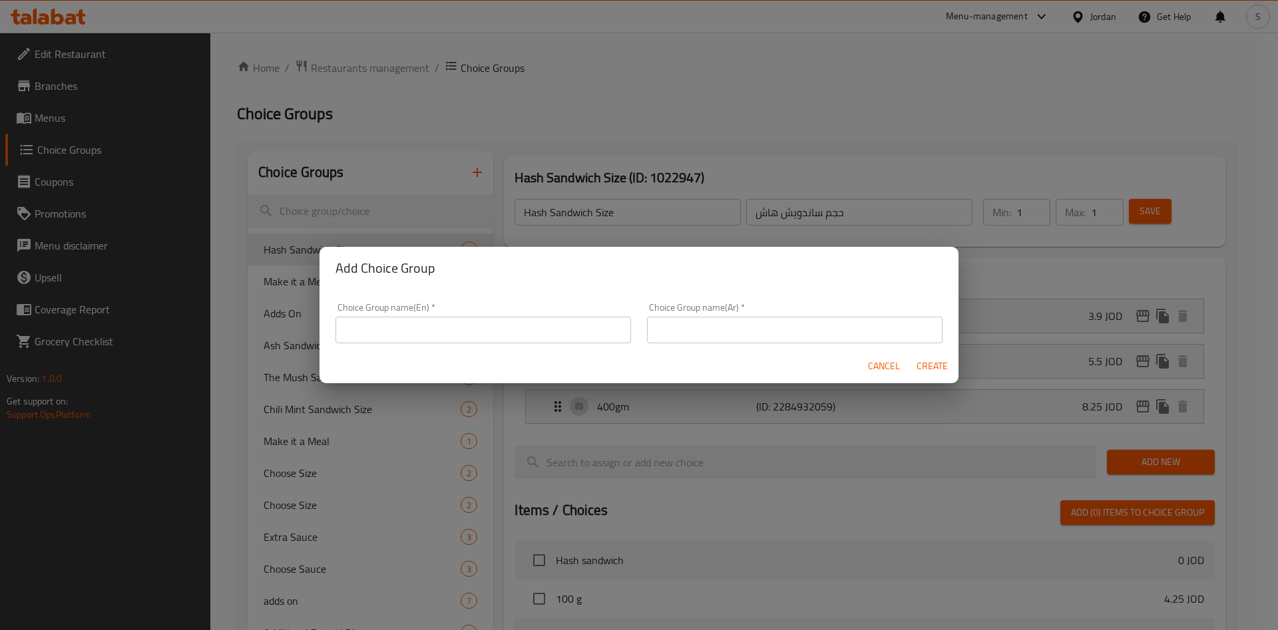
click at [438, 339] on input "text" at bounding box center [482, 330] width 295 height 27
click at [518, 327] on input "text" at bounding box center [482, 330] width 295 height 27
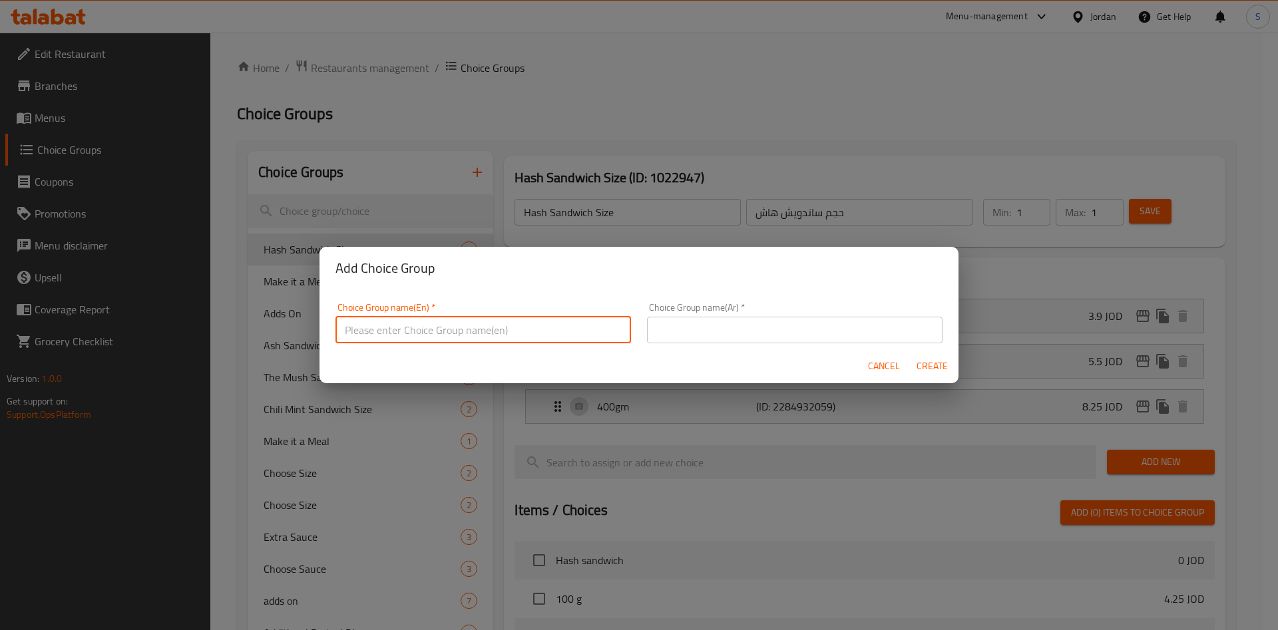
click at [518, 327] on input "text" at bounding box center [482, 330] width 295 height 27
type input "Chicken size"
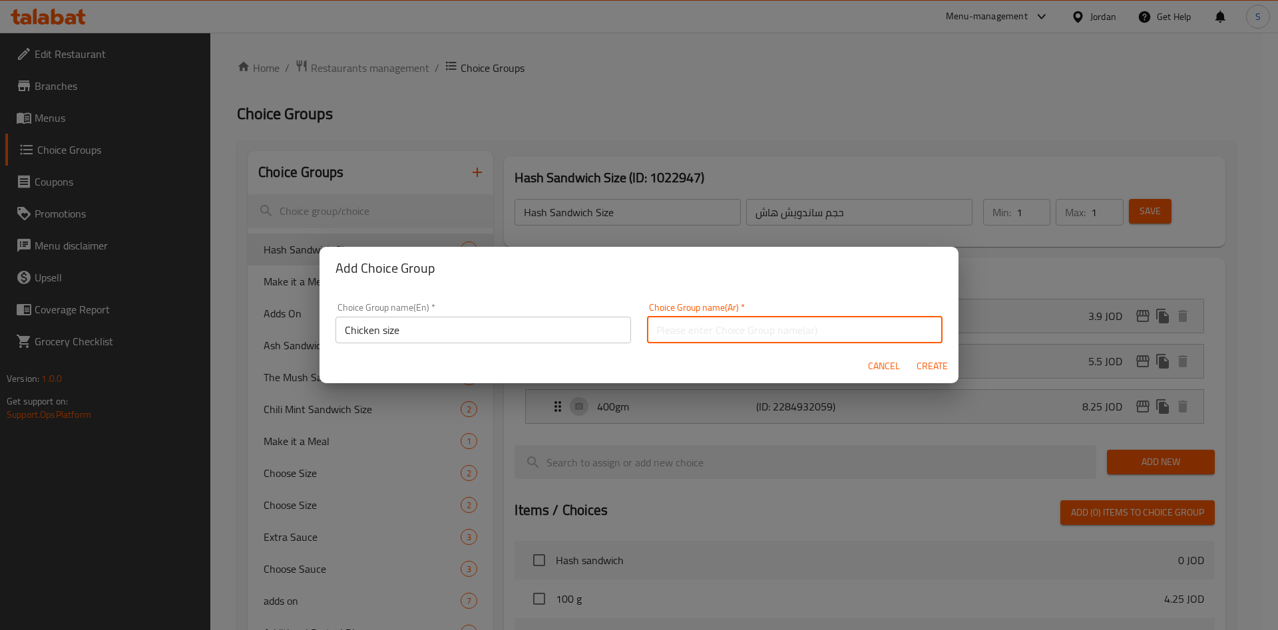
drag, startPoint x: 723, startPoint y: 329, endPoint x: 728, endPoint y: 335, distance: 8.5
click at [723, 329] on input "text" at bounding box center [794, 330] width 295 height 27
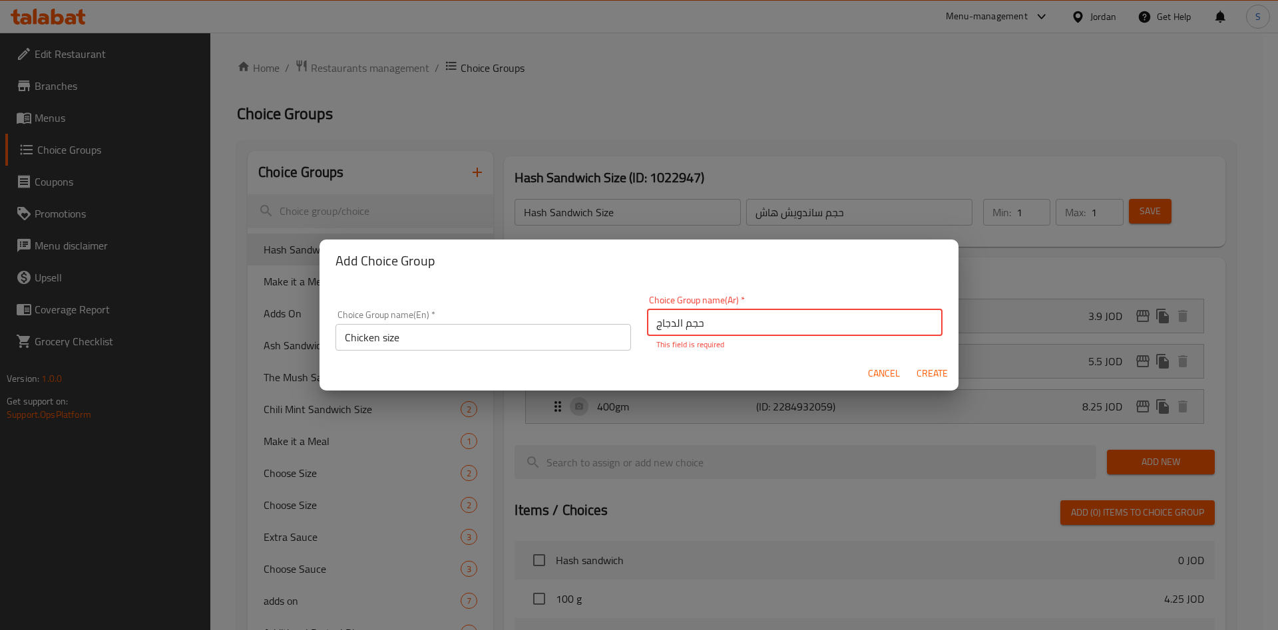
type input "حجم الدجاج"
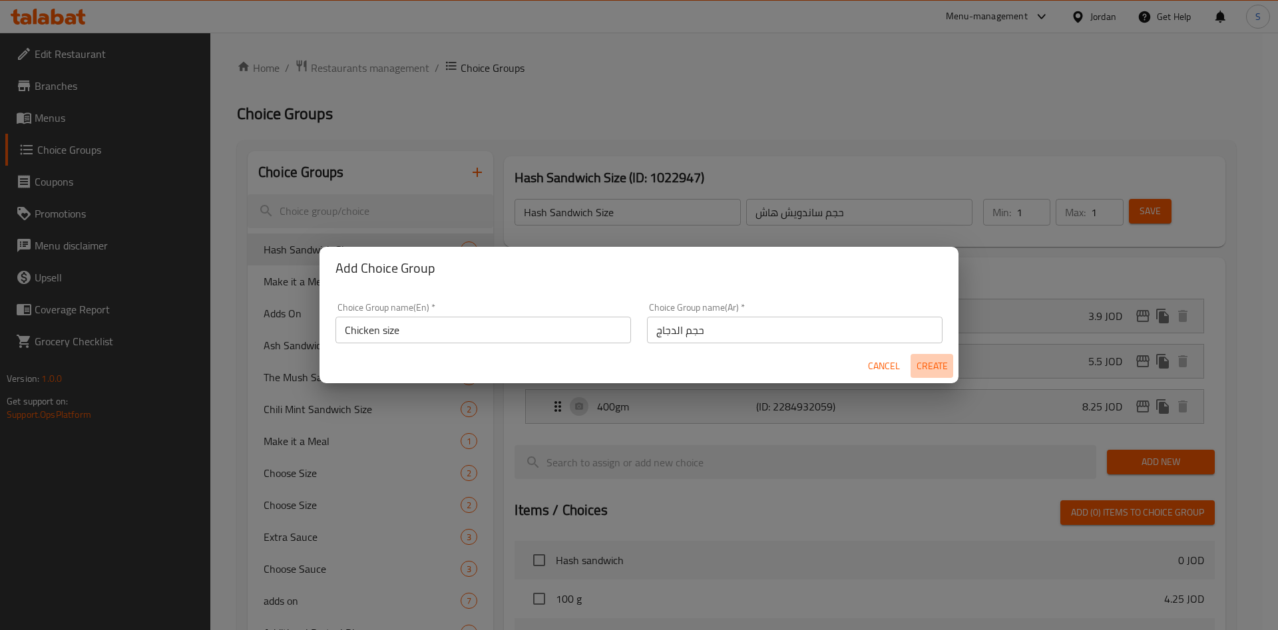
click at [934, 373] on span "Create" at bounding box center [932, 366] width 32 height 17
type input "Chicken size"
type input "حجم الدجاج"
type input "0"
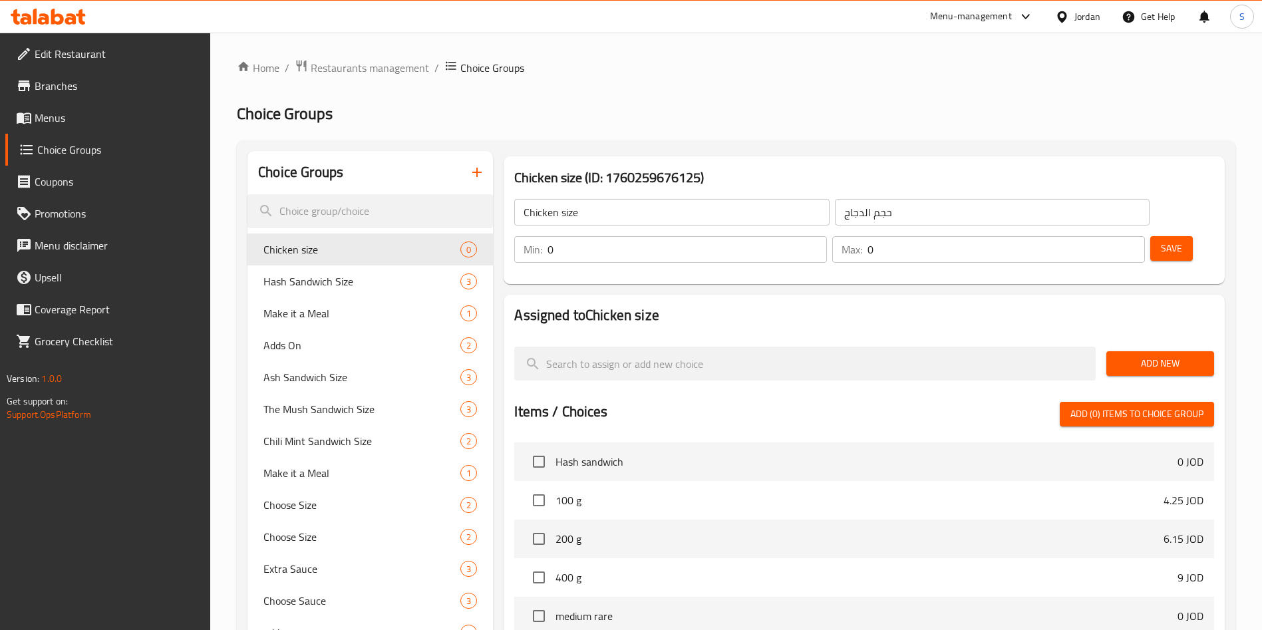
click at [1156, 355] on span "Add New" at bounding box center [1160, 363] width 87 height 17
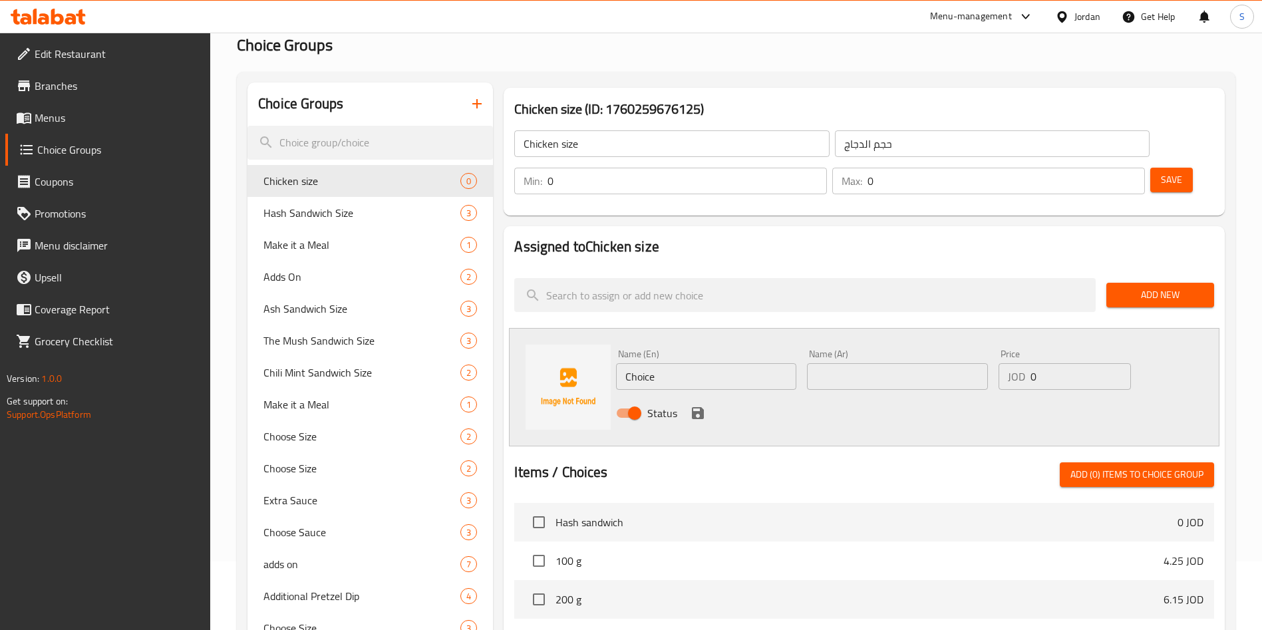
scroll to position [100, 0]
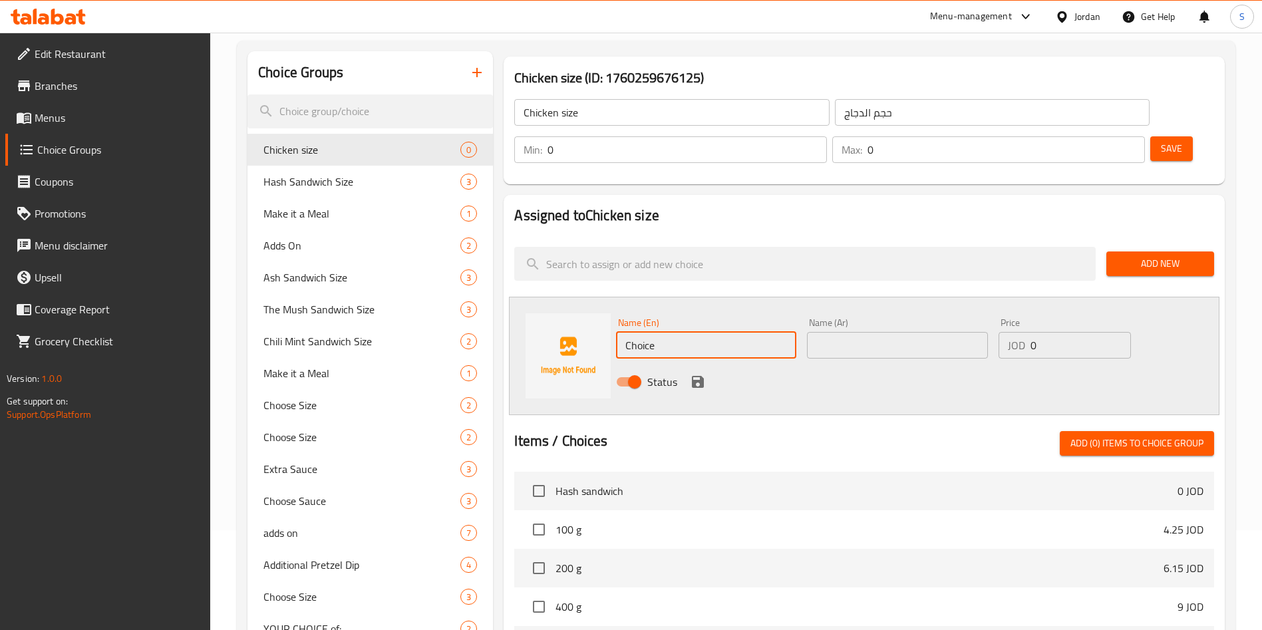
click at [661, 332] on input "Choice" at bounding box center [706, 345] width 180 height 27
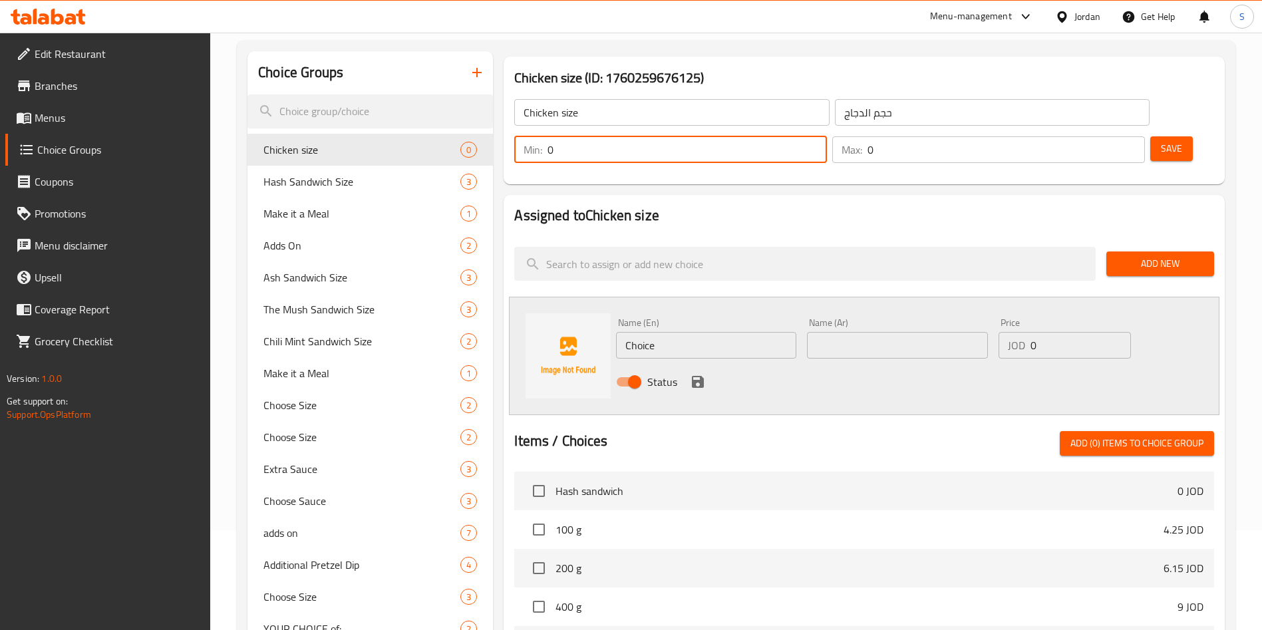
drag, startPoint x: 1024, startPoint y: 109, endPoint x: 1011, endPoint y: 109, distance: 12.6
click at [827, 136] on div "Min: 0 ​" at bounding box center [670, 149] width 313 height 27
type input "1"
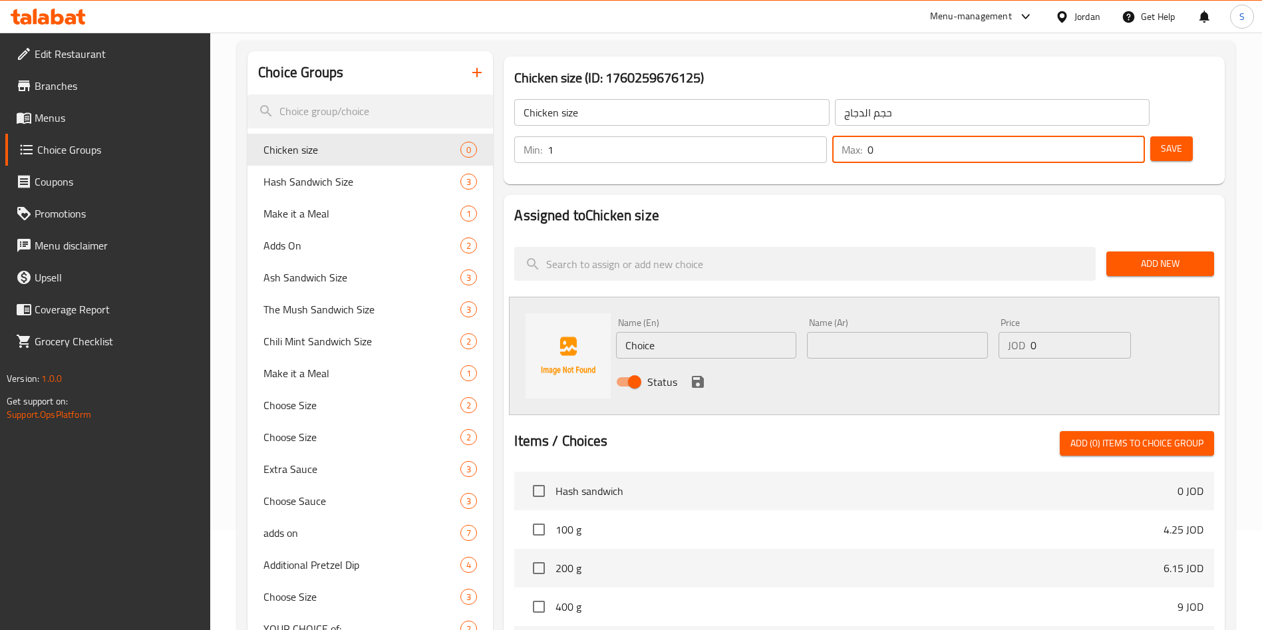
drag, startPoint x: 1098, startPoint y: 113, endPoint x: 1084, endPoint y: 111, distance: 14.1
click at [1084, 136] on div "Max: 0 ​" at bounding box center [988, 149] width 313 height 27
type input "1"
click at [741, 332] on input "Choice" at bounding box center [706, 345] width 180 height 27
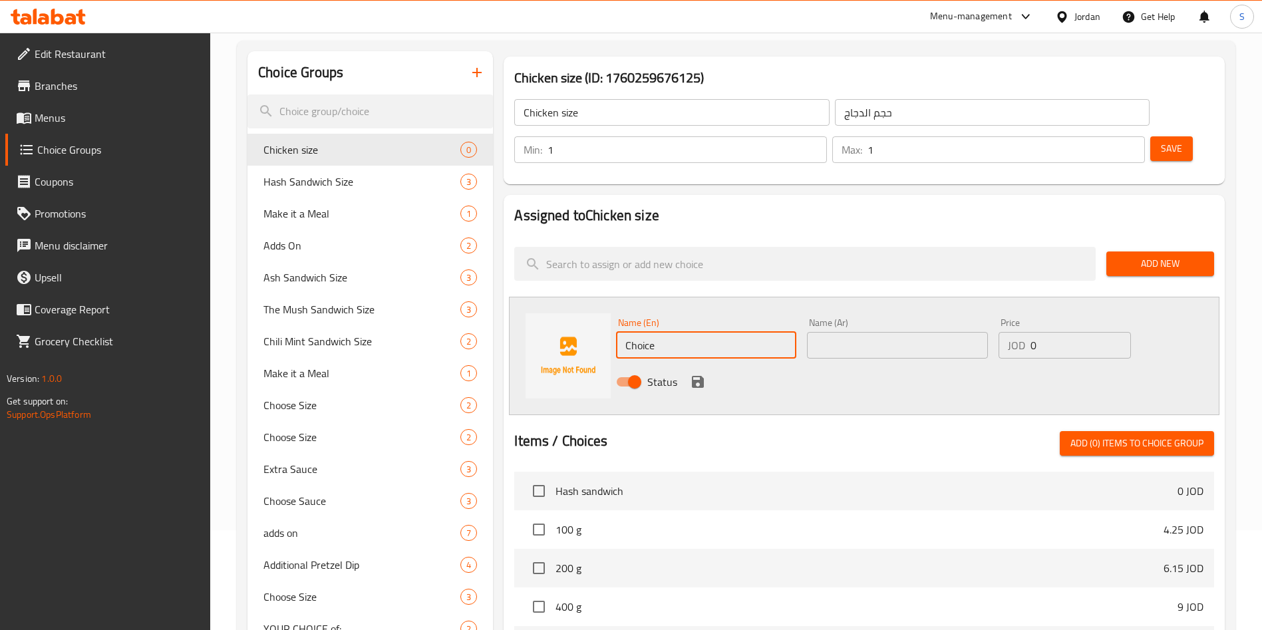
drag, startPoint x: 746, startPoint y: 306, endPoint x: 534, endPoint y: 299, distance: 212.4
click at [534, 299] on div "Name (En) Choice Name (En) Name (Ar) Name (Ar) Price JOD 0 Price Status" at bounding box center [864, 356] width 711 height 118
type input "100 gram"
click at [852, 364] on div "Status" at bounding box center [897, 382] width 573 height 36
click at [852, 332] on input "text" at bounding box center [897, 345] width 180 height 27
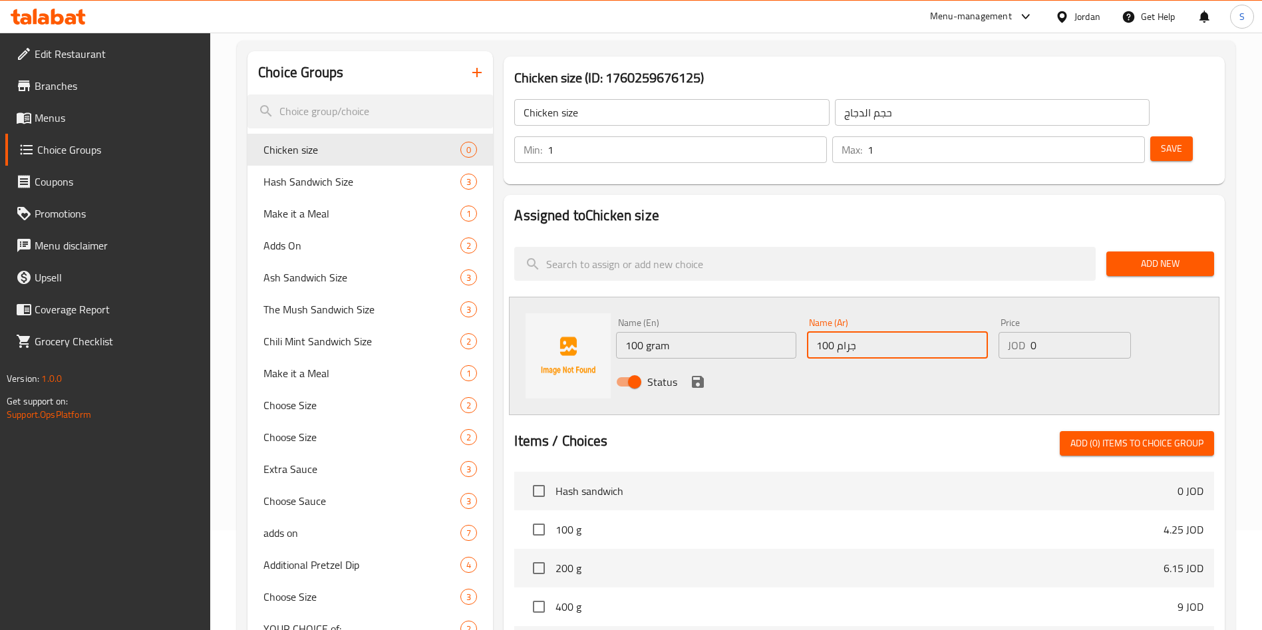
type input "100 جرام"
drag, startPoint x: 1028, startPoint y: 303, endPoint x: 1039, endPoint y: 303, distance: 10.6
click at [1039, 332] on div "JOD 0 Price" at bounding box center [1065, 345] width 132 height 27
type input "5.55"
click at [689, 364] on div "Status" at bounding box center [897, 382] width 573 height 36
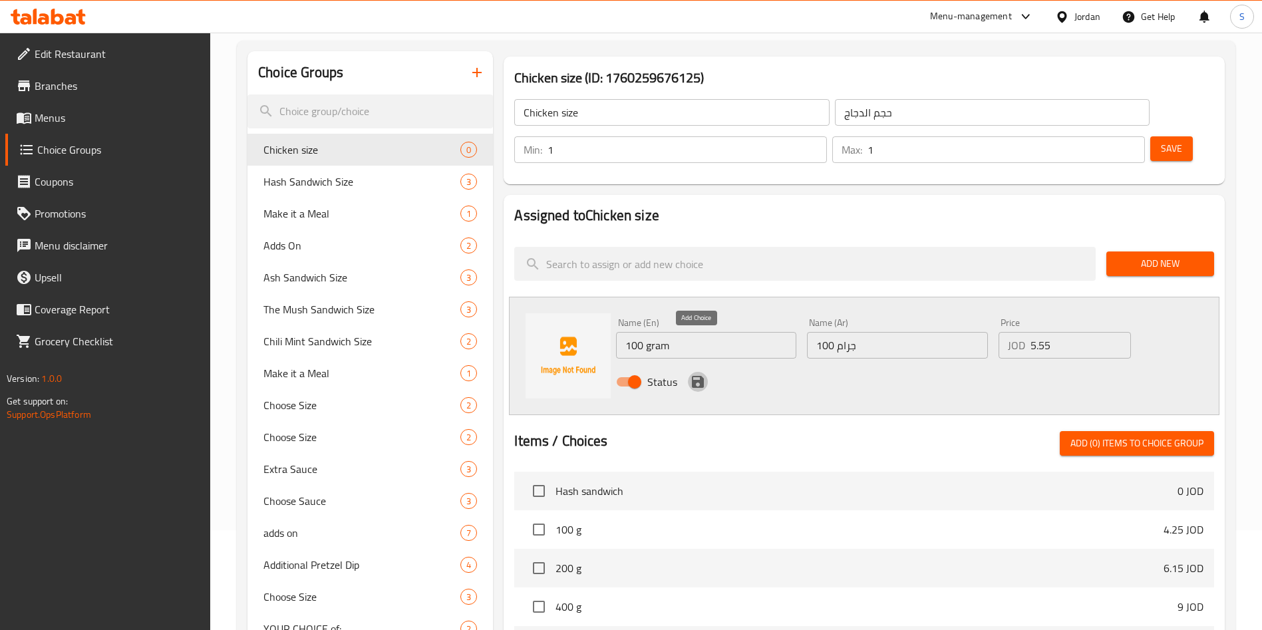
click at [705, 374] on icon "save" at bounding box center [698, 382] width 16 height 16
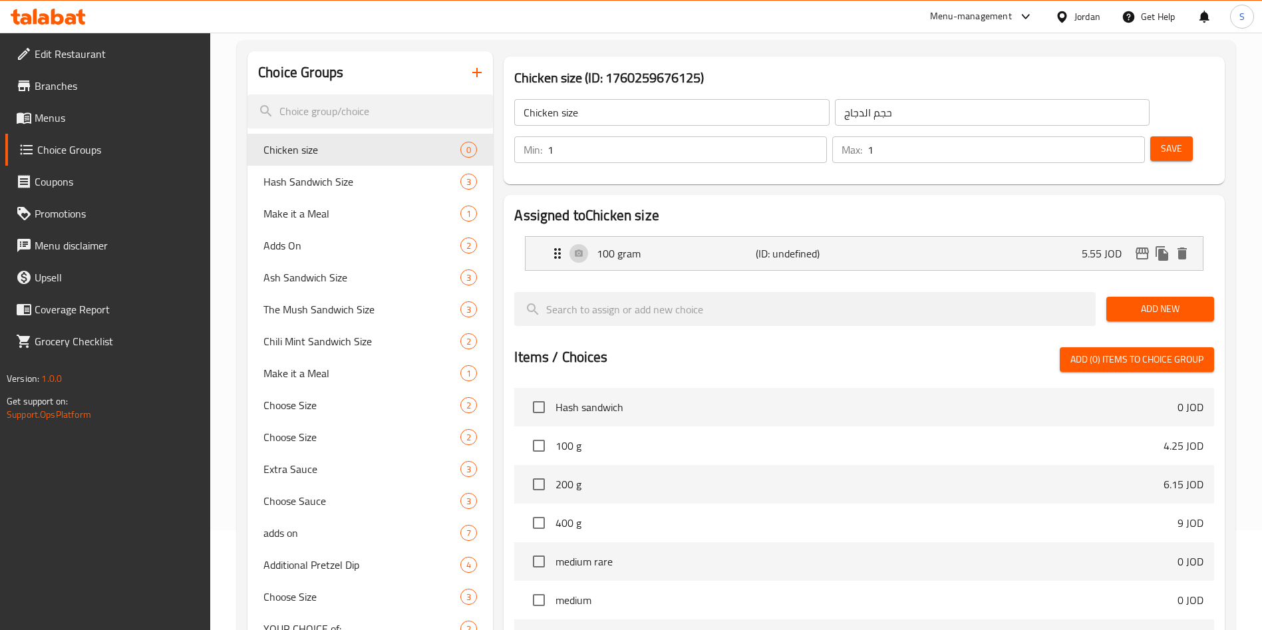
click at [1169, 301] on span "Add New" at bounding box center [1160, 309] width 87 height 17
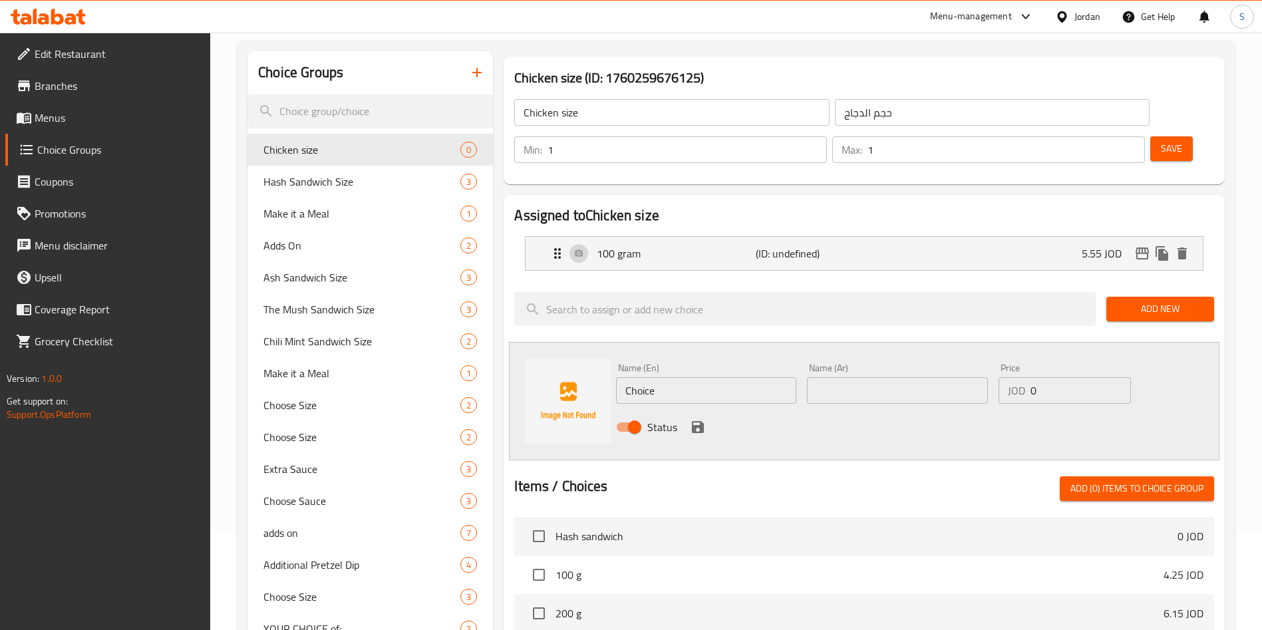
click at [686, 377] on input "Choice" at bounding box center [706, 390] width 180 height 27
click at [864, 377] on input "text" at bounding box center [897, 390] width 180 height 27
drag, startPoint x: 683, startPoint y: 358, endPoint x: 556, endPoint y: 355, distance: 126.5
click at [611, 358] on div "Name (En) Choice Name (En) Name (Ar) Name (Ar) Price JOD 0 Price Status" at bounding box center [864, 401] width 711 height 118
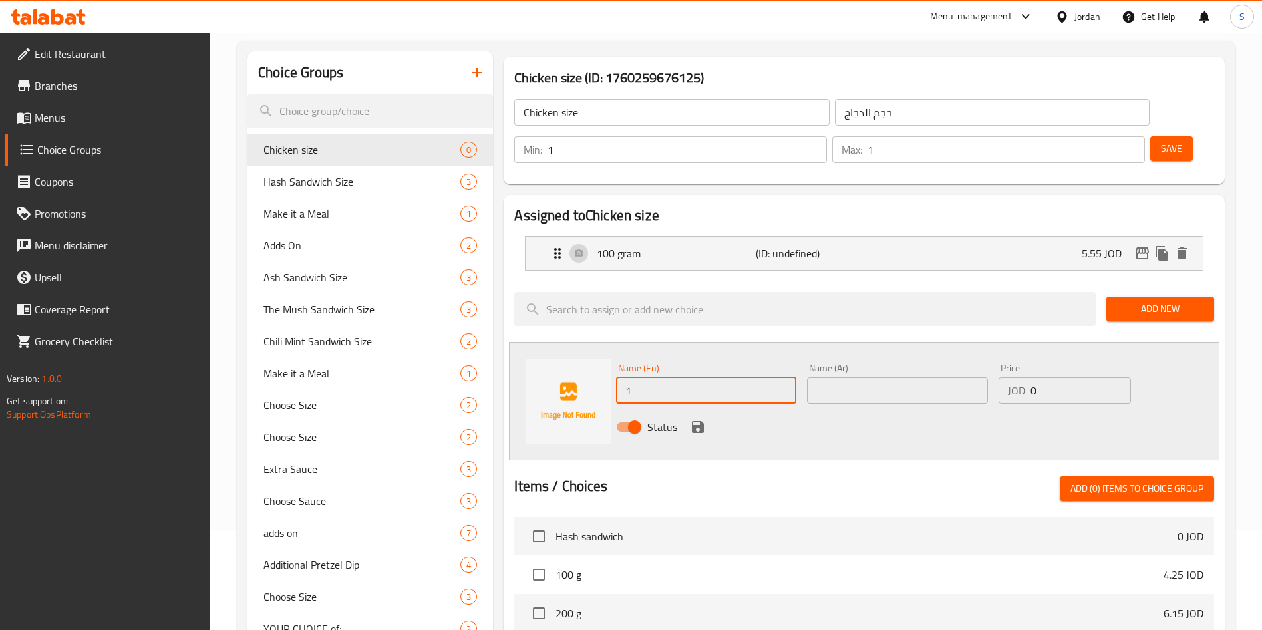
drag, startPoint x: 729, startPoint y: 353, endPoint x: 446, endPoint y: 355, distance: 282.1
type input "200 gram"
click at [846, 377] on input "text" at bounding box center [897, 390] width 180 height 27
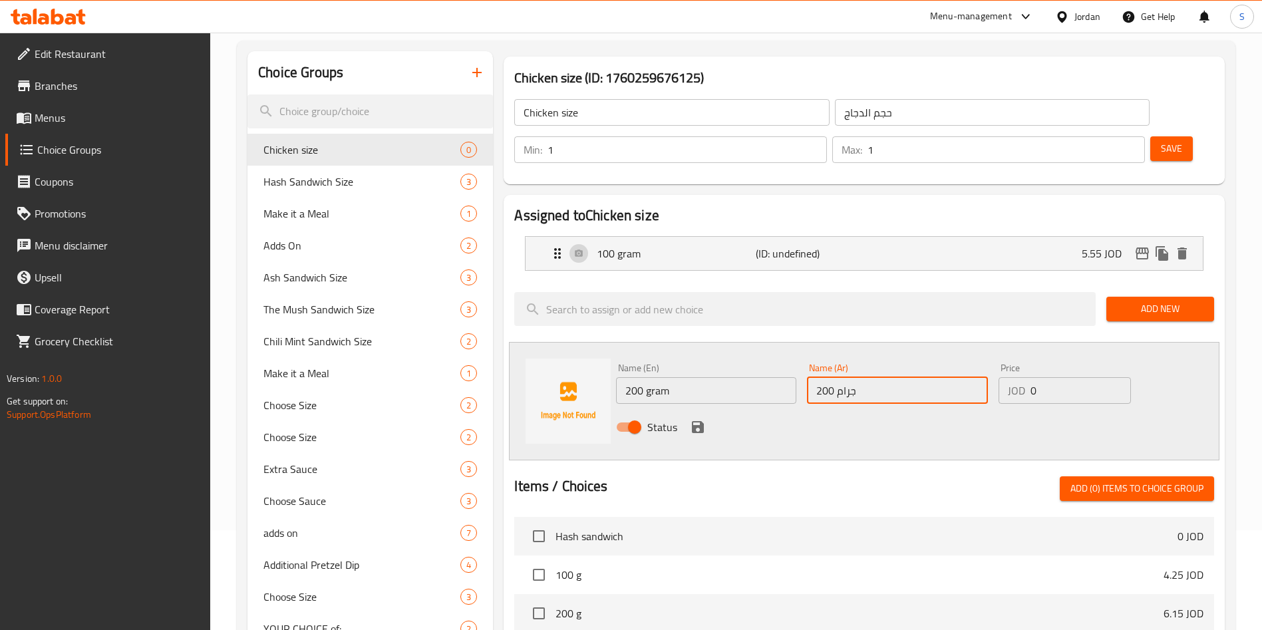
type input "200 جرام"
drag, startPoint x: 1072, startPoint y: 355, endPoint x: 1021, endPoint y: 355, distance: 50.6
click at [1021, 377] on div "JOD 0 Price" at bounding box center [1065, 390] width 132 height 27
type input "7"
click at [693, 421] on icon "save" at bounding box center [698, 427] width 12 height 12
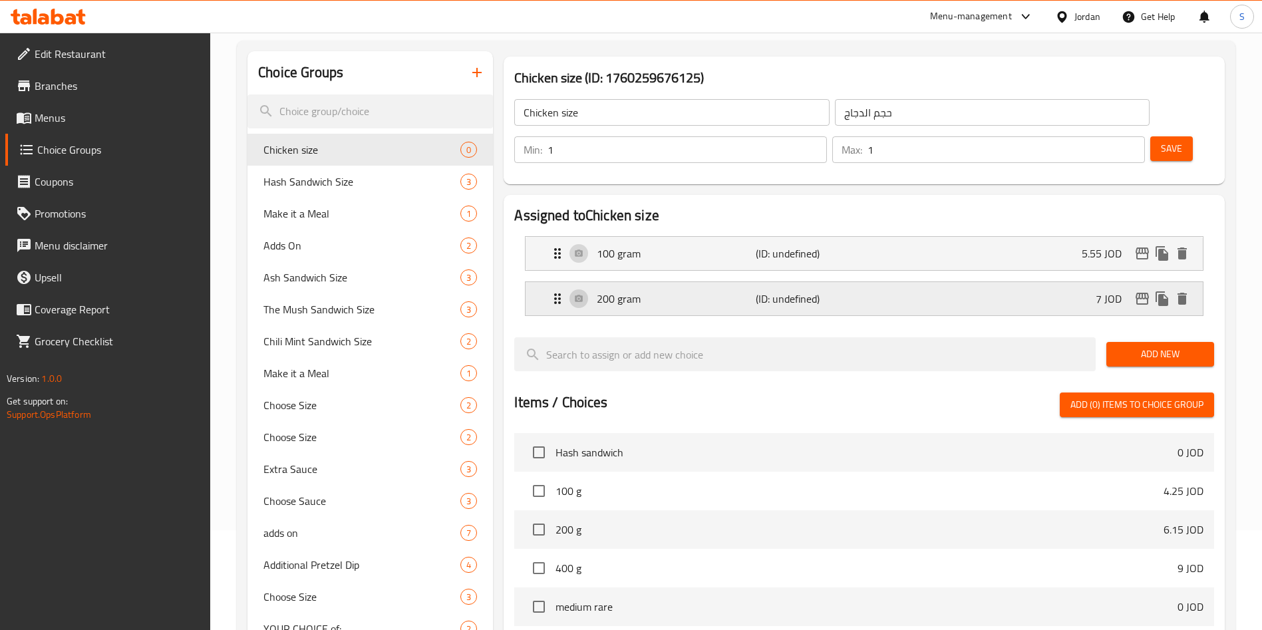
scroll to position [0, 0]
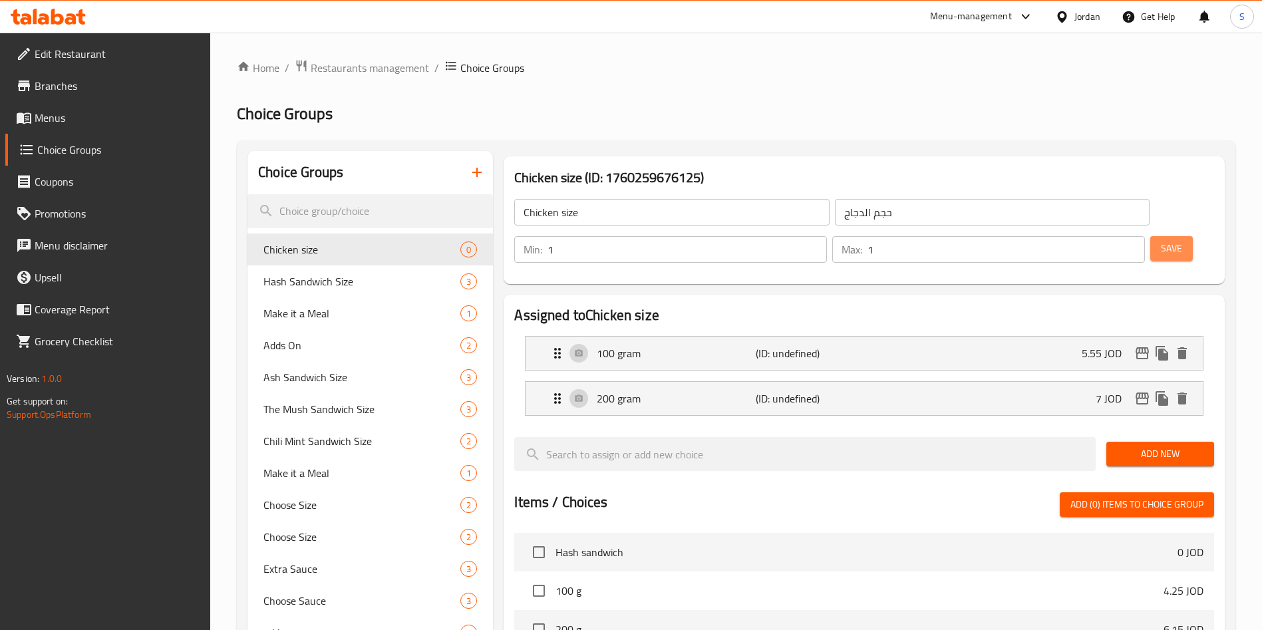
click at [1161, 240] on span "Save" at bounding box center [1171, 248] width 21 height 17
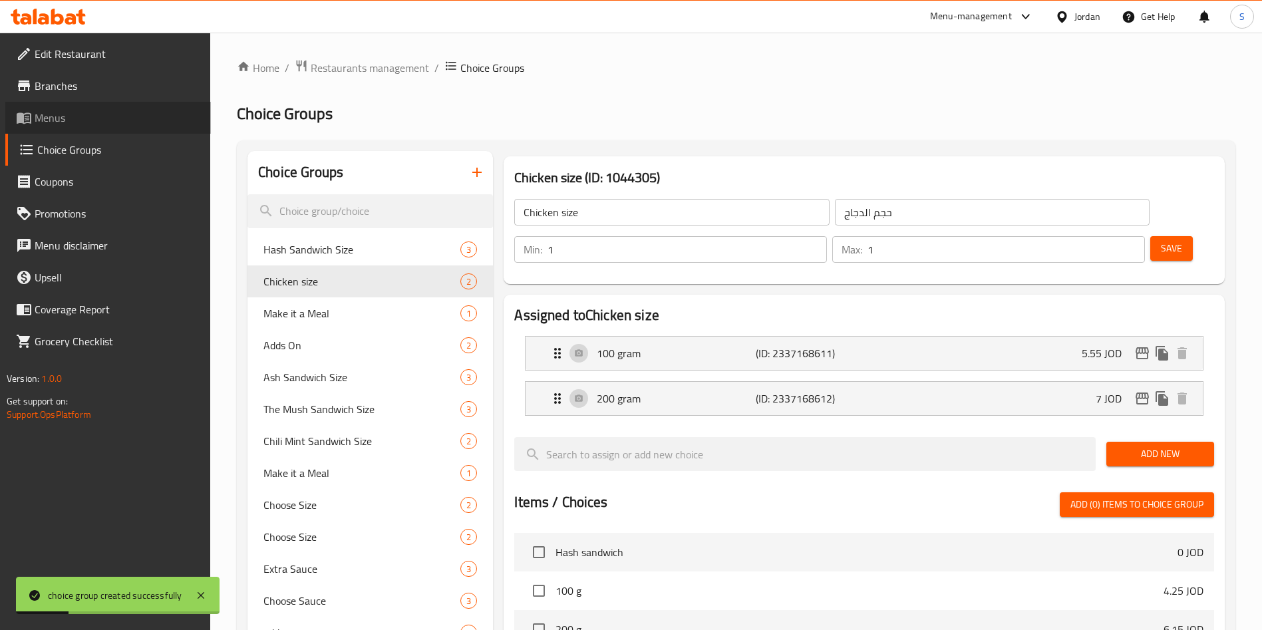
click at [28, 124] on icon at bounding box center [24, 118] width 16 height 16
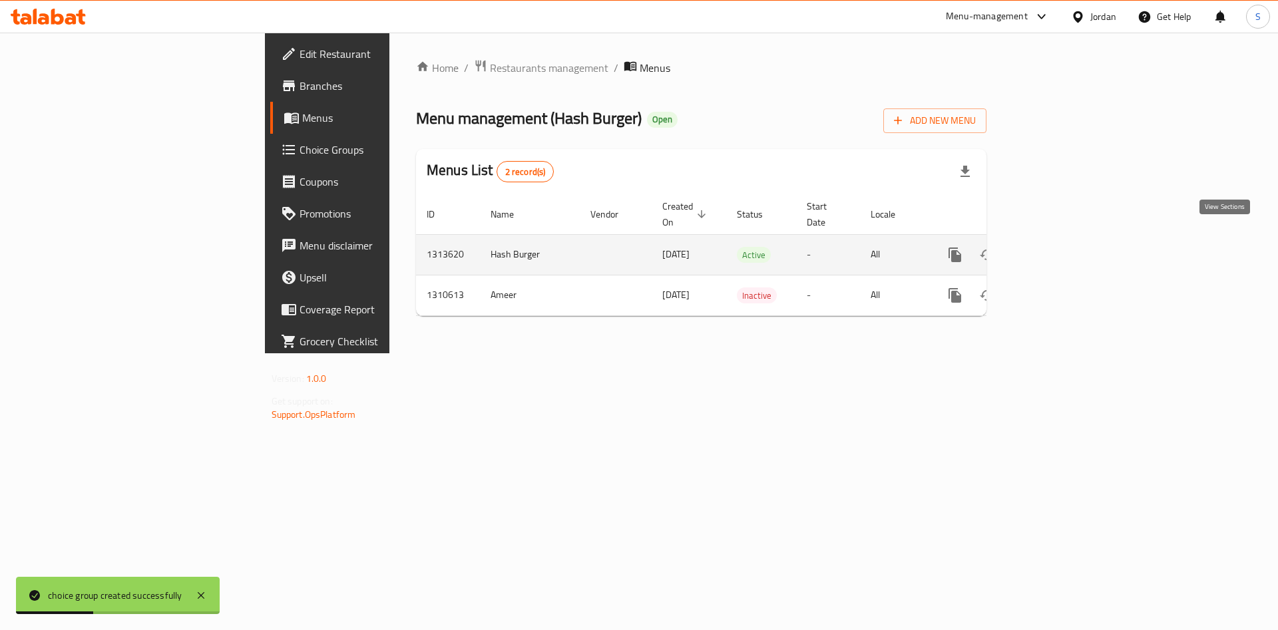
click at [1067, 239] on link "enhanced table" at bounding box center [1051, 255] width 32 height 32
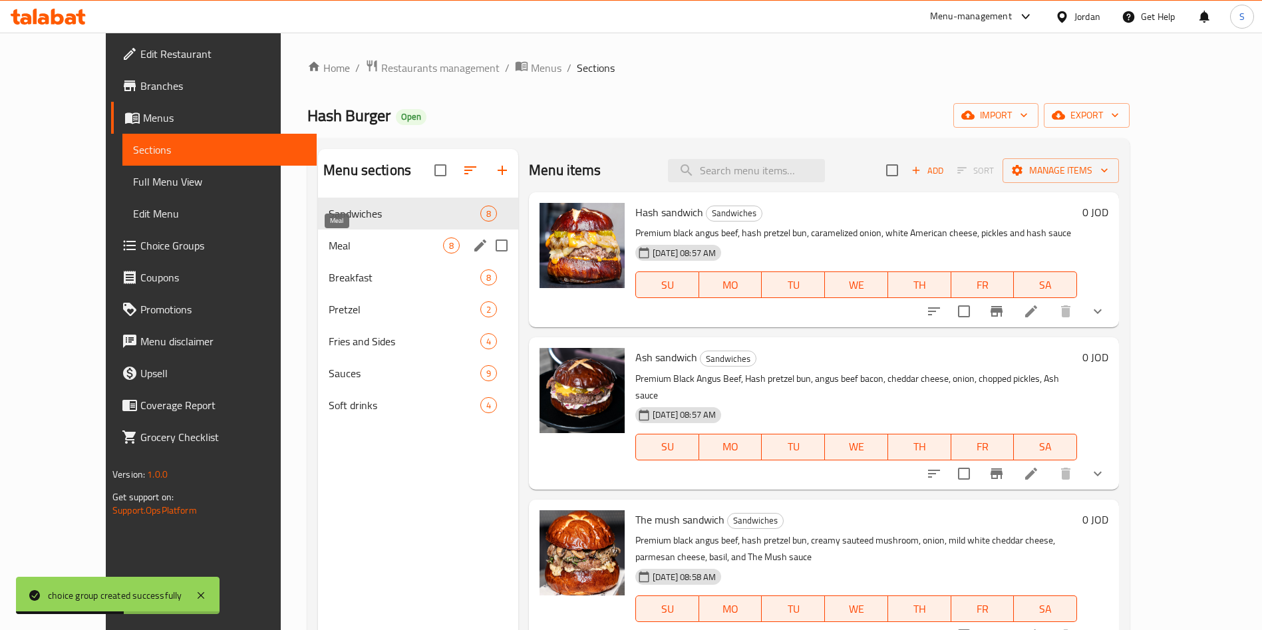
click at [329, 244] on span "Meal" at bounding box center [386, 246] width 114 height 16
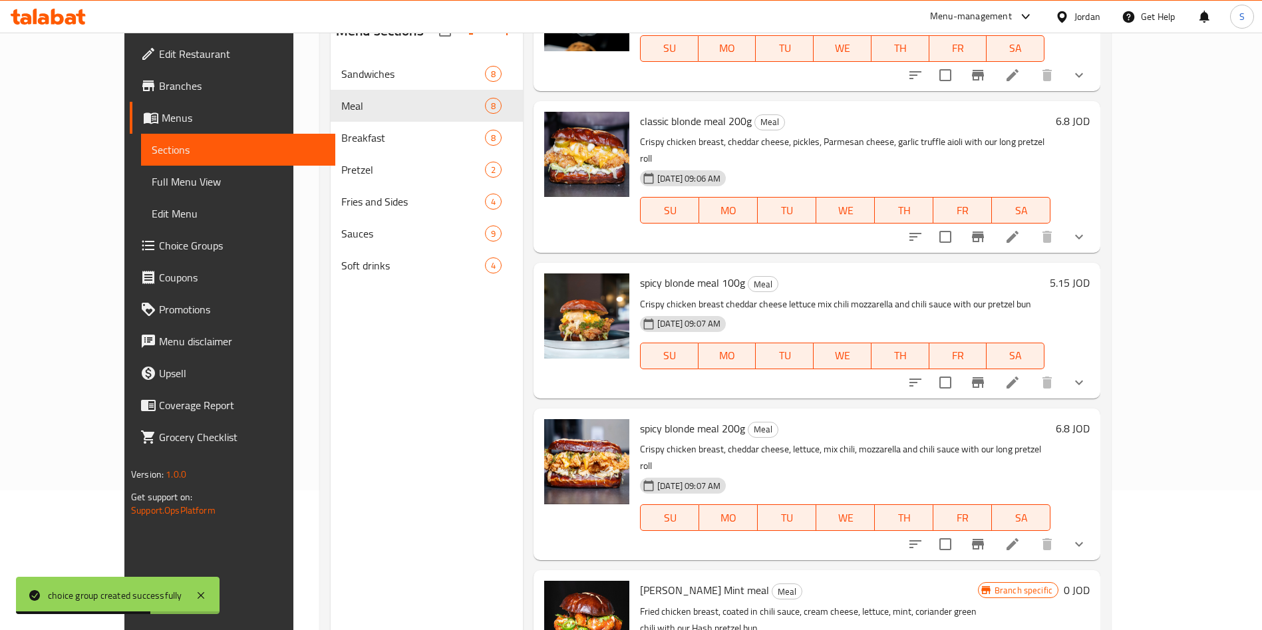
scroll to position [186, 0]
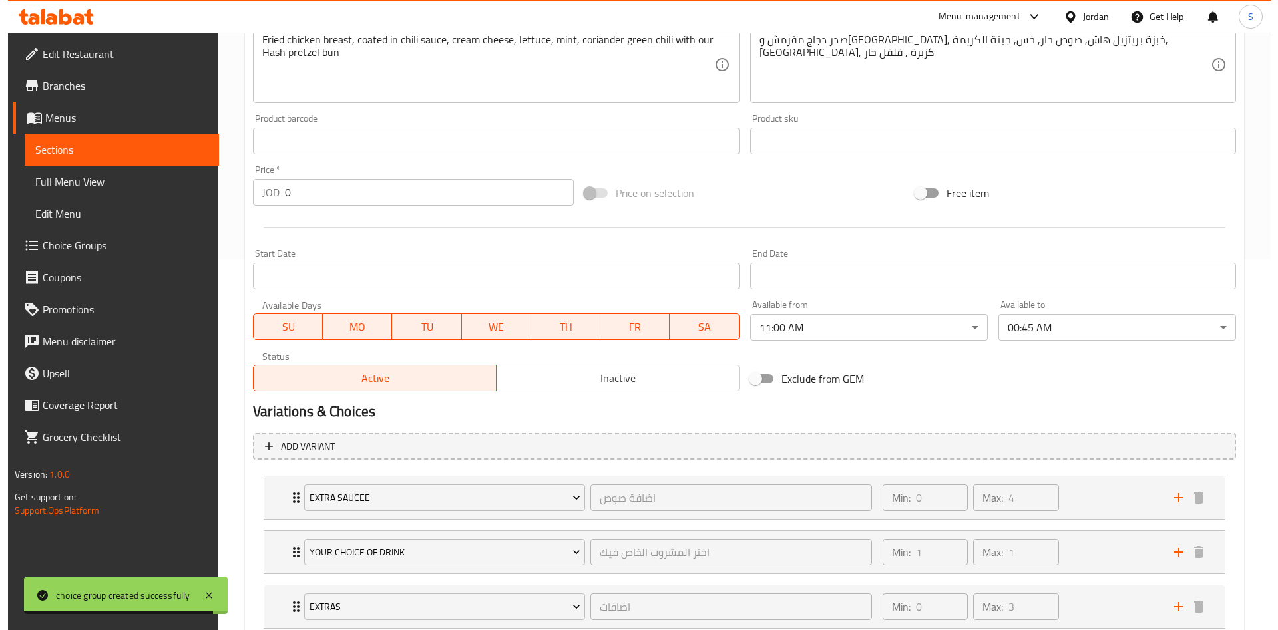
scroll to position [460, 0]
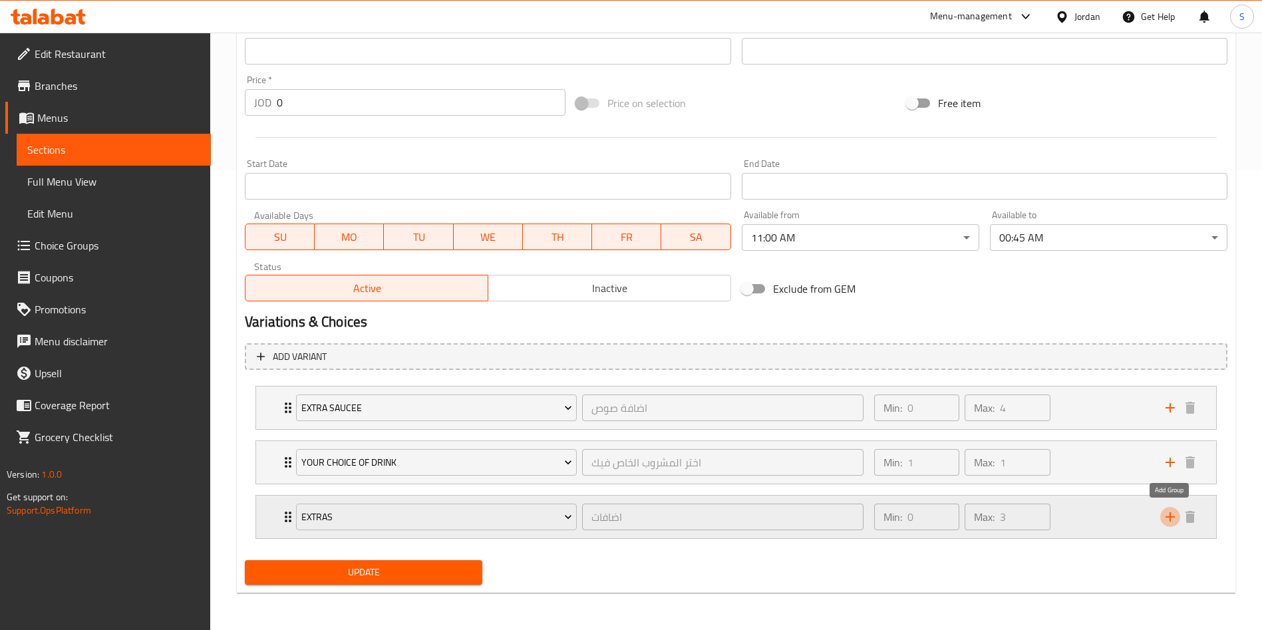
click at [1162, 516] on icon "add" at bounding box center [1170, 517] width 16 height 16
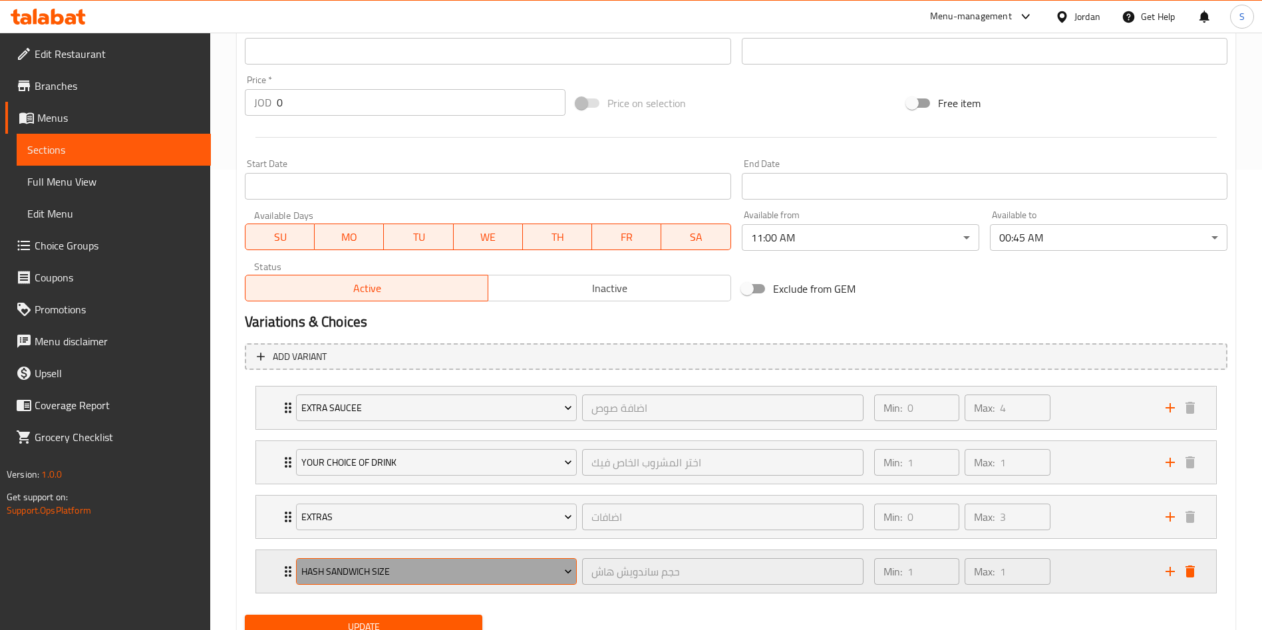
click at [453, 566] on span "Hash Sandwich Size" at bounding box center [436, 572] width 271 height 17
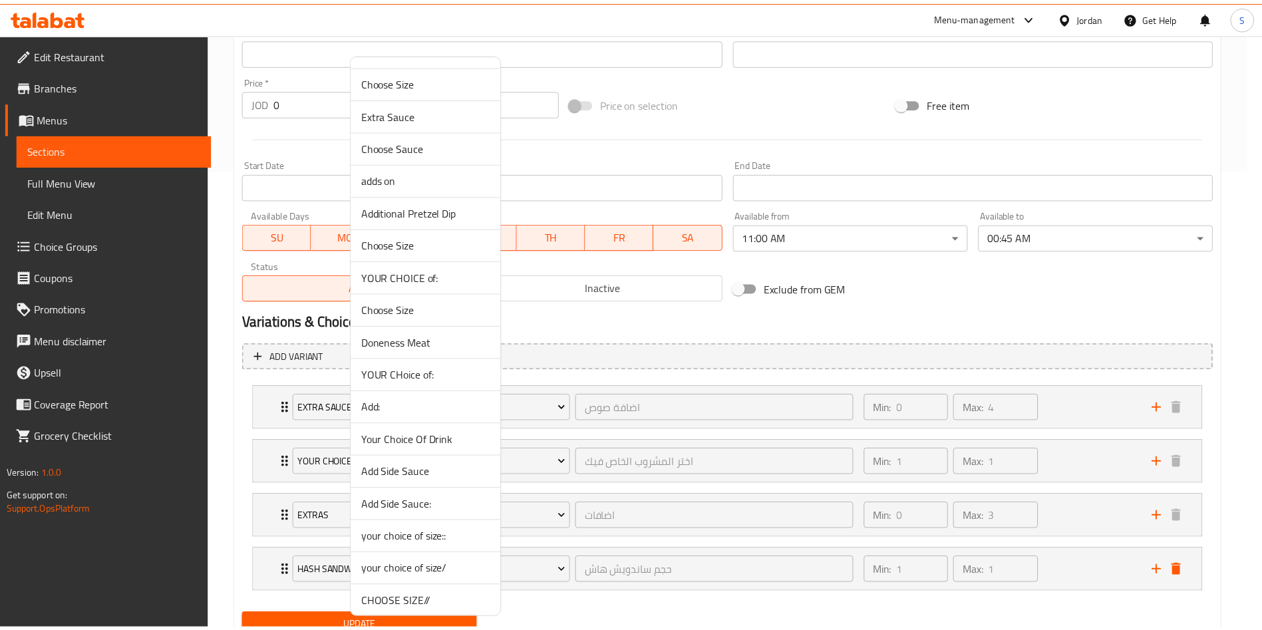
scroll to position [0, 0]
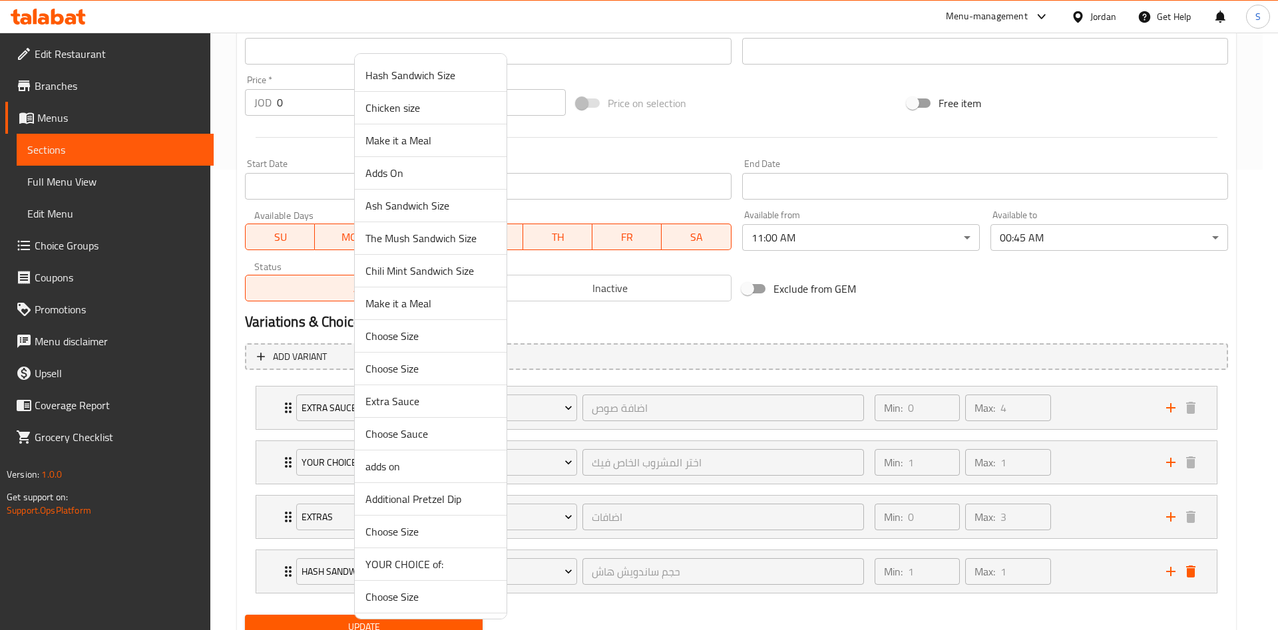
click at [418, 112] on span "Chicken size" at bounding box center [430, 108] width 130 height 16
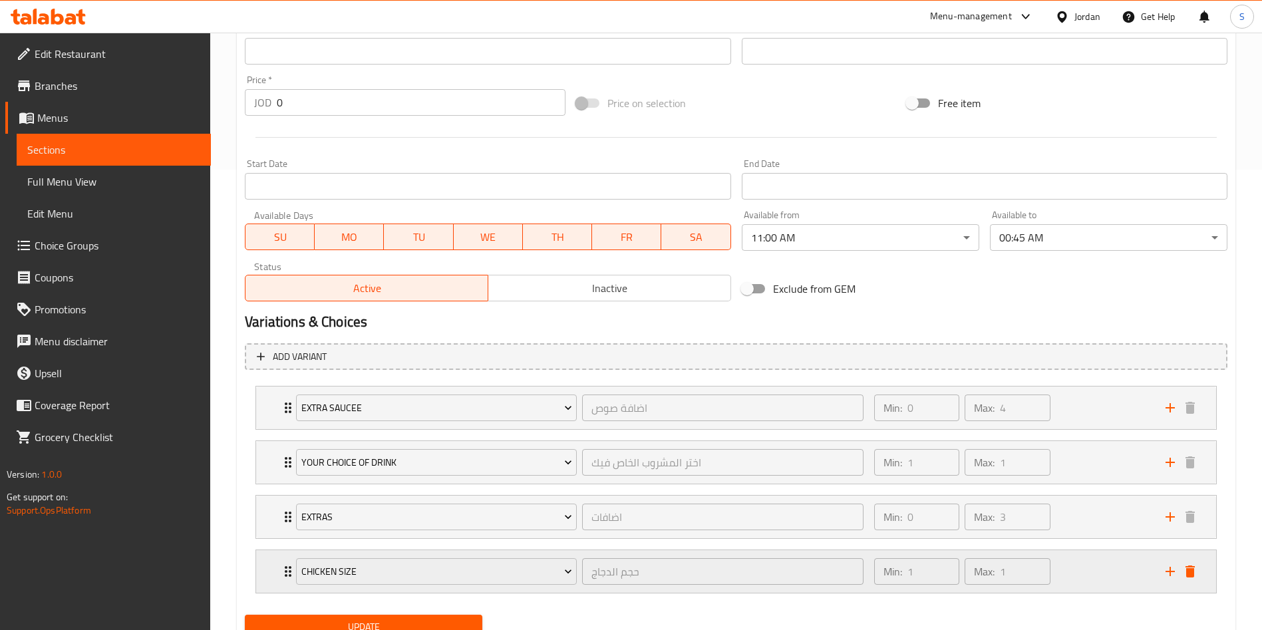
click at [1077, 570] on div "Min: 1 ​ Max: 1 ​" at bounding box center [1011, 571] width 291 height 43
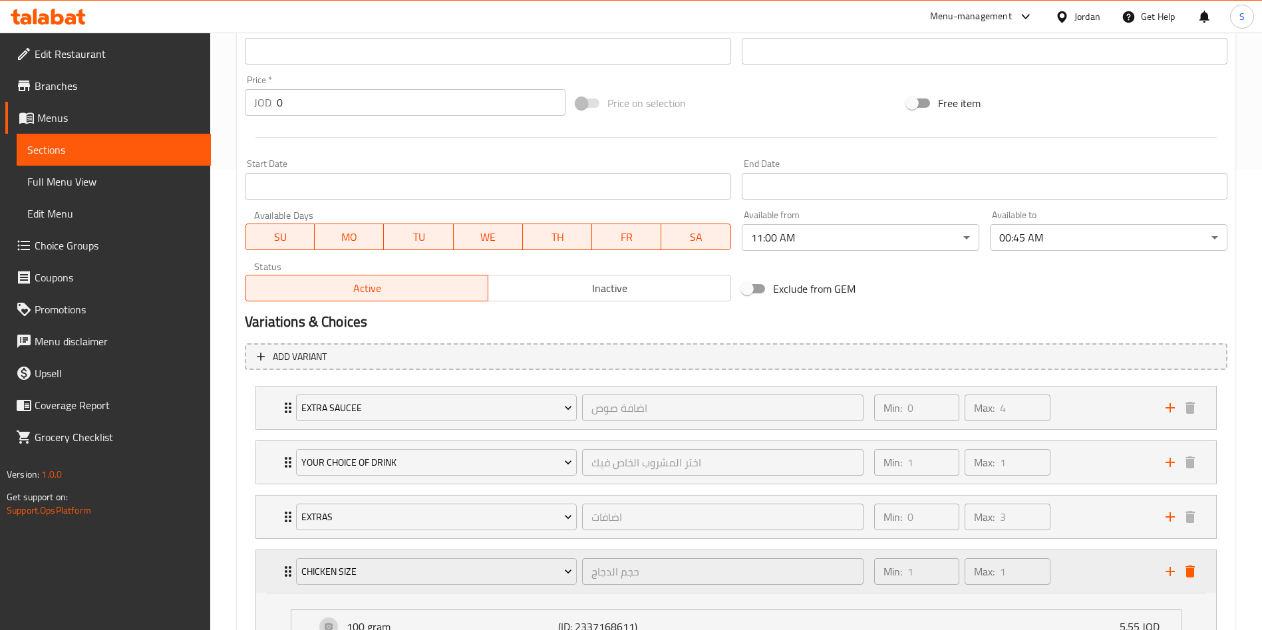
scroll to position [633, 0]
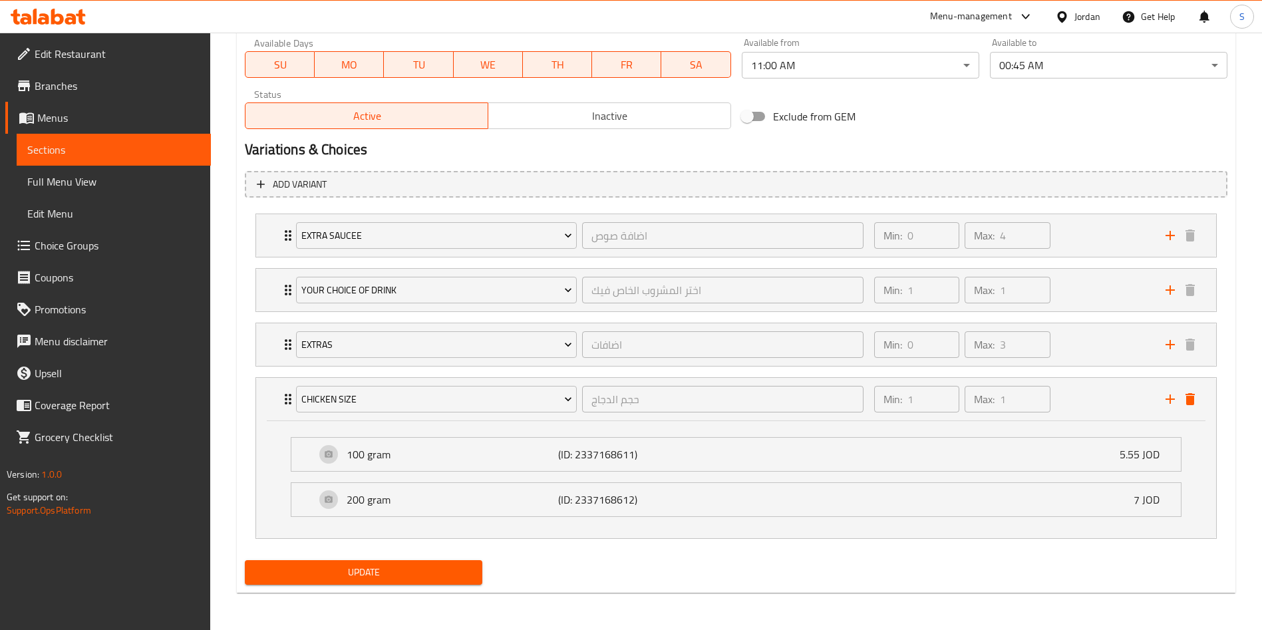
click at [1218, 468] on li "Chicken size حجم الدجاج ​ Min: 1 ​ Max: 1 ​ 100 gram (ID: 2337168611) 5.55 JOD …" at bounding box center [736, 458] width 983 height 172
click at [1256, 466] on div "Home / Restaurants management / Menus / Sections / item / update Meal section U…" at bounding box center [736, 15] width 1052 height 1230
click at [468, 570] on span "Update" at bounding box center [364, 572] width 216 height 17
click at [1141, 392] on div "Min: 1 ​ Max: 1 ​" at bounding box center [1011, 399] width 291 height 43
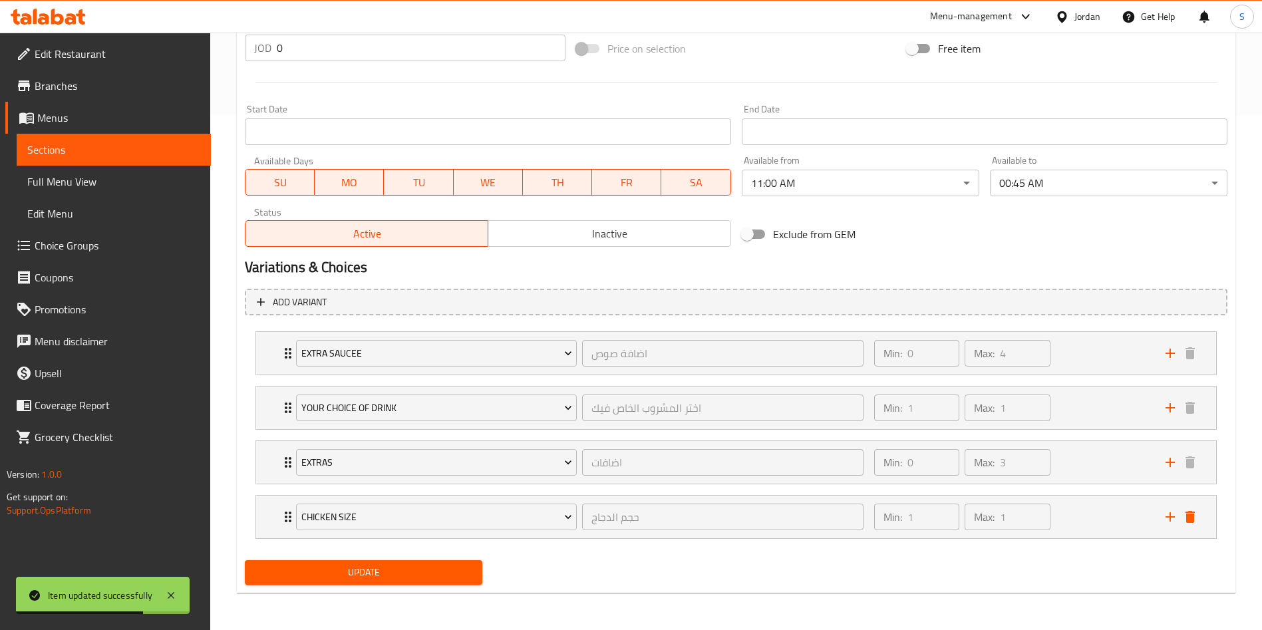
click at [434, 573] on span "Update" at bounding box center [364, 572] width 216 height 17
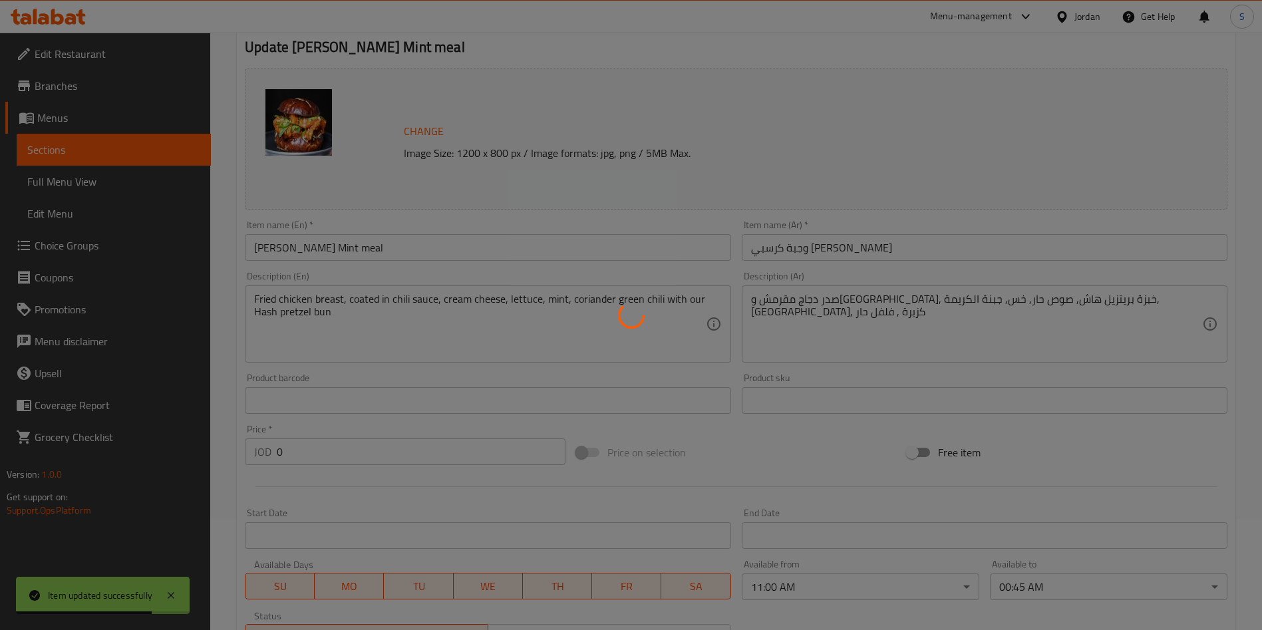
scroll to position [0, 0]
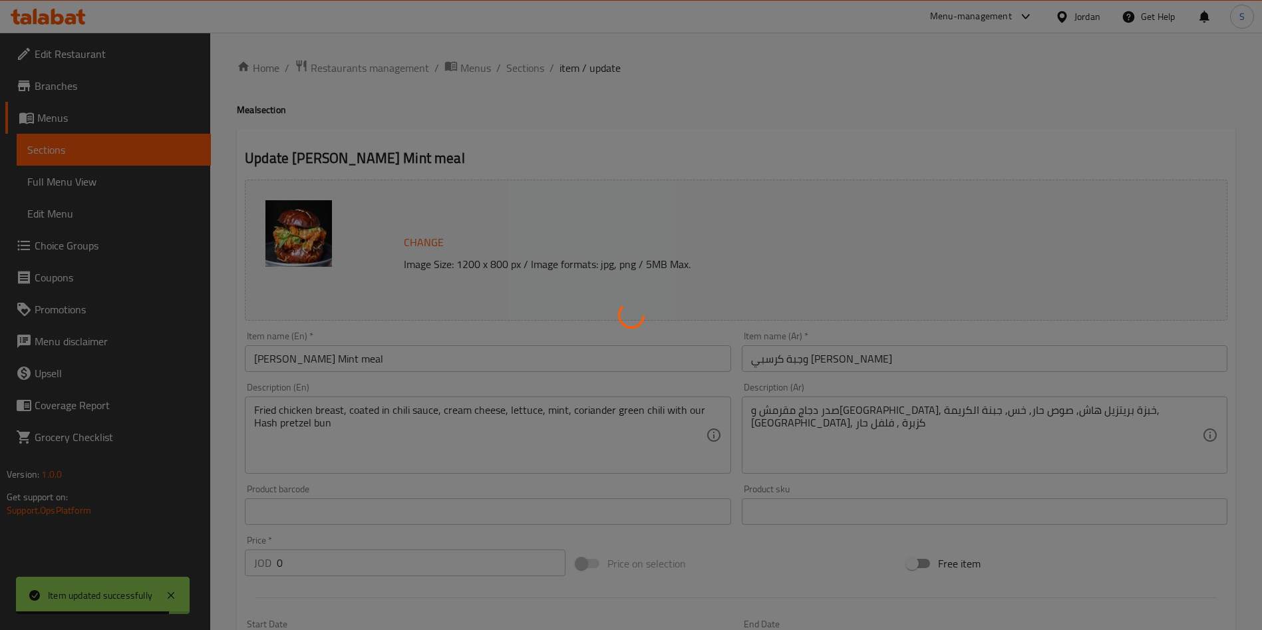
click at [516, 69] on div at bounding box center [631, 315] width 1262 height 630
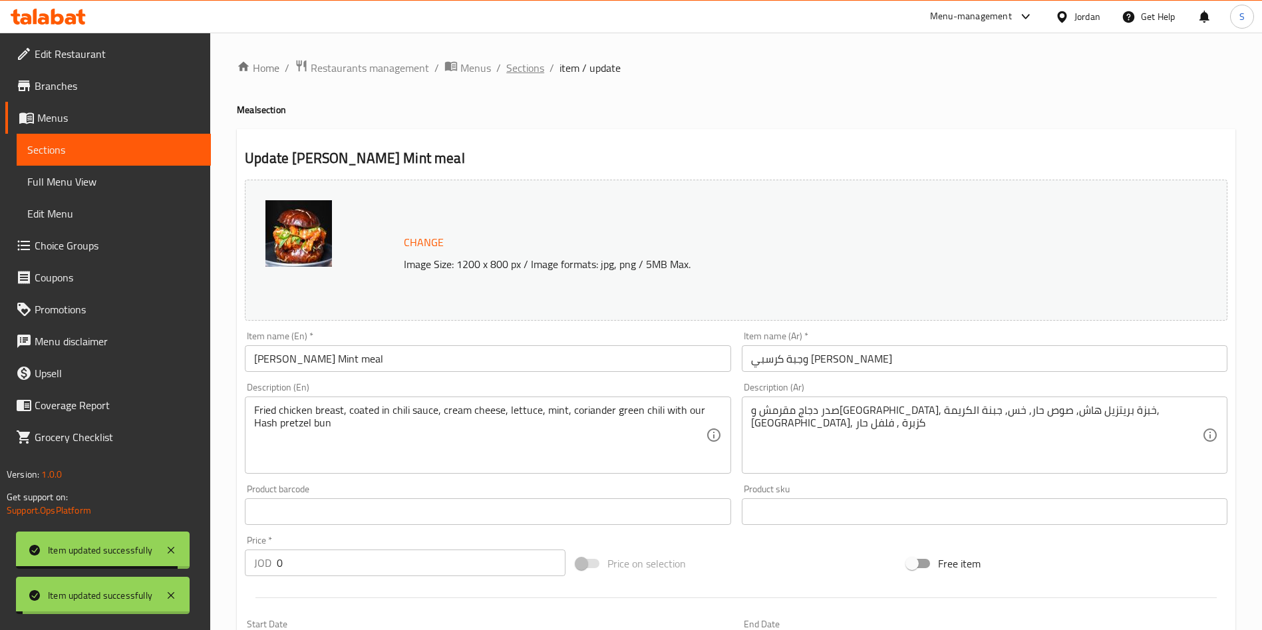
click at [516, 69] on span "Sections" at bounding box center [525, 68] width 38 height 16
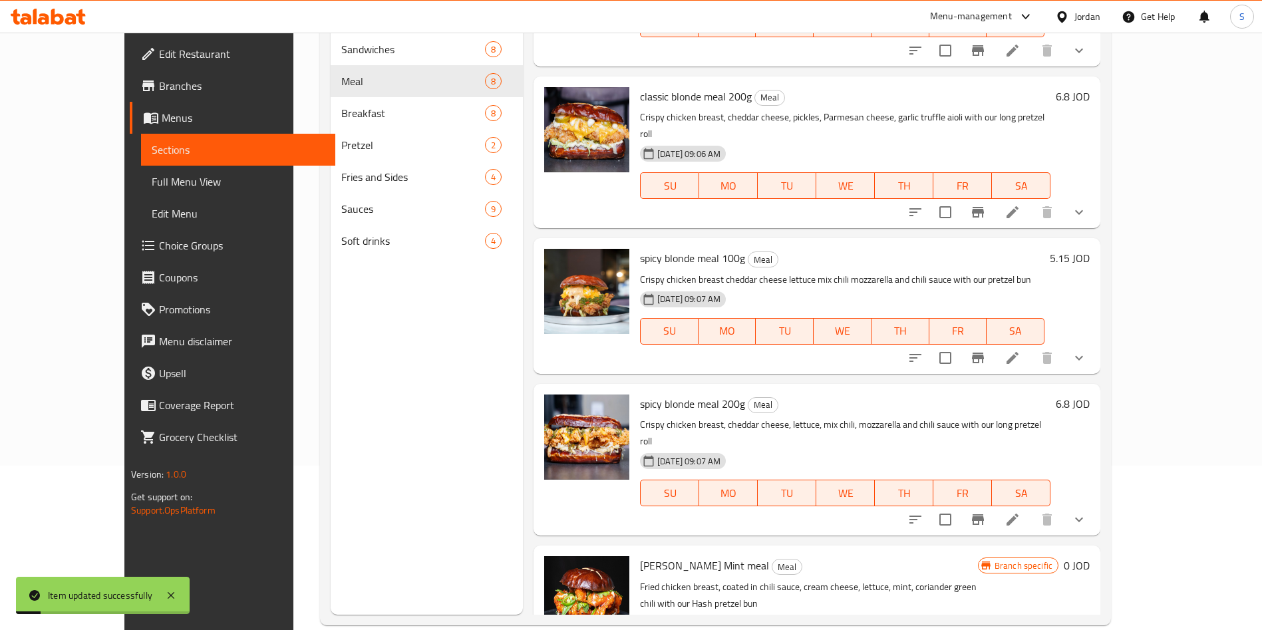
scroll to position [186, 0]
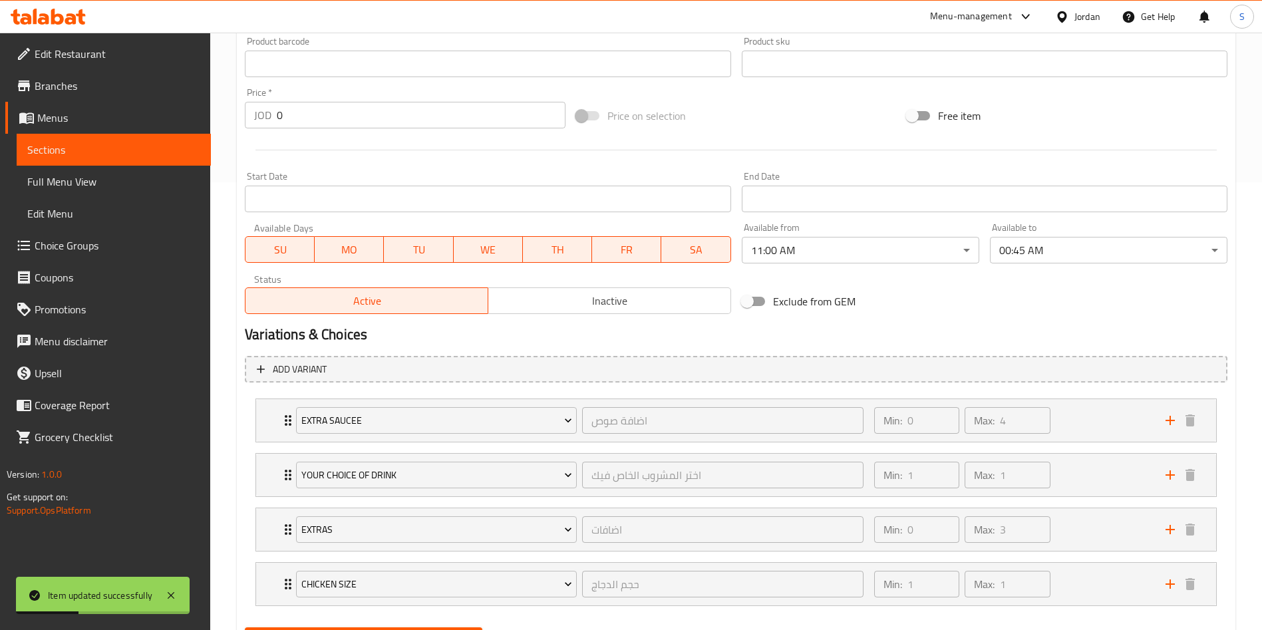
scroll to position [515, 0]
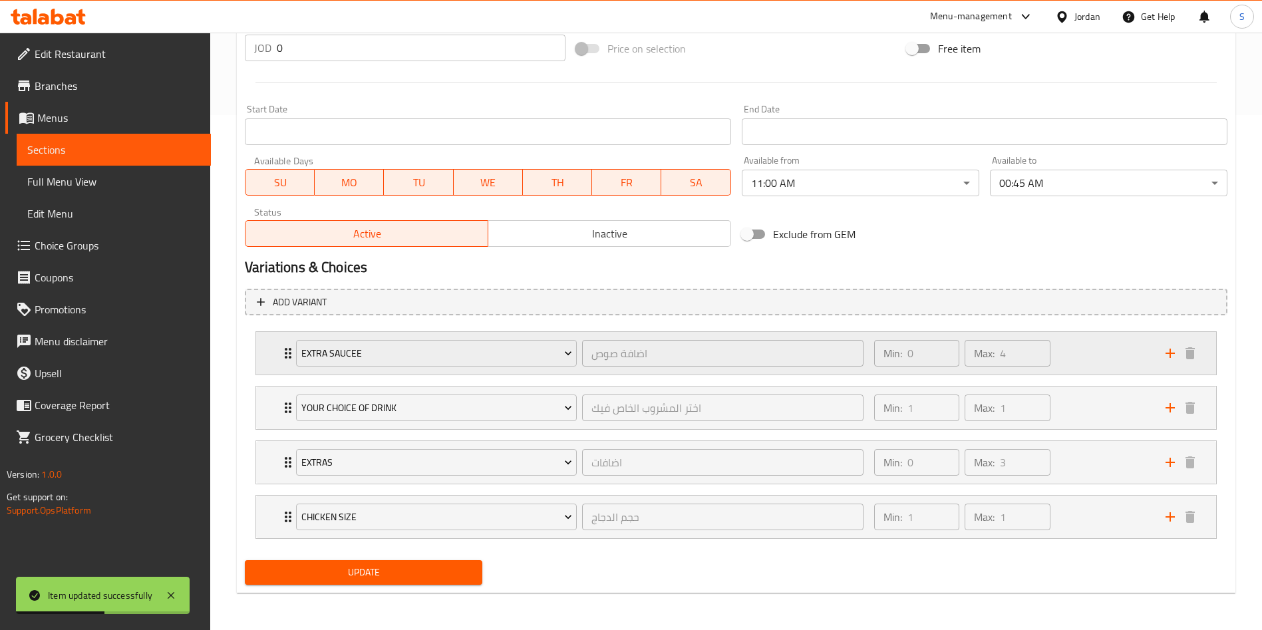
click at [274, 345] on div "Extra saucee اضافة صوص ​ Min: 0 ​ Max: 4 ​" at bounding box center [736, 353] width 960 height 43
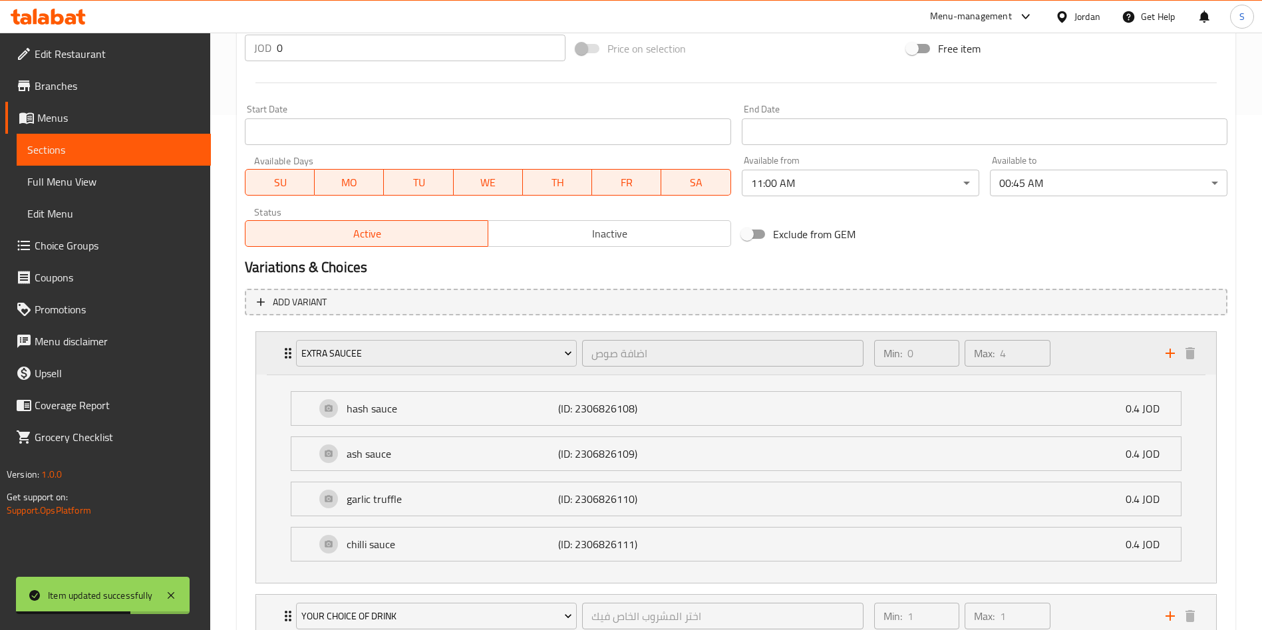
click at [274, 345] on div "Extra saucee اضافة صوص ​ Min: 0 ​ Max: 4 ​" at bounding box center [736, 353] width 960 height 43
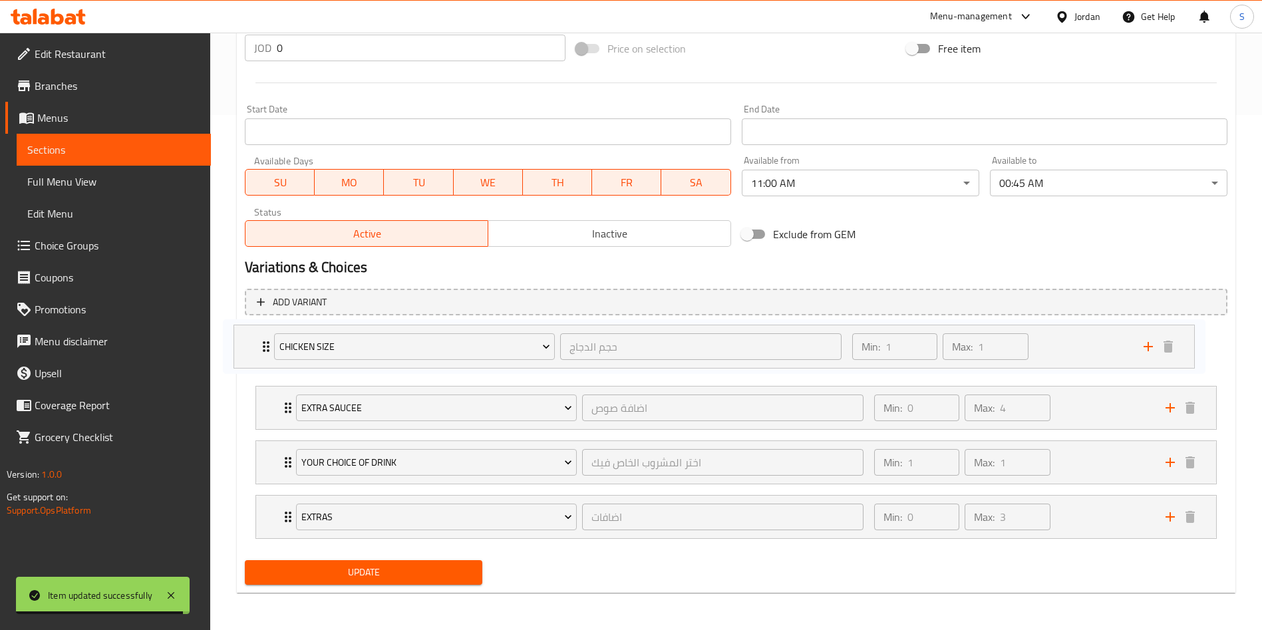
drag, startPoint x: 1127, startPoint y: 503, endPoint x: 1103, endPoint y: 329, distance: 175.3
click at [1103, 329] on div "Extra saucee اضافة صوص ​ Min: 0 ​ Max: 4 ​ hash sauce (ID: 2306826108) 0.4 JOD …" at bounding box center [736, 435] width 983 height 218
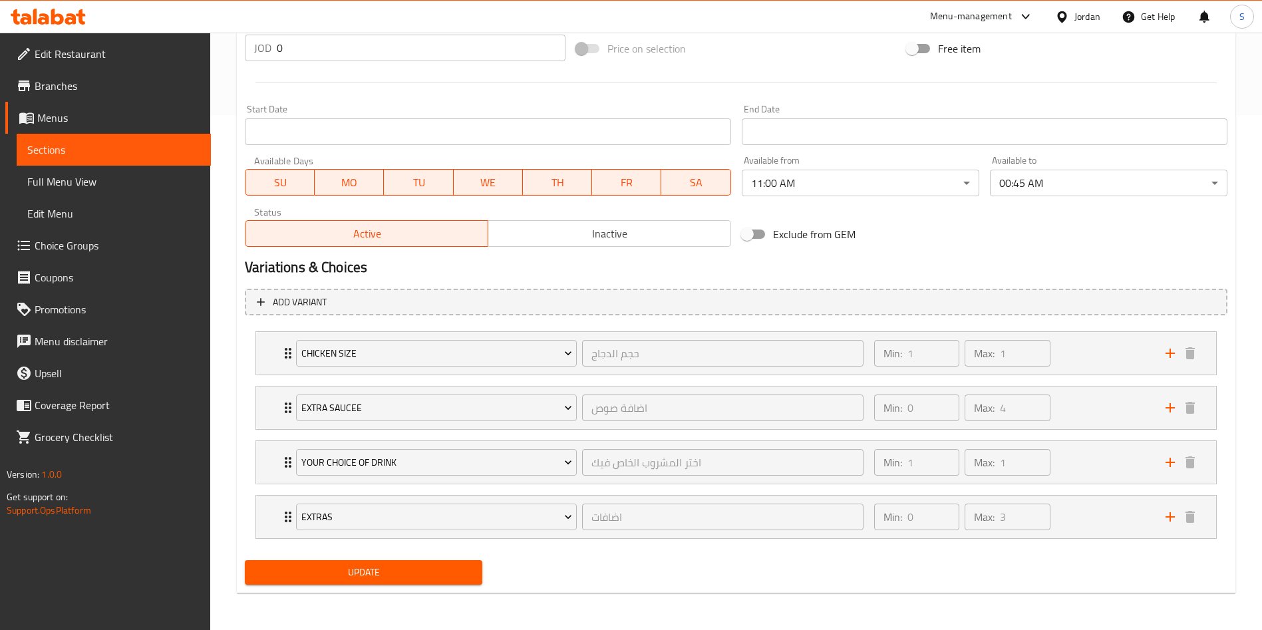
click at [417, 576] on span "Update" at bounding box center [364, 572] width 216 height 17
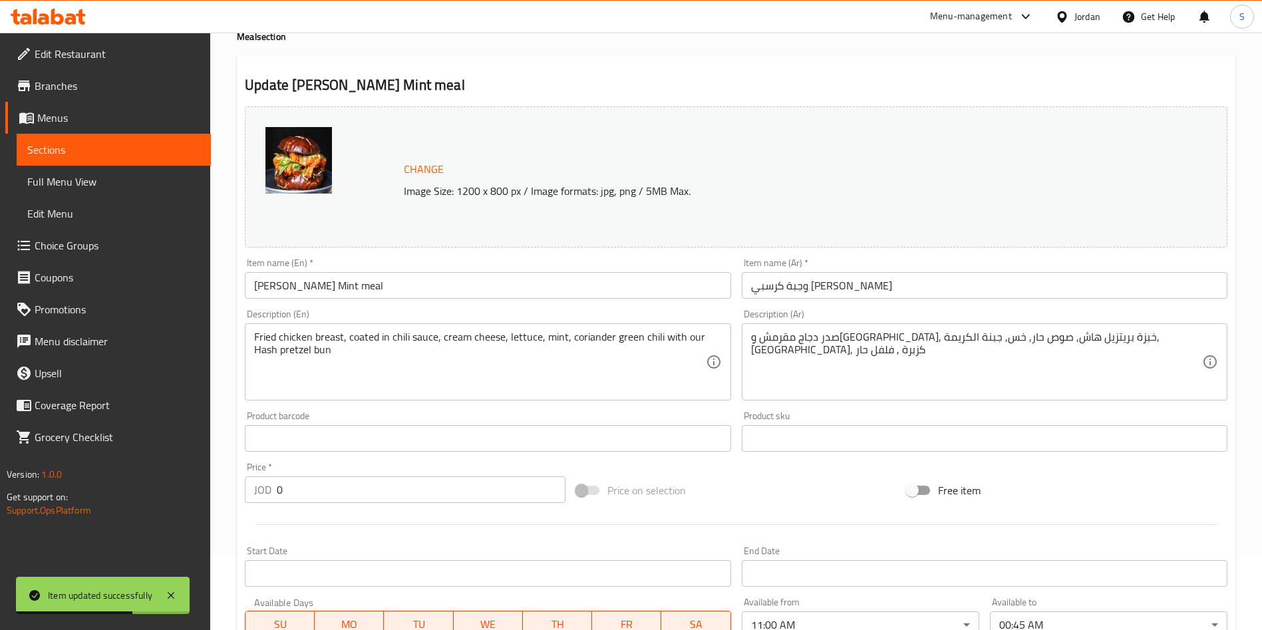
scroll to position [0, 0]
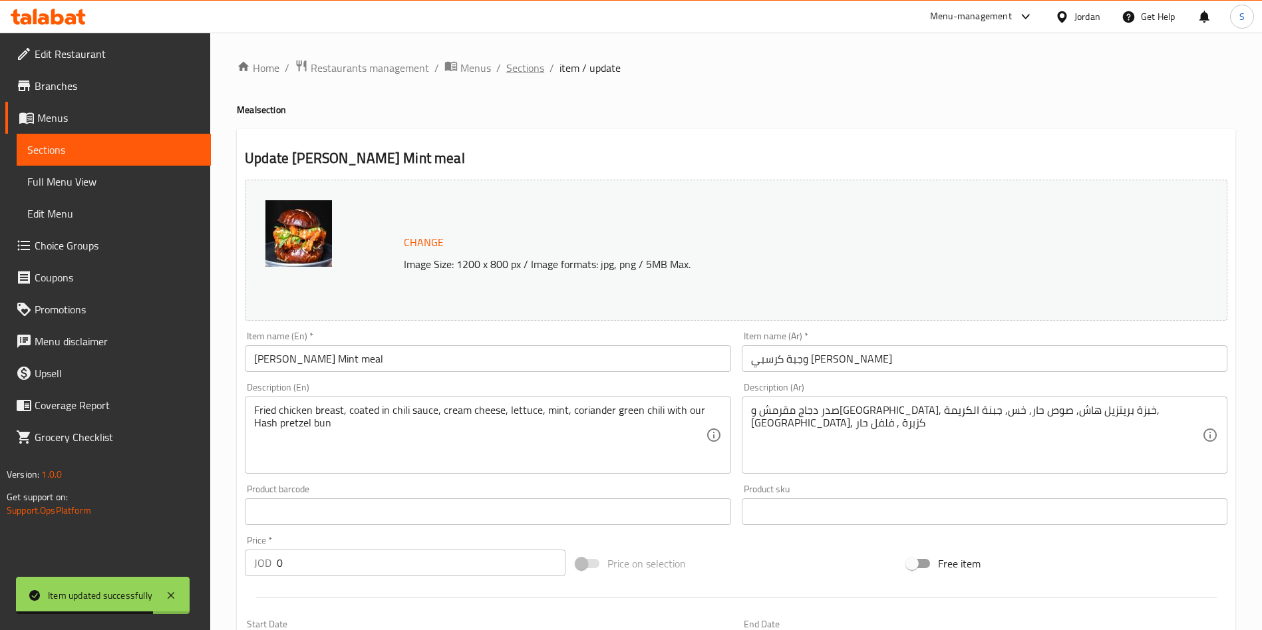
click at [510, 60] on span "Sections" at bounding box center [525, 68] width 38 height 16
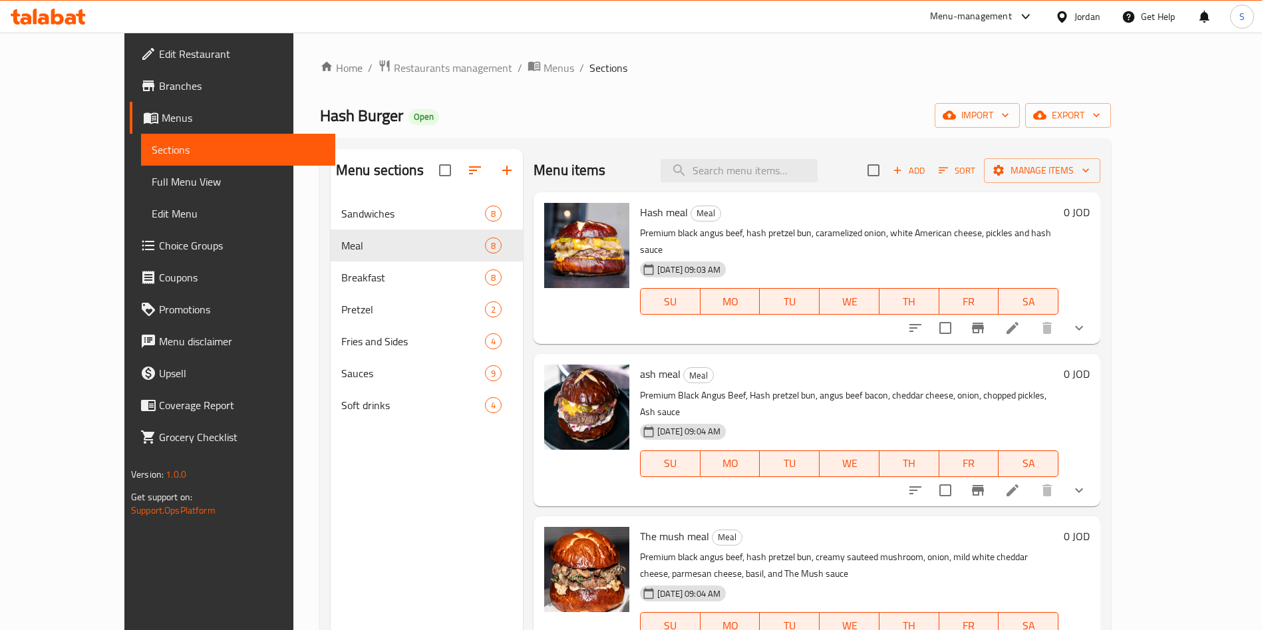
click at [159, 240] on span "Choice Groups" at bounding box center [242, 246] width 166 height 16
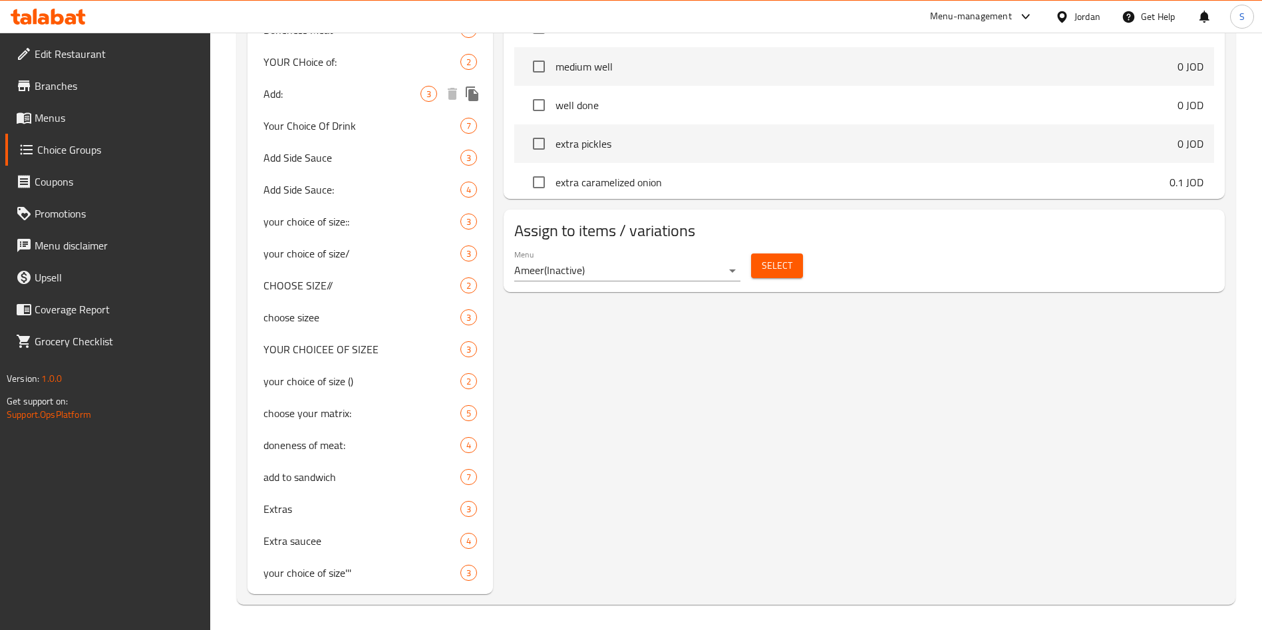
scroll to position [764, 0]
click at [294, 437] on span "doneness of meat:" at bounding box center [342, 444] width 157 height 16
type input "doneness of meat:"
type input "درجة الطهي"
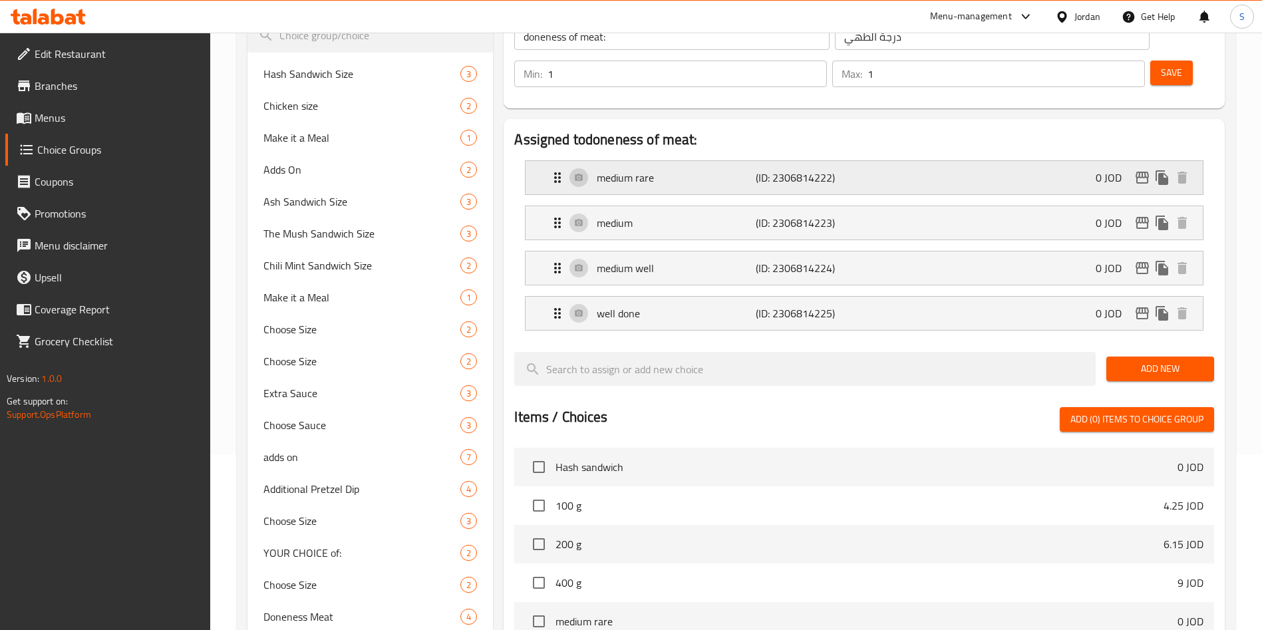
scroll to position [65, 0]
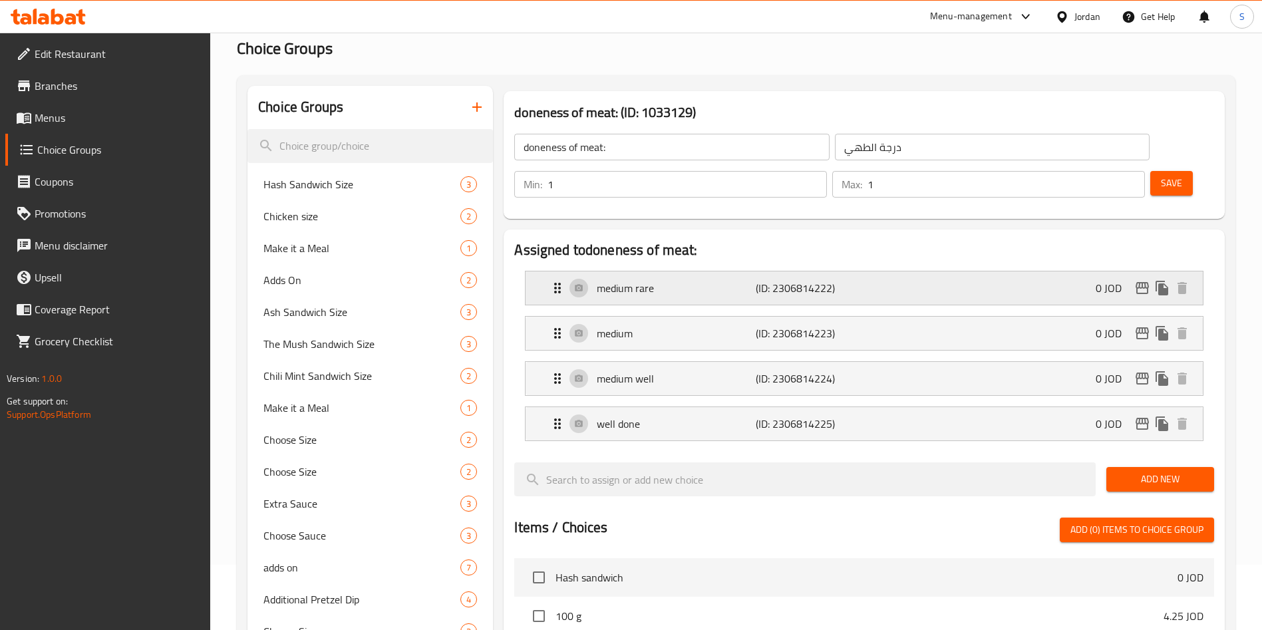
click at [908, 271] on div "medium rare (ID: 2306814222) 0 JOD" at bounding box center [868, 287] width 637 height 33
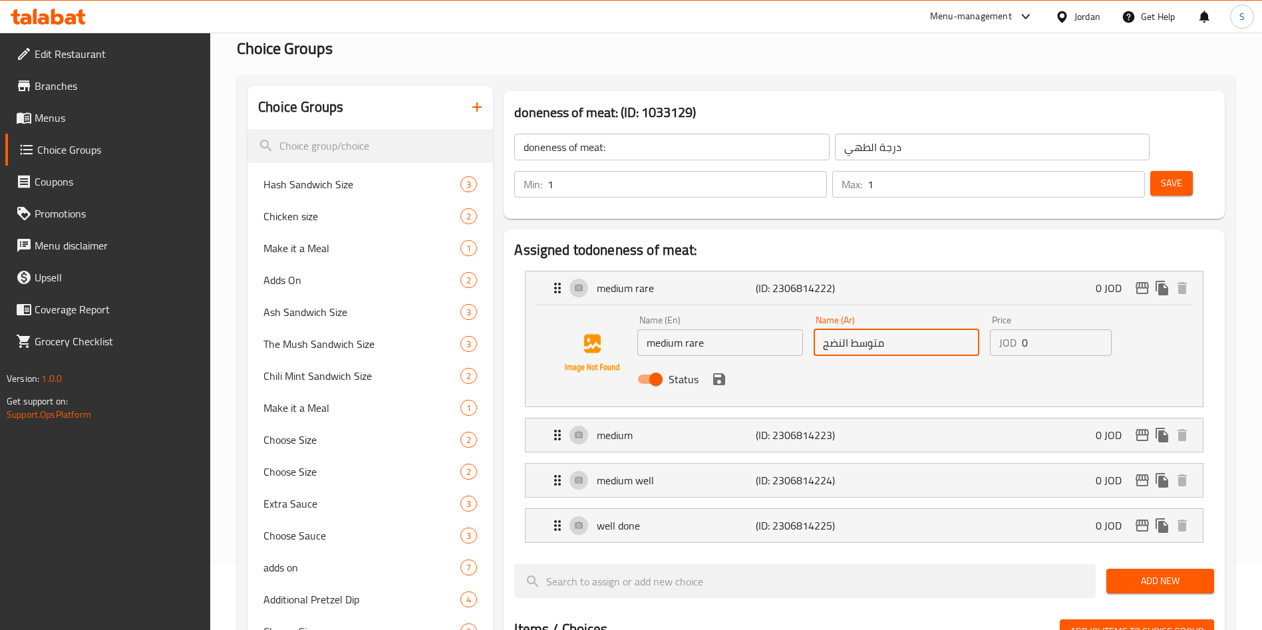
click at [897, 329] on input "متوسط النضج" at bounding box center [897, 342] width 166 height 27
click at [900, 329] on input "متوسط النضج" at bounding box center [897, 342] width 166 height 27
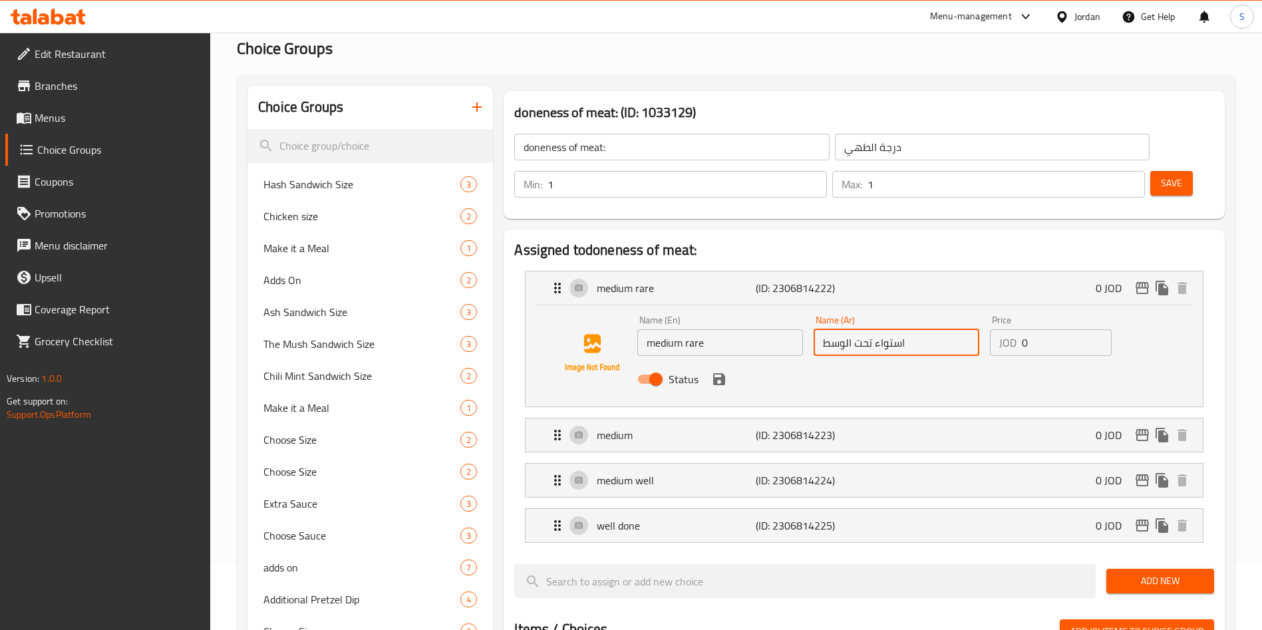
drag, startPoint x: 914, startPoint y: 306, endPoint x: 715, endPoint y: 307, distance: 199.6
click at [715, 310] on div "Name (En) medium rare Name (En) Name (Ar) استواء تحت الوسط Name (Ar) Price JOD …" at bounding box center [896, 353] width 529 height 87
click at [809, 427] on p "(ID: 2306814223)" at bounding box center [809, 435] width 106 height 16
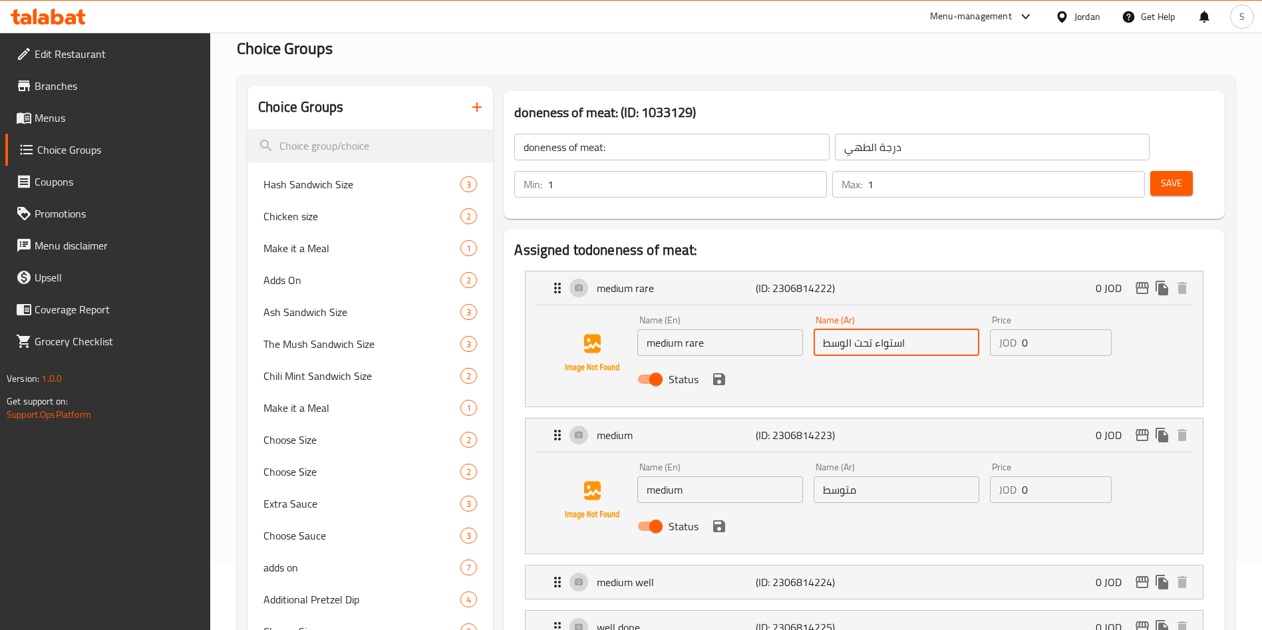
type input "استواء تحت الوسط"
click at [888, 476] on input "متوسط" at bounding box center [897, 489] width 166 height 27
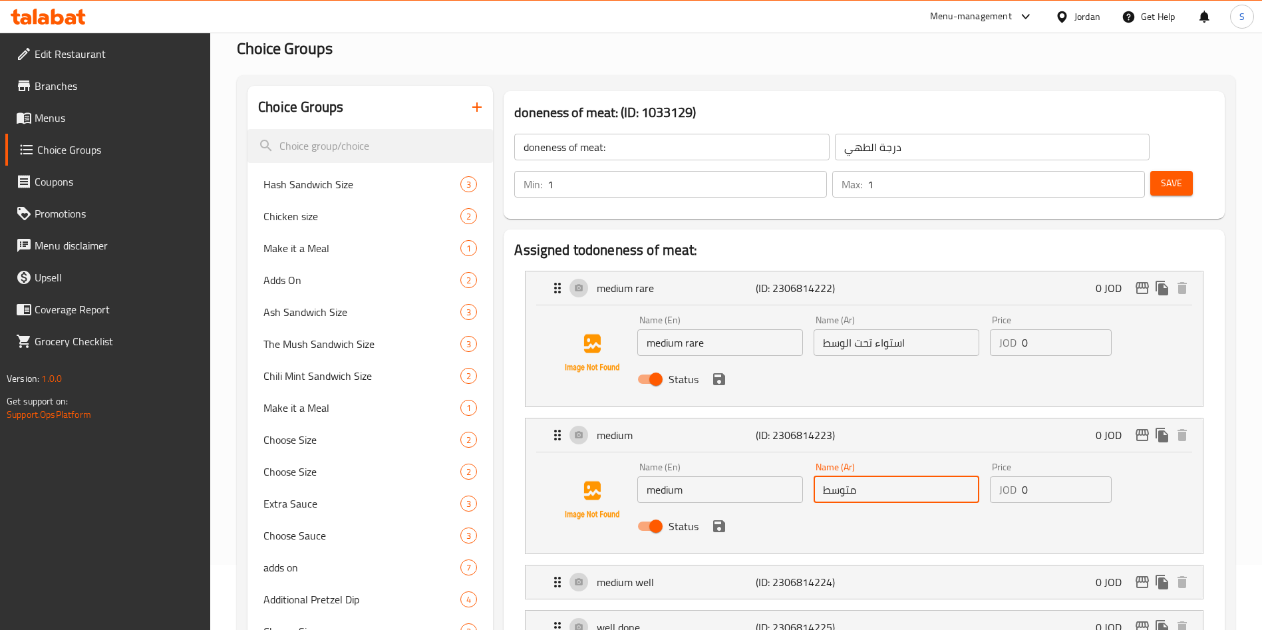
click at [888, 476] on input "متوسط" at bounding box center [897, 489] width 166 height 27
paste input "استواء تحت الوسط"
click at [861, 476] on input "استواء تحت الوسط" at bounding box center [897, 489] width 166 height 27
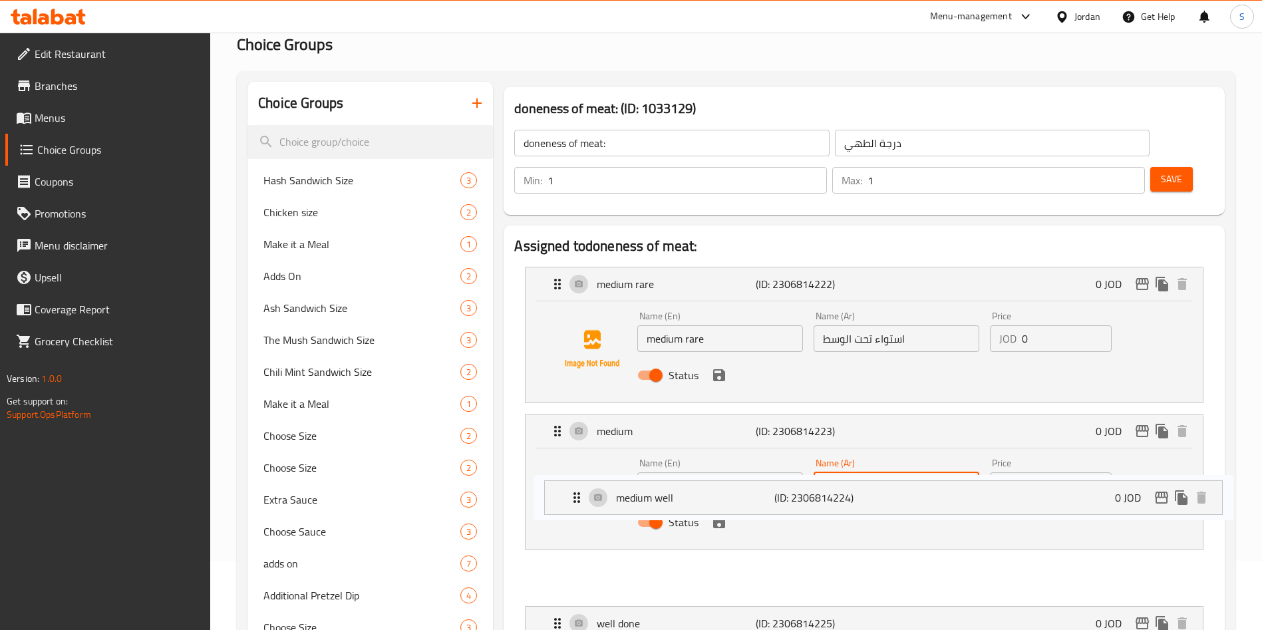
drag, startPoint x: 841, startPoint y: 496, endPoint x: 870, endPoint y: 476, distance: 34.9
click at [868, 477] on nav "medium rare (ID: 2306814222) 0 JOD Name (En) medium rare Name (En) Name (Ar) اس…" at bounding box center [864, 453] width 700 height 395
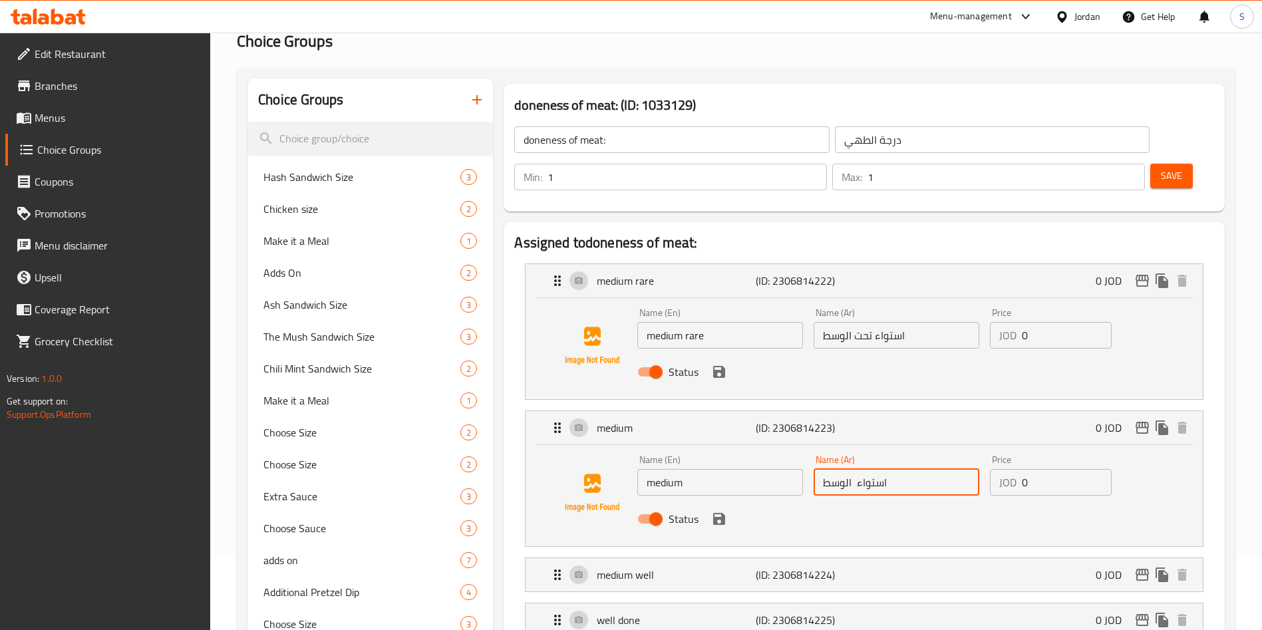
click at [861, 469] on input "استواء الوسط" at bounding box center [897, 482] width 166 height 27
click at [855, 469] on input "استواء الوسط" at bounding box center [897, 482] width 166 height 27
click at [871, 558] on div "medium well (ID: 2306814224) 0 JOD" at bounding box center [868, 574] width 637 height 33
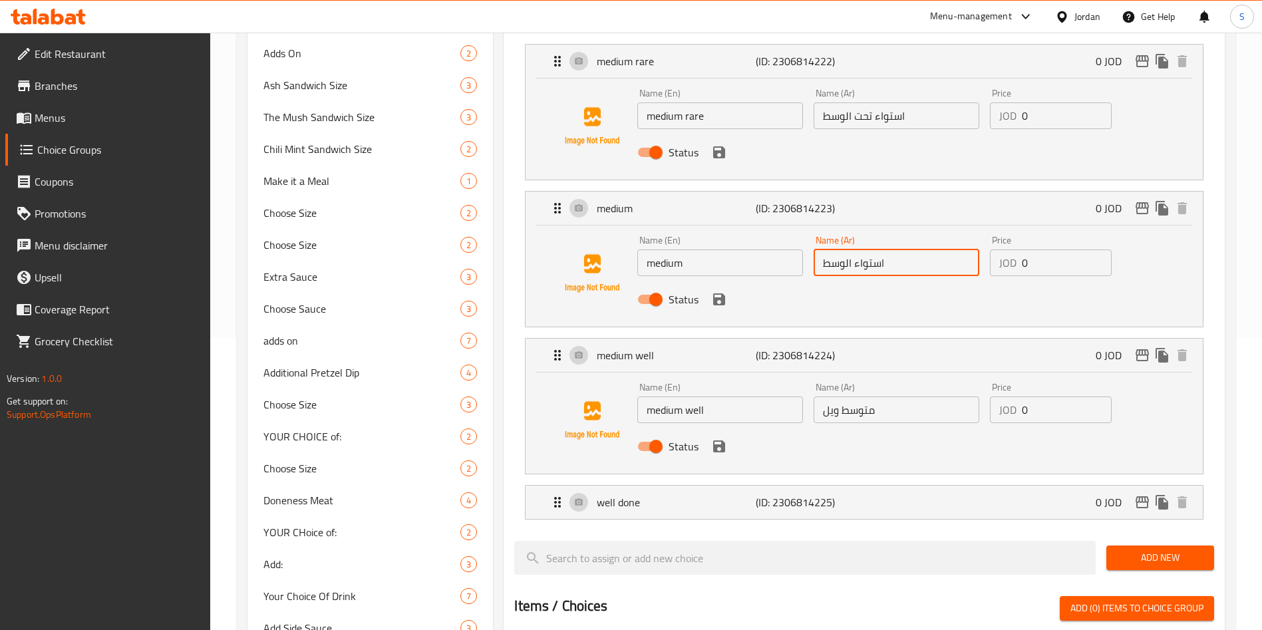
scroll to position [372, 0]
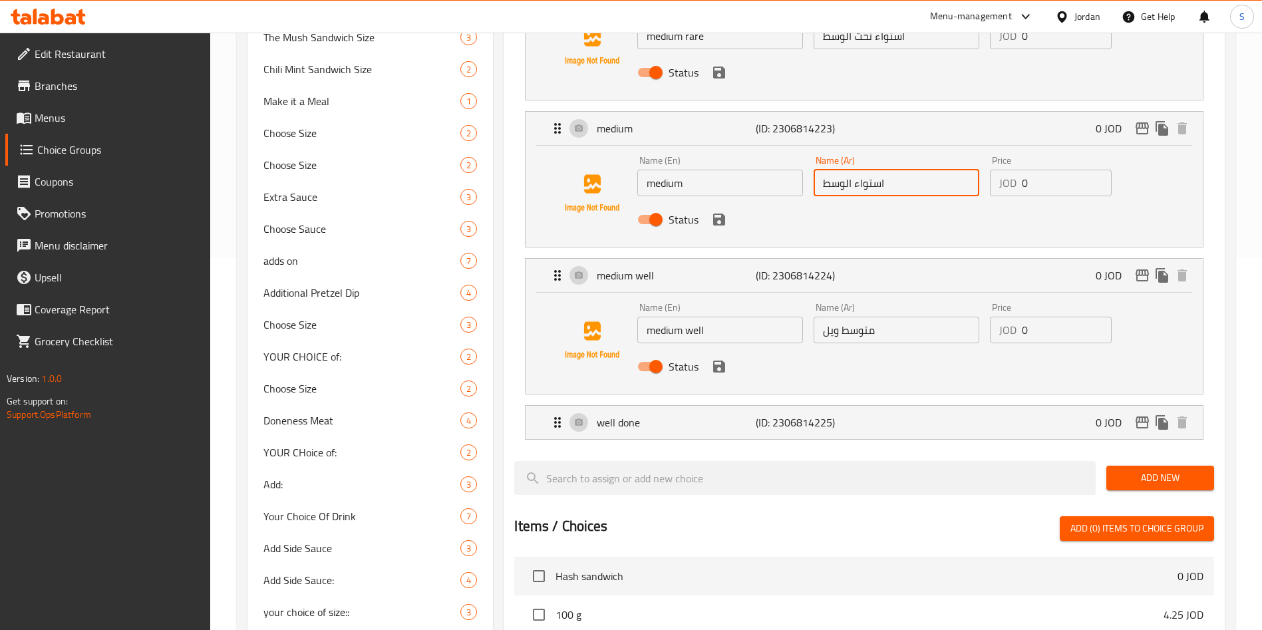
drag, startPoint x: 906, startPoint y: 134, endPoint x: 811, endPoint y: 250, distance: 149.4
click at [618, 148] on div "Name (En) medium Name (En) Name (Ar) استواء الوسط Name (Ar) Price JOD 0 Price S…" at bounding box center [864, 193] width 635 height 90
type input "استواء الوسط"
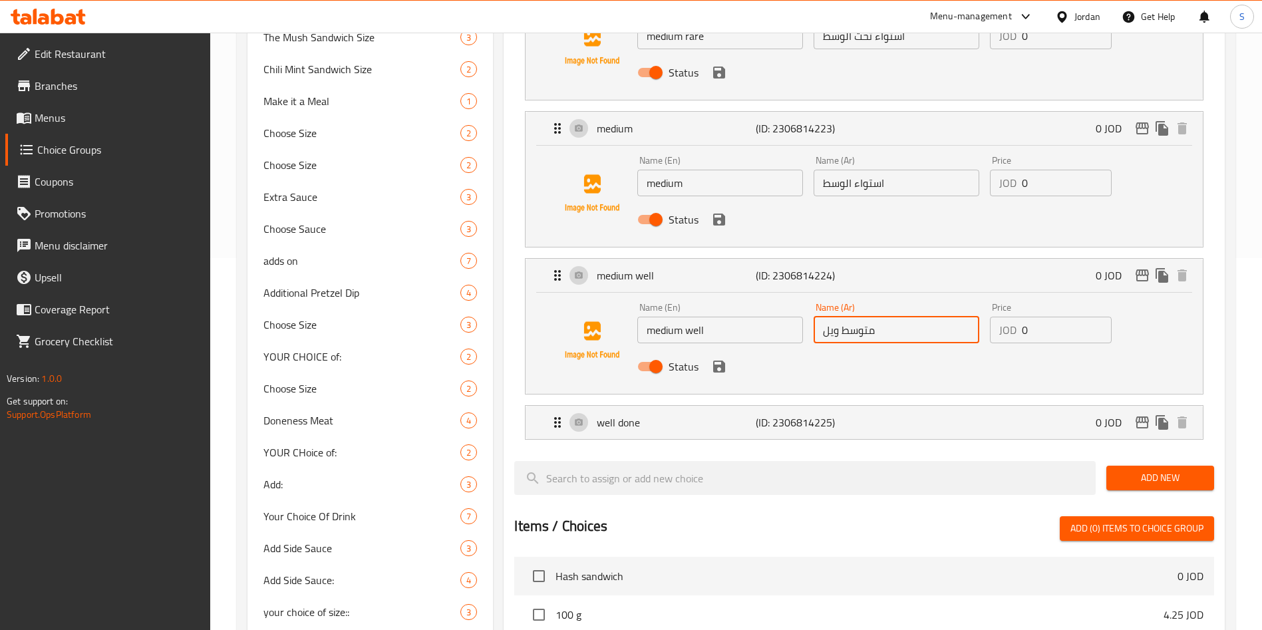
click at [900, 317] on input "متوسط ويل" at bounding box center [897, 330] width 166 height 27
click at [904, 317] on input "متوسط ويل" at bounding box center [897, 330] width 166 height 27
click at [906, 317] on input "متوسط ويل" at bounding box center [897, 330] width 166 height 27
click at [904, 317] on input "متوسط ويل" at bounding box center [897, 330] width 166 height 27
click at [912, 317] on input "متوسط ويل" at bounding box center [897, 330] width 166 height 27
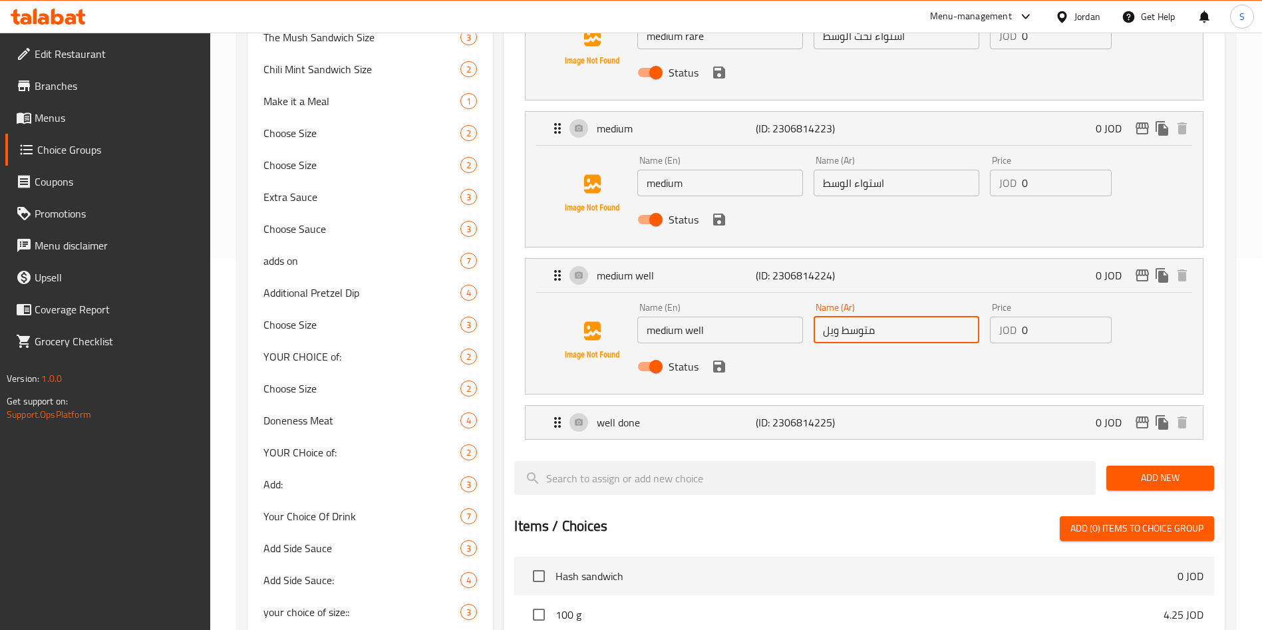
click at [915, 317] on input "متوسط ويل" at bounding box center [897, 330] width 166 height 27
click at [844, 317] on input "متوسط ويل" at bounding box center [897, 330] width 166 height 27
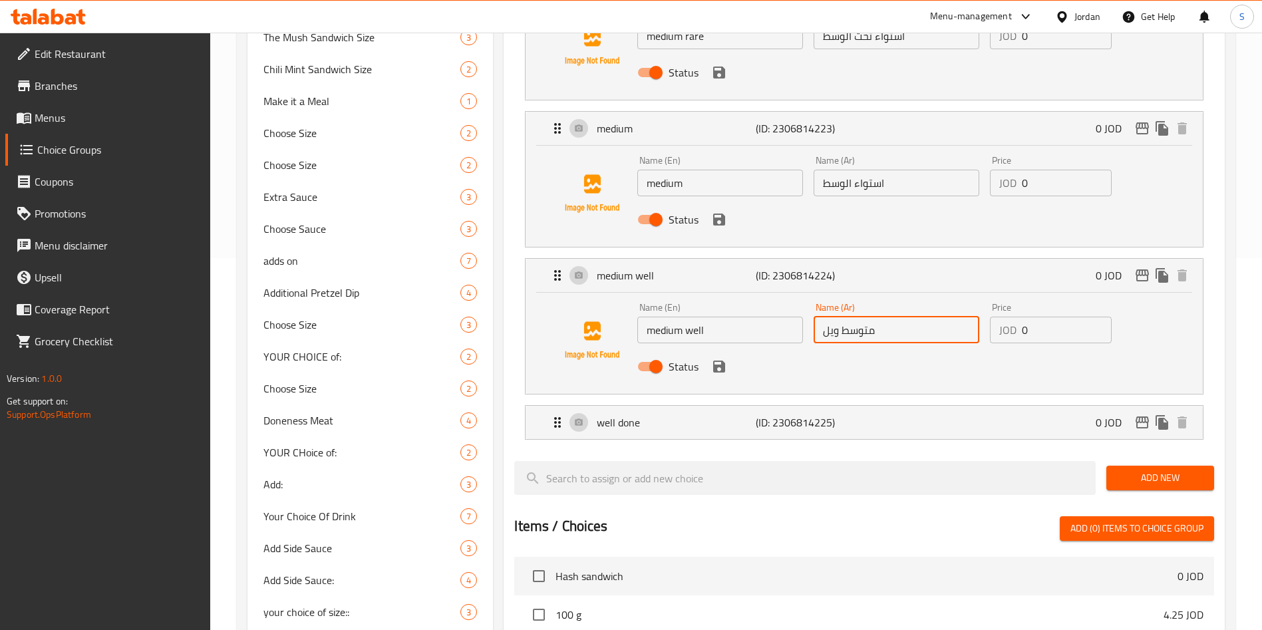
click at [844, 317] on input "متوسط ويل" at bounding box center [897, 330] width 166 height 27
paste input "استواء الوسط"
click at [842, 317] on input "استواء الوسط" at bounding box center [897, 330] width 166 height 27
click at [854, 317] on input "استواء الوسط" at bounding box center [897, 330] width 166 height 27
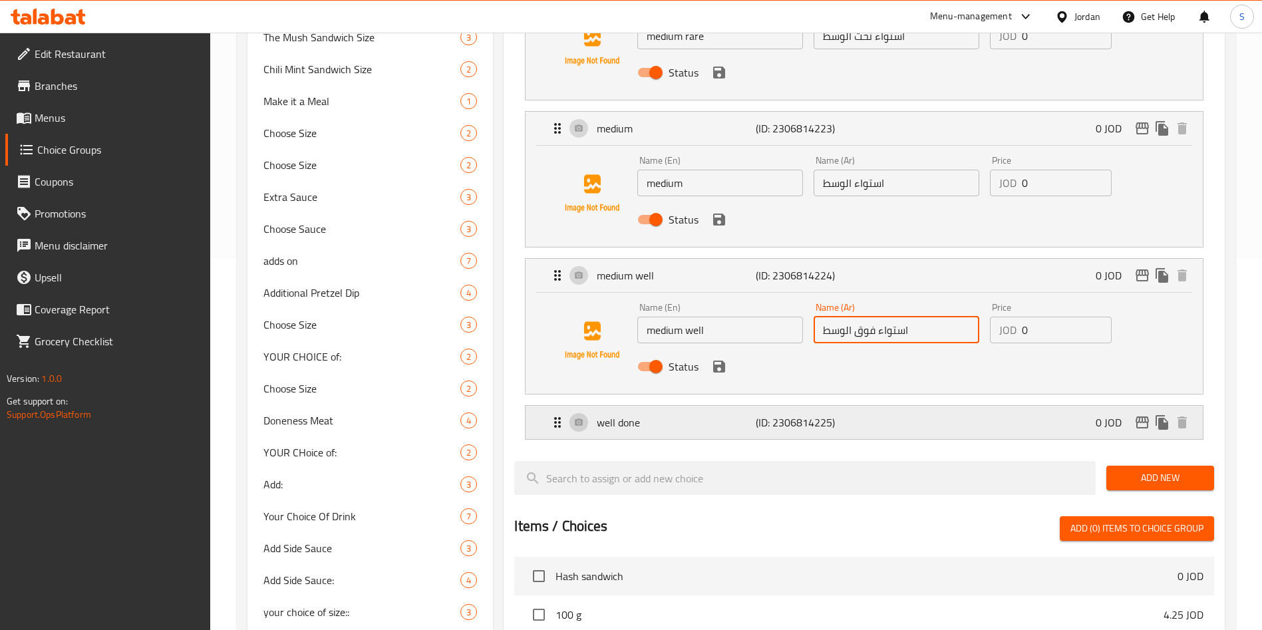
click at [880, 406] on div "well done (ID: 2306814225) 0 JOD" at bounding box center [868, 422] width 637 height 33
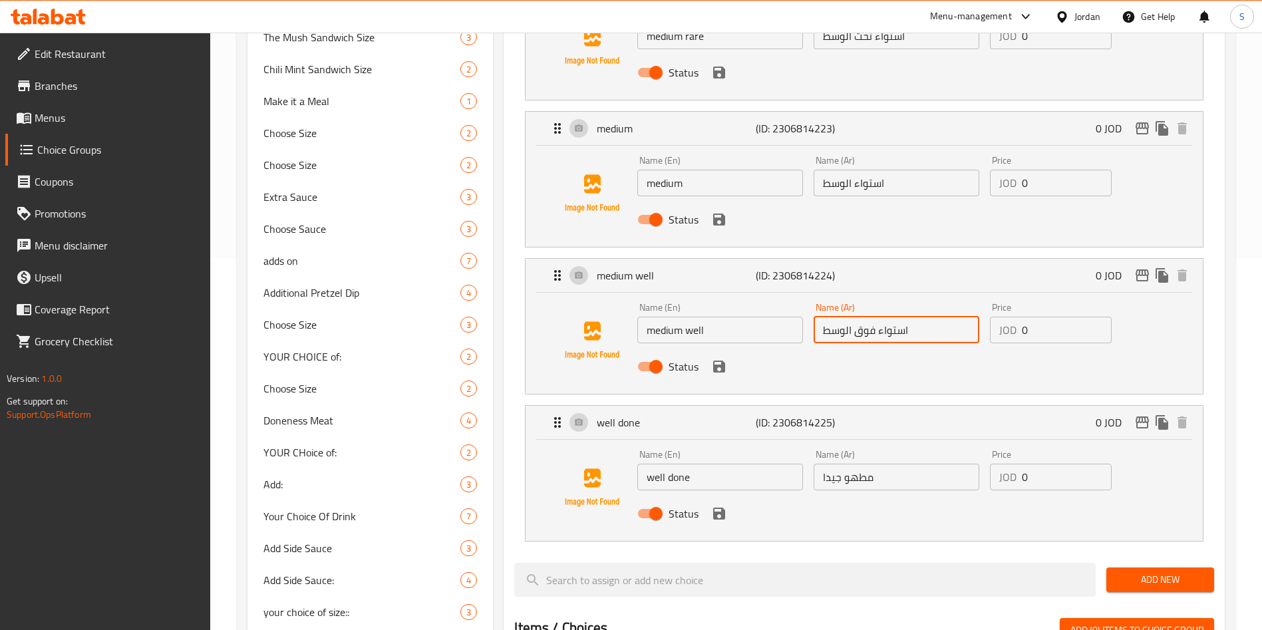
type input "استواء فوق الوسط"
click at [878, 464] on input "مطهو جيدا" at bounding box center [897, 477] width 166 height 27
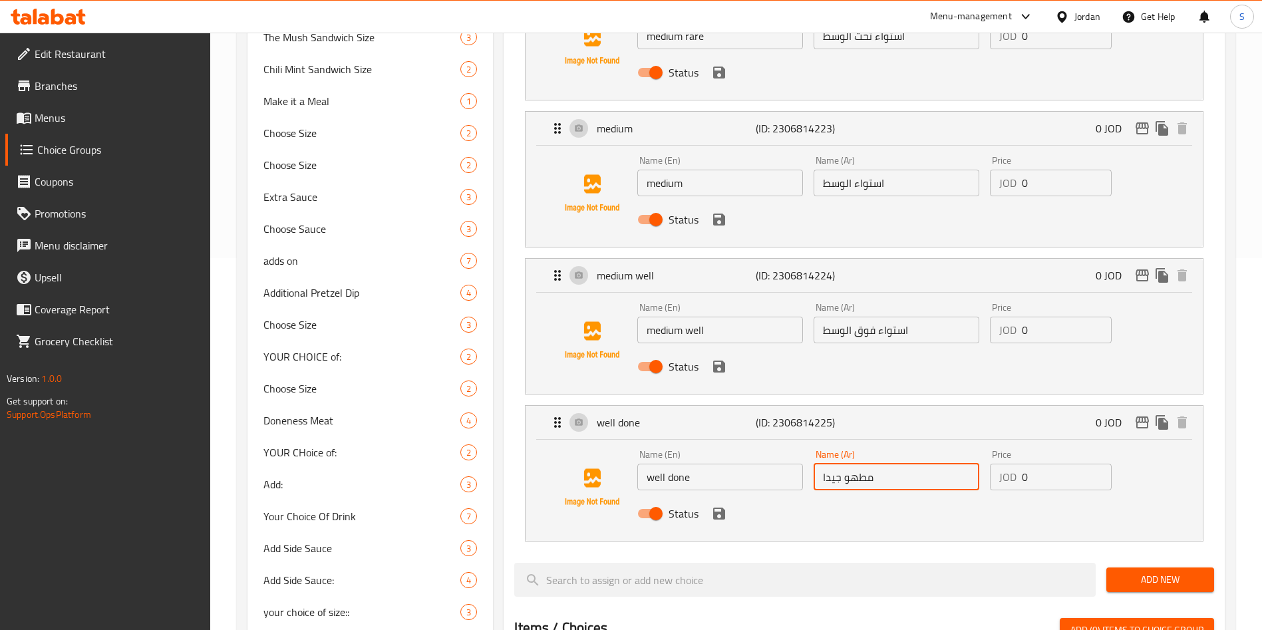
click at [878, 464] on input "مطهو جيدا" at bounding box center [897, 477] width 166 height 27
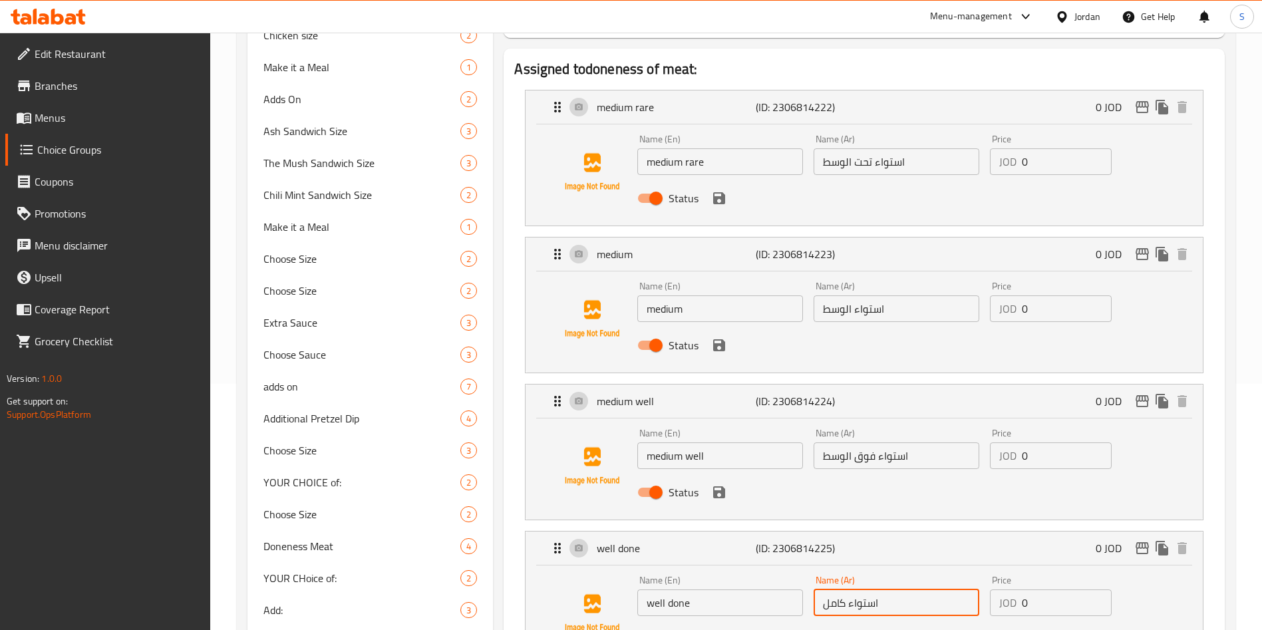
scroll to position [472, 0]
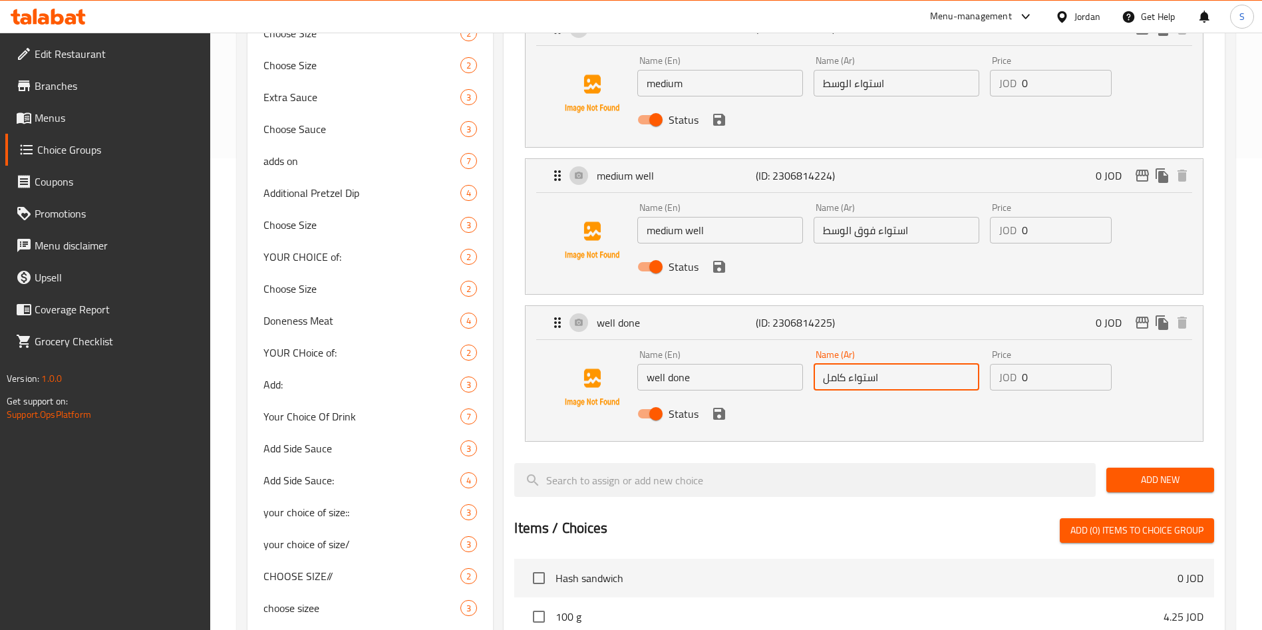
click at [718, 396] on div "Status" at bounding box center [896, 414] width 529 height 36
click at [717, 408] on icon "save" at bounding box center [719, 414] width 12 height 12
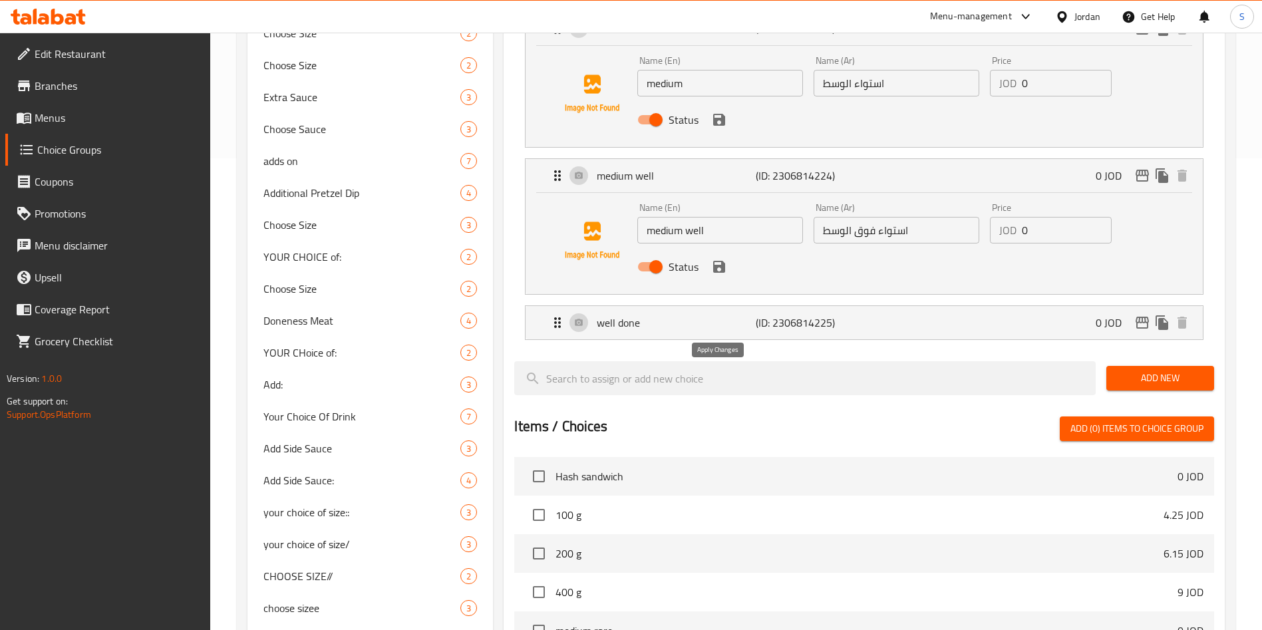
type input "استواء كامل"
click at [717, 261] on icon "save" at bounding box center [719, 267] width 12 height 12
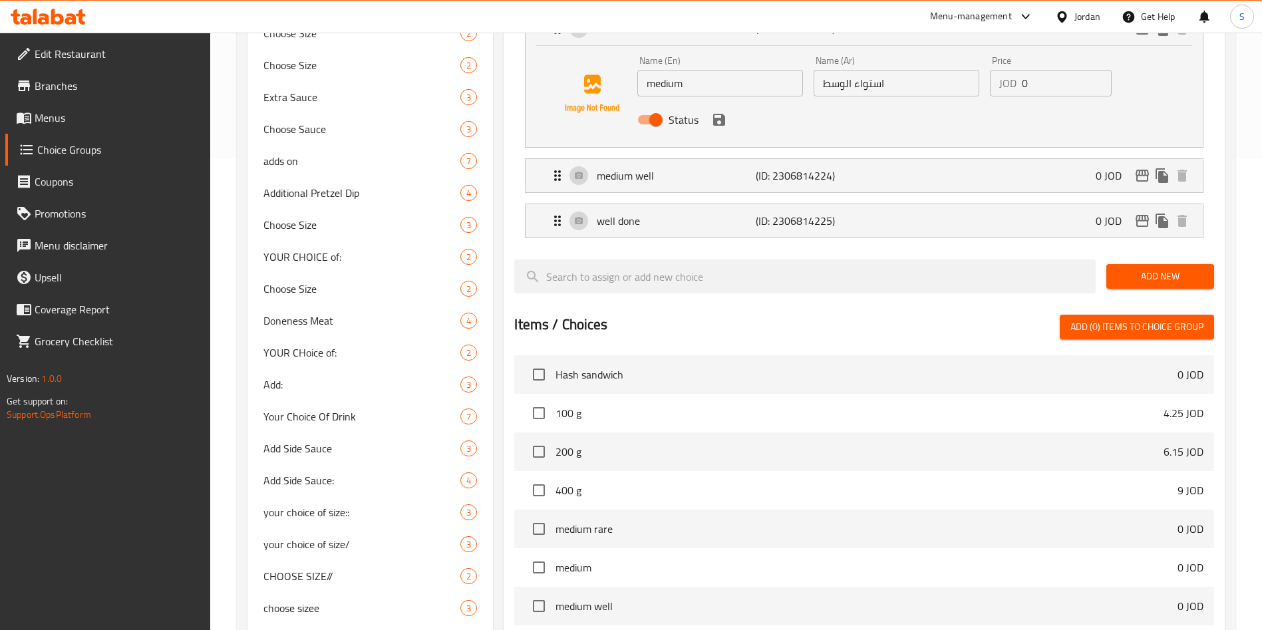
click at [721, 112] on icon "save" at bounding box center [719, 120] width 16 height 16
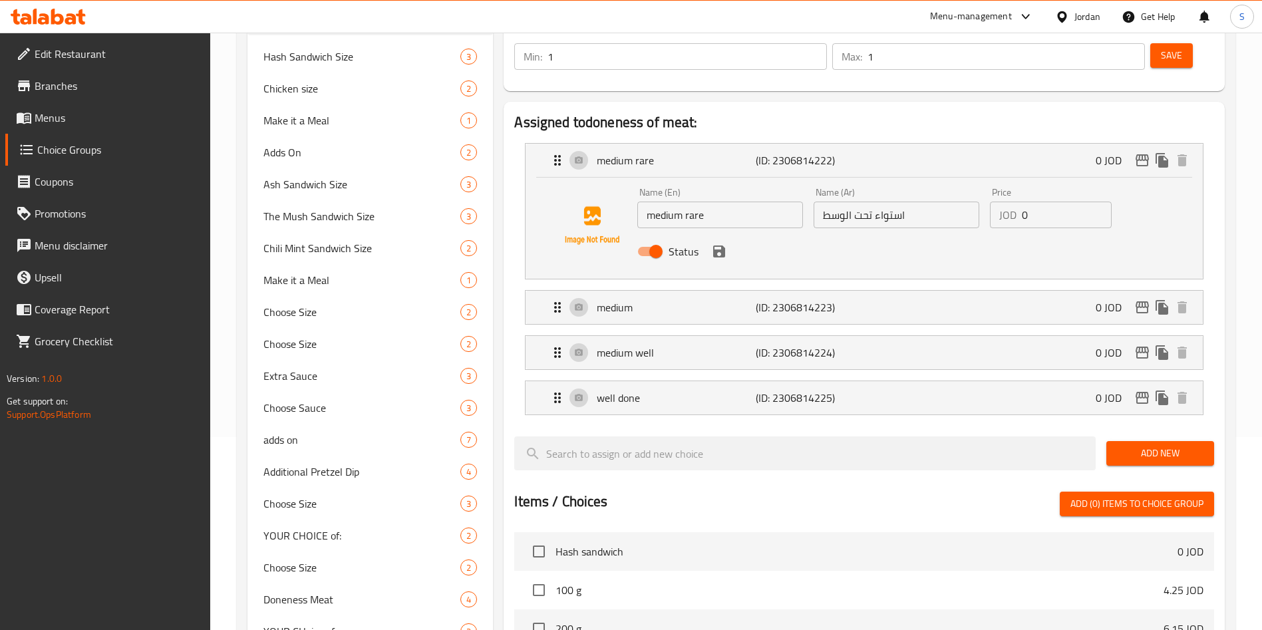
scroll to position [172, 0]
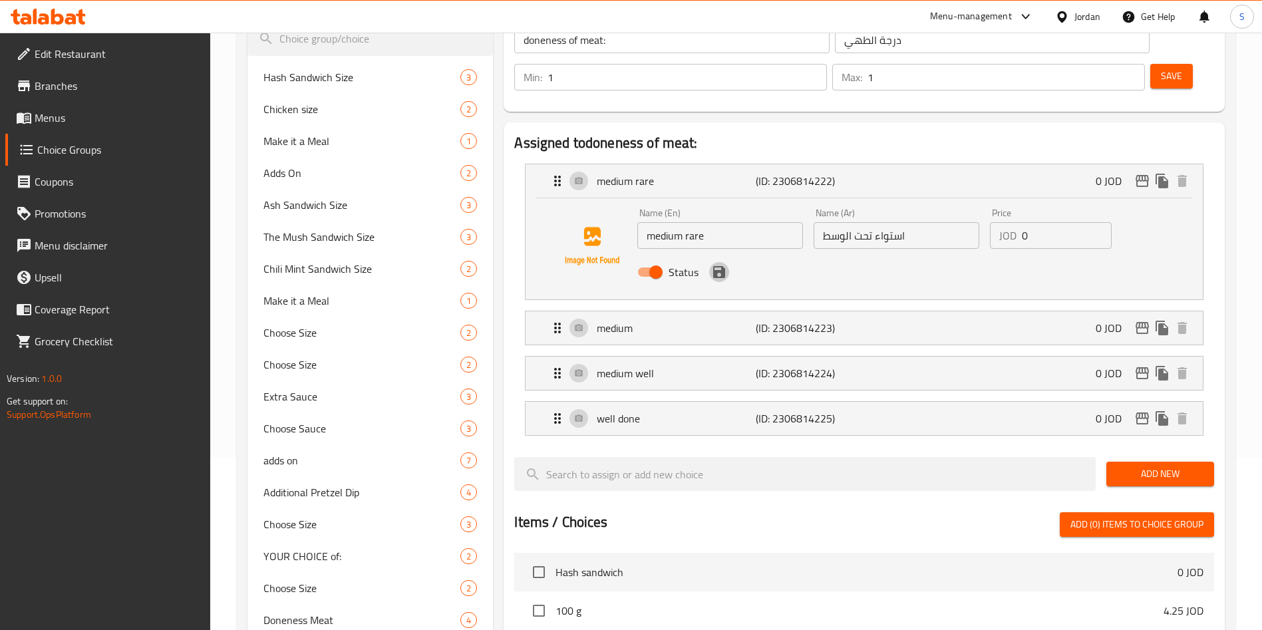
click at [724, 266] on icon "save" at bounding box center [719, 272] width 12 height 12
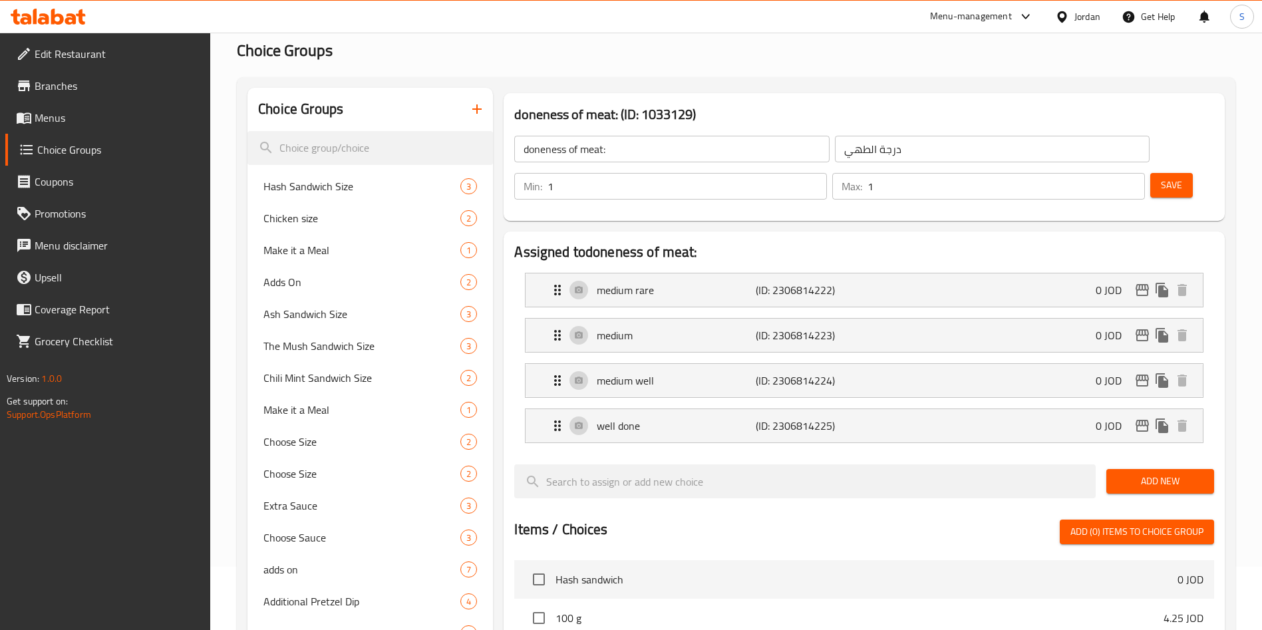
scroll to position [0, 0]
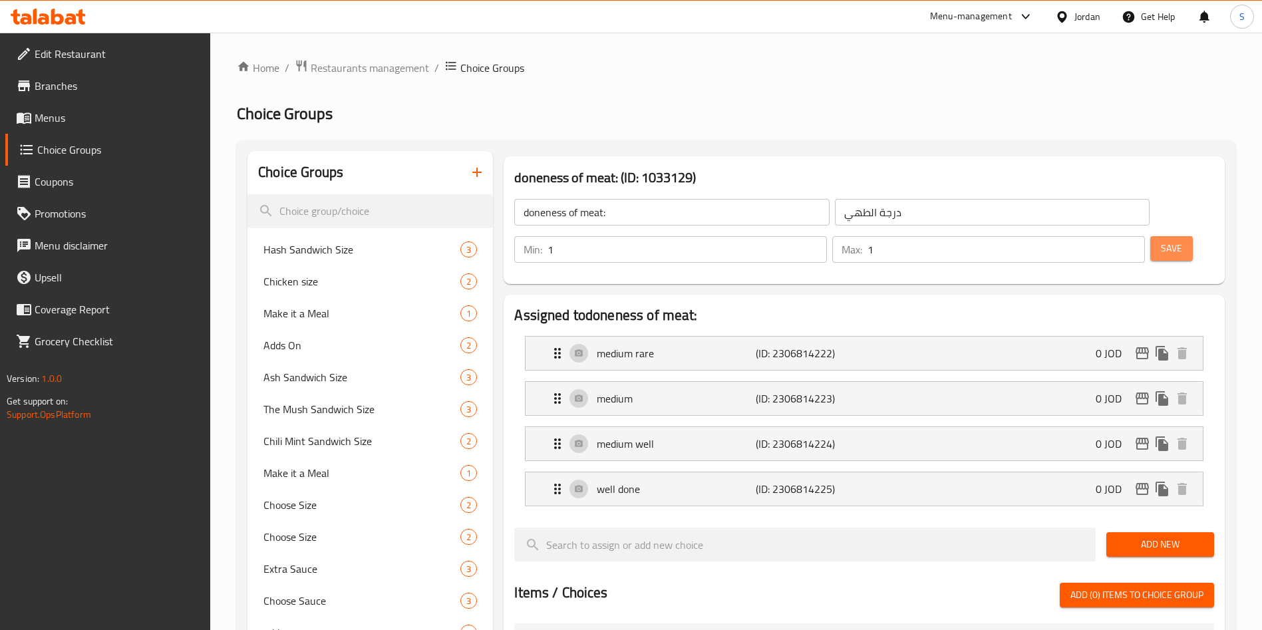
click at [1161, 240] on span "Save" at bounding box center [1171, 248] width 21 height 17
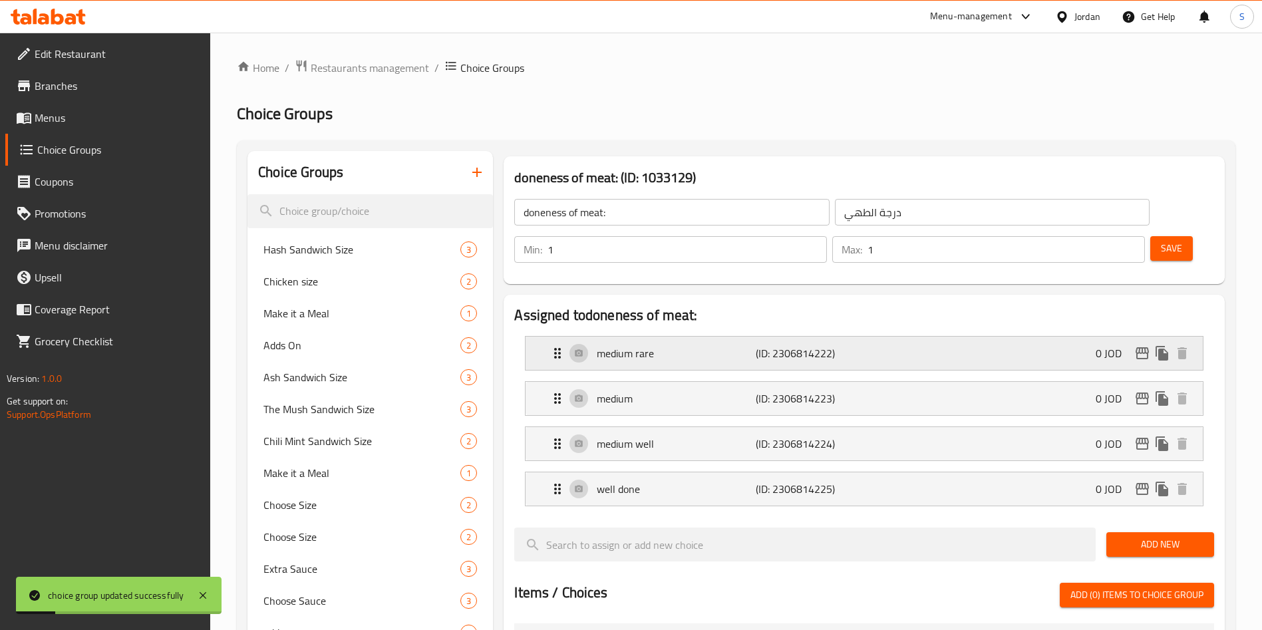
click at [910, 337] on div "medium rare (ID: 2306814222) 0 JOD" at bounding box center [868, 353] width 637 height 33
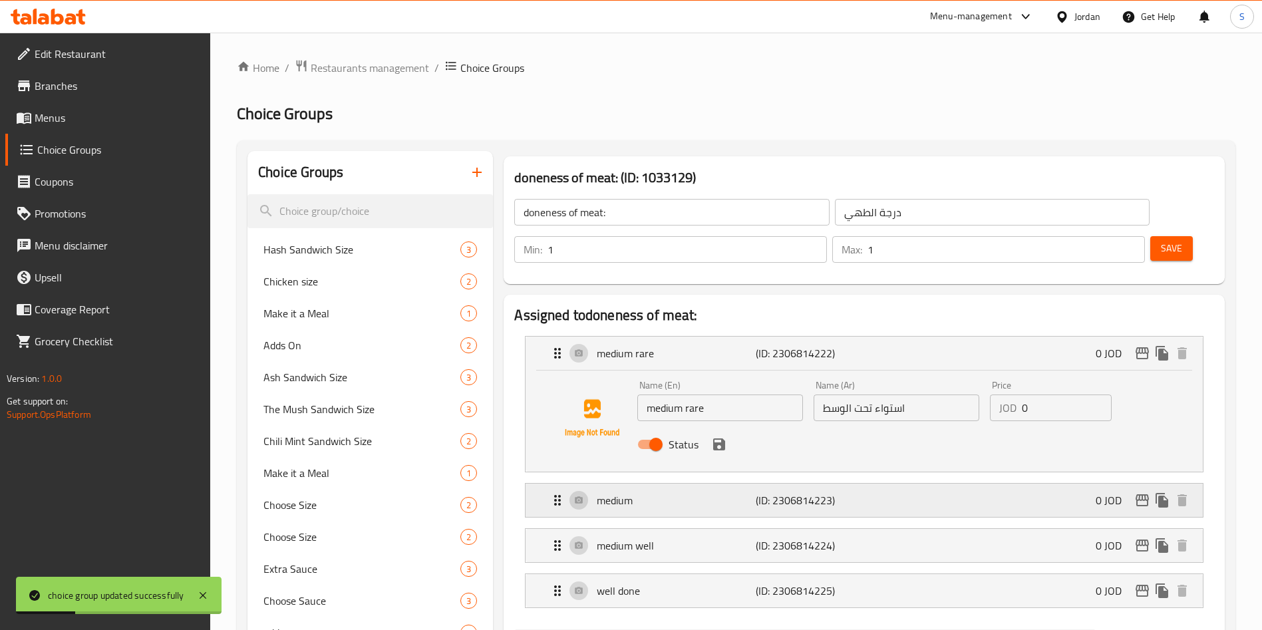
click at [937, 484] on div "medium (ID: 2306814223) 0 JOD" at bounding box center [868, 500] width 637 height 33
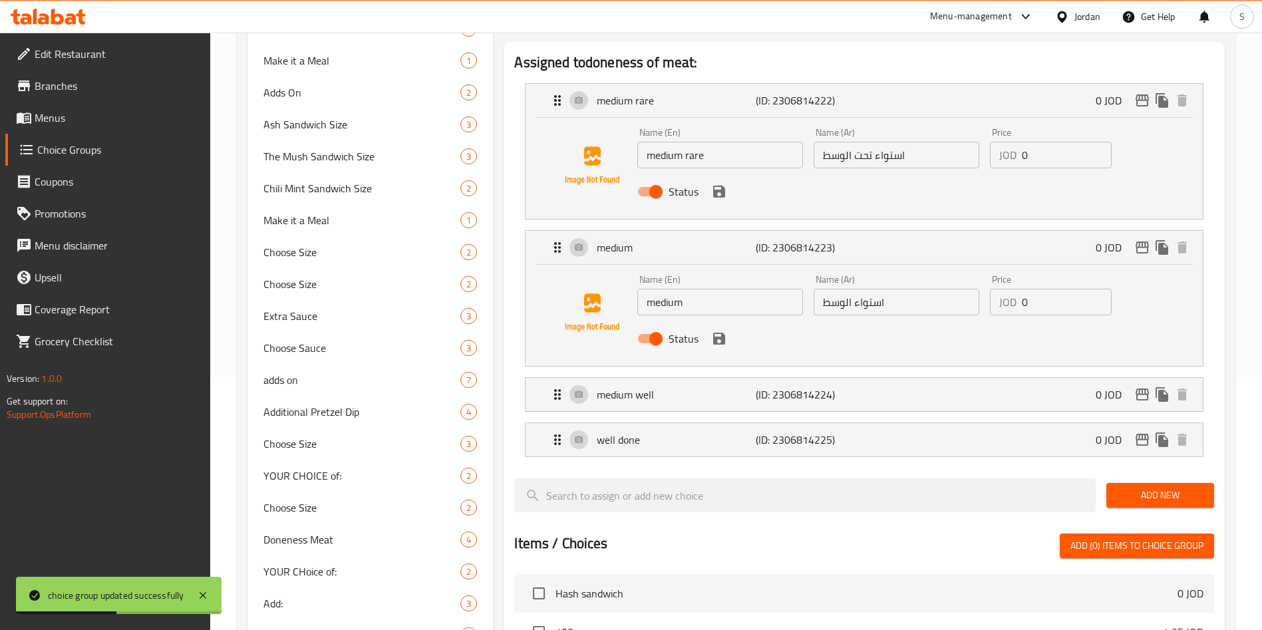
scroll to position [399, 0]
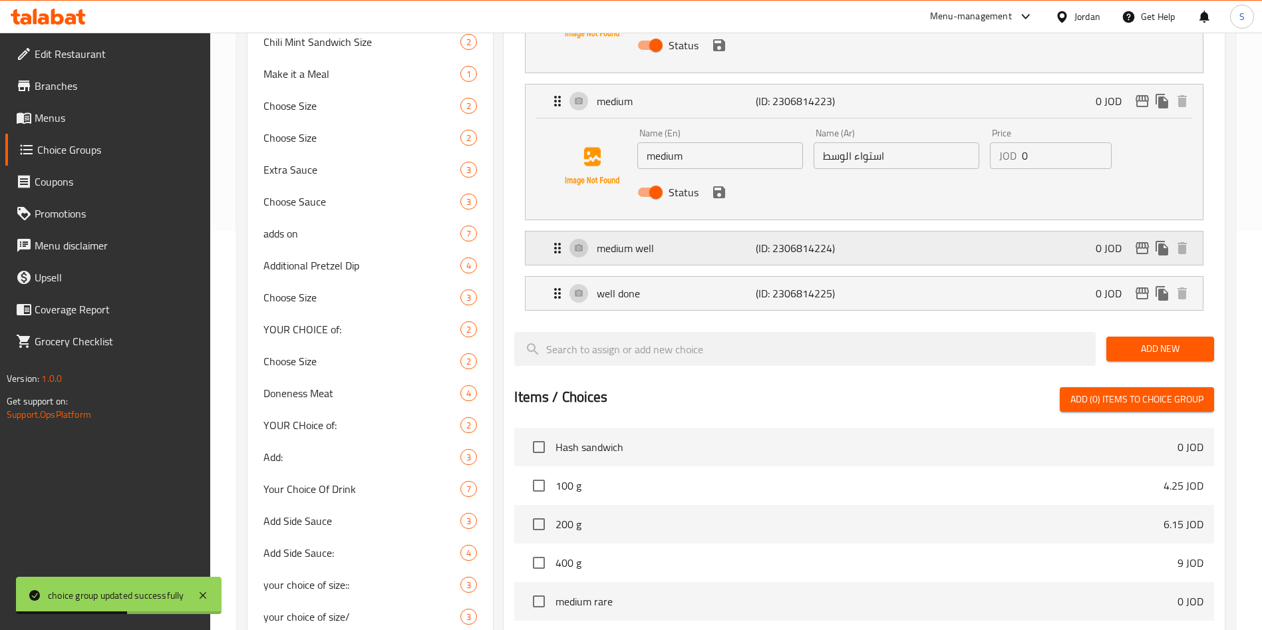
click at [894, 232] on div "medium well (ID: 2306814224) 0 JOD" at bounding box center [868, 248] width 637 height 33
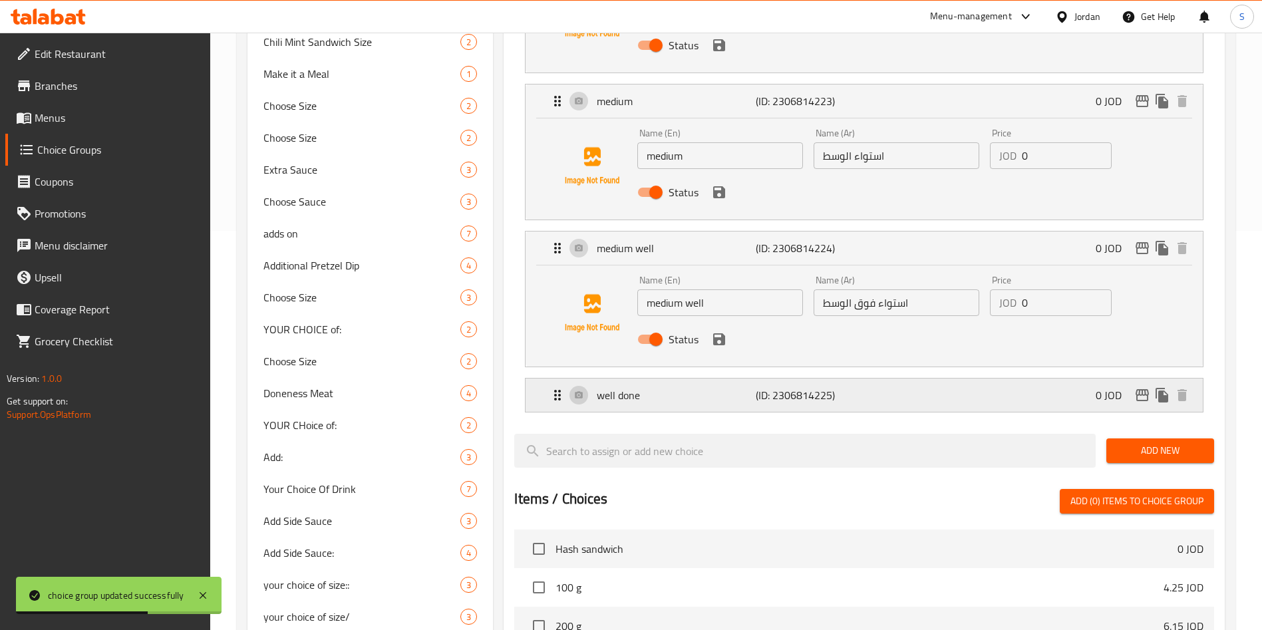
click at [890, 379] on div "well done (ID: 2306814225) 0 JOD" at bounding box center [868, 395] width 637 height 33
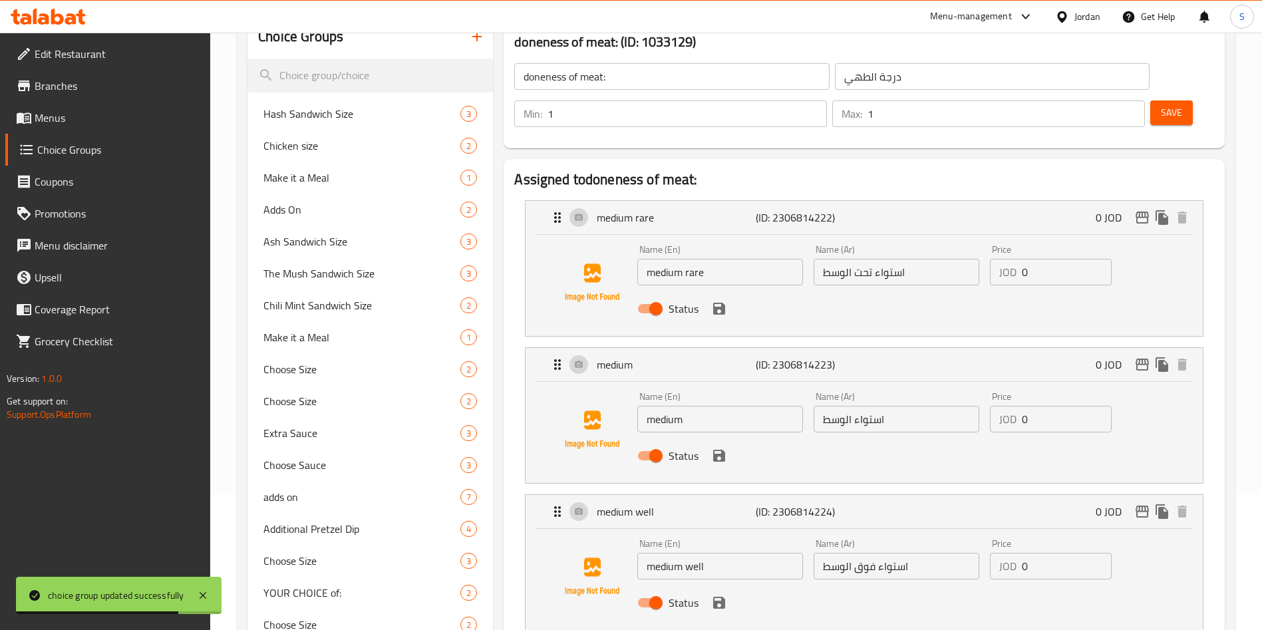
scroll to position [0, 0]
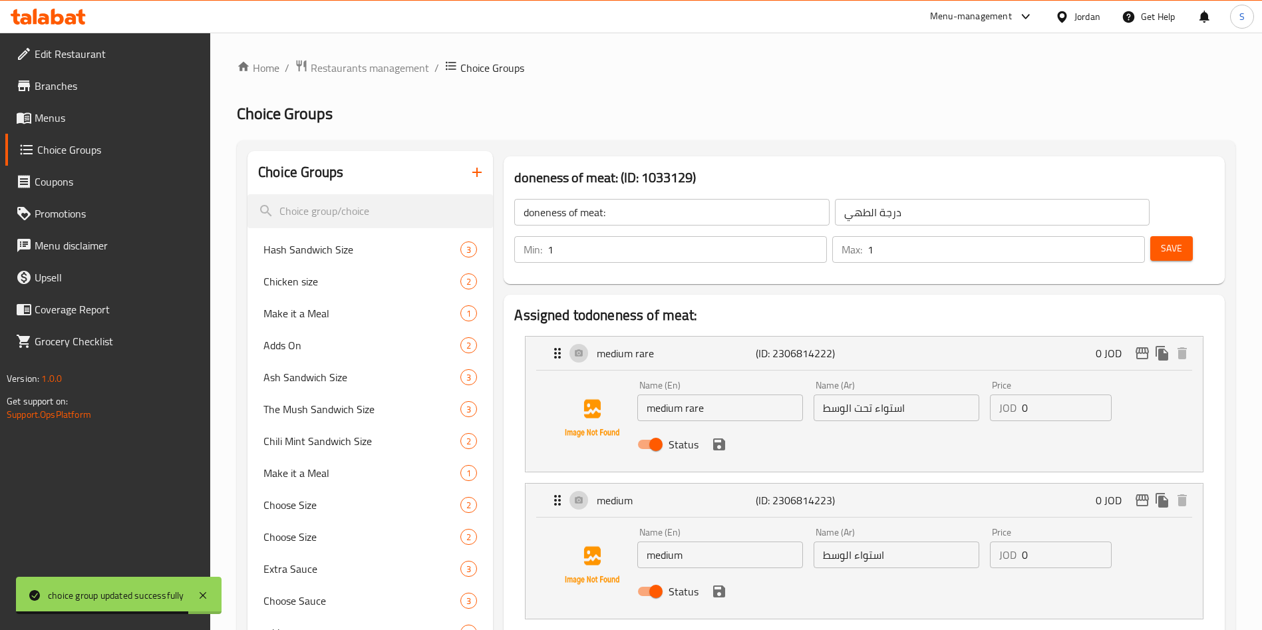
click at [1158, 234] on div "Save" at bounding box center [1177, 250] width 59 height 32
click at [1161, 236] on button "Save" at bounding box center [1172, 248] width 43 height 25
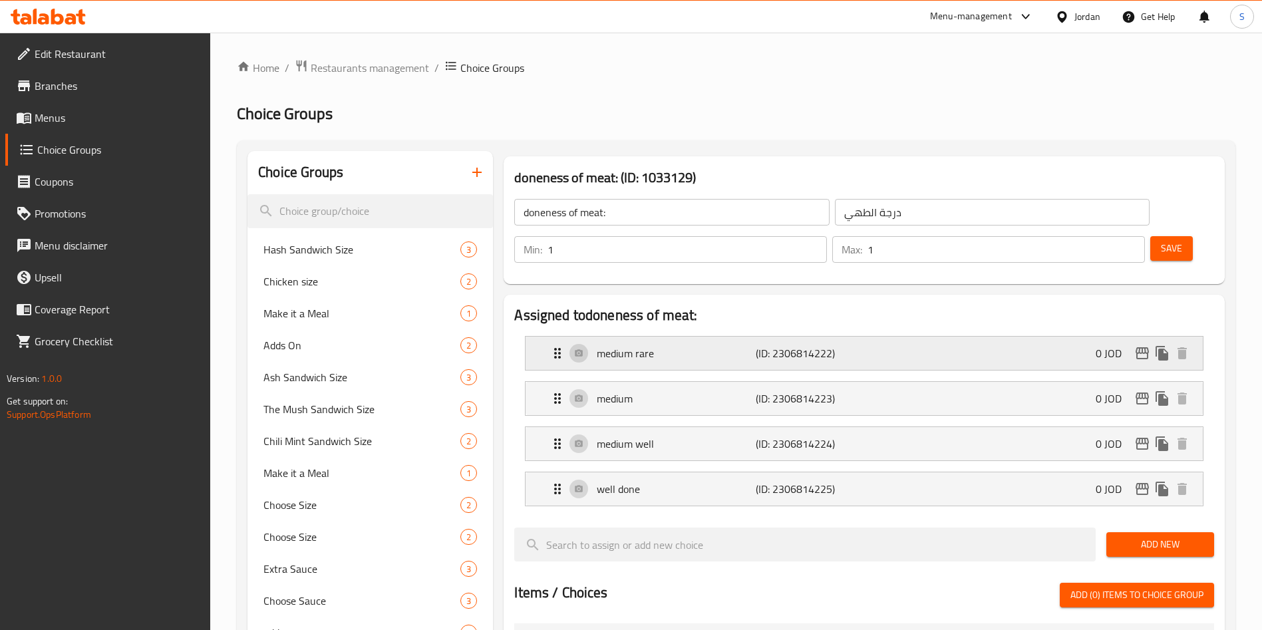
click at [731, 345] on p "medium rare" at bounding box center [676, 353] width 158 height 16
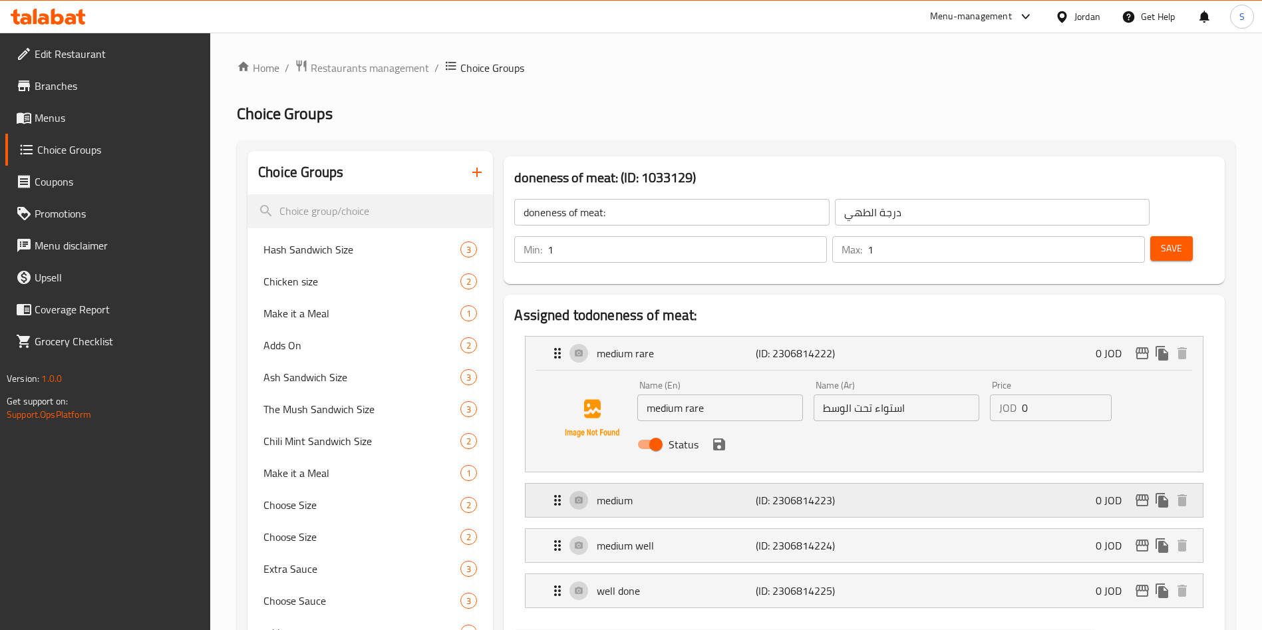
click at [755, 484] on div "medium (ID: 2306814223) 0 JOD" at bounding box center [868, 500] width 637 height 33
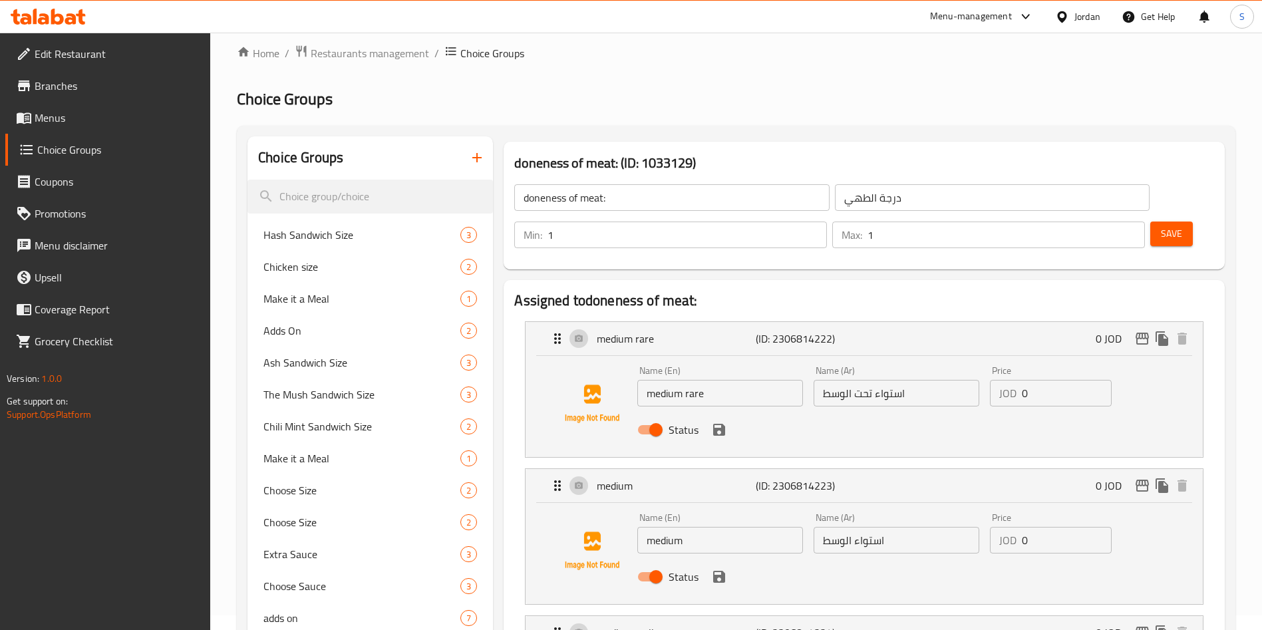
scroll to position [200, 0]
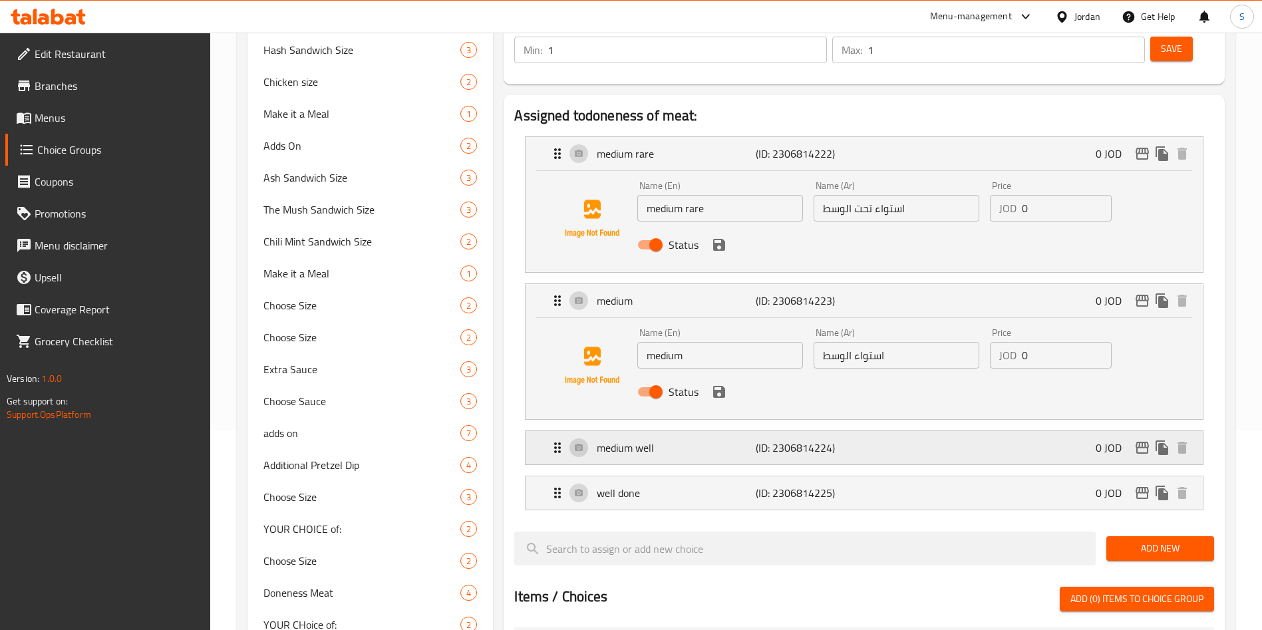
click at [740, 431] on div "medium well (ID: 2306814224) 0 JOD" at bounding box center [868, 447] width 637 height 33
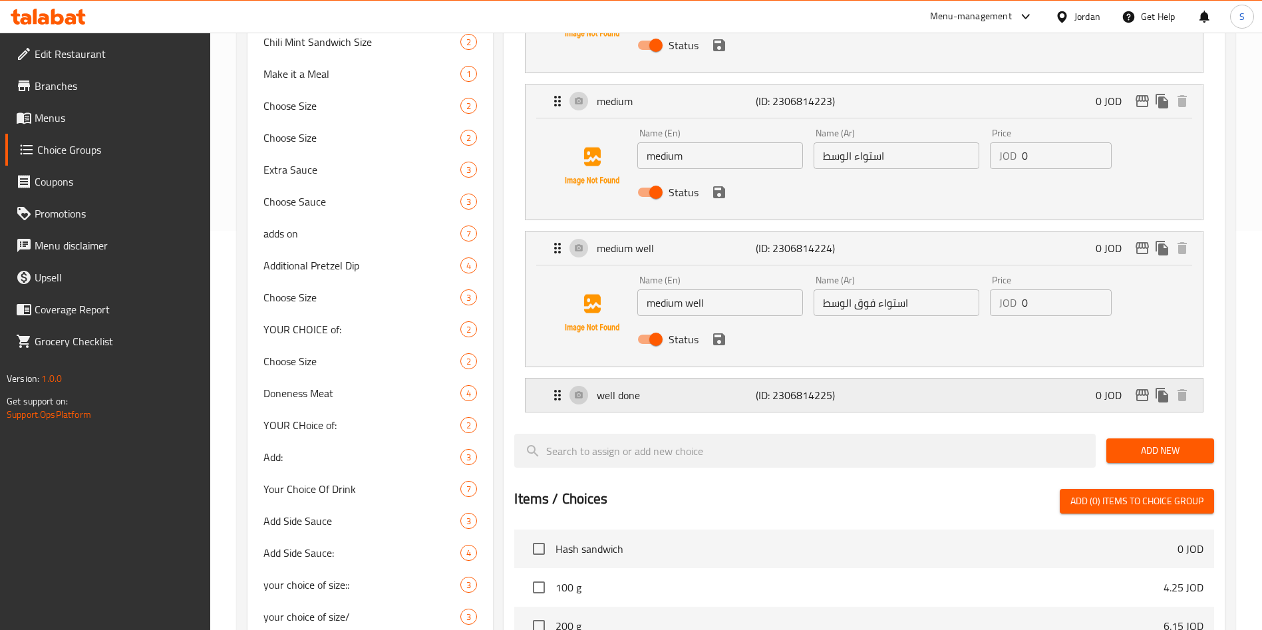
click at [734, 387] on p "well done" at bounding box center [676, 395] width 158 height 16
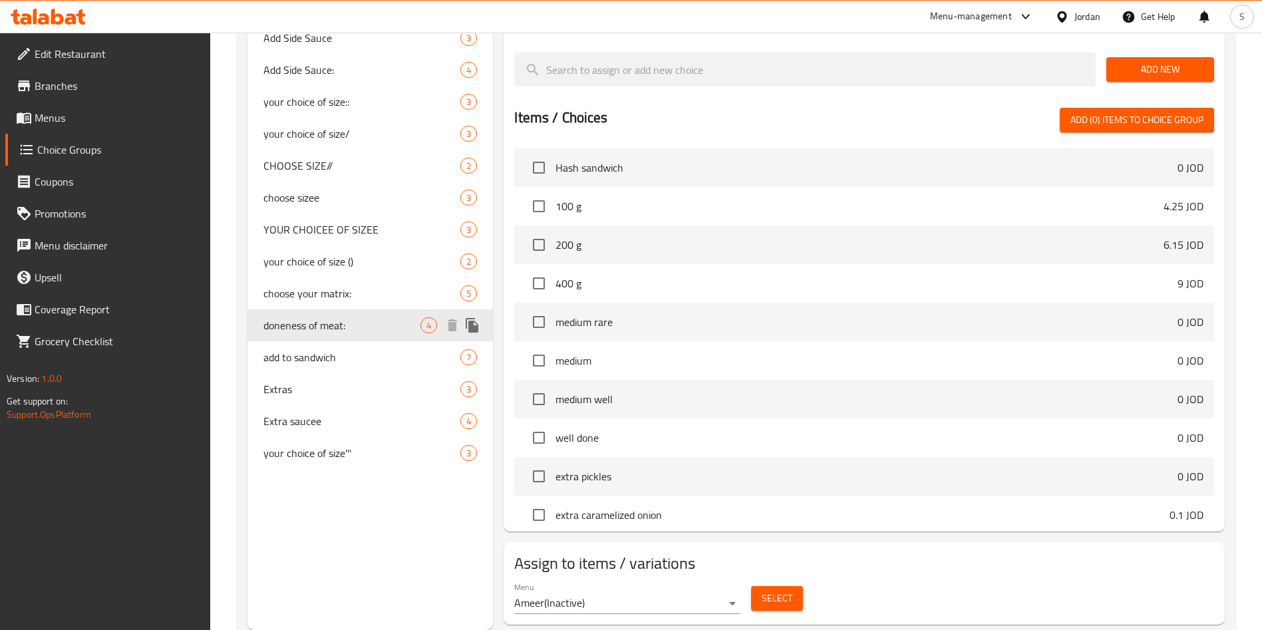
scroll to position [683, 0]
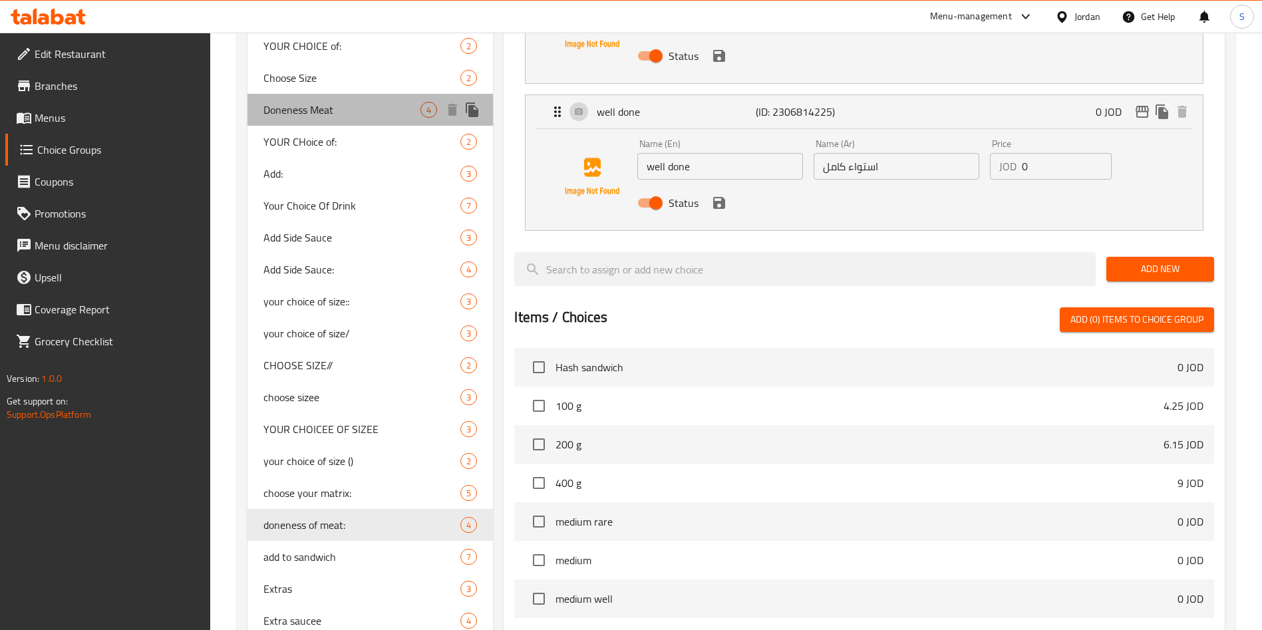
click at [284, 102] on span "Doneness Meat" at bounding box center [342, 110] width 157 height 16
type input "Doneness Meat"
type input "استواء اللحمه"
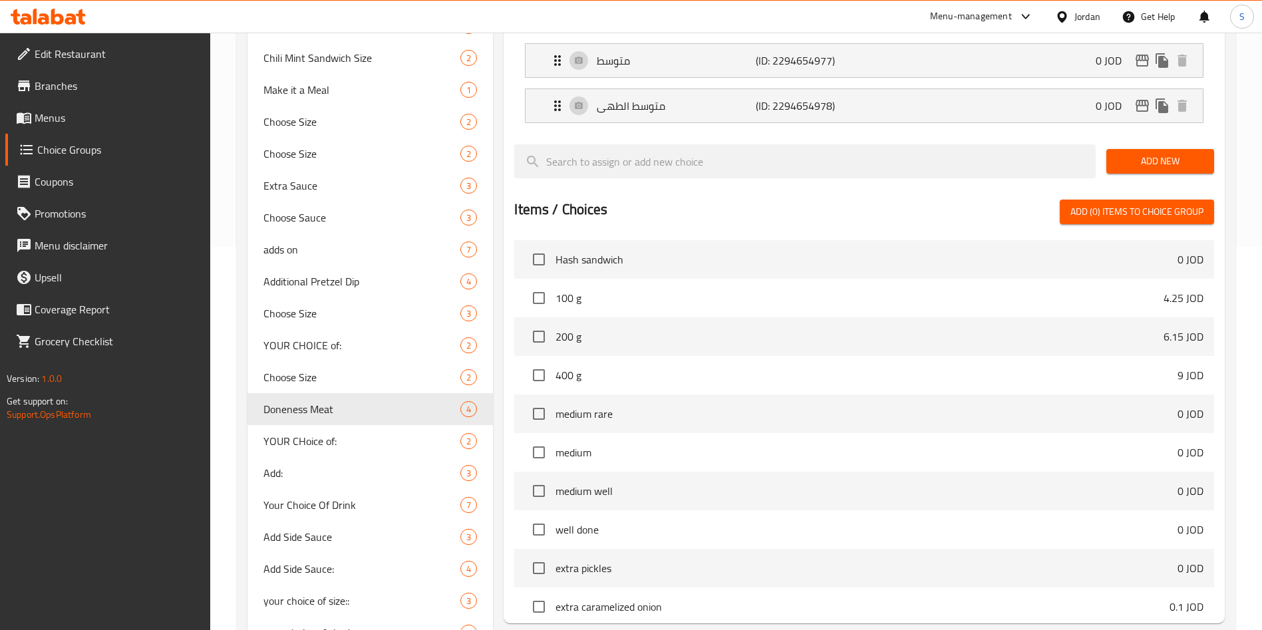
scroll to position [0, 0]
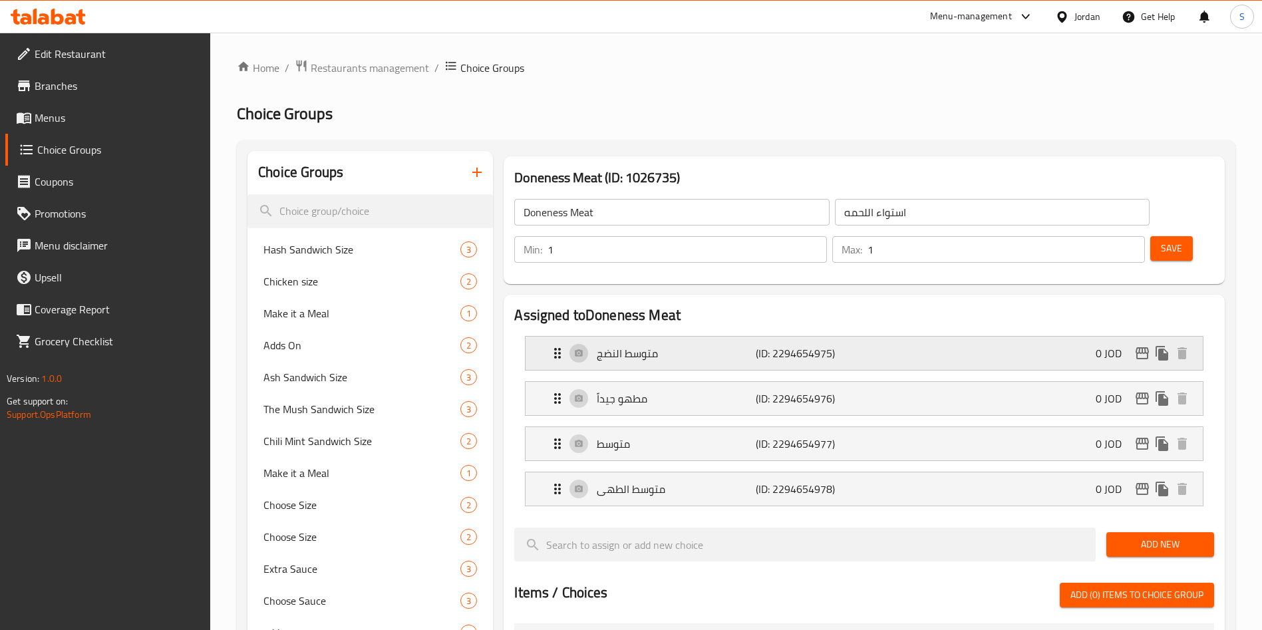
click at [868, 337] on div "متوسط النضج (ID: 2294654975) 0 JOD" at bounding box center [868, 353] width 637 height 33
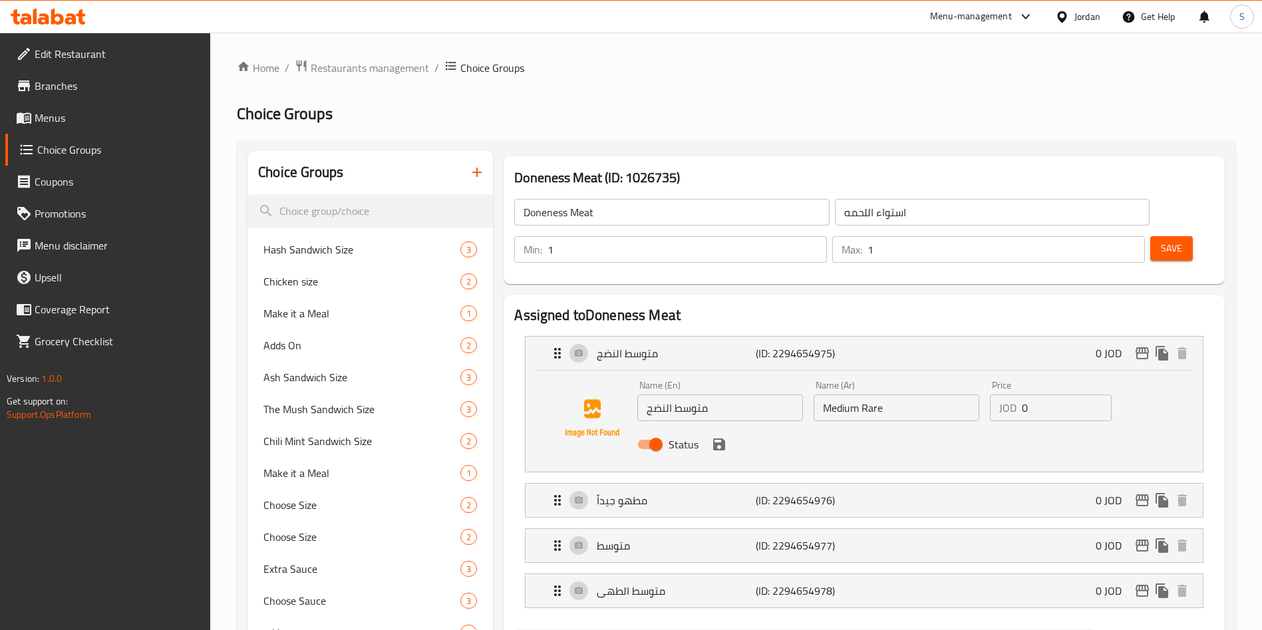
click at [874, 395] on input "Medium Rare" at bounding box center [897, 408] width 166 height 27
type input "استواء تحت الوسط"
click at [882, 484] on div "مطهو جيداً (ID: 2294654976) 0 JOD" at bounding box center [868, 500] width 637 height 33
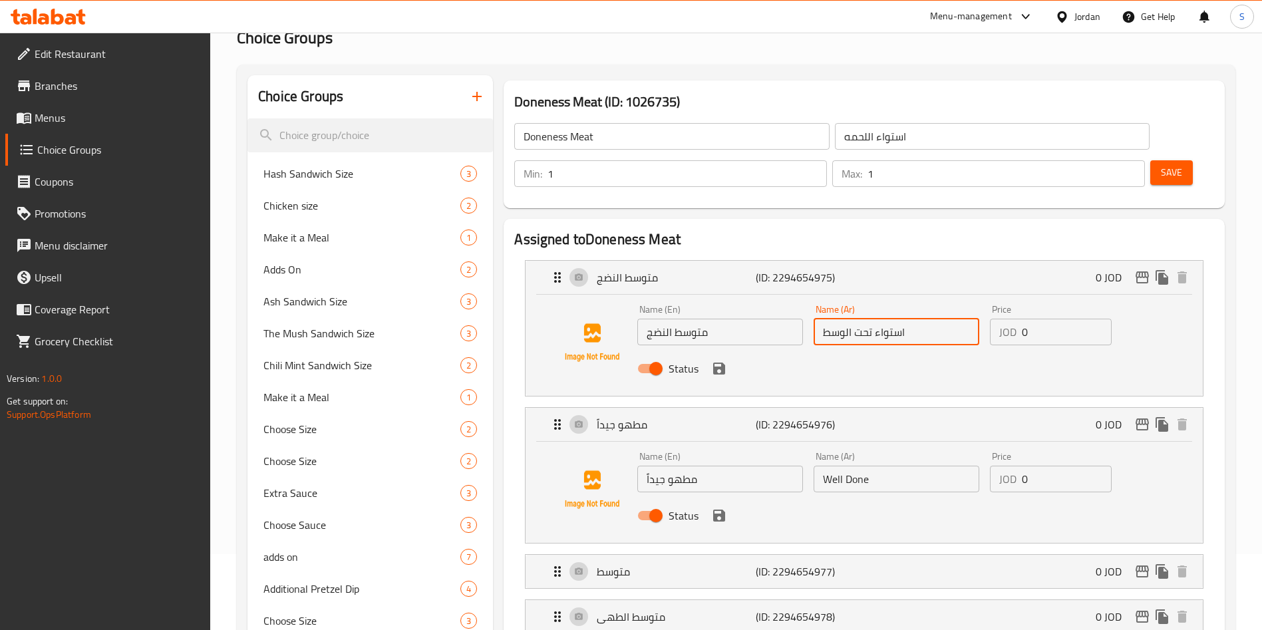
scroll to position [200, 0]
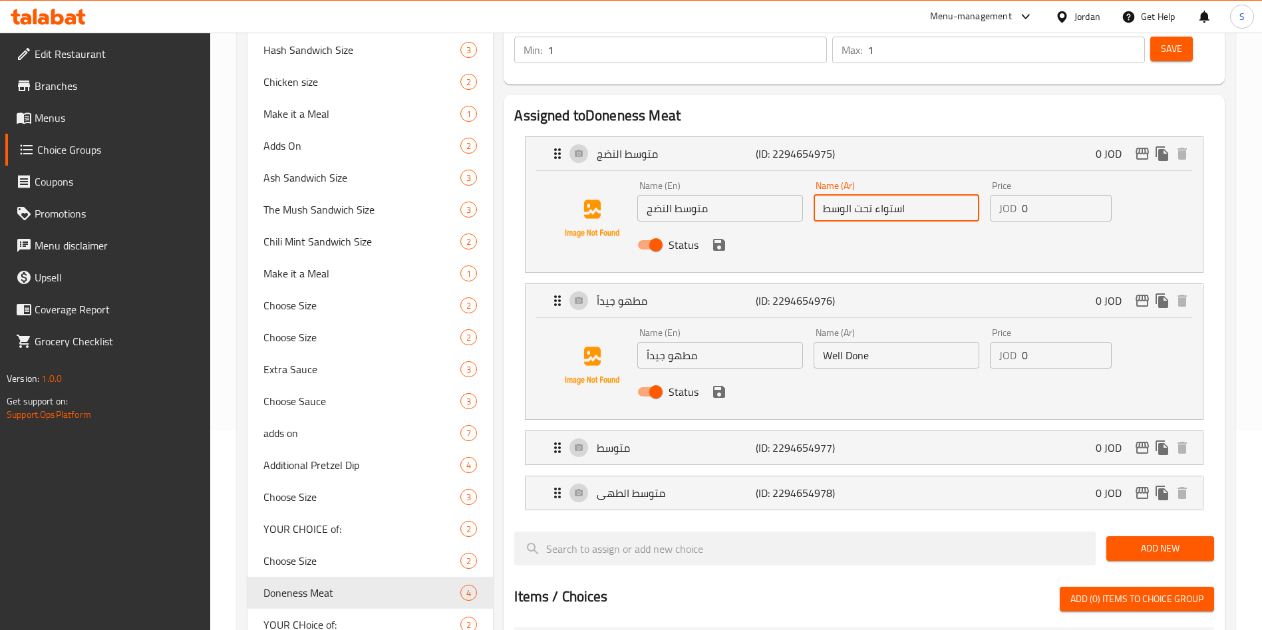
click at [711, 342] on input "مطهو جيداً" at bounding box center [720, 355] width 166 height 27
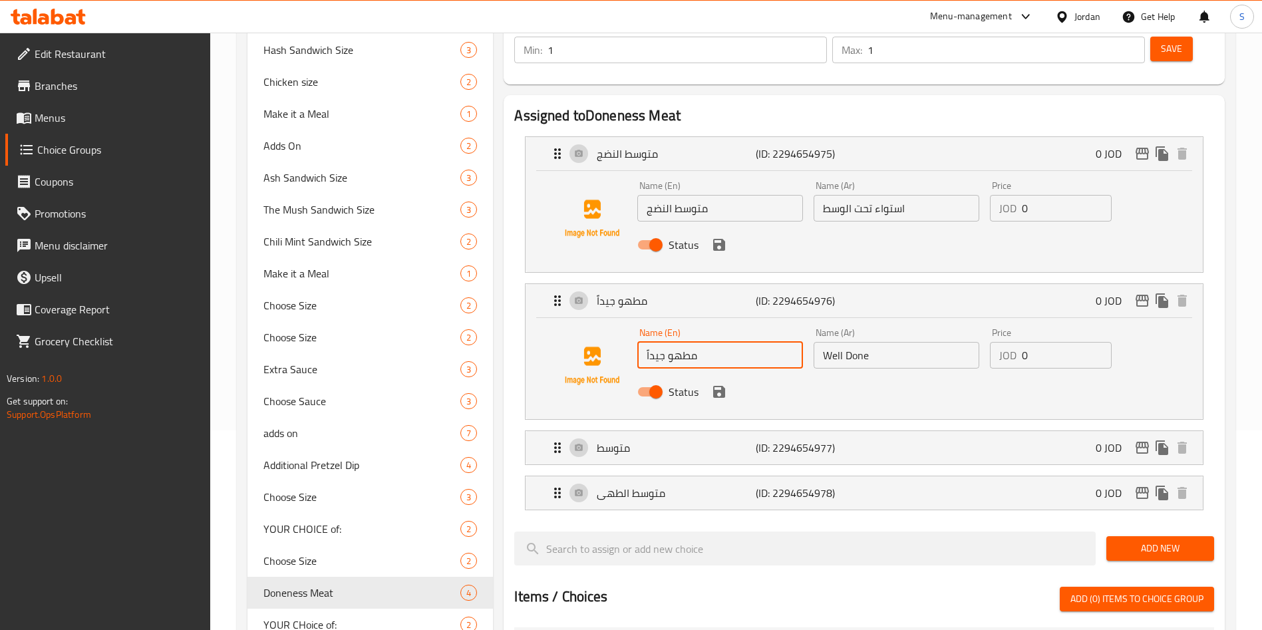
click at [711, 342] on input "مطهو جيداً" at bounding box center [720, 355] width 166 height 27
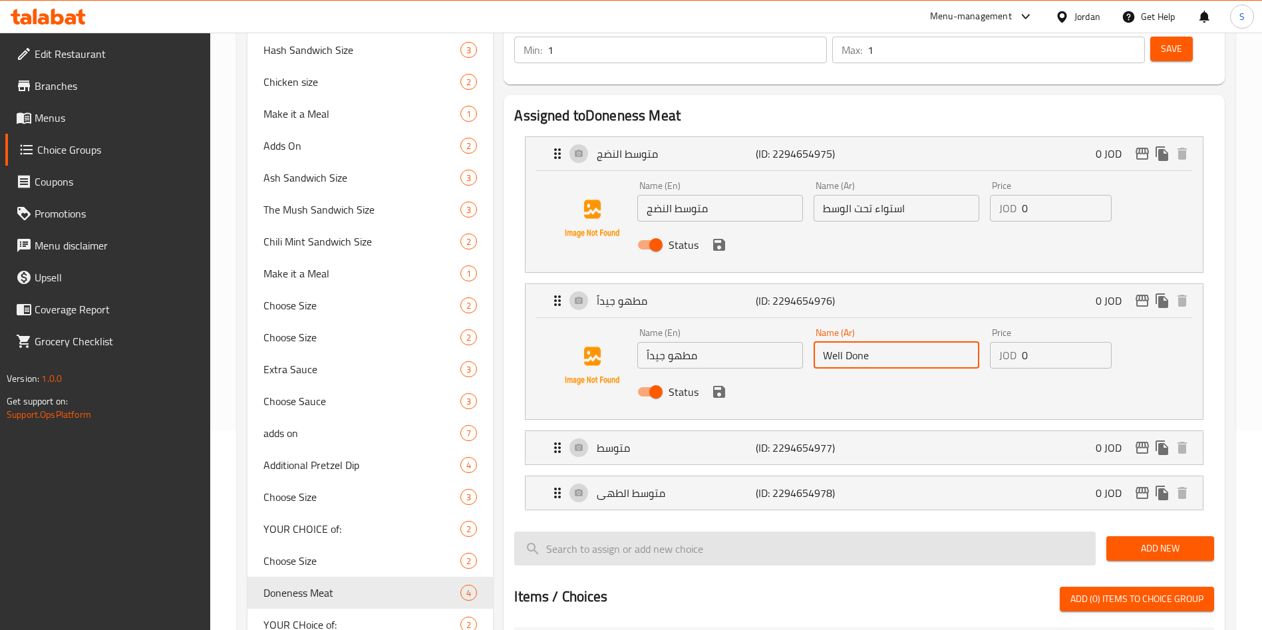
drag, startPoint x: 914, startPoint y: 316, endPoint x: 897, endPoint y: 508, distance: 192.4
click at [789, 327] on div "Name (En) مطهو جيداً Name (En) Name (Ar) Well Done Name (Ar) Price JOD 0 Price …" at bounding box center [896, 366] width 529 height 87
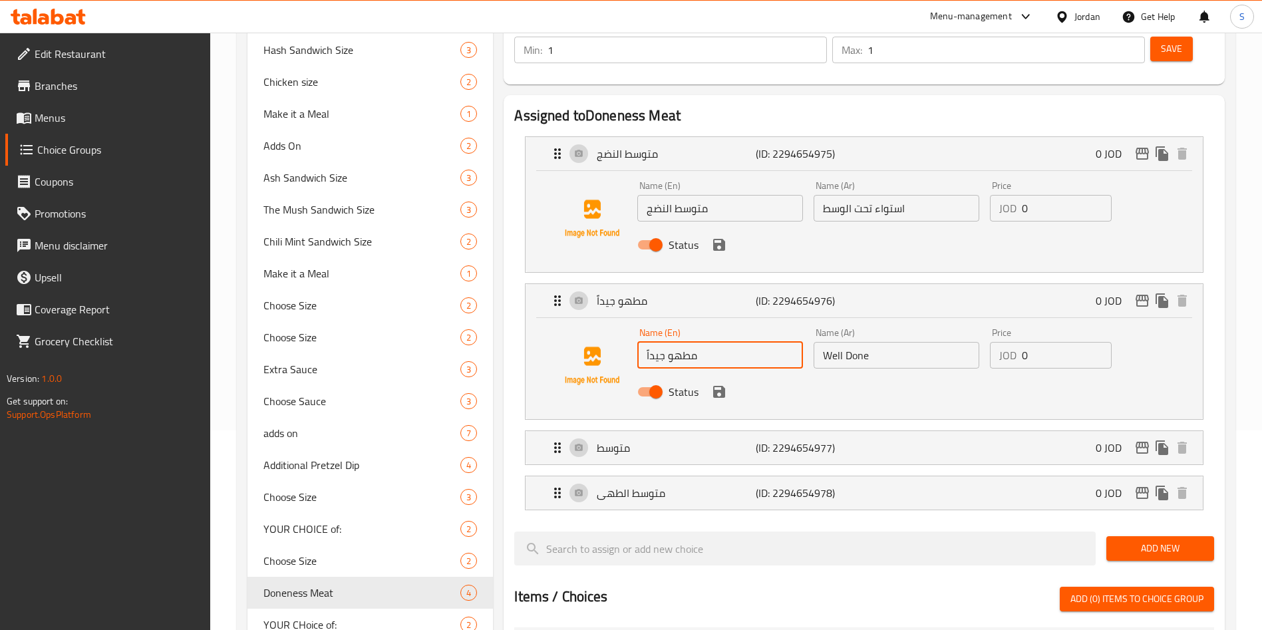
drag, startPoint x: 766, startPoint y: 325, endPoint x: 653, endPoint y: 321, distance: 112.5
click at [659, 342] on input "مطهو جيداً" at bounding box center [720, 355] width 166 height 27
click at [721, 342] on input "مطهو جيداً" at bounding box center [720, 355] width 166 height 27
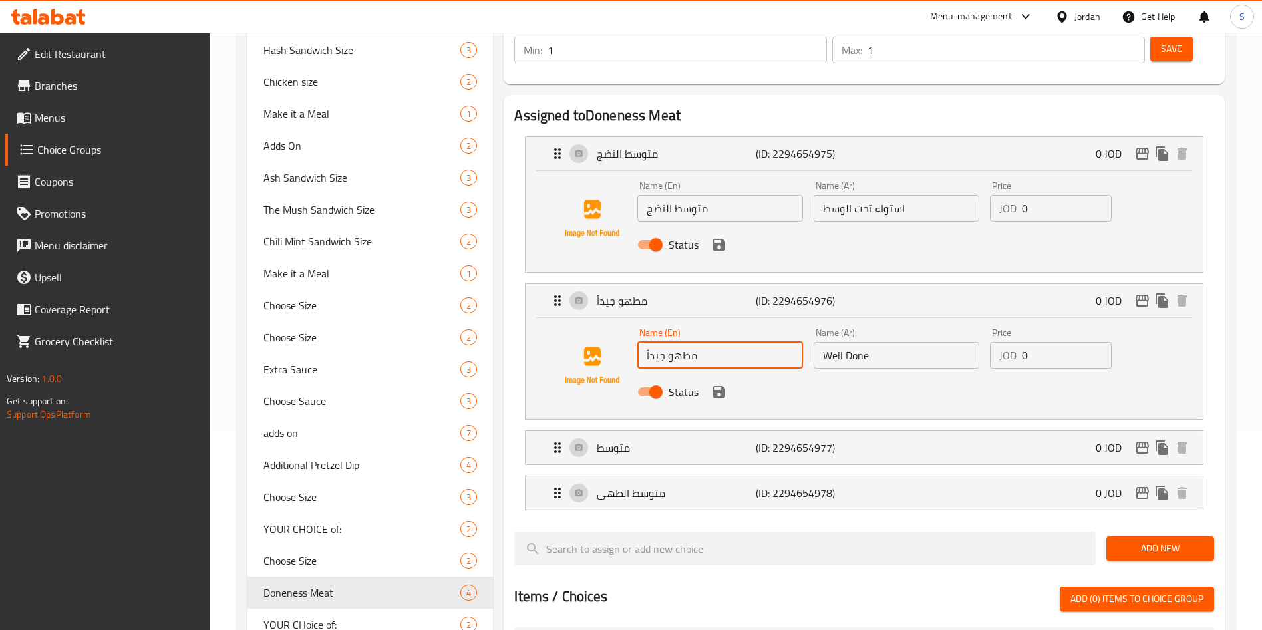
paste input "Well Done"
type input "Well Done"
click at [870, 342] on input "Well Done" at bounding box center [897, 355] width 166 height 27
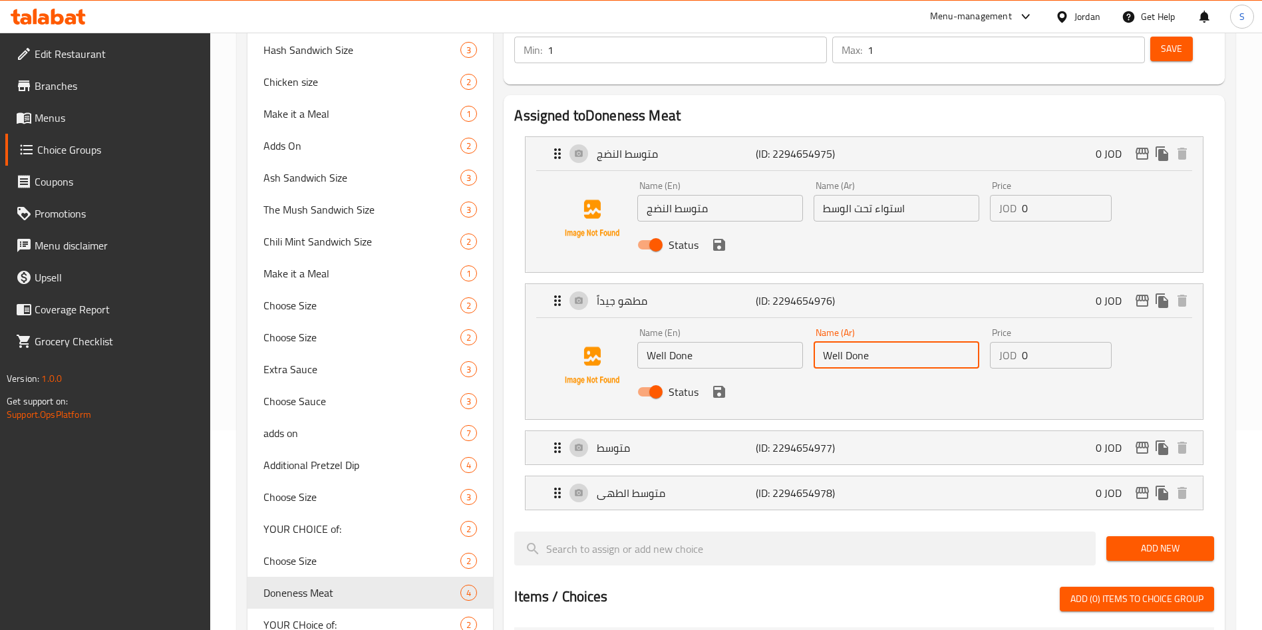
click at [870, 342] on input "Well Done" at bounding box center [897, 355] width 166 height 27
click at [778, 431] on div "متوسط (ID: 2294654977) 0 JOD" at bounding box center [868, 447] width 637 height 33
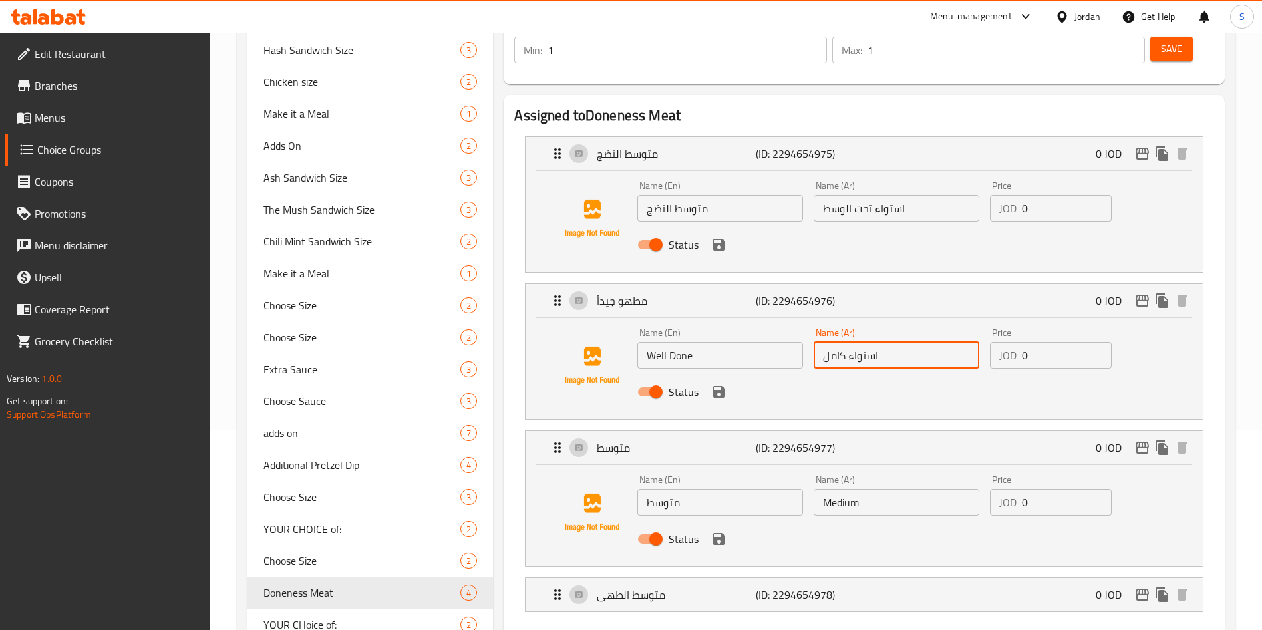
scroll to position [399, 0]
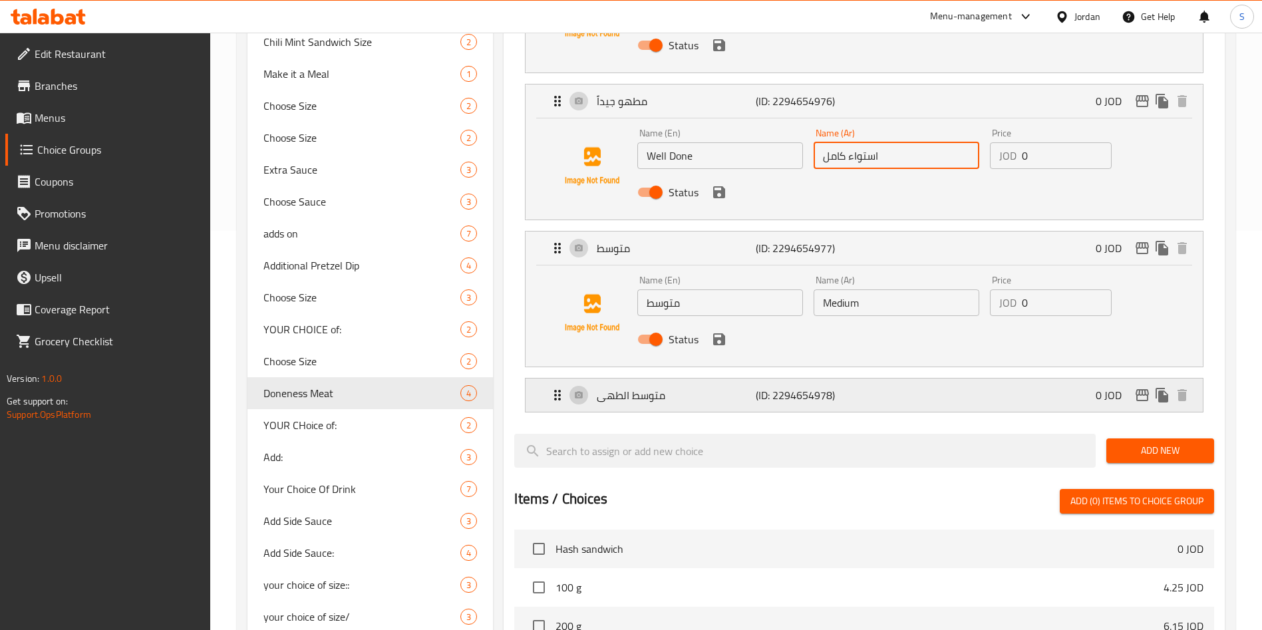
click at [731, 387] on p "متوسط الطهى" at bounding box center [676, 395] width 158 height 16
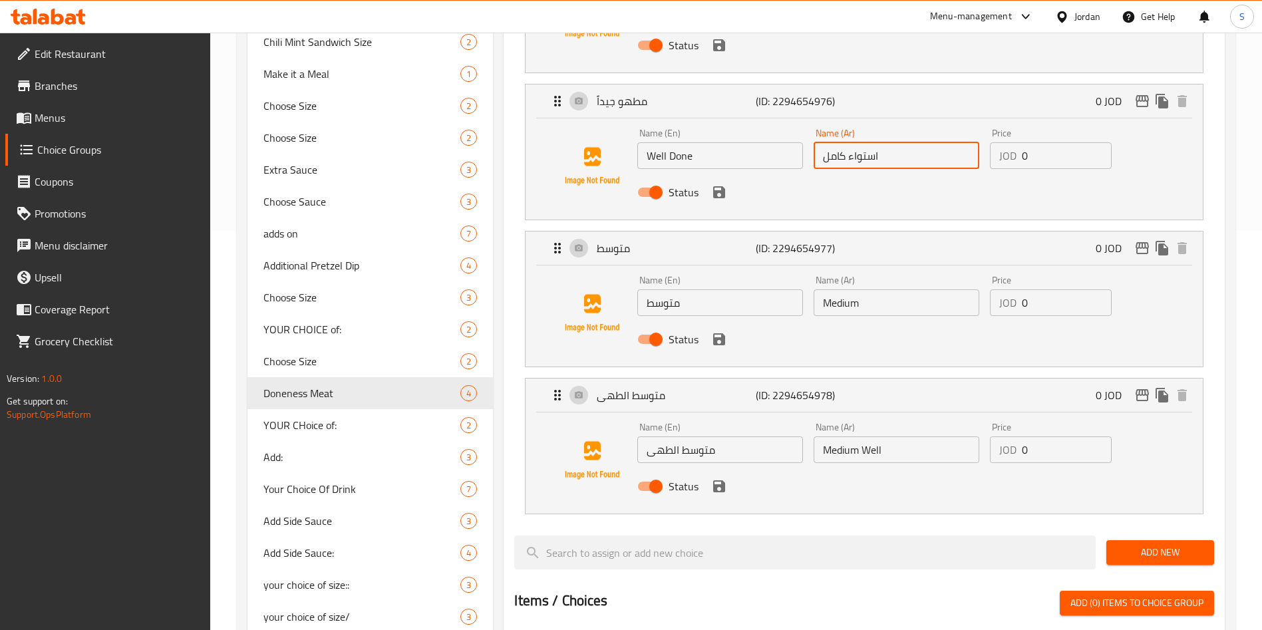
click at [726, 468] on div "Status" at bounding box center [896, 486] width 529 height 36
click at [726, 478] on icon "save" at bounding box center [719, 486] width 16 height 16
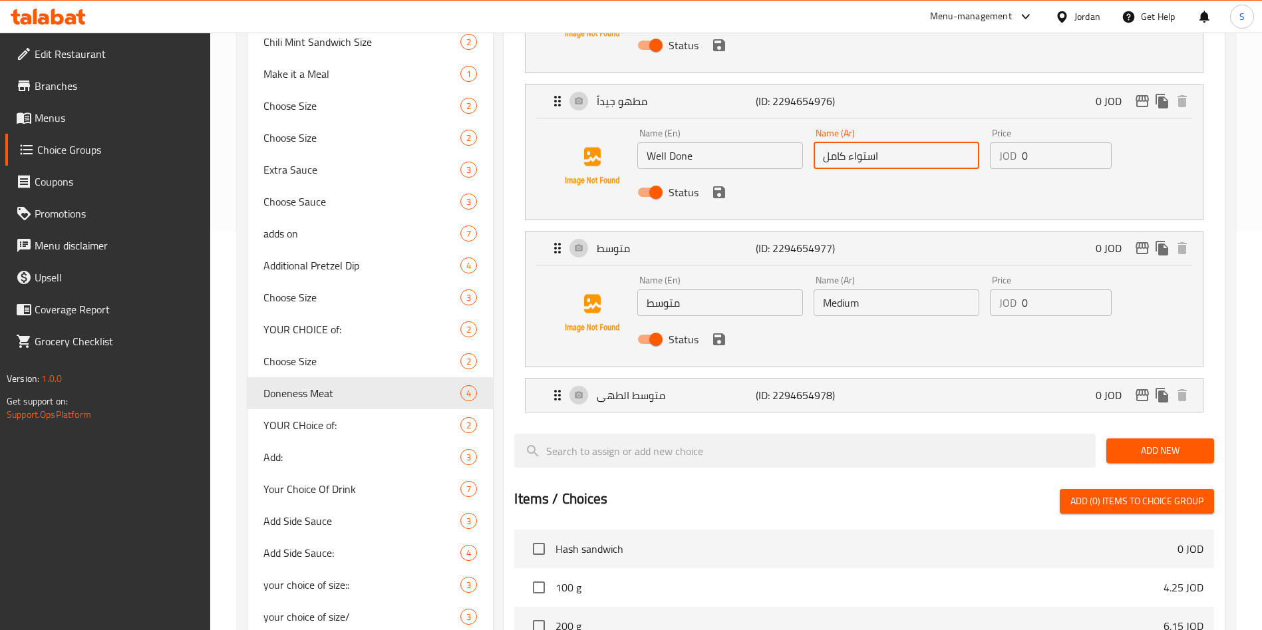
click at [727, 321] on div "Status" at bounding box center [896, 339] width 529 height 36
click at [723, 333] on icon "save" at bounding box center [719, 339] width 12 height 12
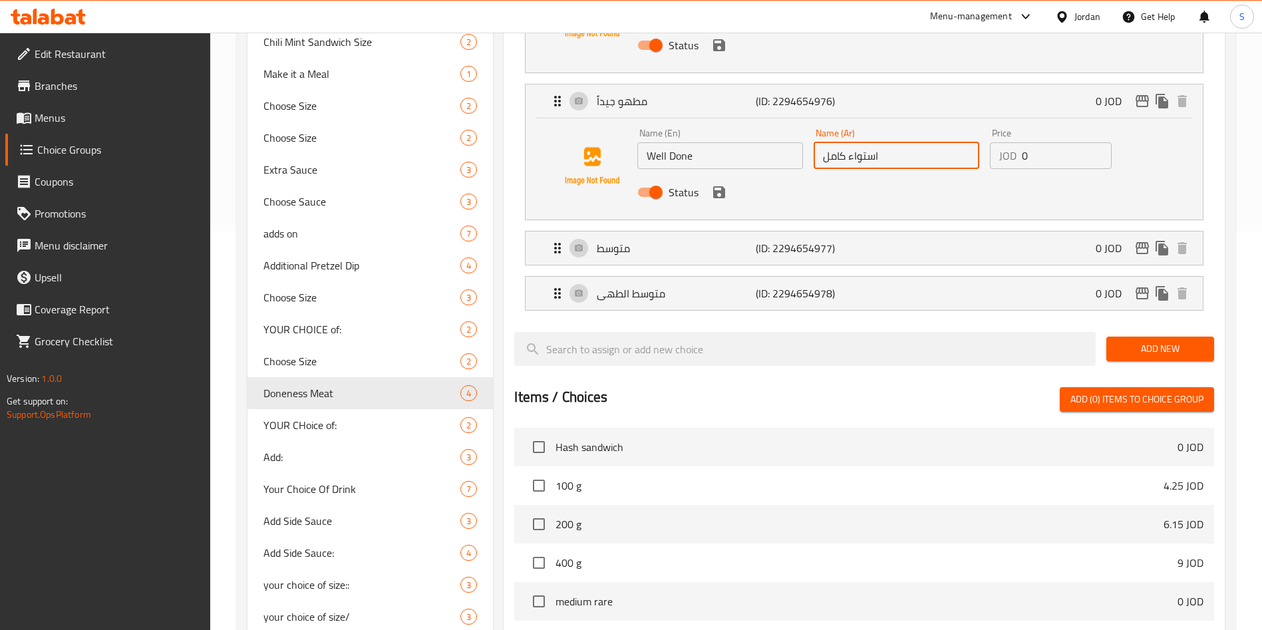
click at [721, 174] on div "Status" at bounding box center [896, 192] width 529 height 36
click at [719, 174] on div "Status" at bounding box center [896, 192] width 529 height 36
click at [721, 186] on icon "save" at bounding box center [719, 192] width 12 height 12
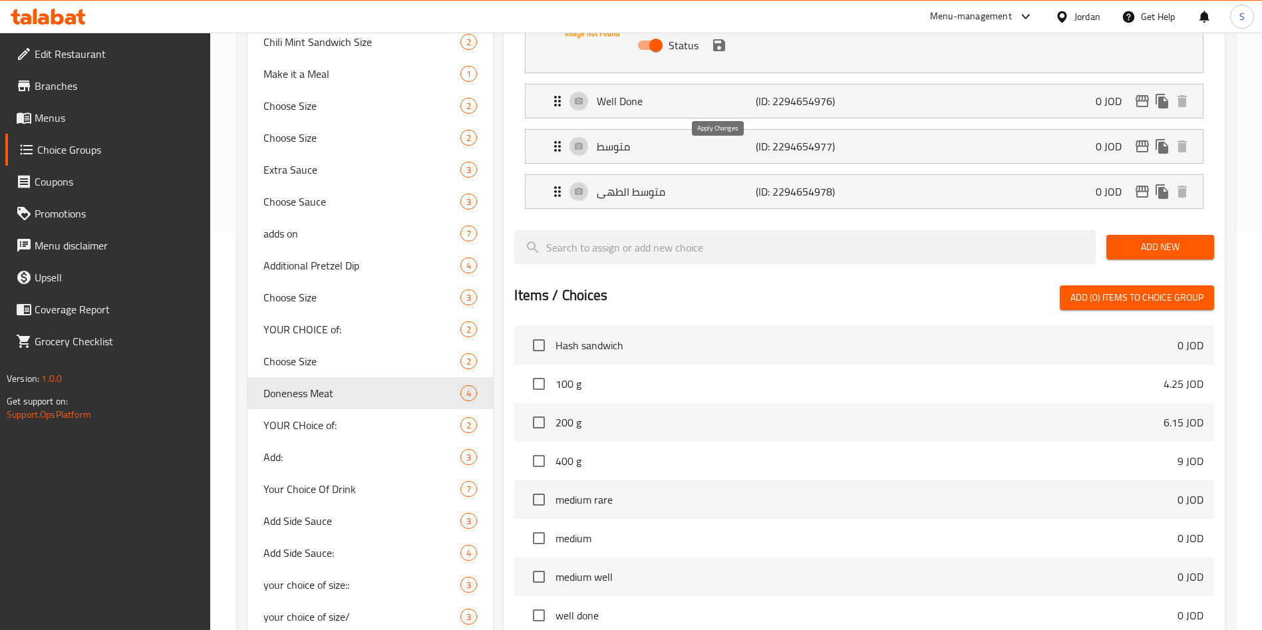
type input "استواء كامل"
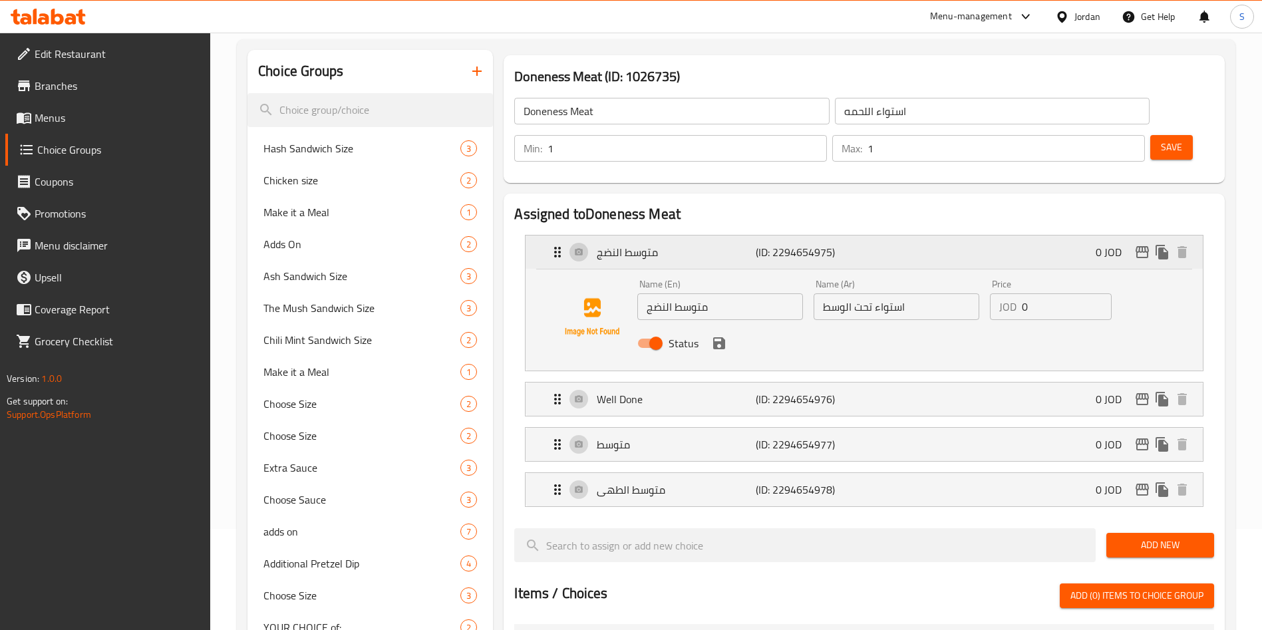
scroll to position [100, 0]
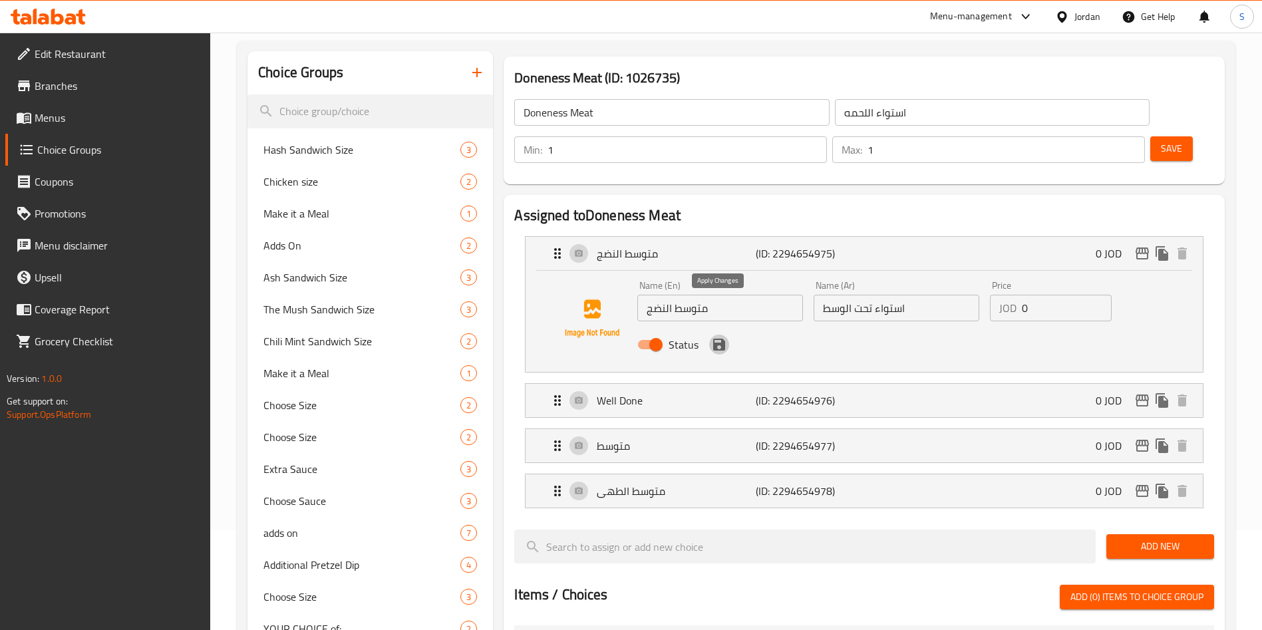
click at [721, 339] on icon "save" at bounding box center [719, 345] width 12 height 12
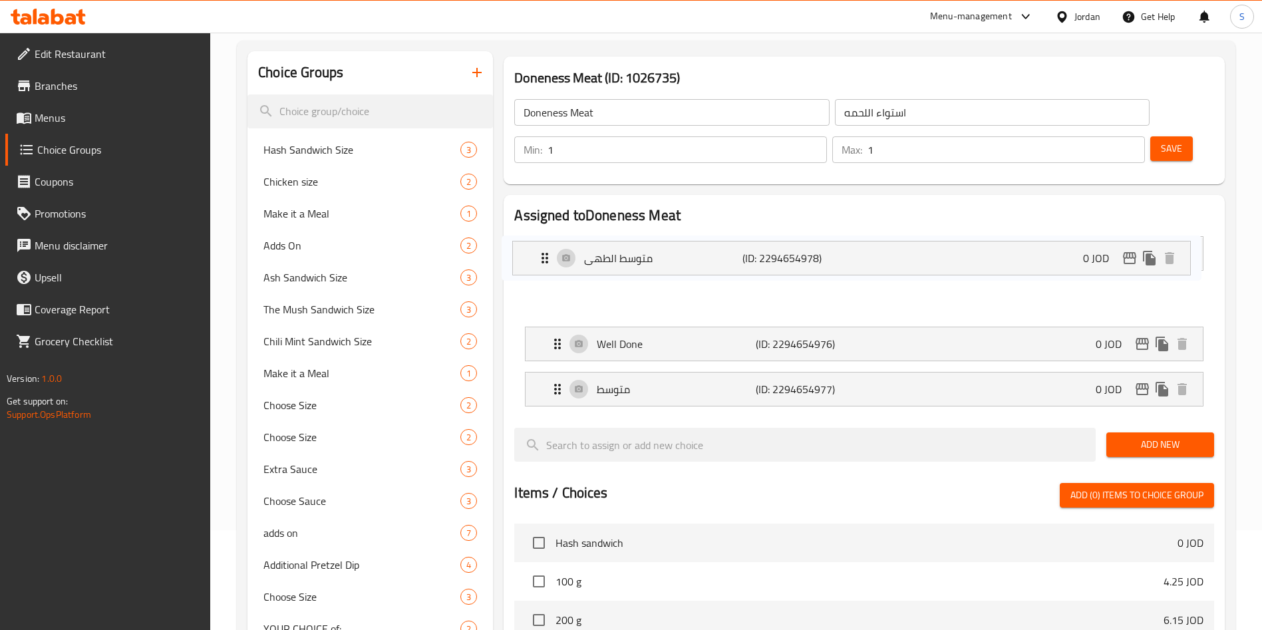
drag, startPoint x: 695, startPoint y: 349, endPoint x: 679, endPoint y: 242, distance: 107.8
click at [679, 242] on nav "متوسط النضج (ID: 2294654975) 0 JOD Name (En) متوسط النضج Name (En) Name (Ar) اس…" at bounding box center [864, 322] width 700 height 192
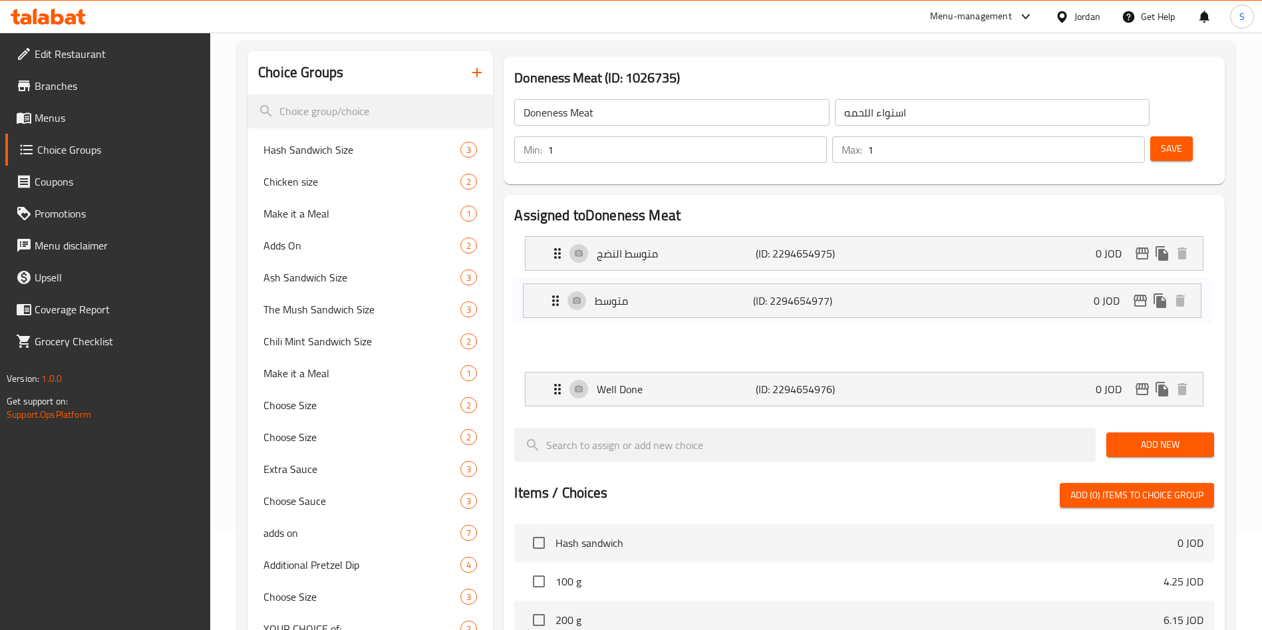
drag, startPoint x: 680, startPoint y: 354, endPoint x: 675, endPoint y: 300, distance: 54.1
click at [675, 300] on nav "متوسط النضج (ID: 2294654975) 0 JOD Name (En) متوسط النضج Name (En) Name (Ar) اس…" at bounding box center [864, 322] width 700 height 192
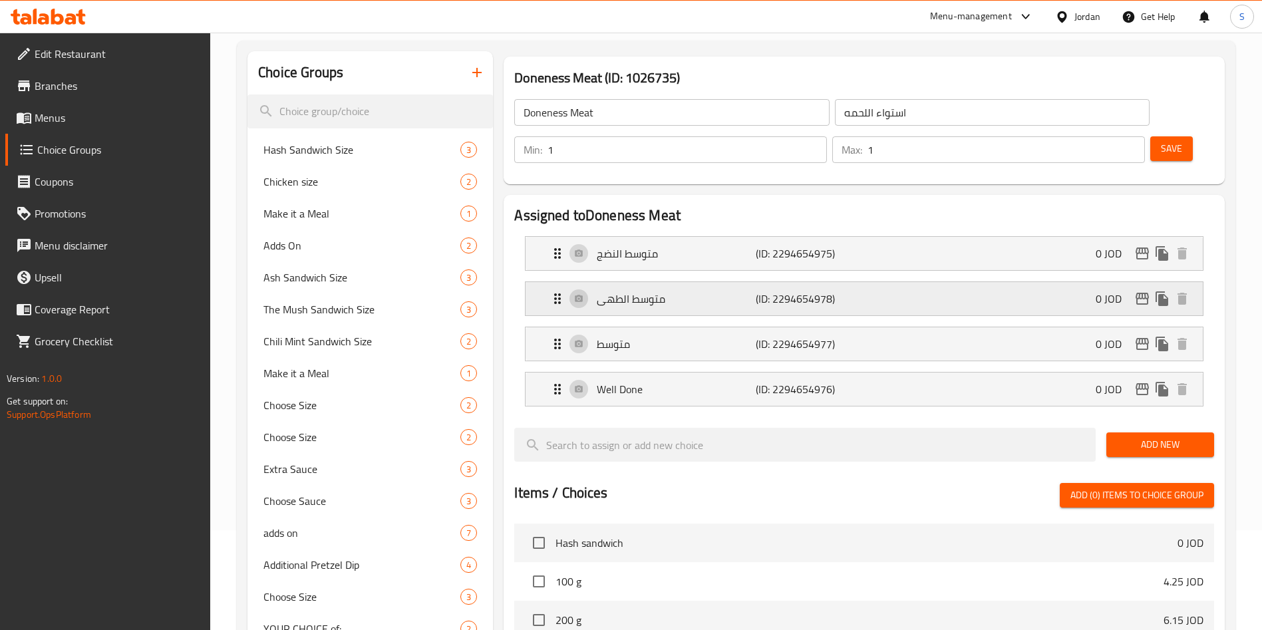
click at [694, 291] on p "متوسط الطهى" at bounding box center [676, 299] width 158 height 16
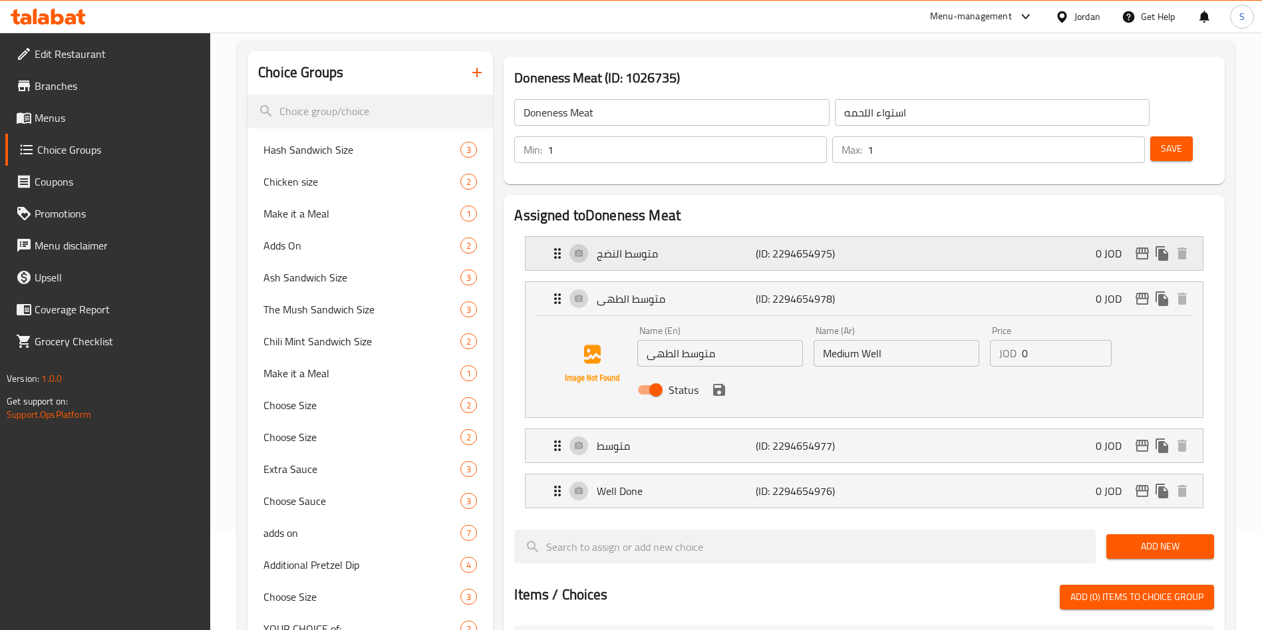
click at [709, 246] on p "متوسط النضج" at bounding box center [676, 254] width 158 height 16
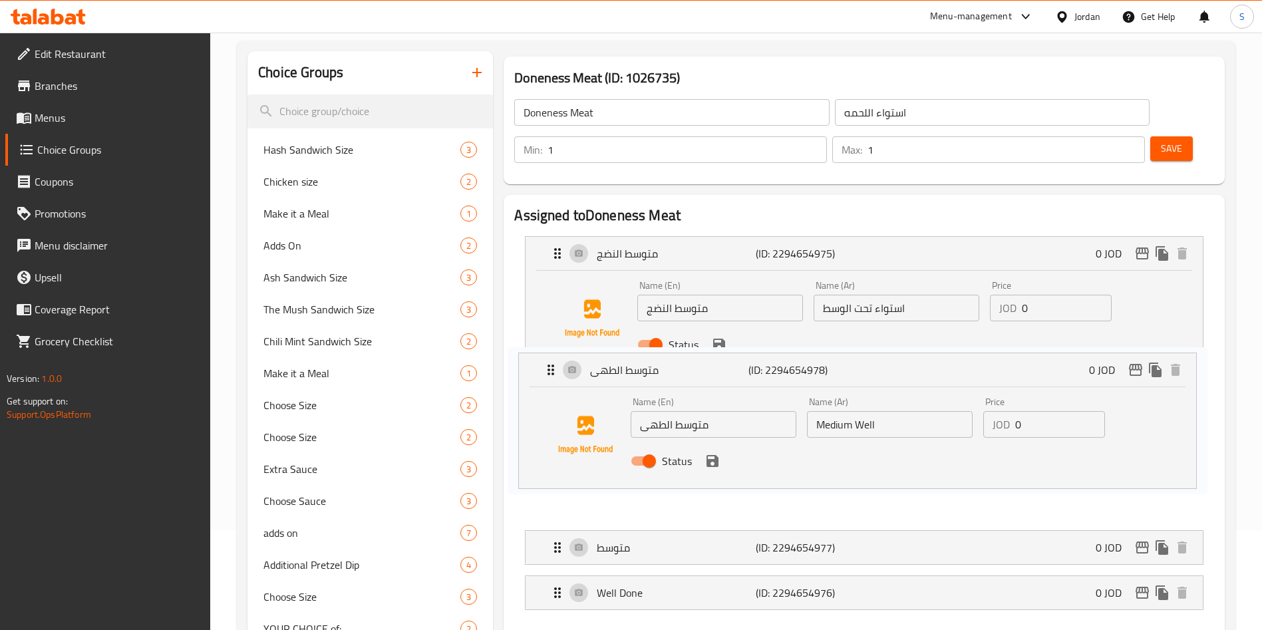
drag, startPoint x: 677, startPoint y: 373, endPoint x: 665, endPoint y: 378, distance: 13.1
click at [665, 378] on nav "متوسط النضج (ID: 2294654975) 0 JOD Name (En) متوسط النضج Name (En) Name (Ar) اس…" at bounding box center [864, 423] width 700 height 395
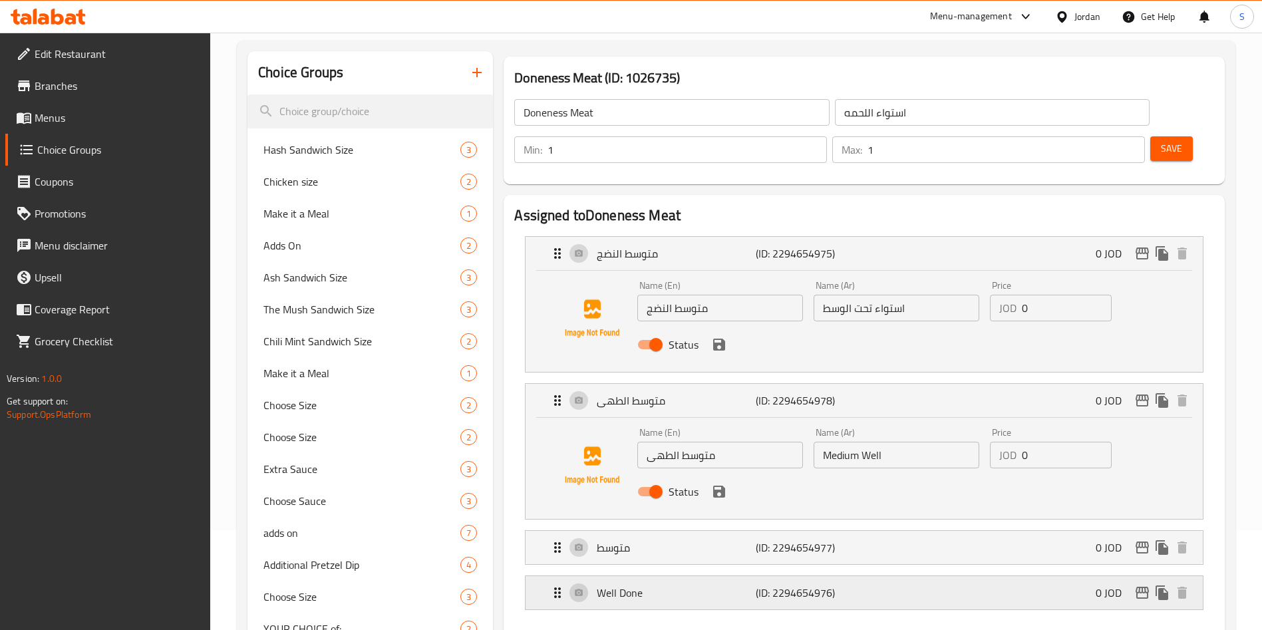
click at [701, 585] on p "Well Done" at bounding box center [676, 593] width 158 height 16
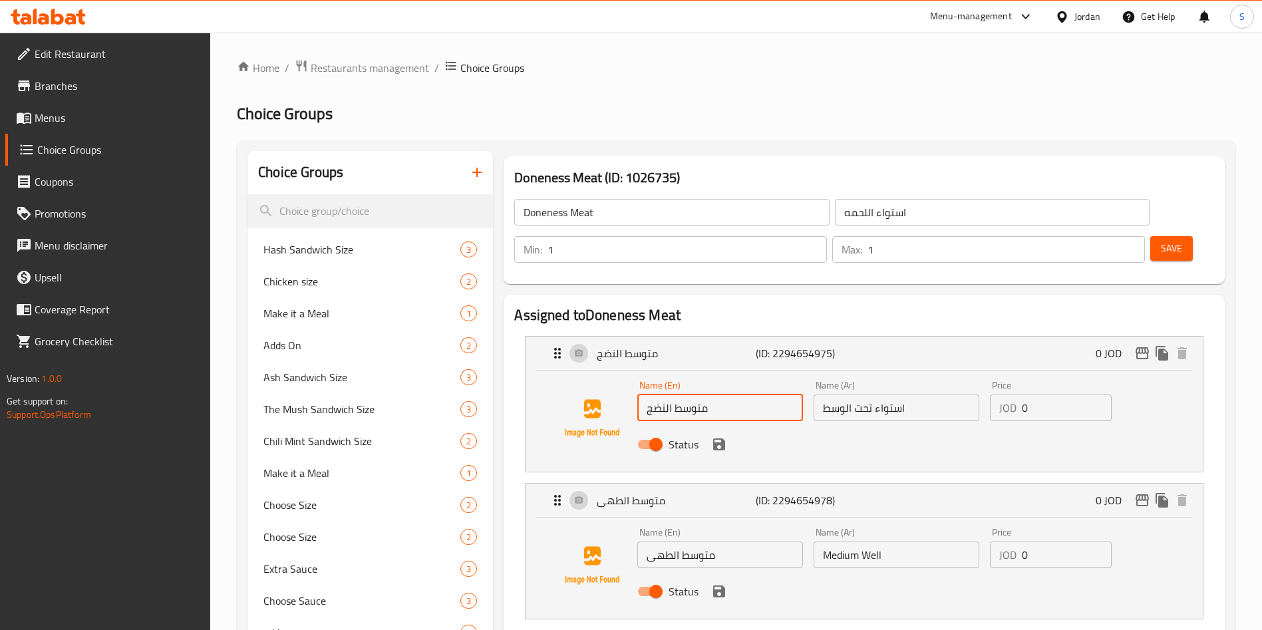
click at [719, 395] on input "متوسط النضج" at bounding box center [720, 408] width 166 height 27
drag, startPoint x: 657, startPoint y: 368, endPoint x: 642, endPoint y: 368, distance: 15.3
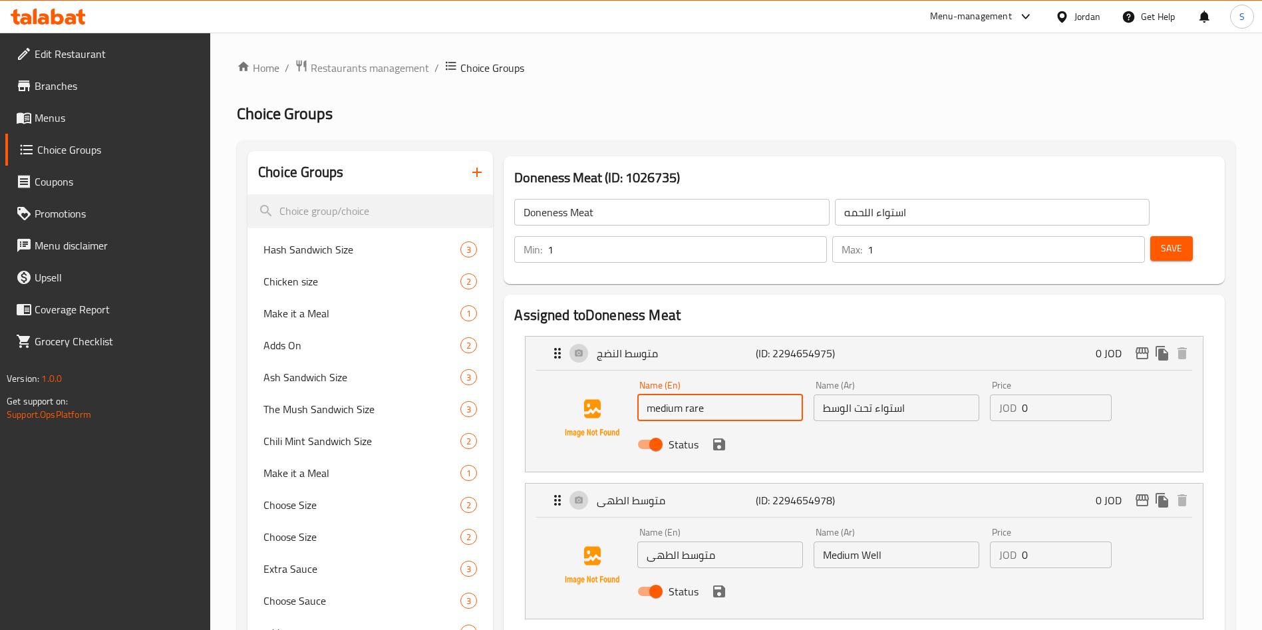
click at [642, 395] on input "medium rare" at bounding box center [720, 408] width 166 height 27
click at [684, 395] on input "Medium rare" at bounding box center [720, 408] width 166 height 27
click at [681, 395] on input "MediumRare" at bounding box center [720, 408] width 166 height 27
type input "Medium Rare"
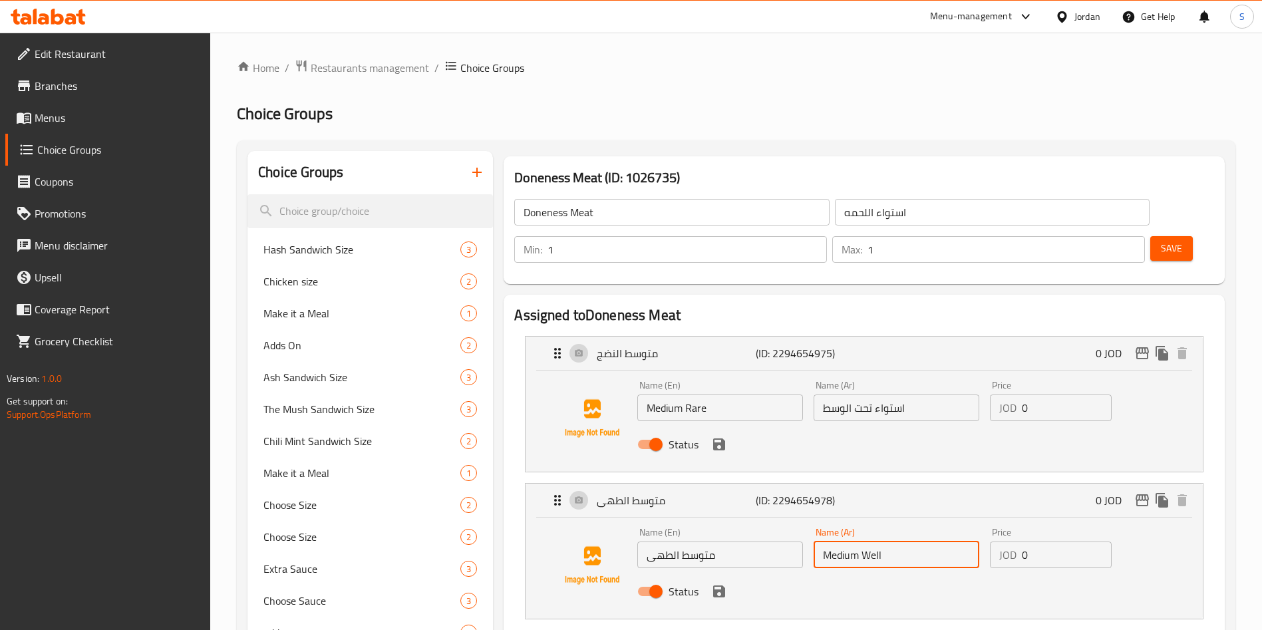
drag, startPoint x: 892, startPoint y: 518, endPoint x: 671, endPoint y: 523, distance: 220.3
click at [671, 523] on div "Name (En) متوسط الطهى Name (En) Name (Ar) Medium Well Name (Ar) Price JOD 0 Pri…" at bounding box center [896, 565] width 529 height 87
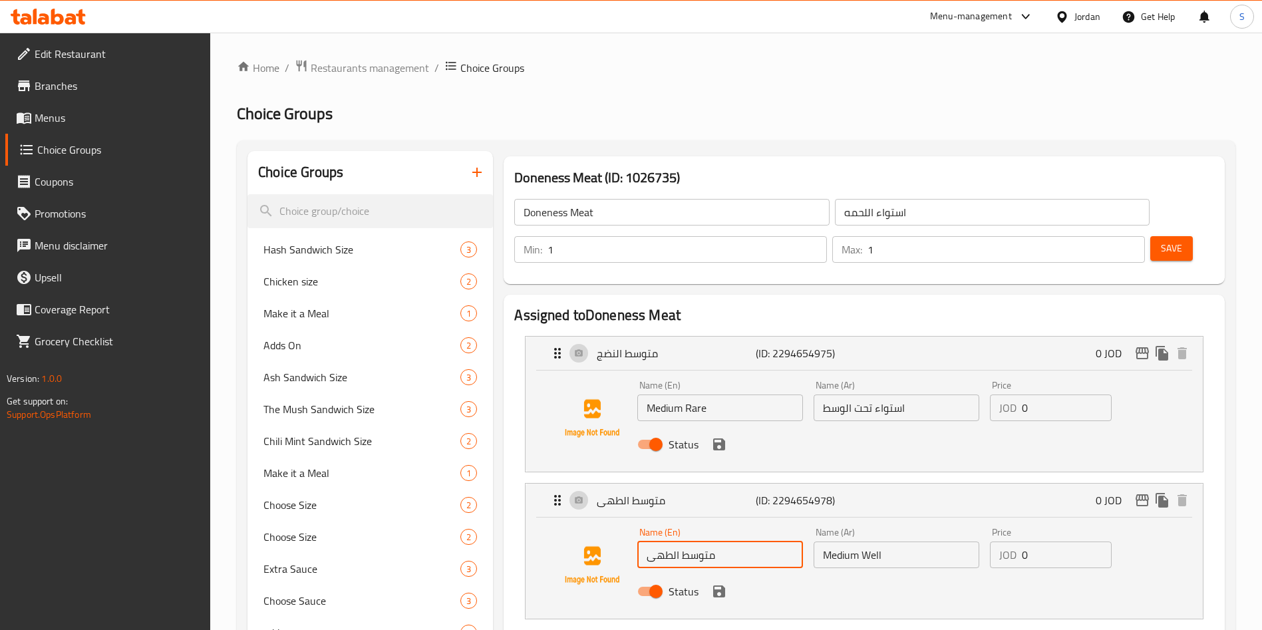
drag, startPoint x: 751, startPoint y: 509, endPoint x: 654, endPoint y: 508, distance: 97.2
click at [654, 542] on input "متوسط الطهى" at bounding box center [720, 555] width 166 height 27
paste input "Medium Well"
click at [716, 542] on input "Medium Well ى" at bounding box center [720, 555] width 166 height 27
click at [707, 542] on input "Medium Well ى" at bounding box center [720, 555] width 166 height 27
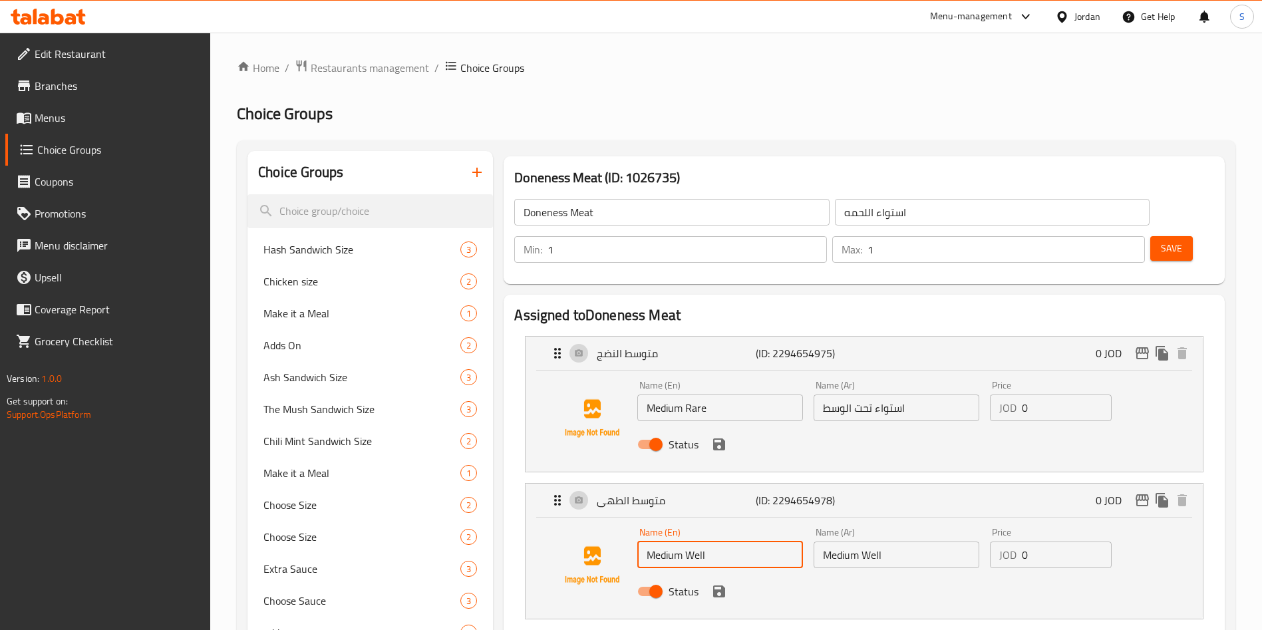
type input "Medium Well"
click at [862, 542] on input "Medium Well" at bounding box center [897, 555] width 166 height 27
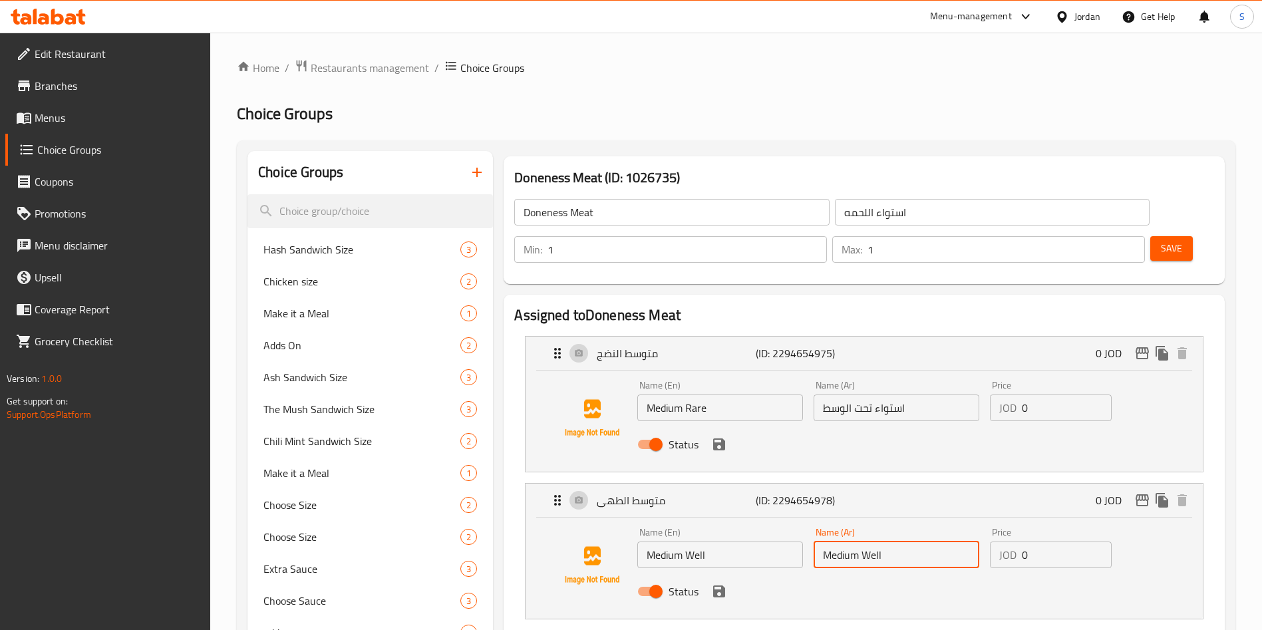
click at [862, 542] on input "Medium Well" at bounding box center [897, 555] width 166 height 27
type input "h"
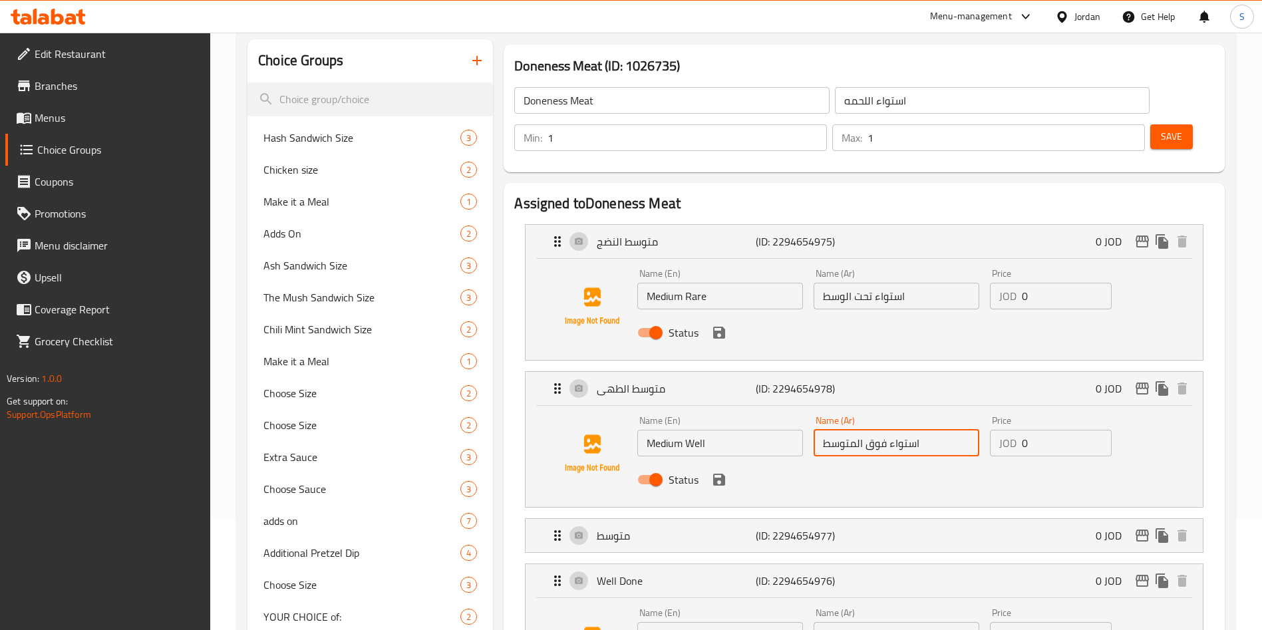
scroll to position [200, 0]
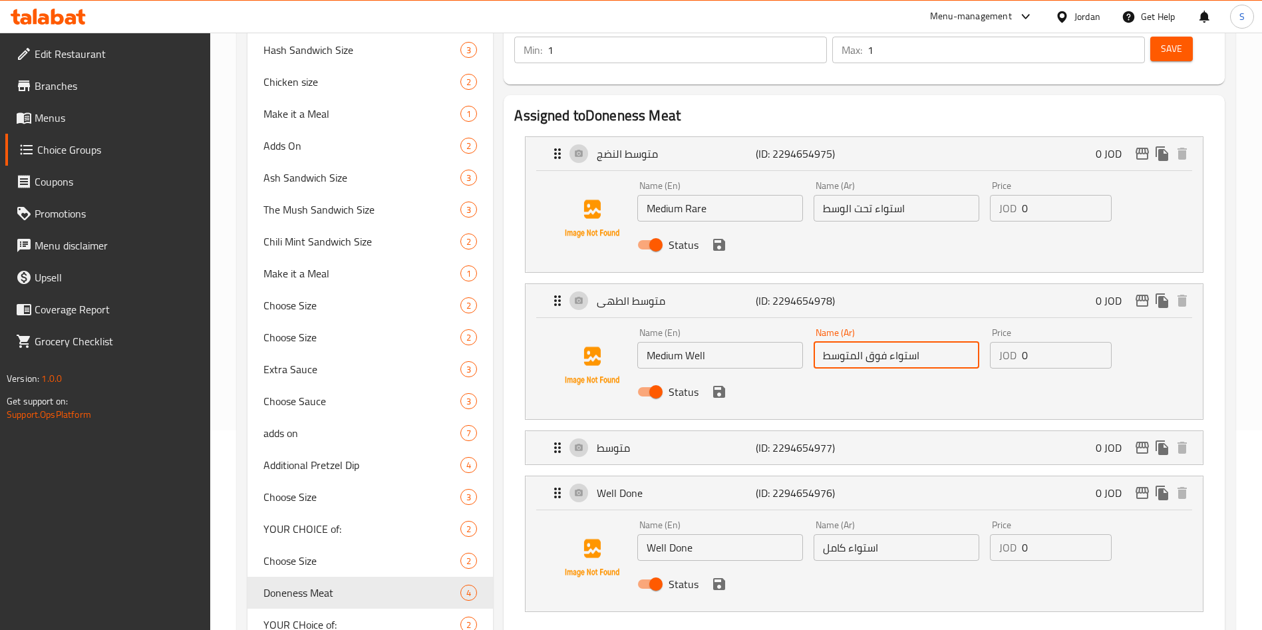
type input "استواء فوق المتوسط"
click at [720, 574] on button "save" at bounding box center [719, 584] width 20 height 20
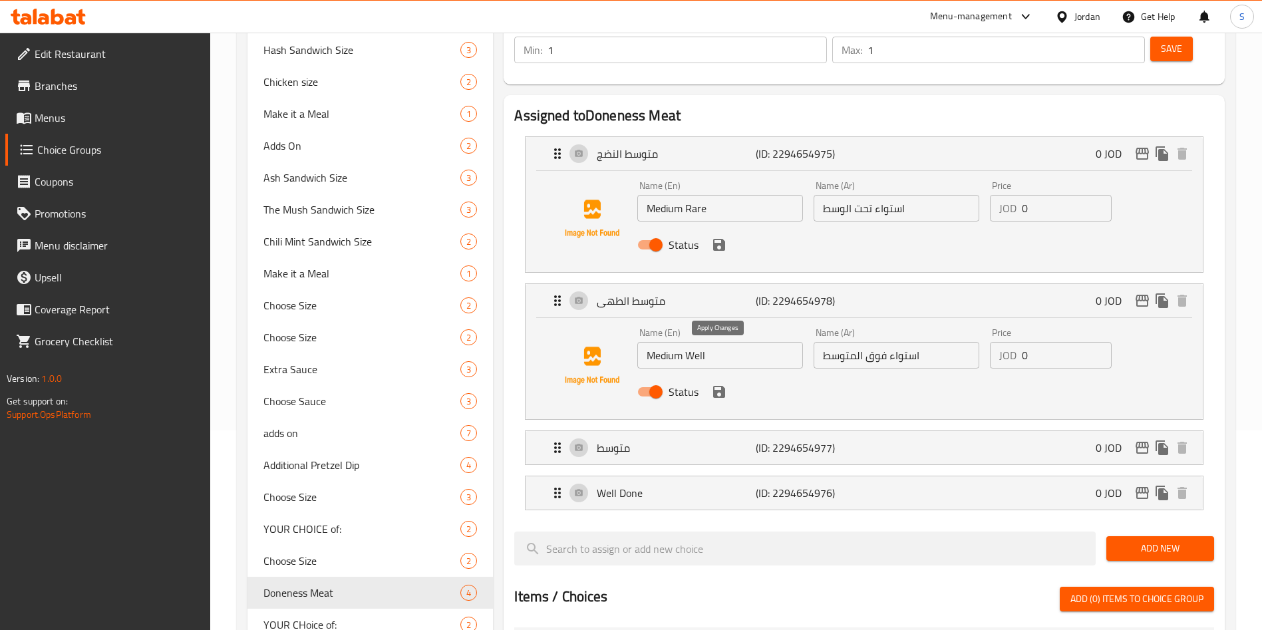
click at [712, 384] on icon "save" at bounding box center [719, 392] width 16 height 16
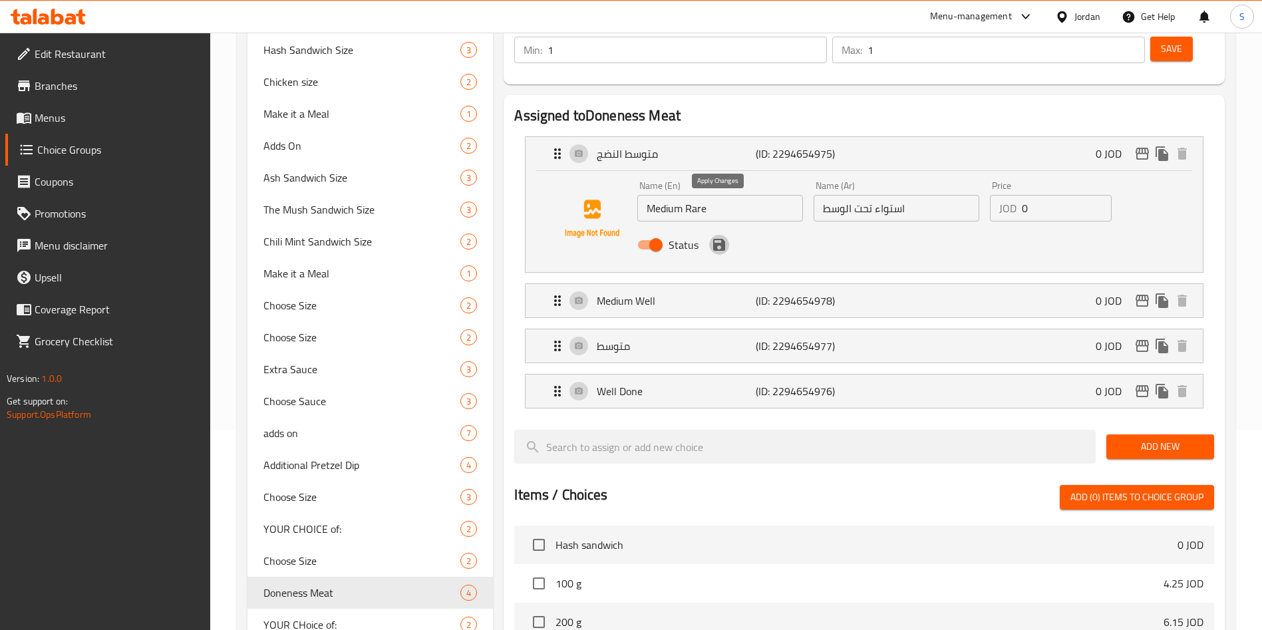
click at [721, 239] on icon "save" at bounding box center [719, 245] width 12 height 12
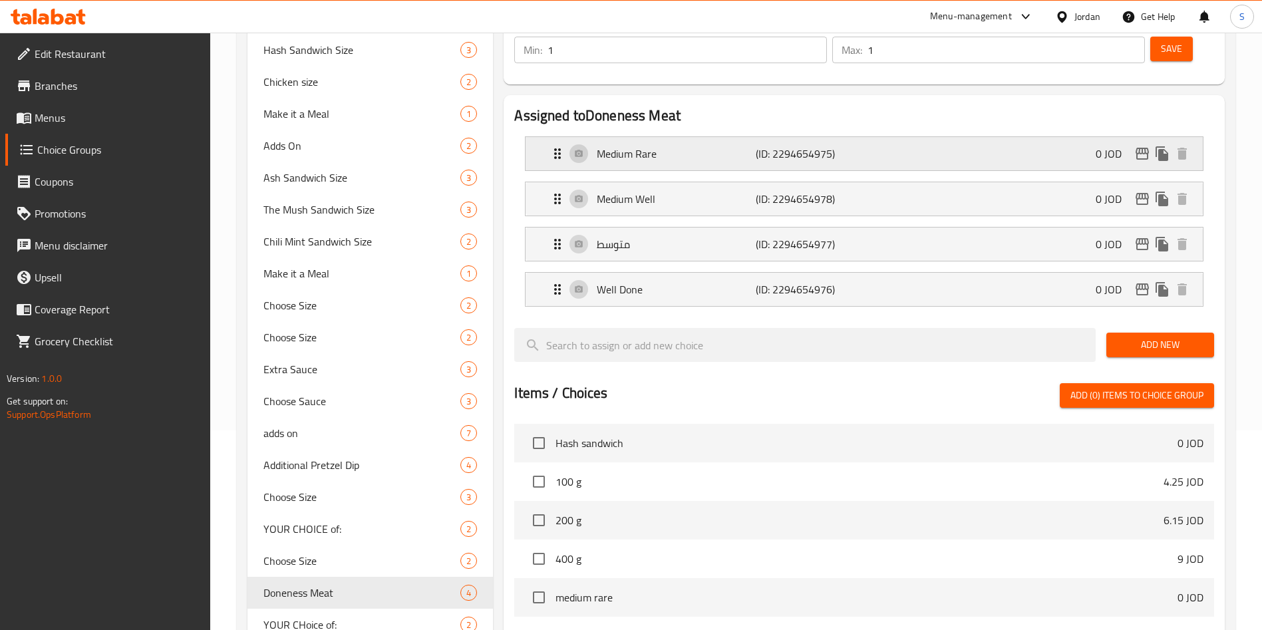
click at [698, 146] on p "Medium Rare" at bounding box center [676, 154] width 158 height 16
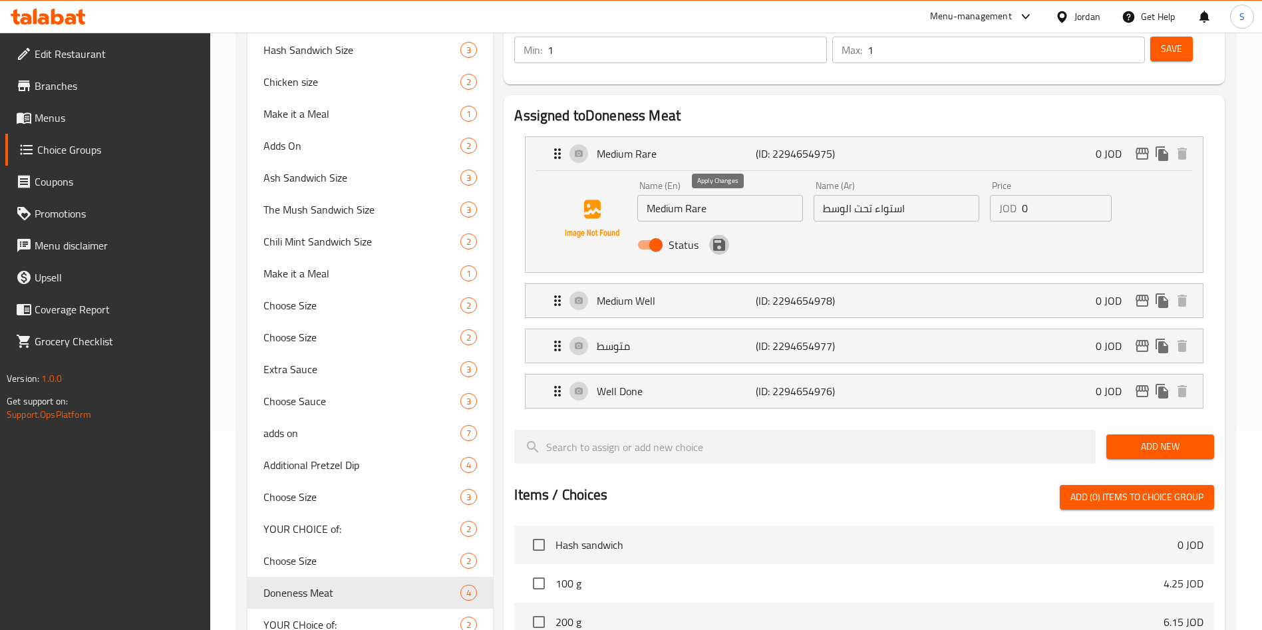
click at [725, 237] on icon "save" at bounding box center [719, 245] width 16 height 16
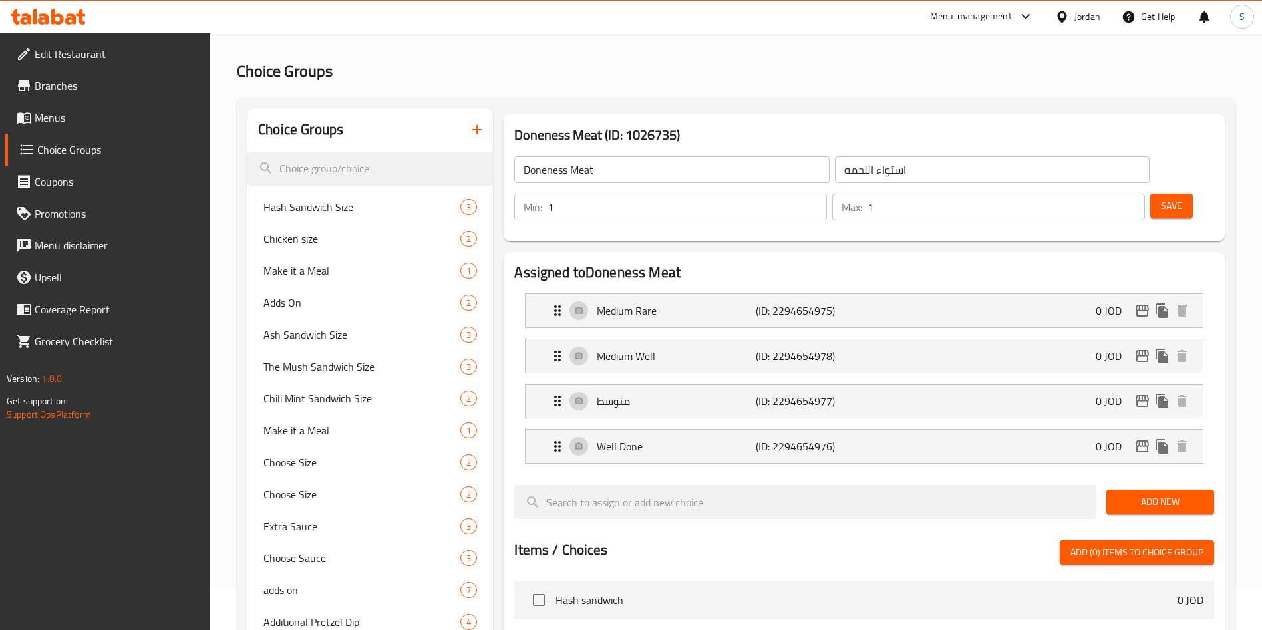
scroll to position [0, 0]
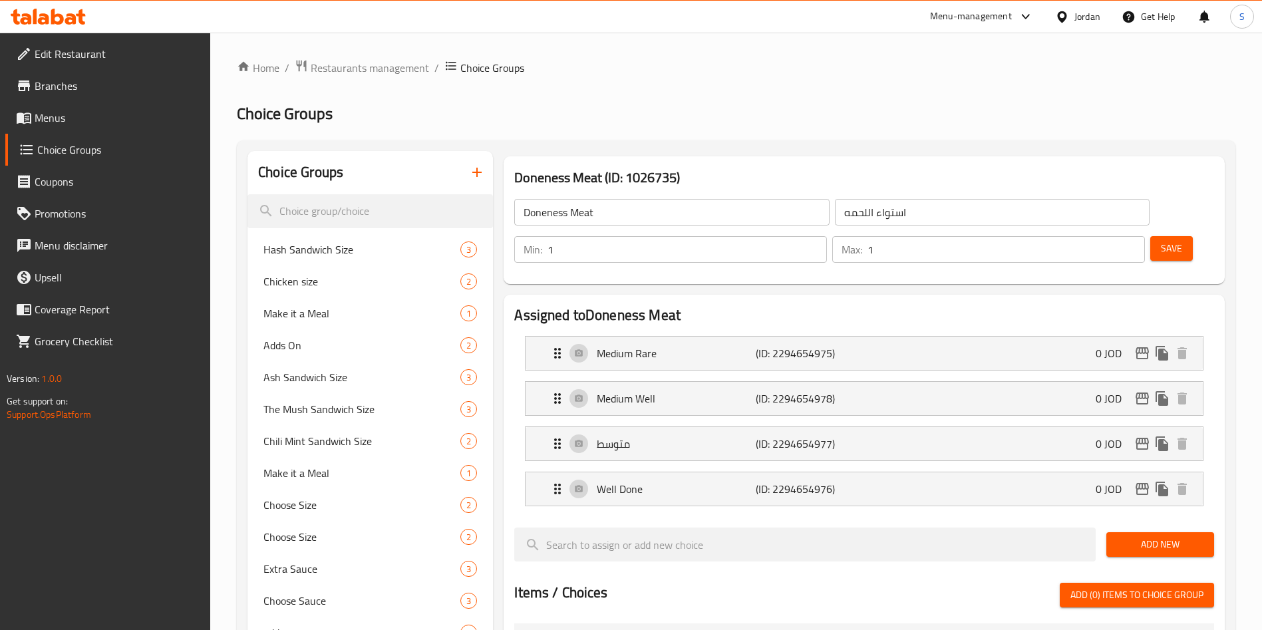
click at [1146, 190] on div "Doneness Meat ​ استواء اللحمه ​ Min: 1 ​ Max: 1 ​ Save" at bounding box center [864, 231] width 711 height 96
click at [1151, 236] on button "Save" at bounding box center [1172, 248] width 43 height 25
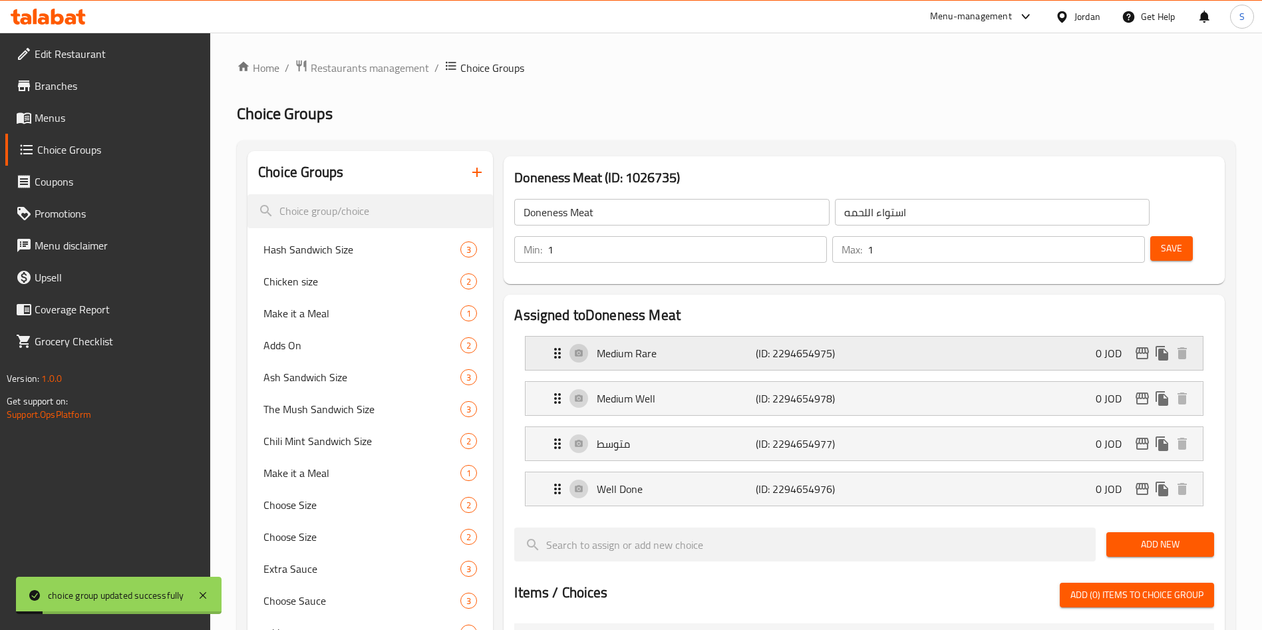
click at [819, 345] on p "(ID: 2294654975)" at bounding box center [809, 353] width 106 height 16
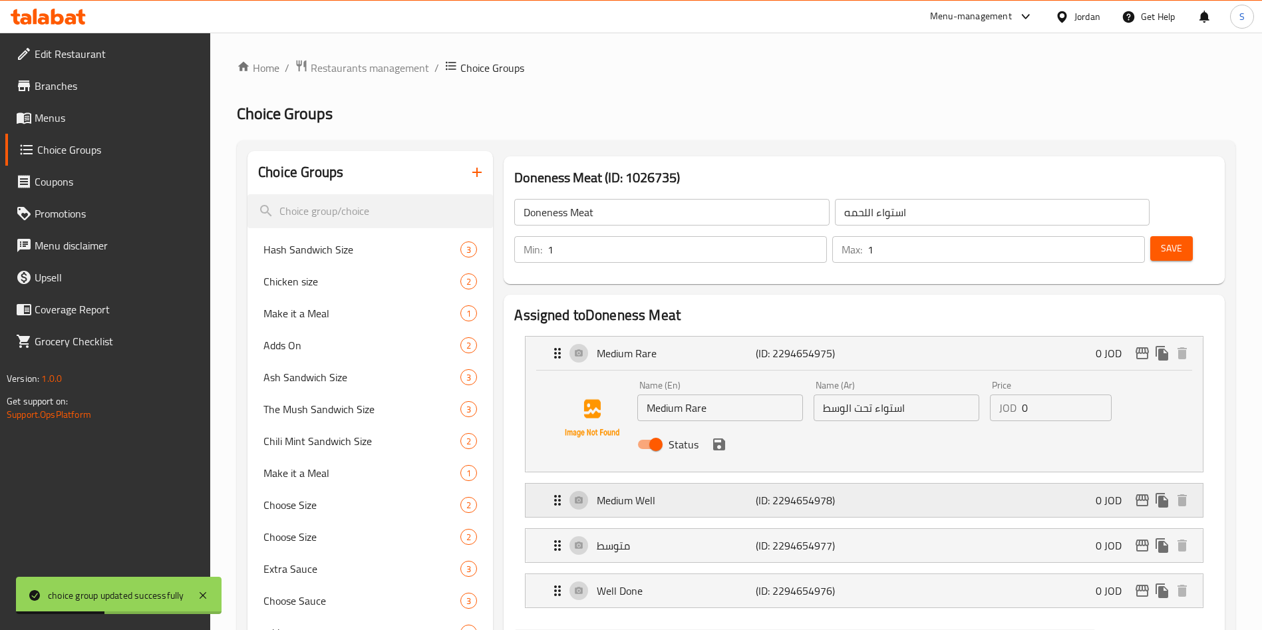
click at [704, 492] on p "Medium Well" at bounding box center [676, 500] width 158 height 16
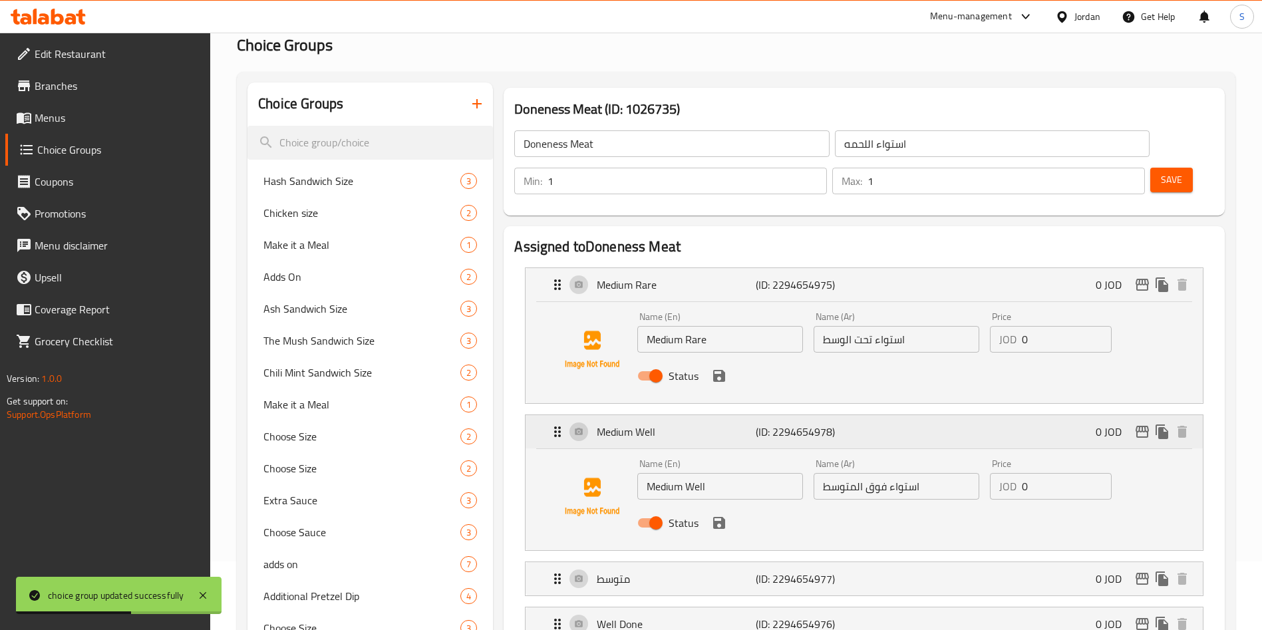
scroll to position [100, 0]
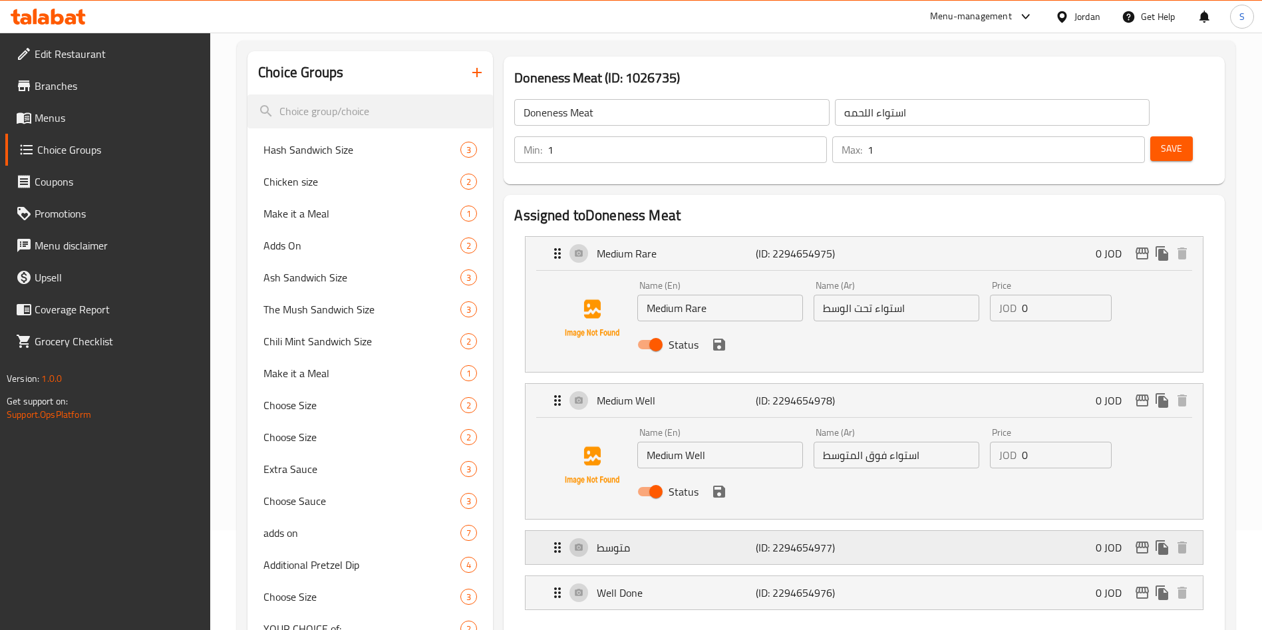
click at [788, 531] on div "متوسط (ID: 2294654977) 0 JOD" at bounding box center [868, 547] width 637 height 33
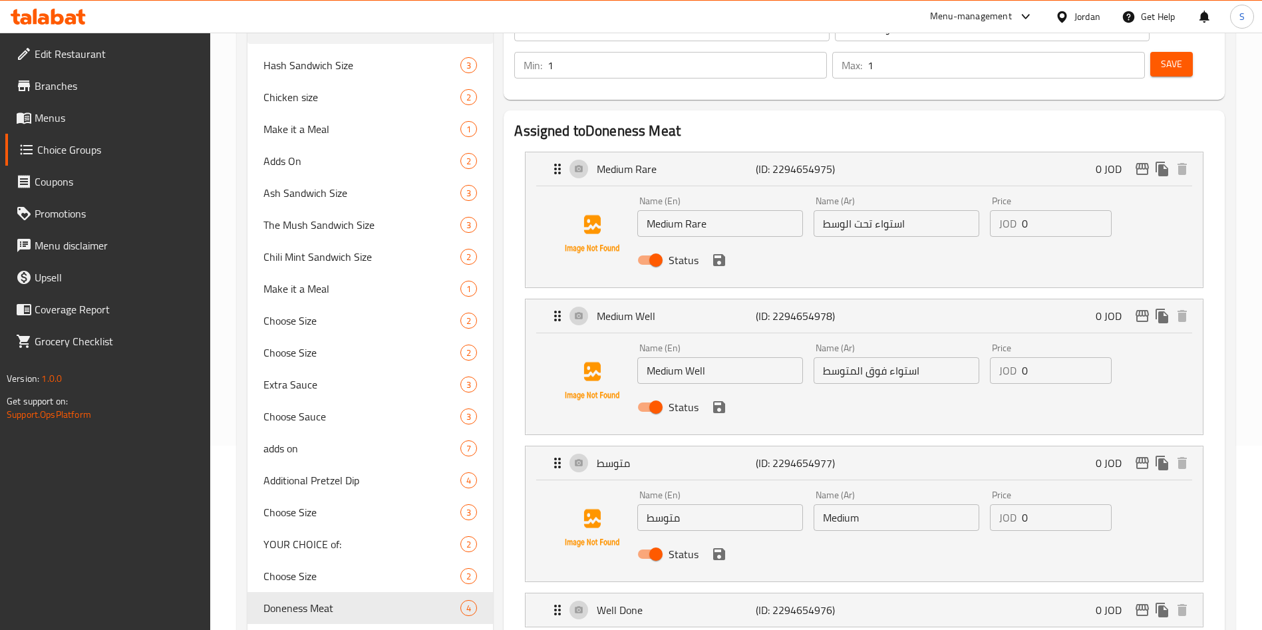
scroll to position [0, 0]
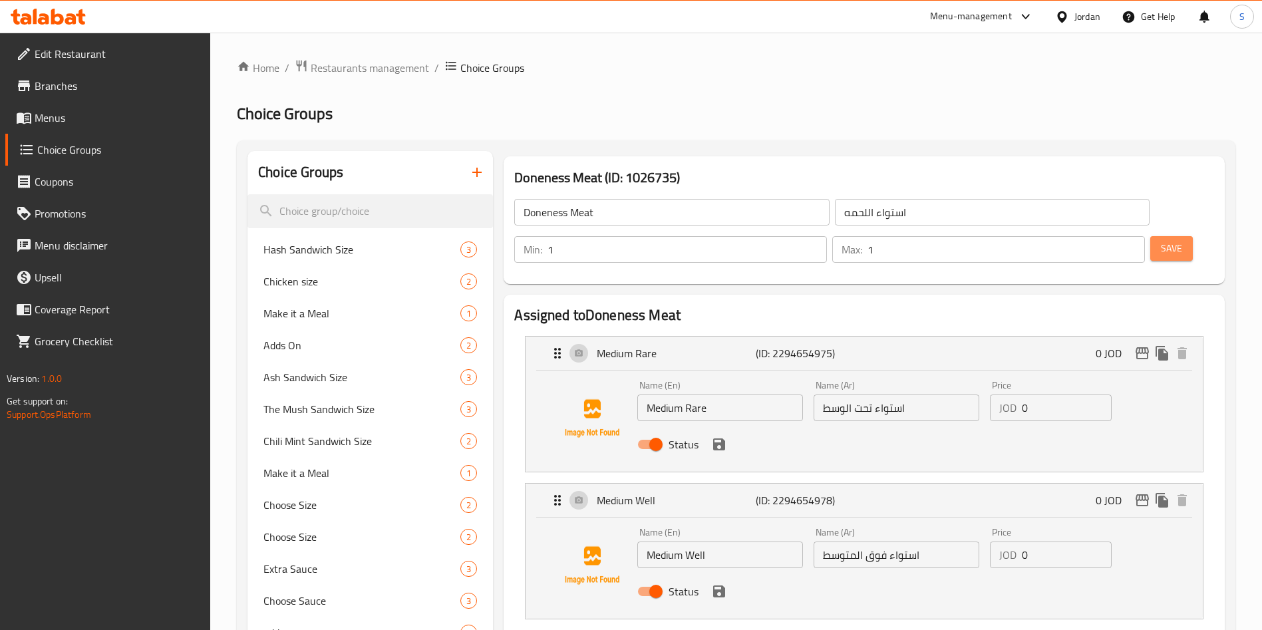
click at [1151, 236] on button "Save" at bounding box center [1172, 248] width 43 height 25
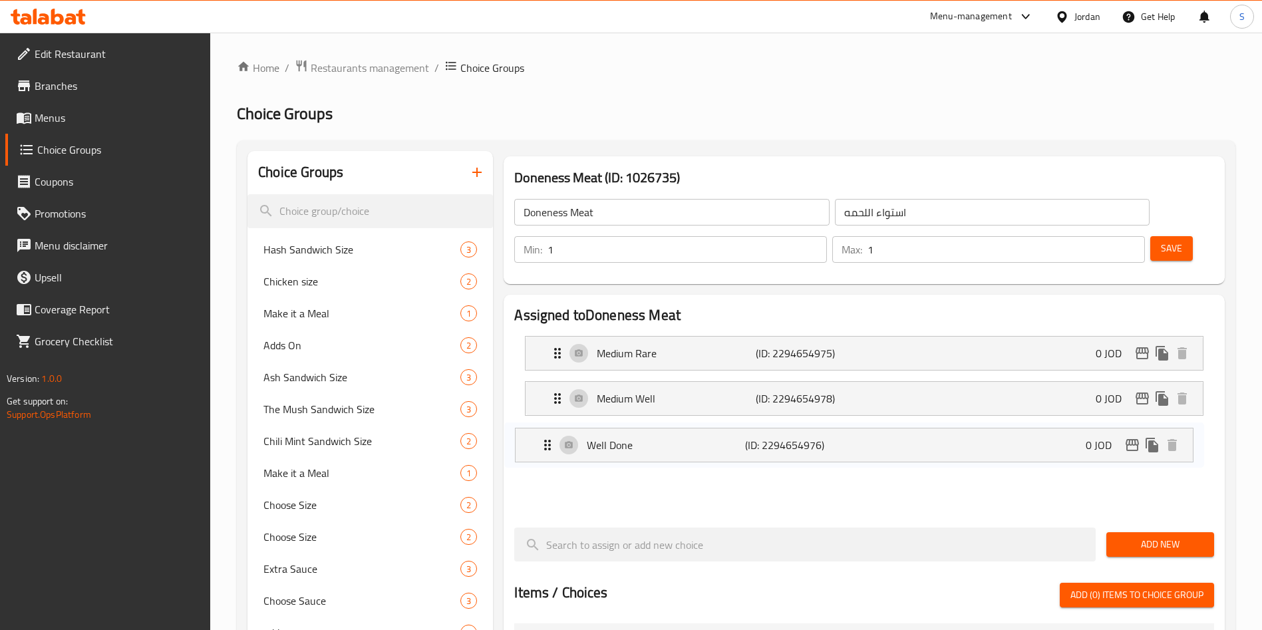
drag, startPoint x: 708, startPoint y: 460, endPoint x: 702, endPoint y: 443, distance: 17.7
click at [702, 443] on nav "Medium Rare (ID: 2294654975) 0 JOD Name (En) Medium Rare Name (En) Name (Ar) اس…" at bounding box center [864, 421] width 700 height 192
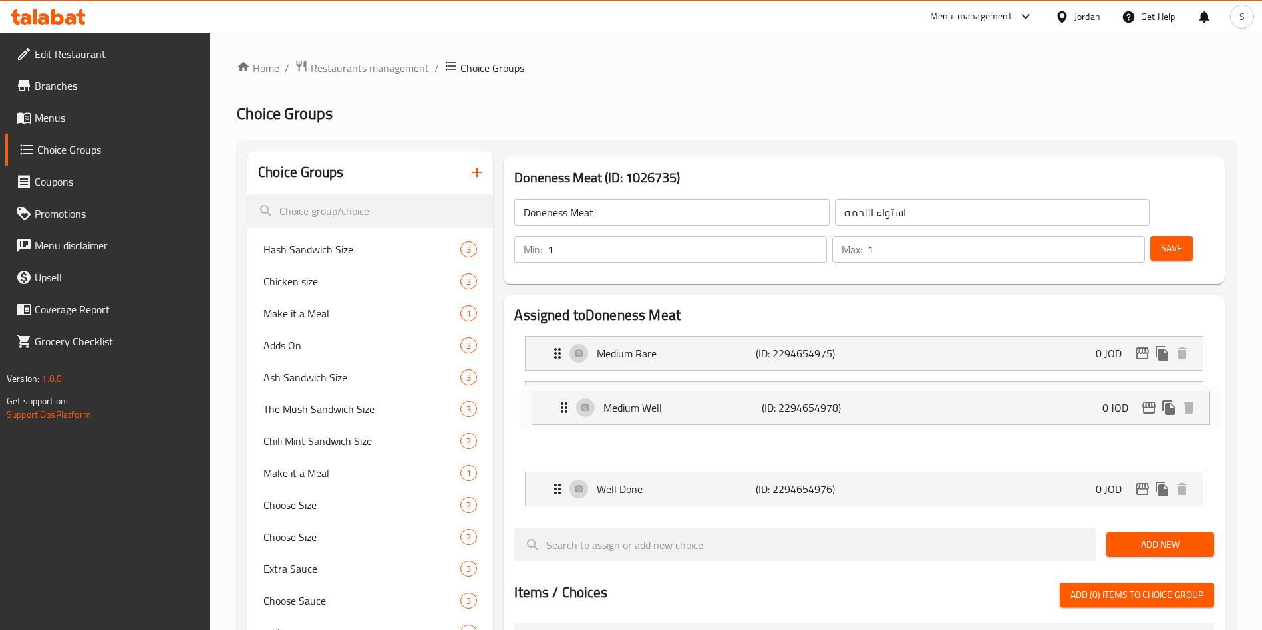
drag, startPoint x: 665, startPoint y: 349, endPoint x: 675, endPoint y: 399, distance: 50.9
click at [675, 399] on nav "Medium Rare (ID: 2294654975) 0 JOD Name (En) Medium Rare Name (En) Name (Ar) اس…" at bounding box center [864, 421] width 700 height 192
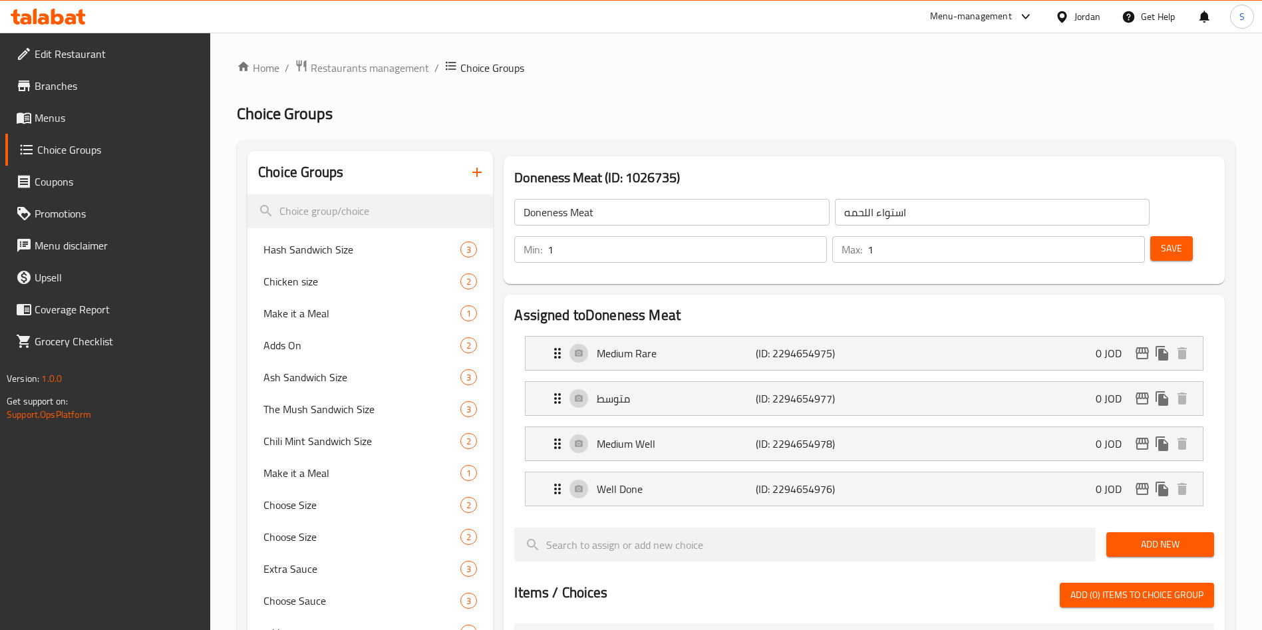
click at [1161, 240] on span "Save" at bounding box center [1171, 248] width 21 height 17
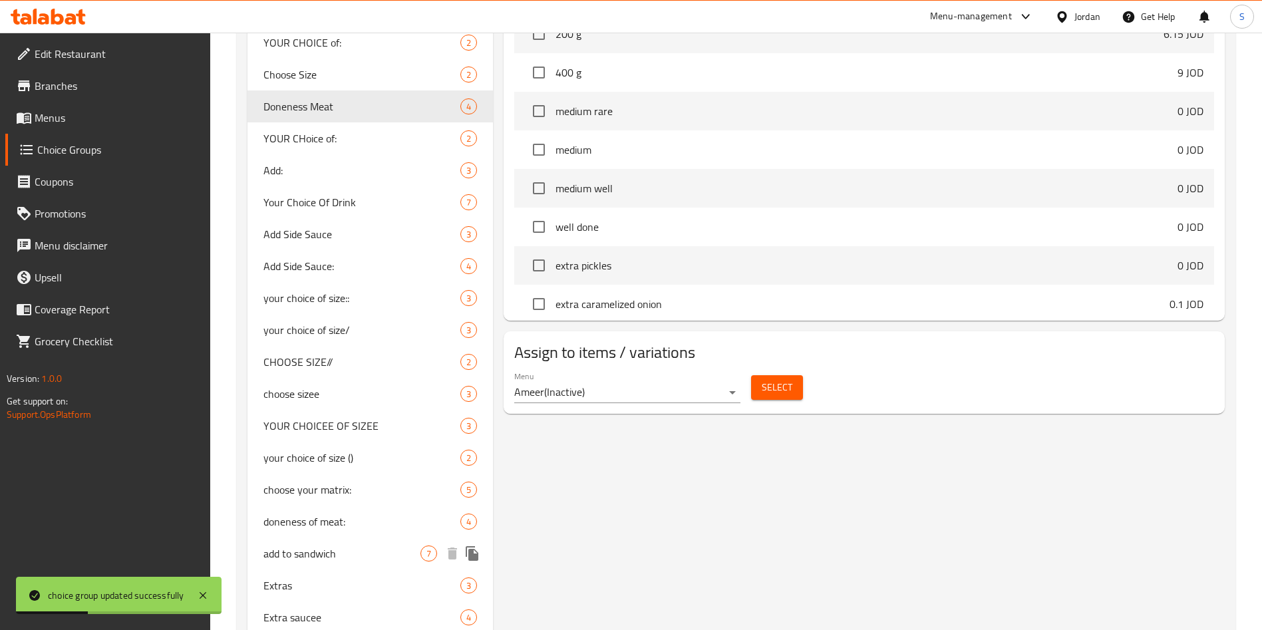
scroll to position [764, 0]
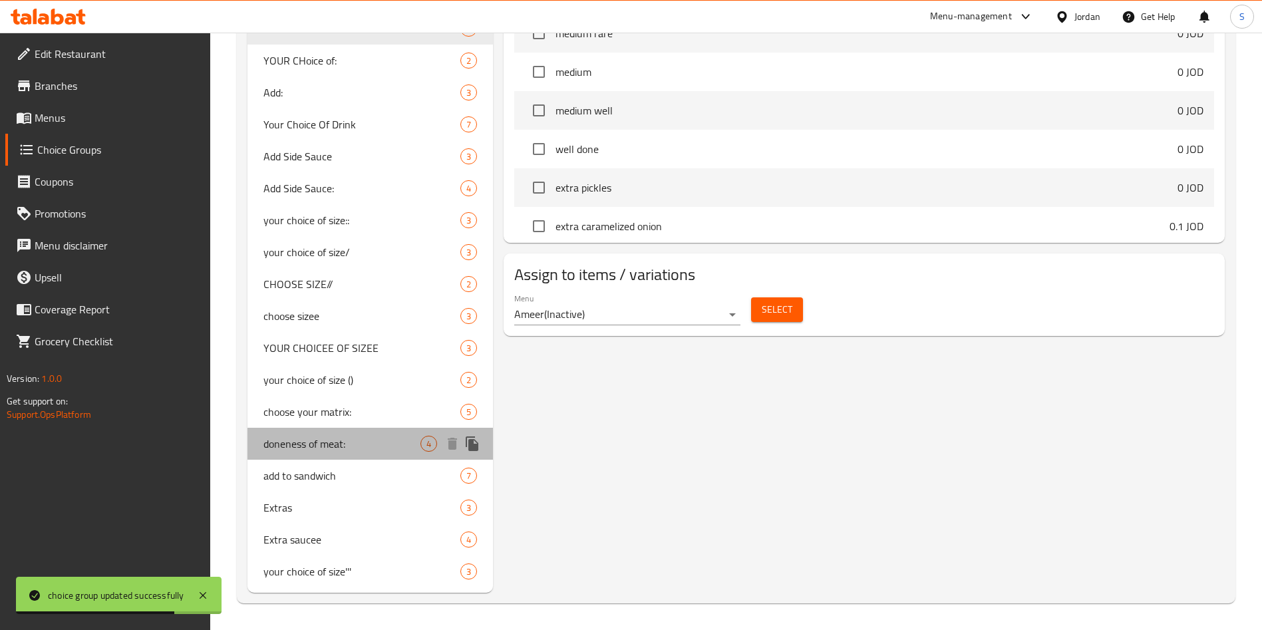
click at [337, 443] on span "doneness of meat:" at bounding box center [342, 444] width 157 height 16
type input "doneness of meat:"
type input "درجة الطهي"
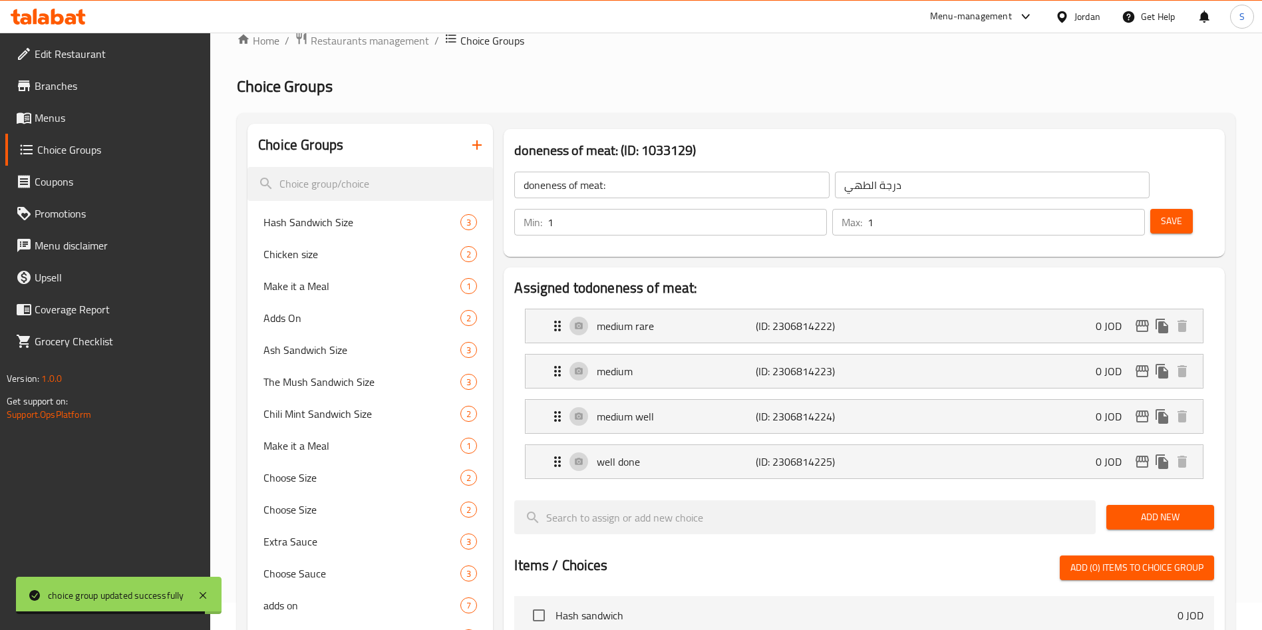
scroll to position [0, 0]
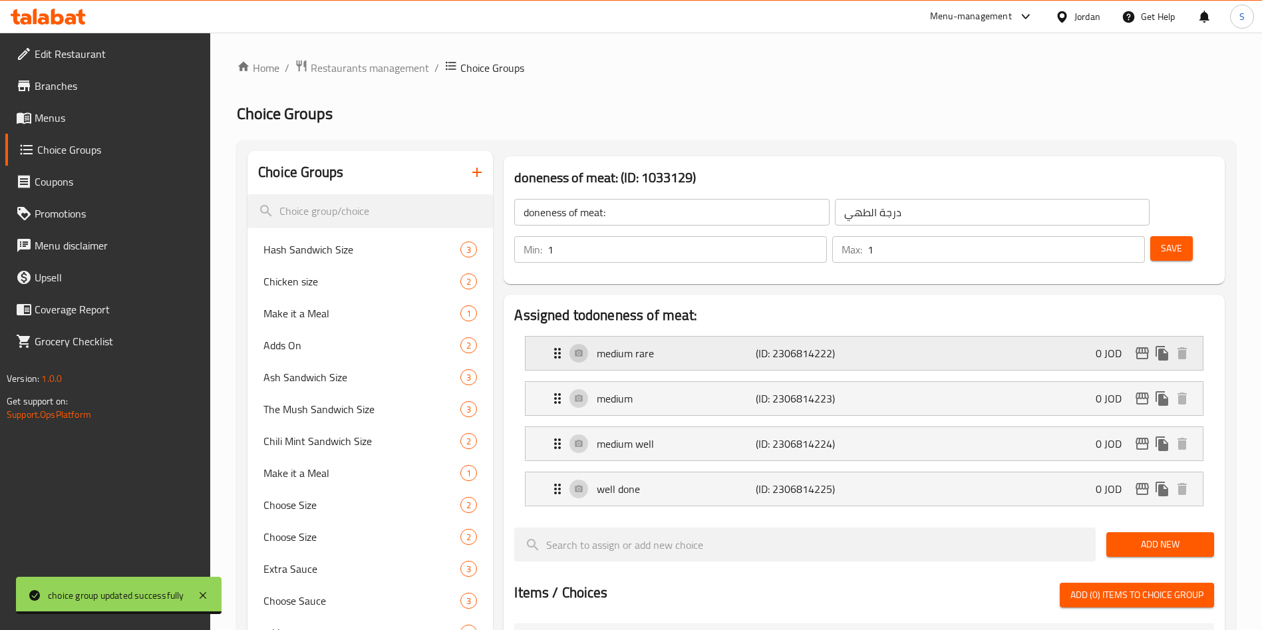
click at [674, 345] on p "medium rare" at bounding box center [676, 353] width 158 height 16
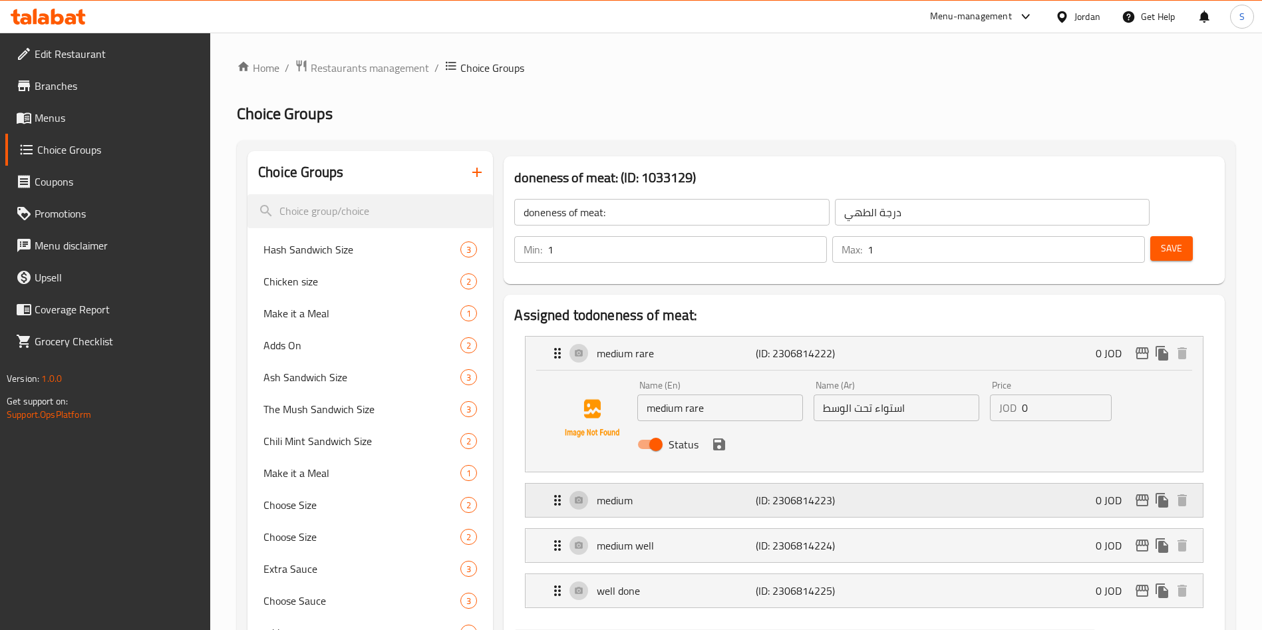
click at [639, 484] on div "medium (ID: 2306814223) 0 JOD" at bounding box center [868, 500] width 637 height 33
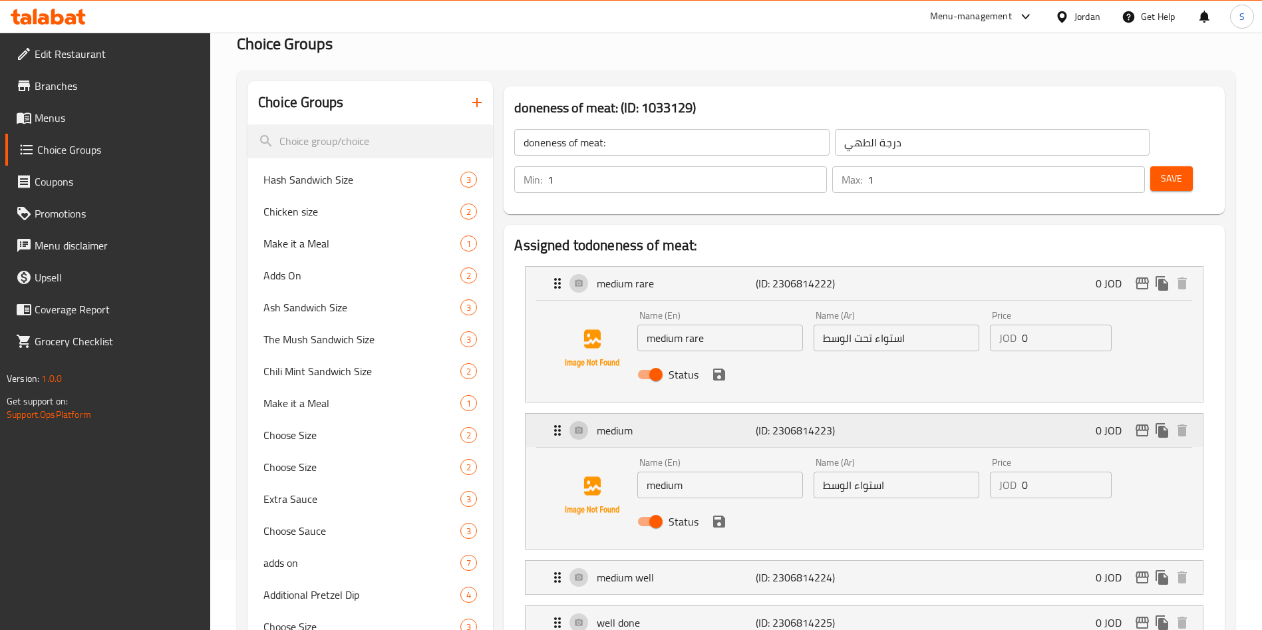
scroll to position [100, 0]
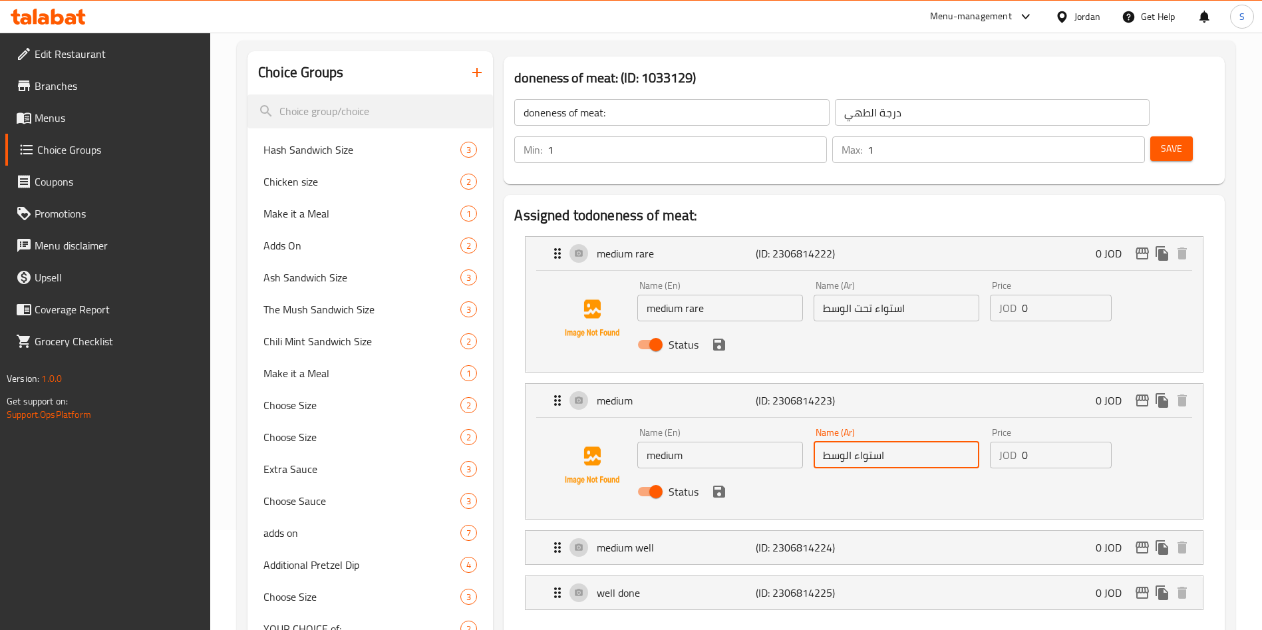
click at [844, 442] on input "استواء الوسط" at bounding box center [897, 455] width 166 height 27
click at [847, 442] on input "استواء اوسط" at bounding box center [897, 455] width 166 height 27
click at [851, 442] on input "استواء اوسط" at bounding box center [897, 455] width 166 height 27
click at [848, 442] on input "استواء اوسط" at bounding box center [897, 455] width 166 height 27
click at [715, 486] on icon "save" at bounding box center [719, 492] width 12 height 12
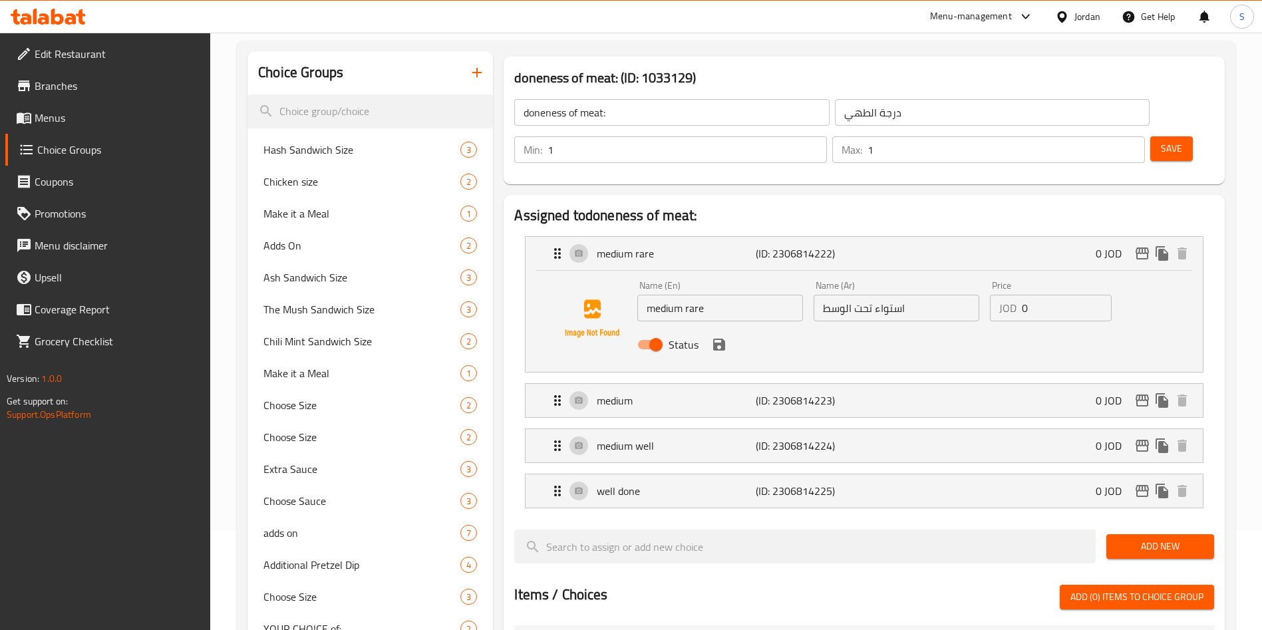
type input "استواء وسط"
click at [719, 327] on div "Status" at bounding box center [896, 345] width 529 height 36
click at [727, 337] on icon "save" at bounding box center [719, 345] width 16 height 16
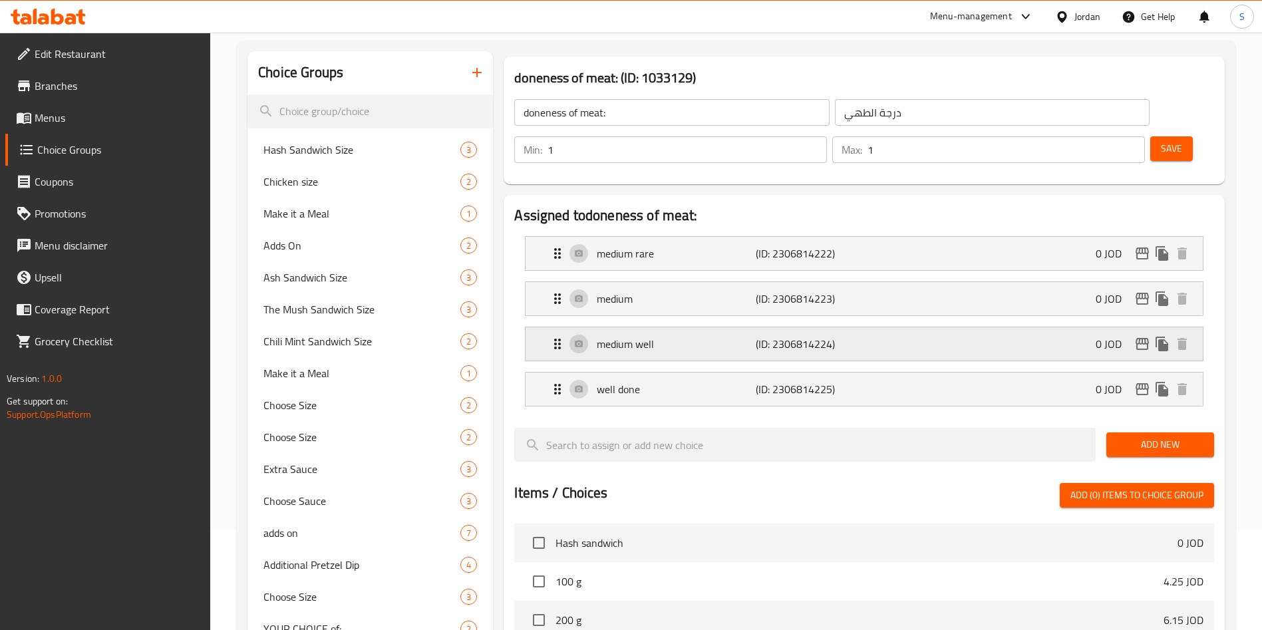
click at [732, 327] on div "medium well (ID: 2306814224) 0 JOD" at bounding box center [868, 343] width 637 height 33
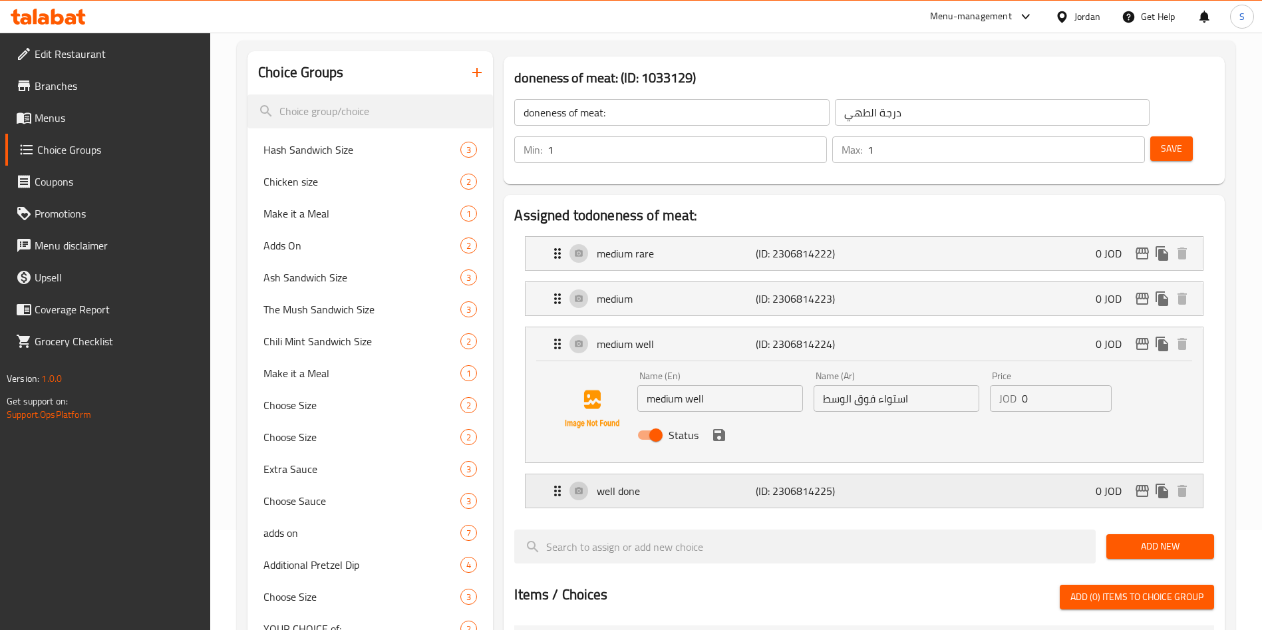
click at [695, 474] on div "well done (ID: 2306814225) 0 JOD" at bounding box center [868, 490] width 637 height 33
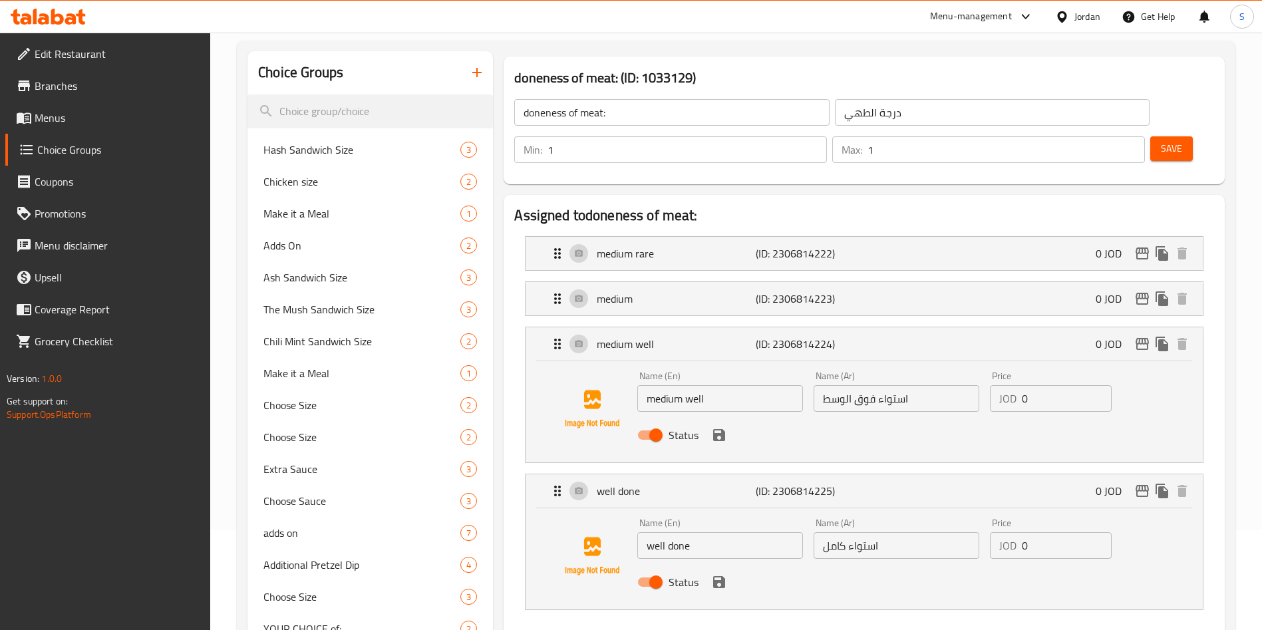
scroll to position [200, 0]
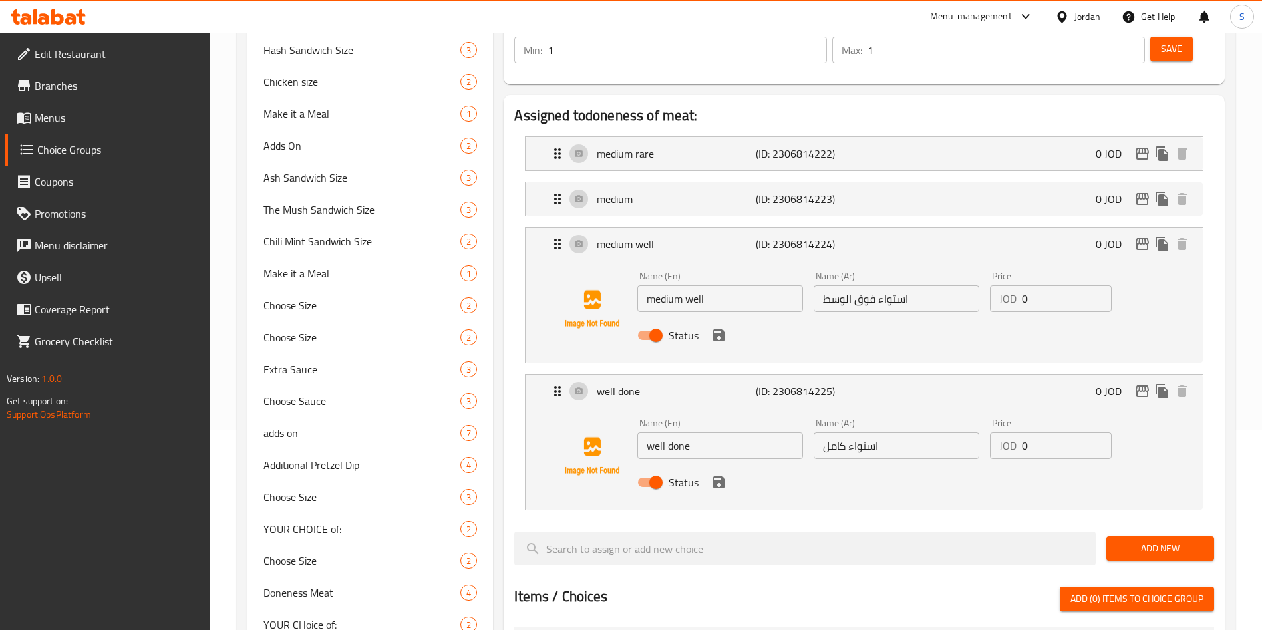
click at [722, 476] on icon "save" at bounding box center [719, 482] width 12 height 12
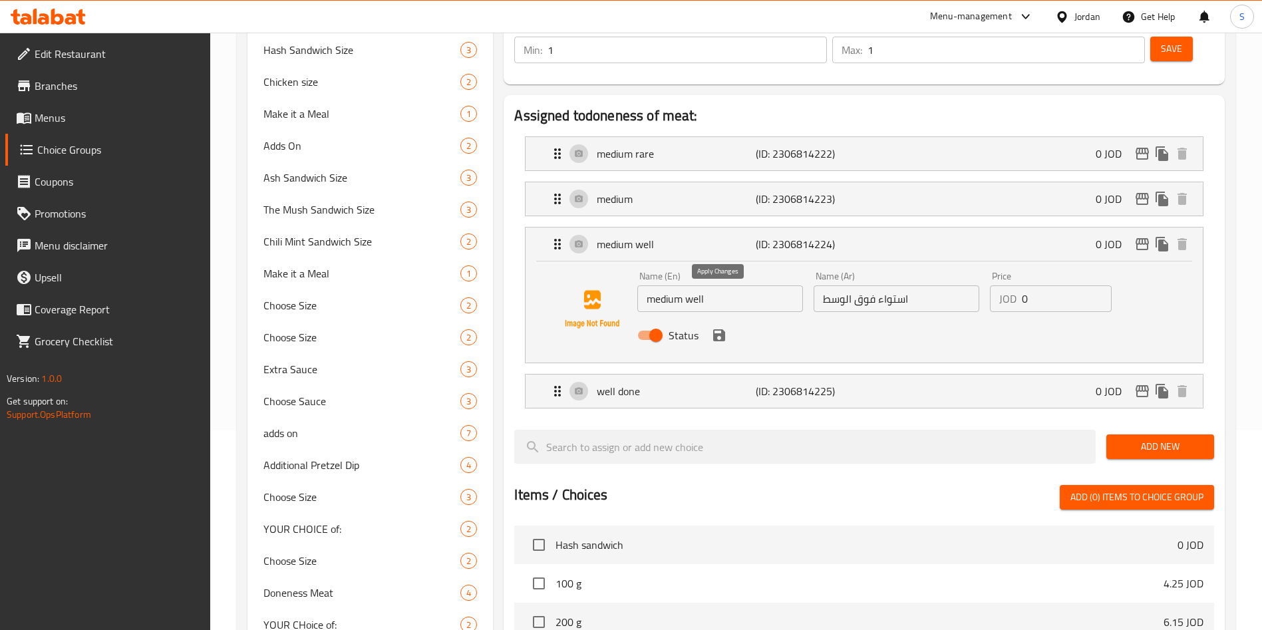
drag, startPoint x: 717, startPoint y: 297, endPoint x: 717, endPoint y: 275, distance: 22.0
click at [718, 329] on icon "save" at bounding box center [719, 335] width 12 height 12
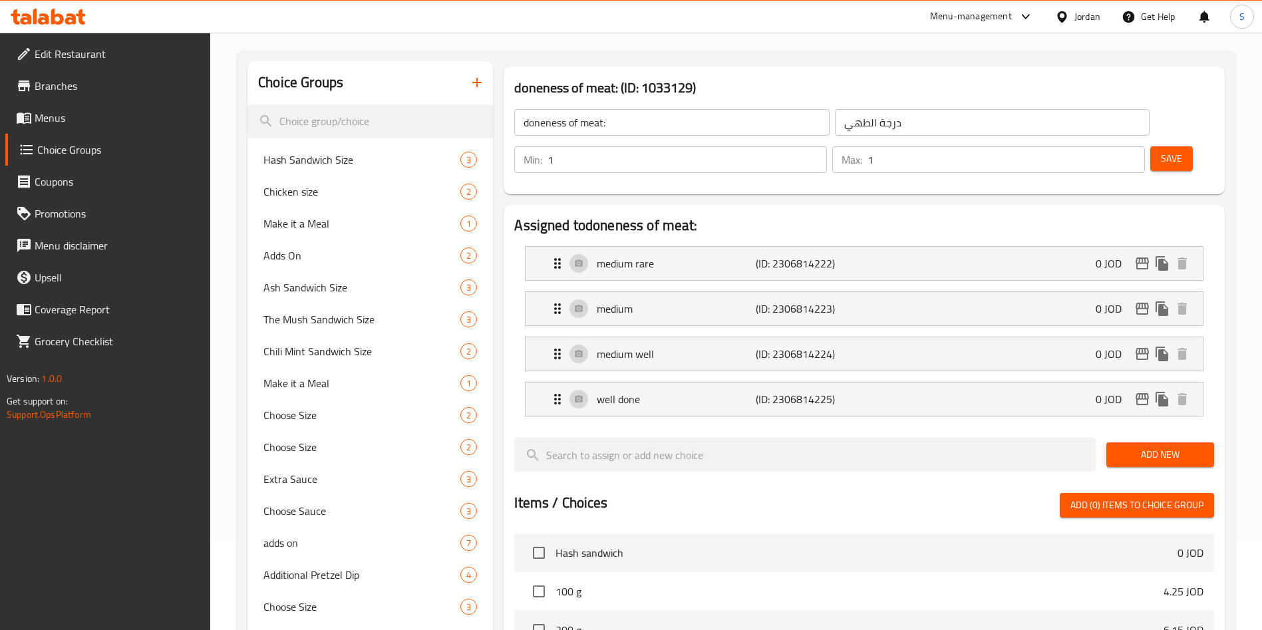
scroll to position [0, 0]
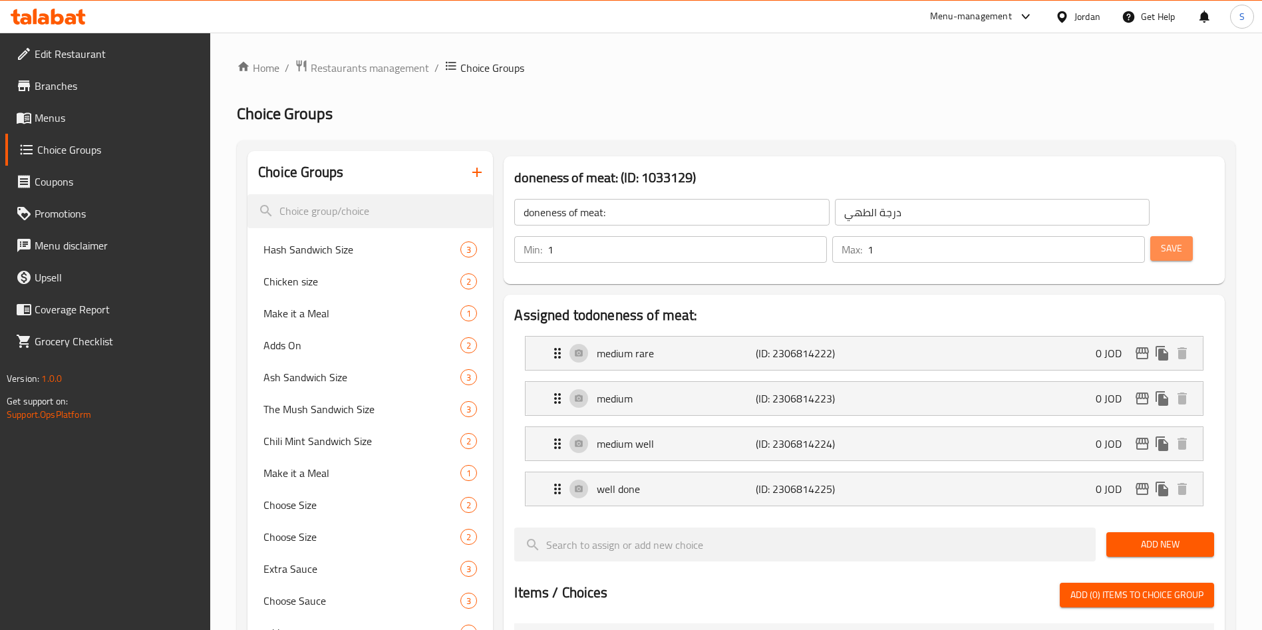
click at [1161, 240] on span "Save" at bounding box center [1171, 248] width 21 height 17
click at [733, 427] on div "medium well (ID: 2306814224) 0 JOD" at bounding box center [868, 443] width 637 height 33
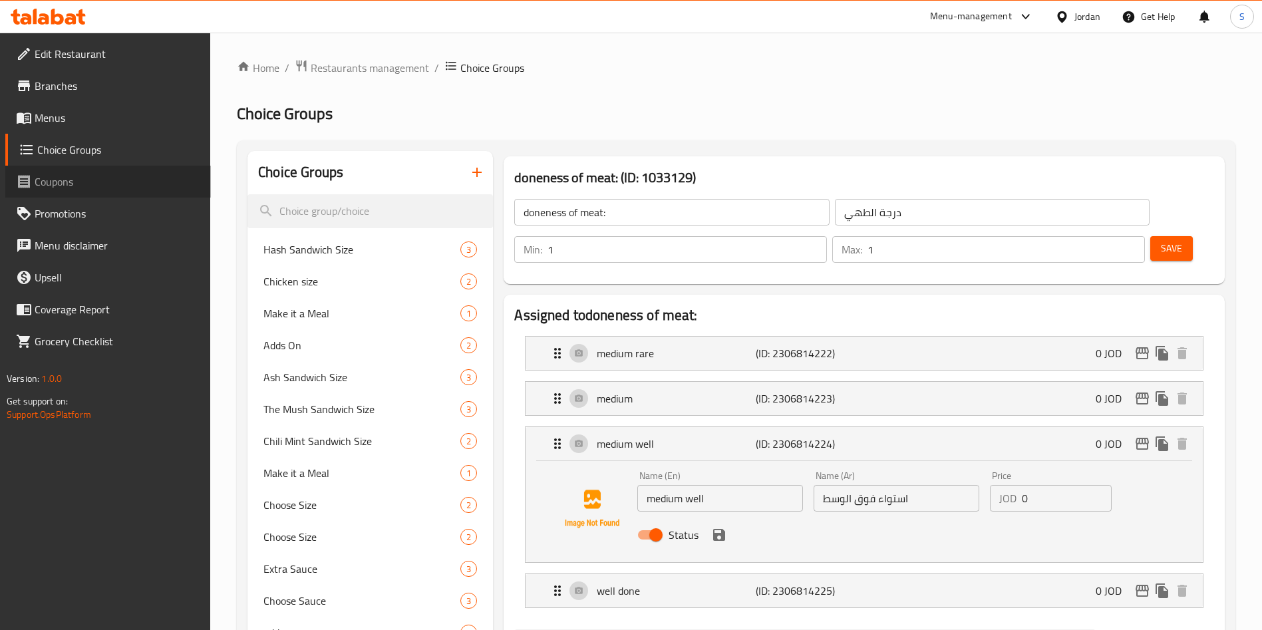
click at [42, 182] on span "Coupons" at bounding box center [118, 182] width 166 height 16
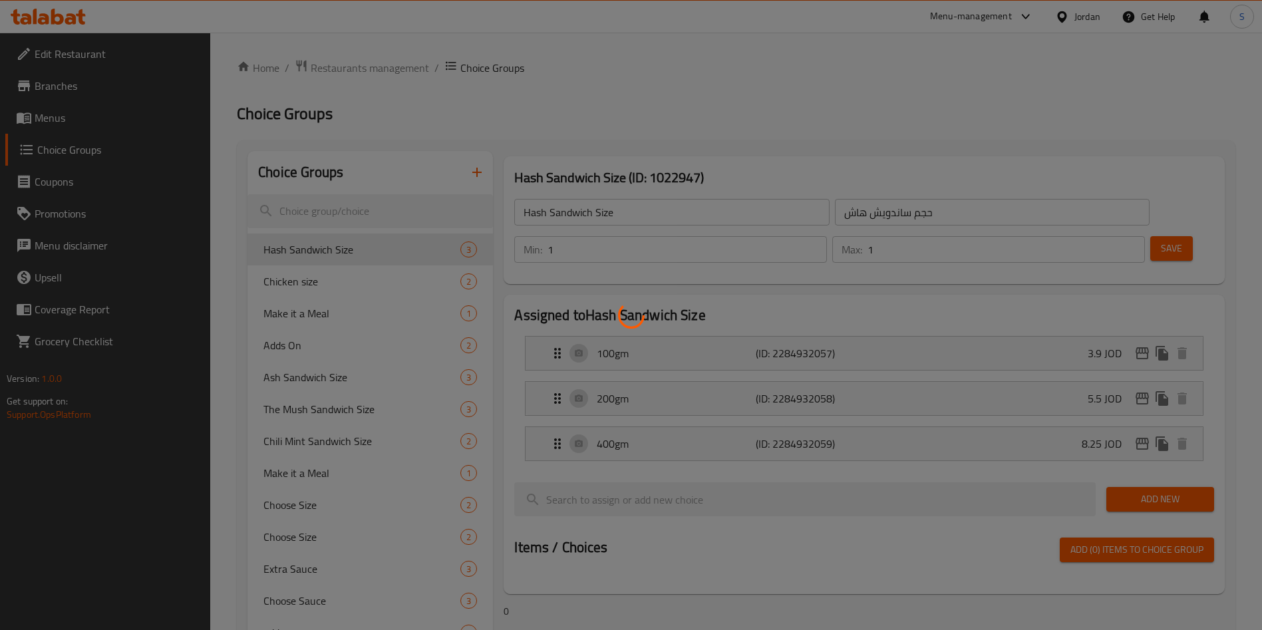
click at [1006, 17] on div at bounding box center [631, 315] width 1262 height 630
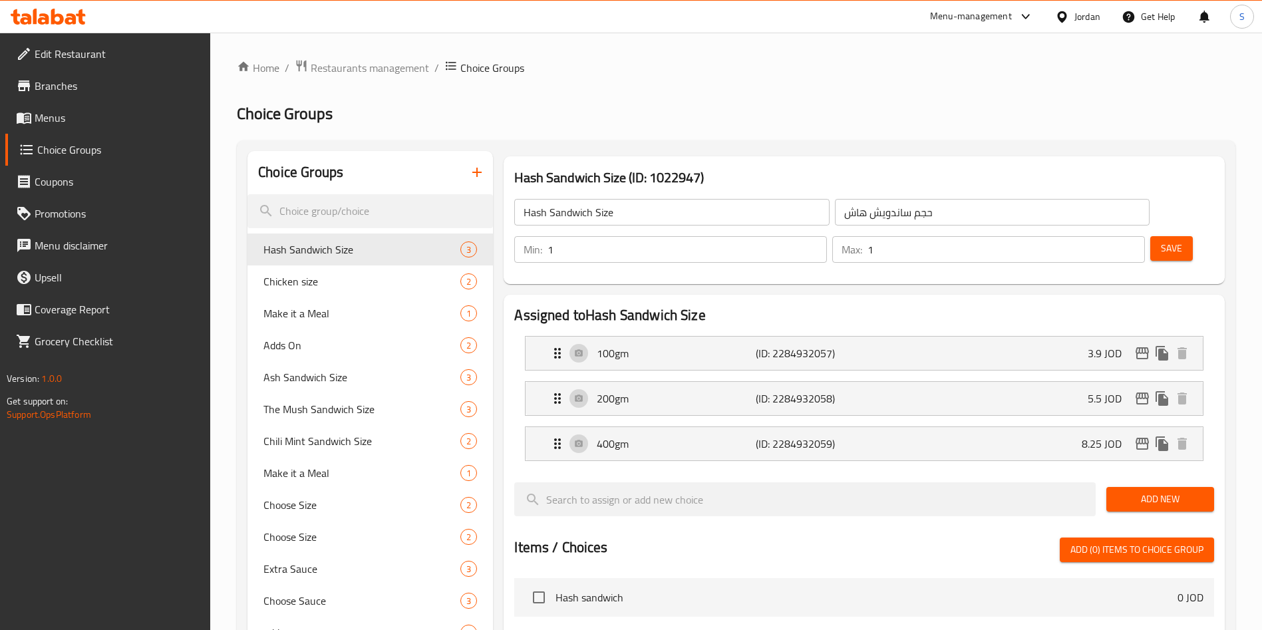
click at [1002, 14] on div "Menu-management" at bounding box center [971, 17] width 82 height 16
click at [989, 15] on div "Menu-management" at bounding box center [971, 17] width 82 height 16
click at [878, 140] on div "Restaurant-Management" at bounding box center [898, 147] width 104 height 15
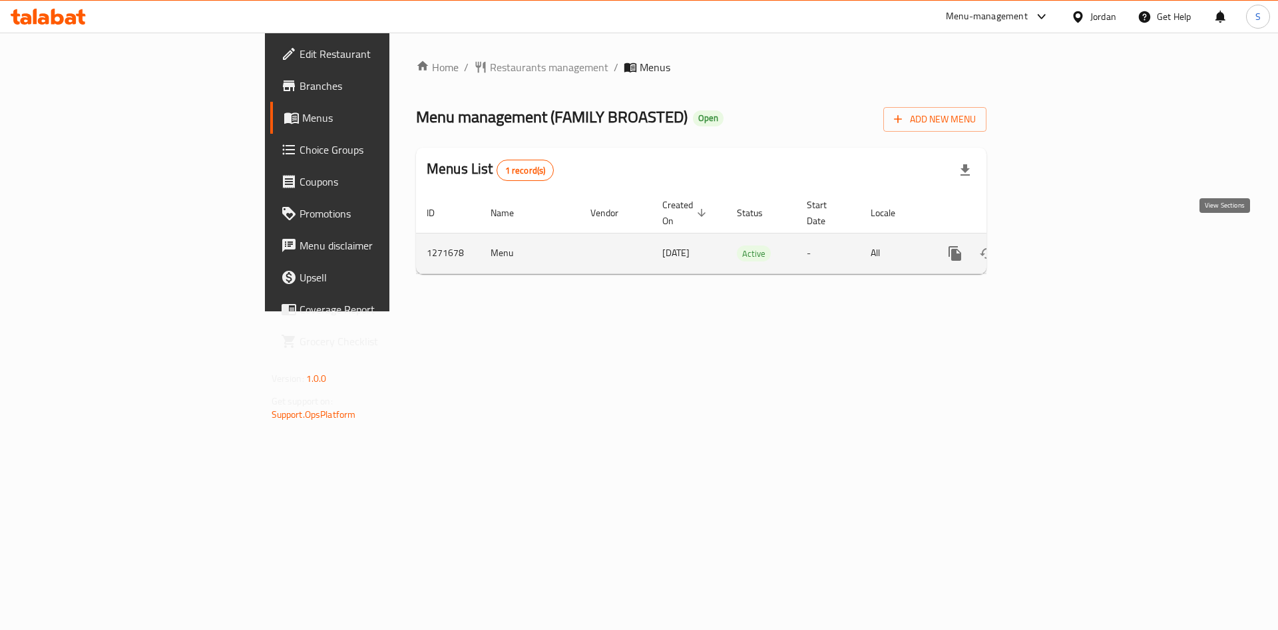
click at [1059, 246] on icon "enhanced table" at bounding box center [1051, 254] width 16 height 16
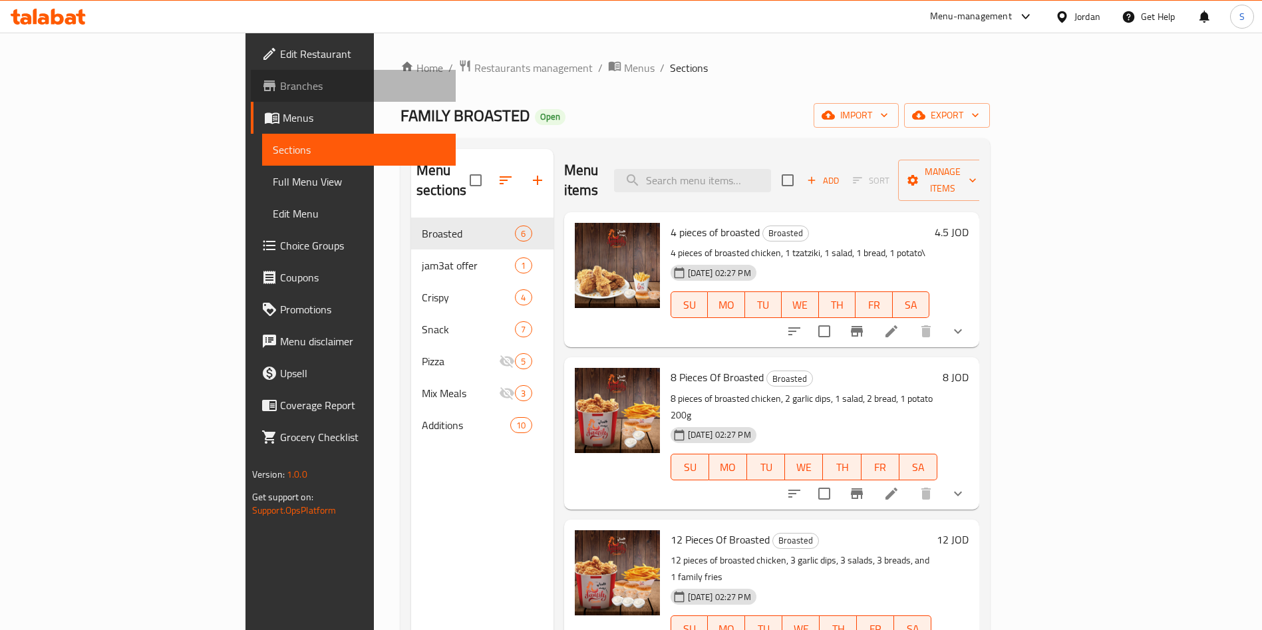
click at [251, 72] on link "Branches" at bounding box center [354, 86] width 206 height 32
